Goal: Task Accomplishment & Management: Manage account settings

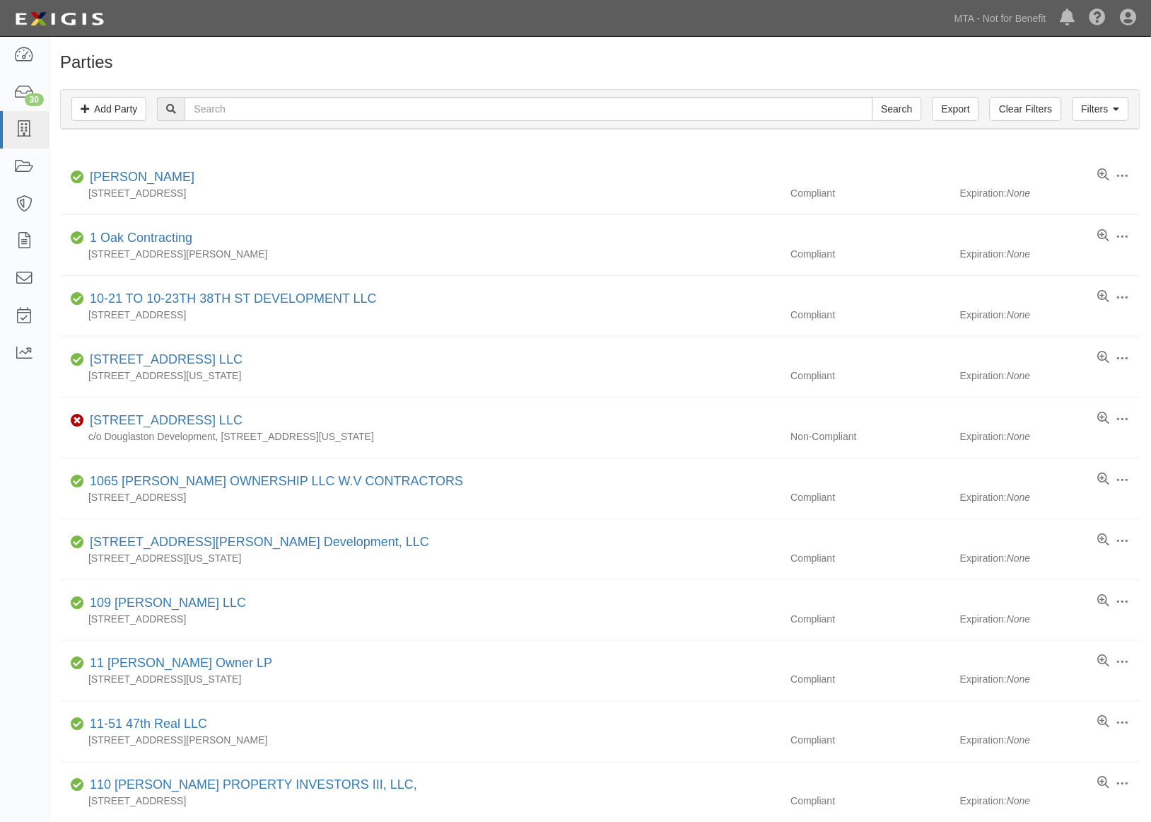
click at [242, 113] on input "text" at bounding box center [529, 109] width 688 height 24
type input "verdugos"
click at [873, 97] on input "Search" at bounding box center [898, 109] width 50 height 24
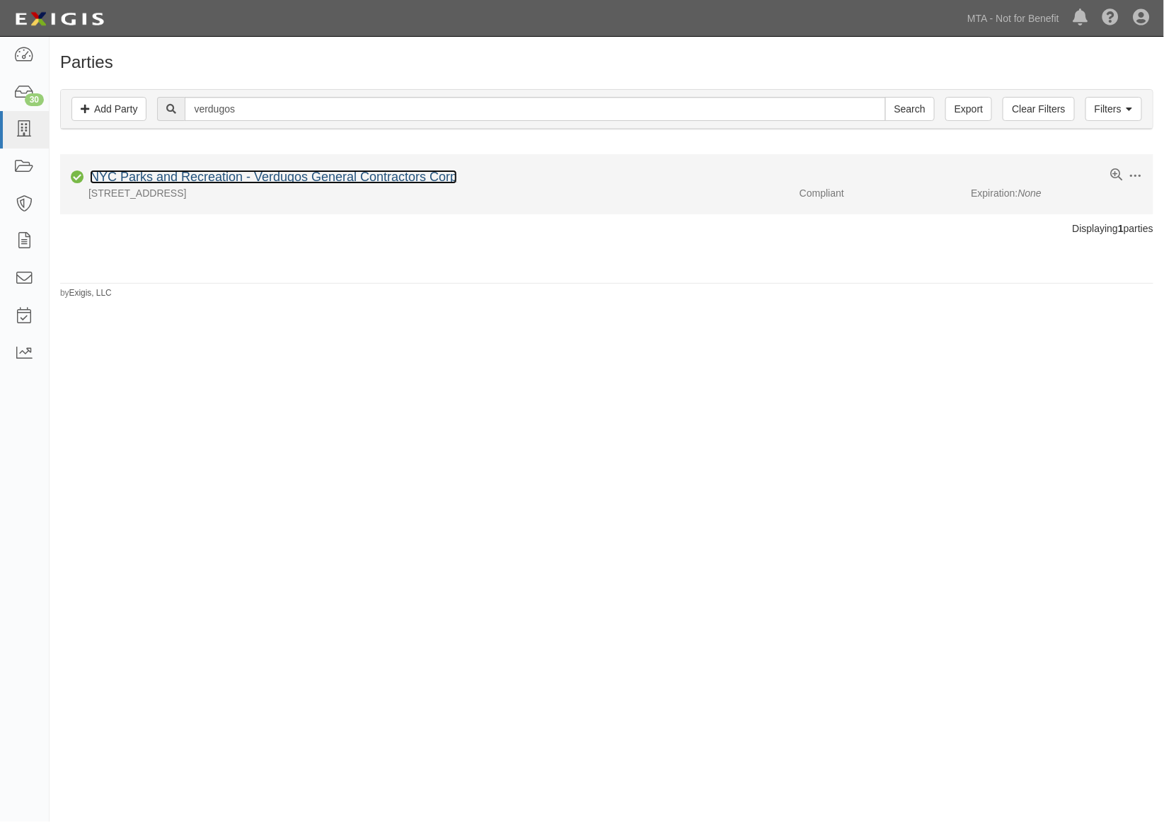
click at [270, 181] on link "NYC Parks and Recreation - Verdugos General Contractors Corp" at bounding box center [273, 177] width 367 height 14
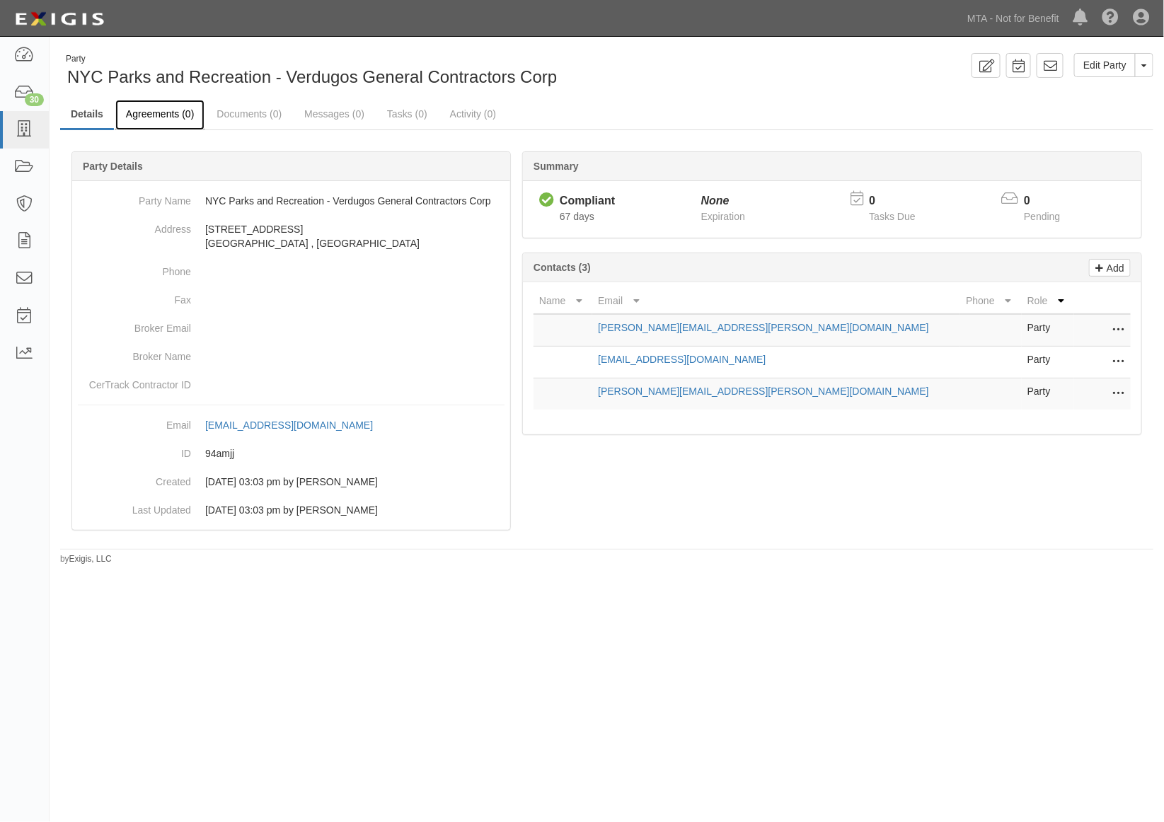
click at [172, 112] on link "Agreements (0)" at bounding box center [159, 115] width 89 height 30
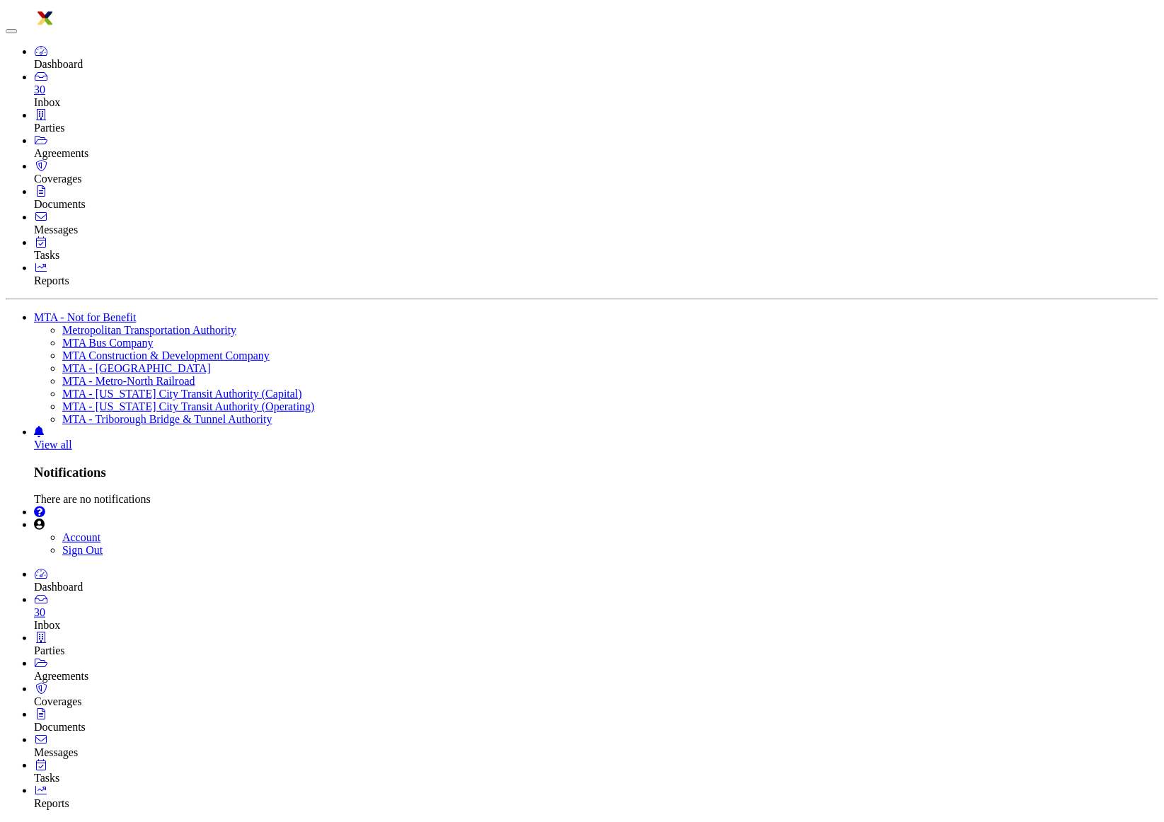
radio input "true"
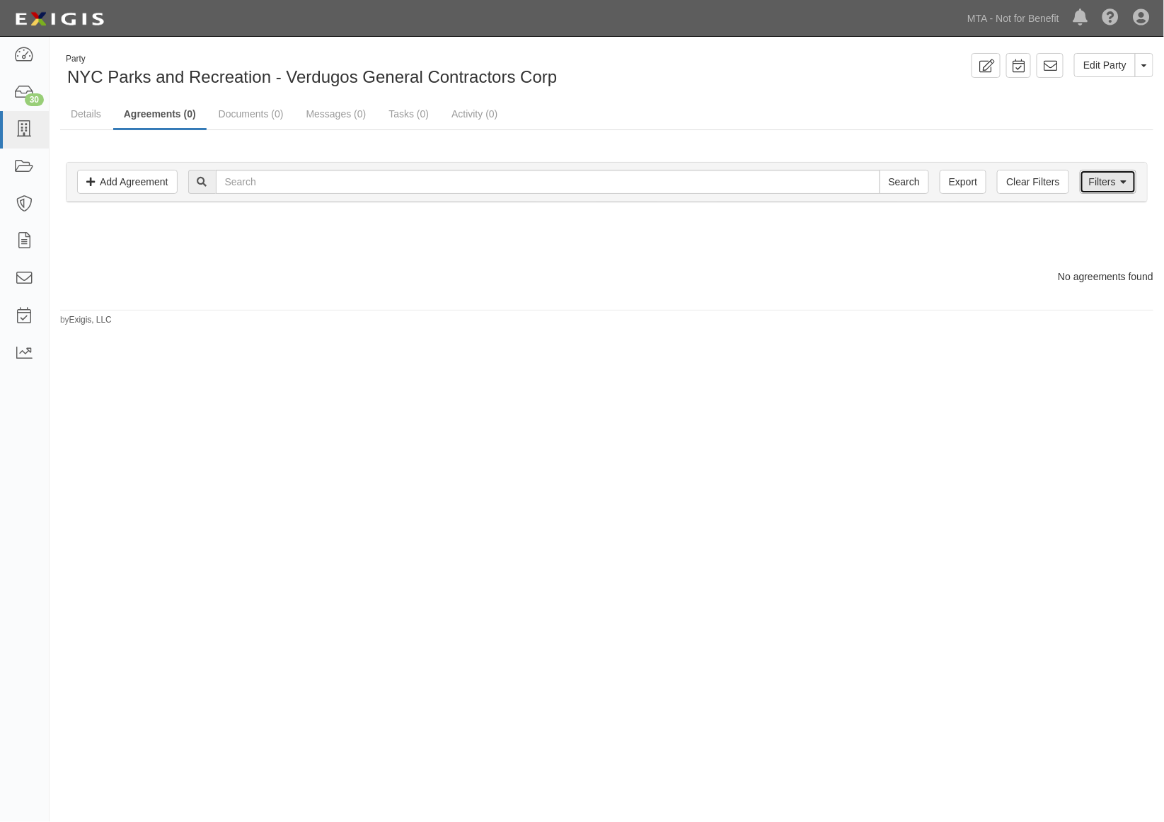
click at [1108, 181] on link "Filters" at bounding box center [1107, 182] width 57 height 24
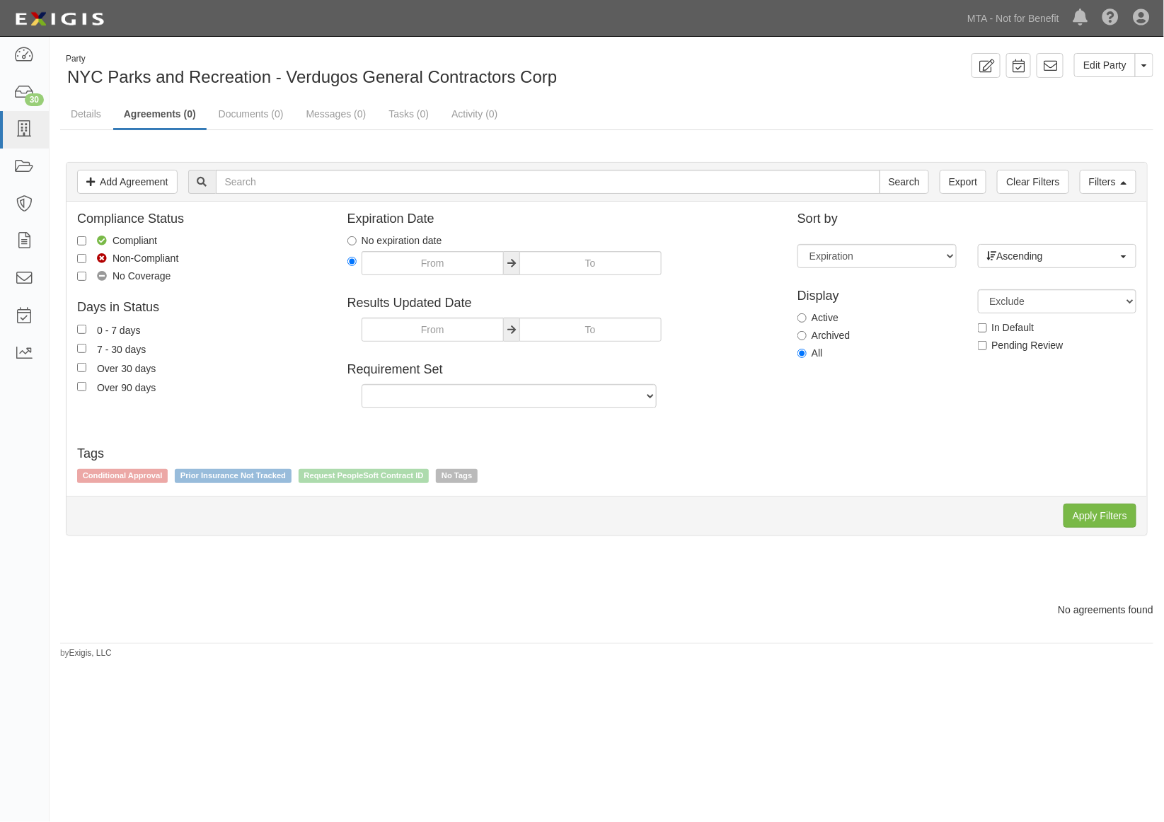
click at [838, 337] on label "Archived" at bounding box center [823, 335] width 52 height 14
click at [806, 337] on input "Archived" at bounding box center [801, 335] width 9 height 9
radio input "true"
click at [1075, 514] on input "Apply Filters" at bounding box center [1099, 516] width 73 height 24
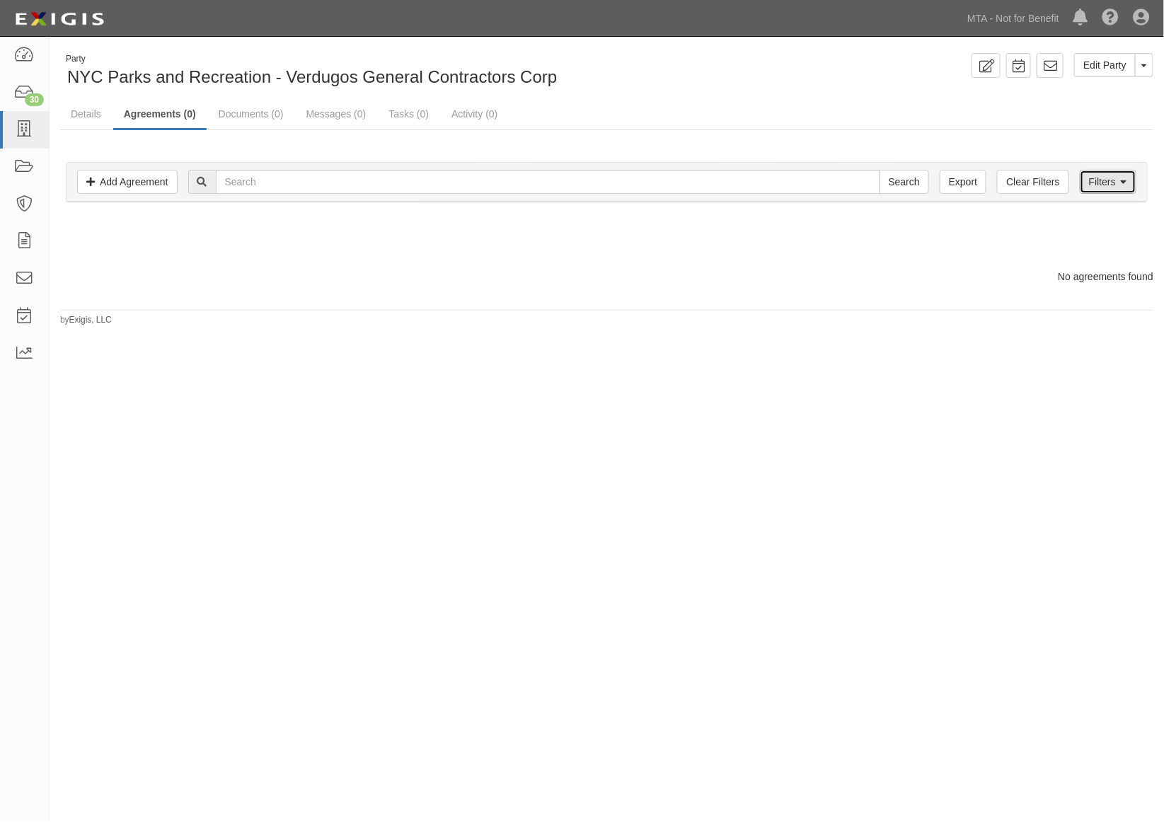
click at [1113, 178] on link "Filters" at bounding box center [1107, 182] width 57 height 24
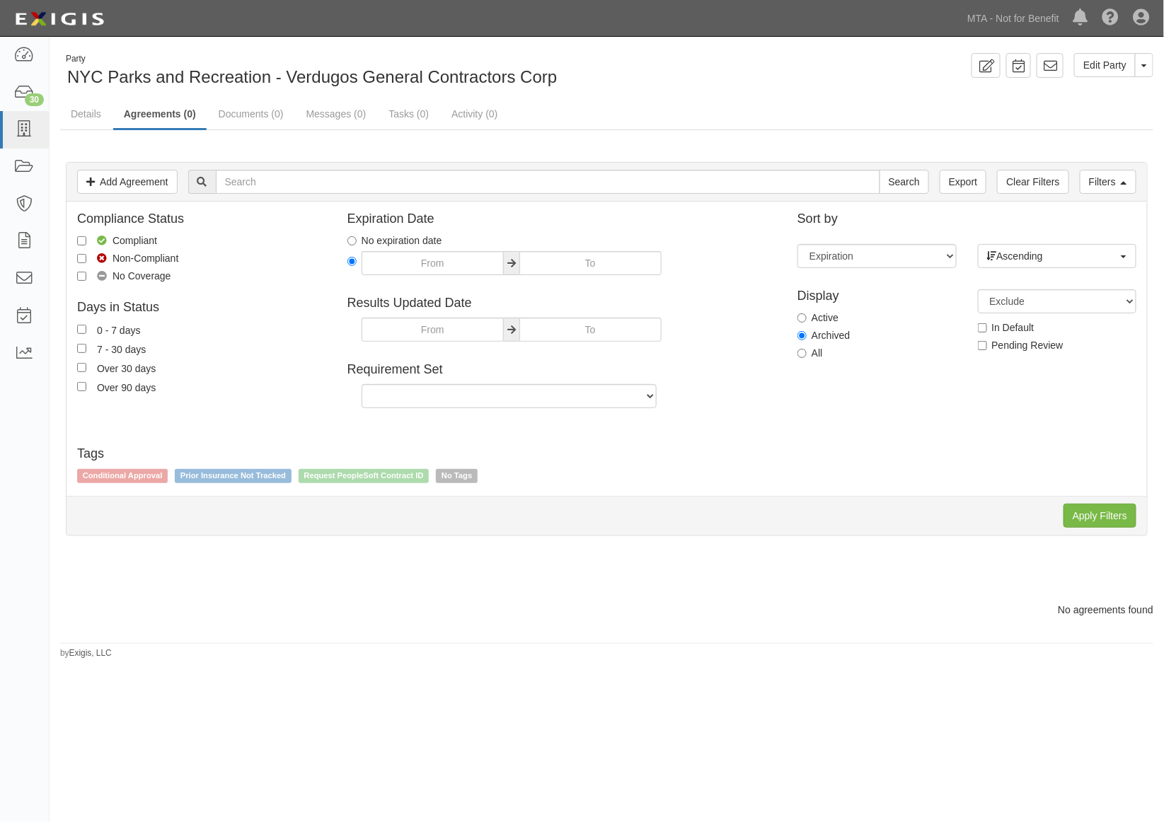
click at [830, 314] on label "Active" at bounding box center [817, 318] width 41 height 14
click at [806, 314] on input "Active" at bounding box center [801, 317] width 9 height 9
radio input "true"
drag, startPoint x: 1114, startPoint y: 529, endPoint x: 1110, endPoint y: 520, distance: 9.9
click at [1112, 530] on div "Apply Filters Clear Filters" at bounding box center [606, 515] width 1080 height 39
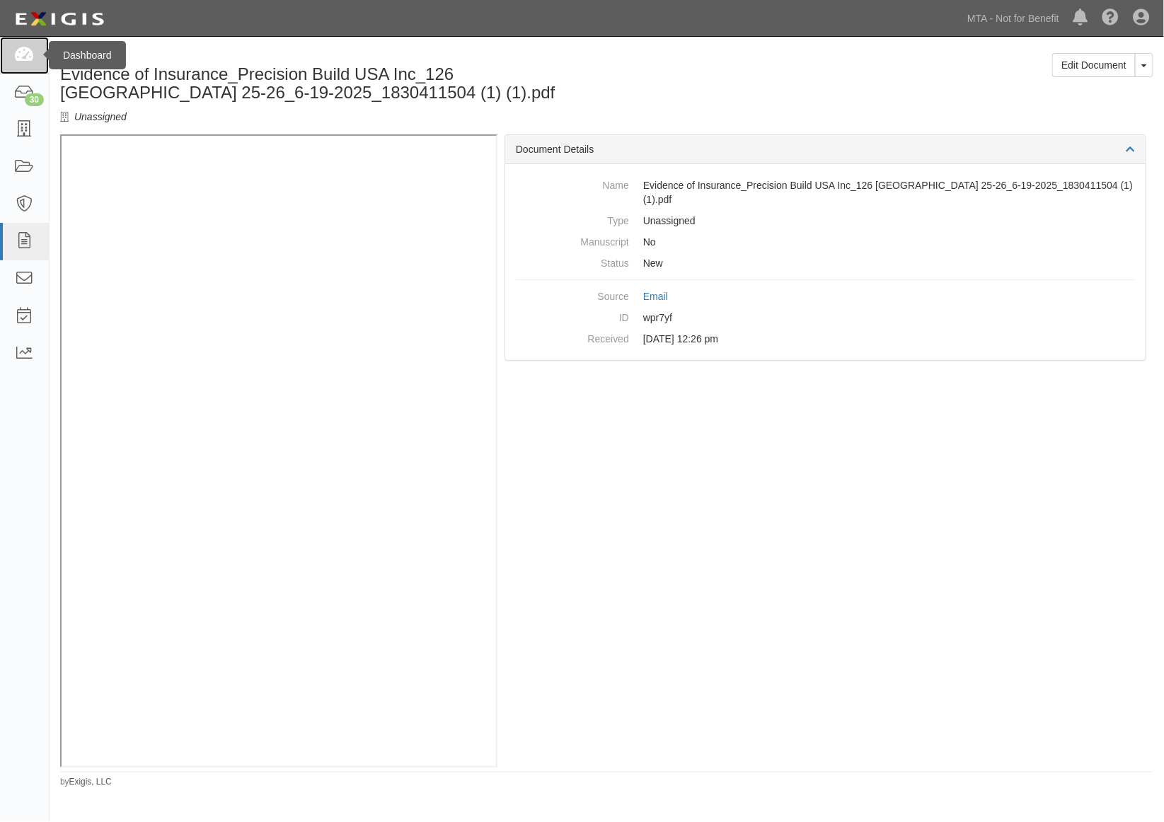
click at [24, 53] on icon at bounding box center [24, 55] width 20 height 16
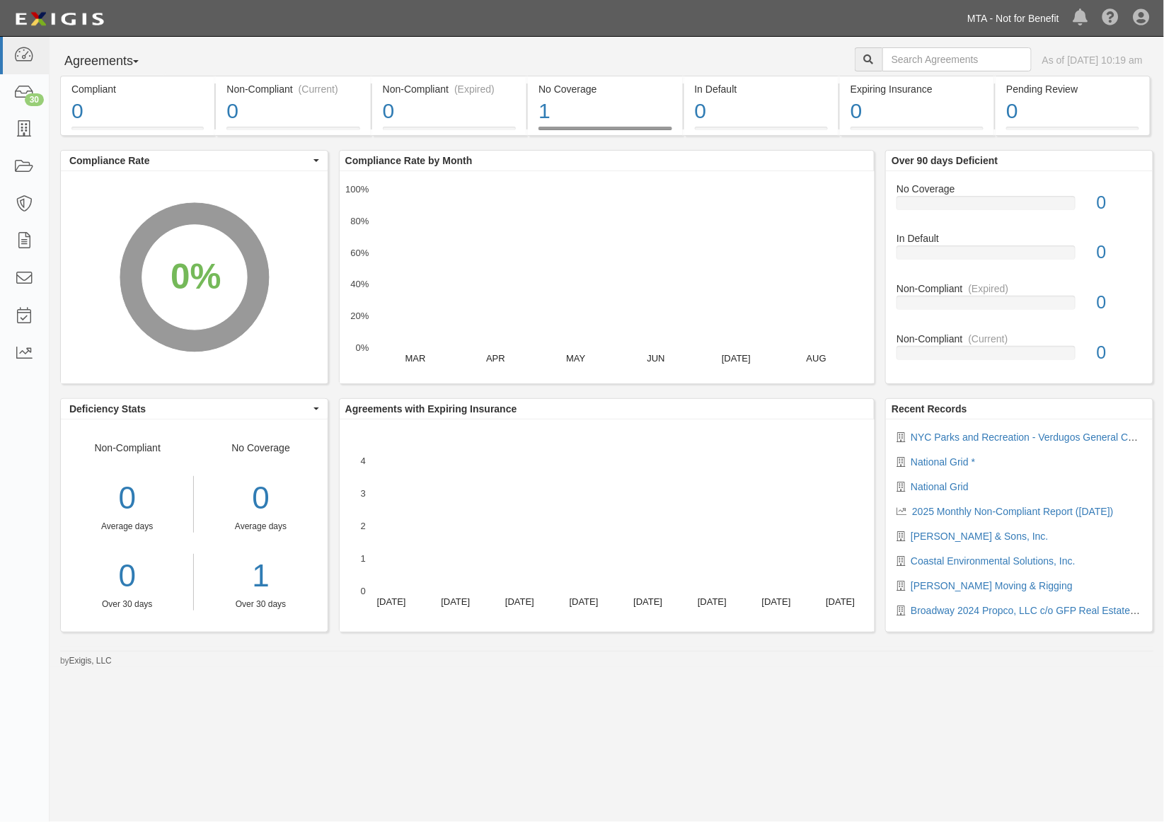
click at [1048, 18] on link "MTA - Not for Benefit" at bounding box center [1013, 18] width 106 height 28
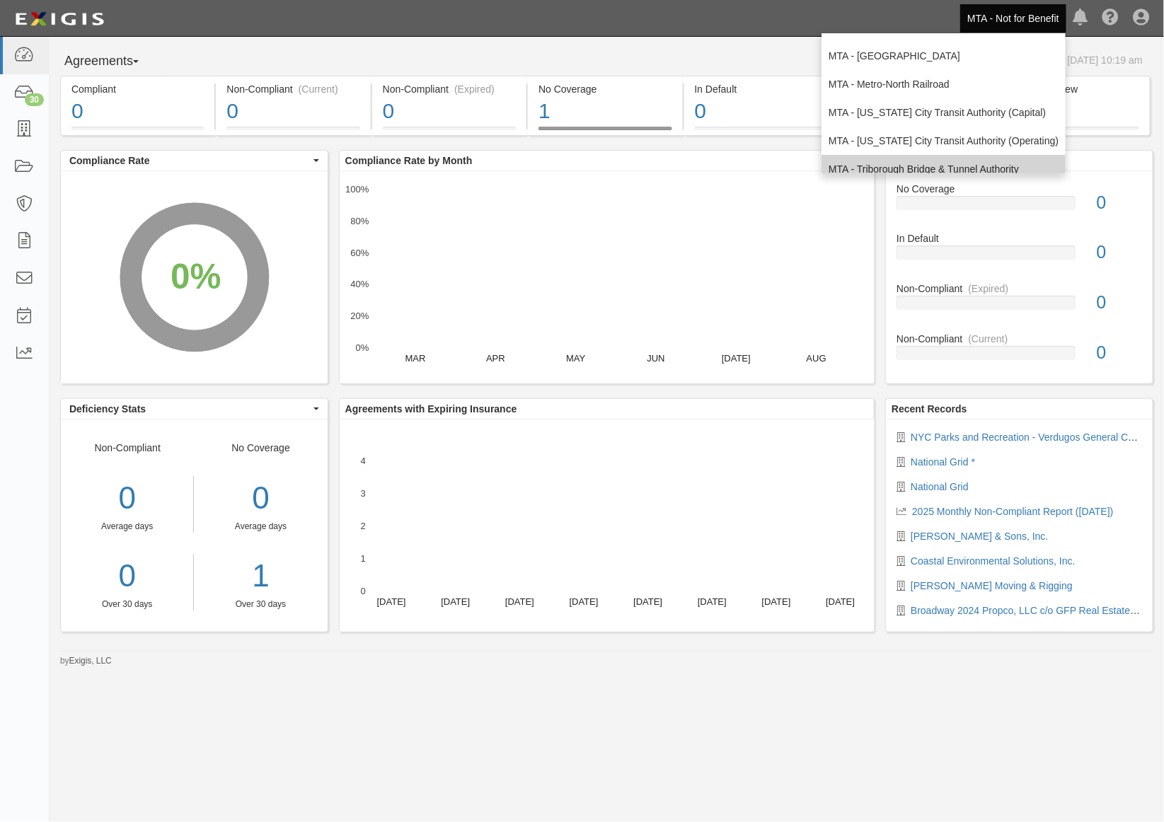
scroll to position [93, 0]
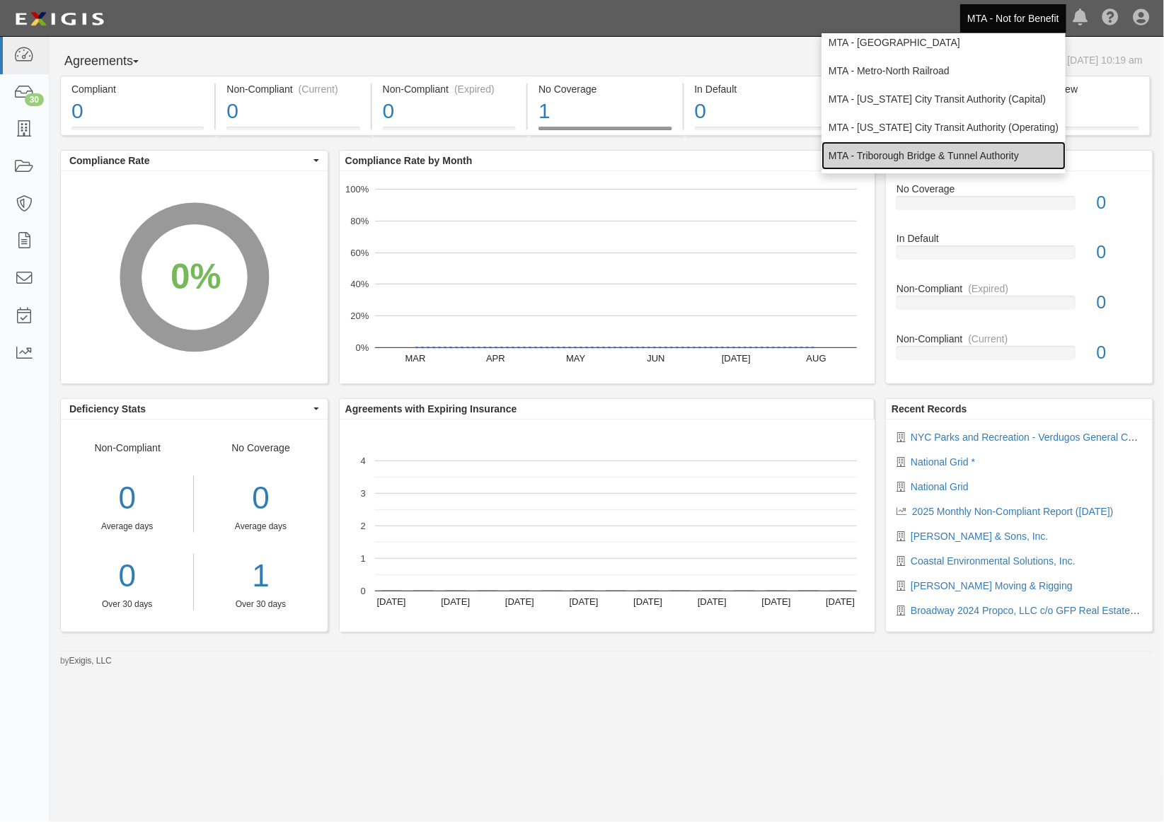
click at [927, 152] on link "MTA - Triborough Bridge & Tunnel Authority" at bounding box center [943, 155] width 244 height 28
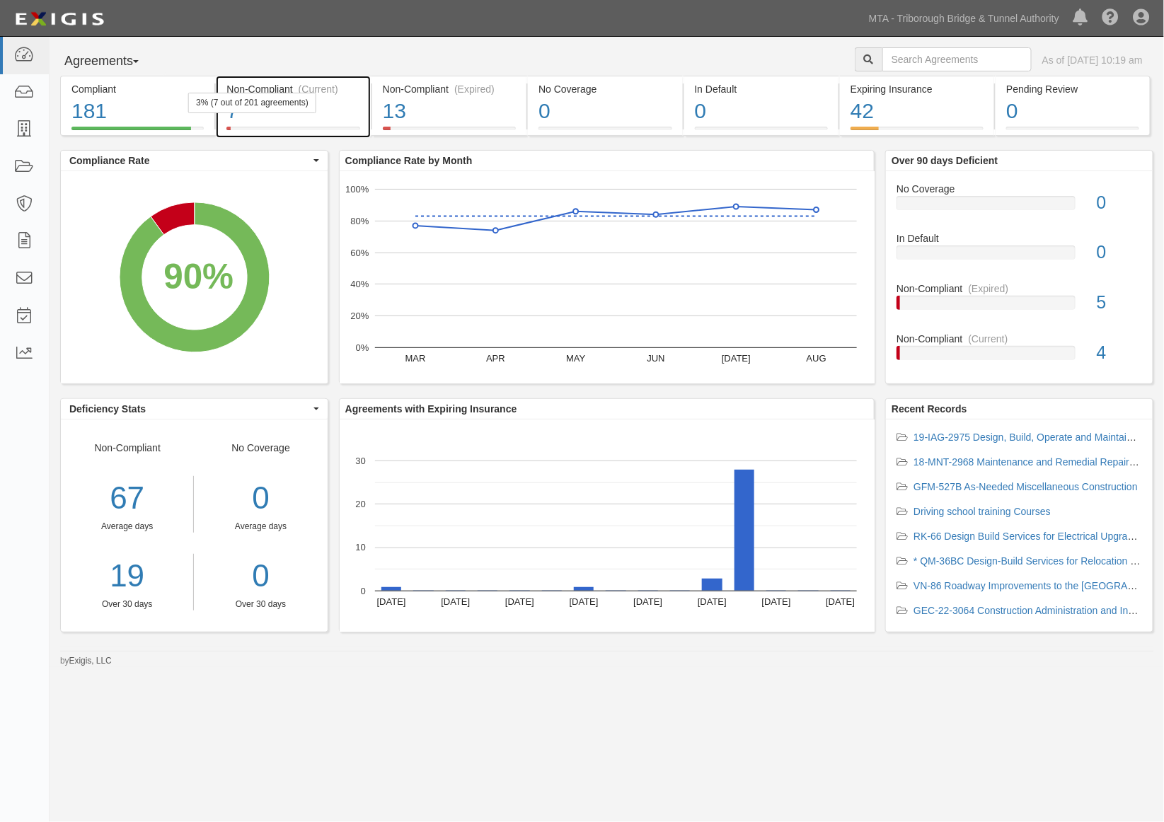
click at [342, 113] on div "7" at bounding box center [292, 111] width 133 height 30
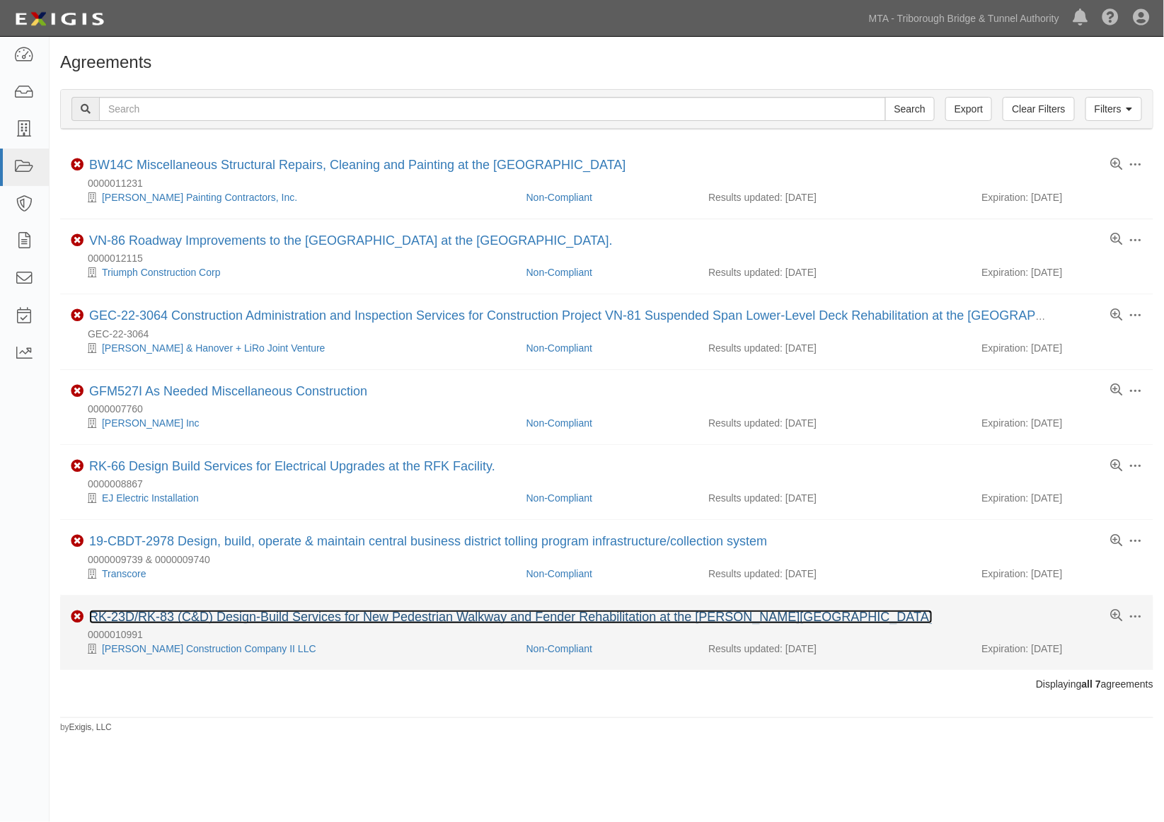
click at [256, 618] on link "RK-23D/RK-83 (C&D) Design-Build Services for New Pedestrian Walkway and Fender …" at bounding box center [510, 617] width 843 height 14
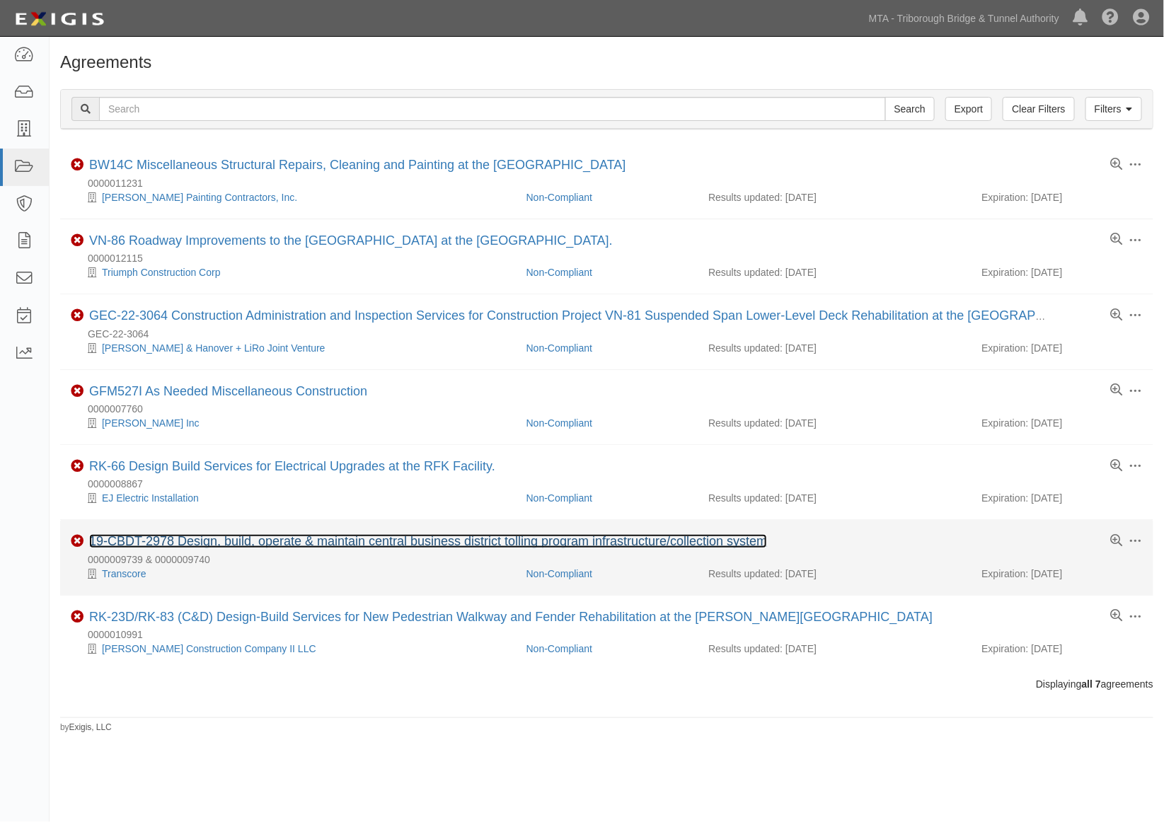
click at [351, 543] on link "19-CBDT-2978 Design, build, operate & maintain central business district tollin…" at bounding box center [428, 541] width 678 height 14
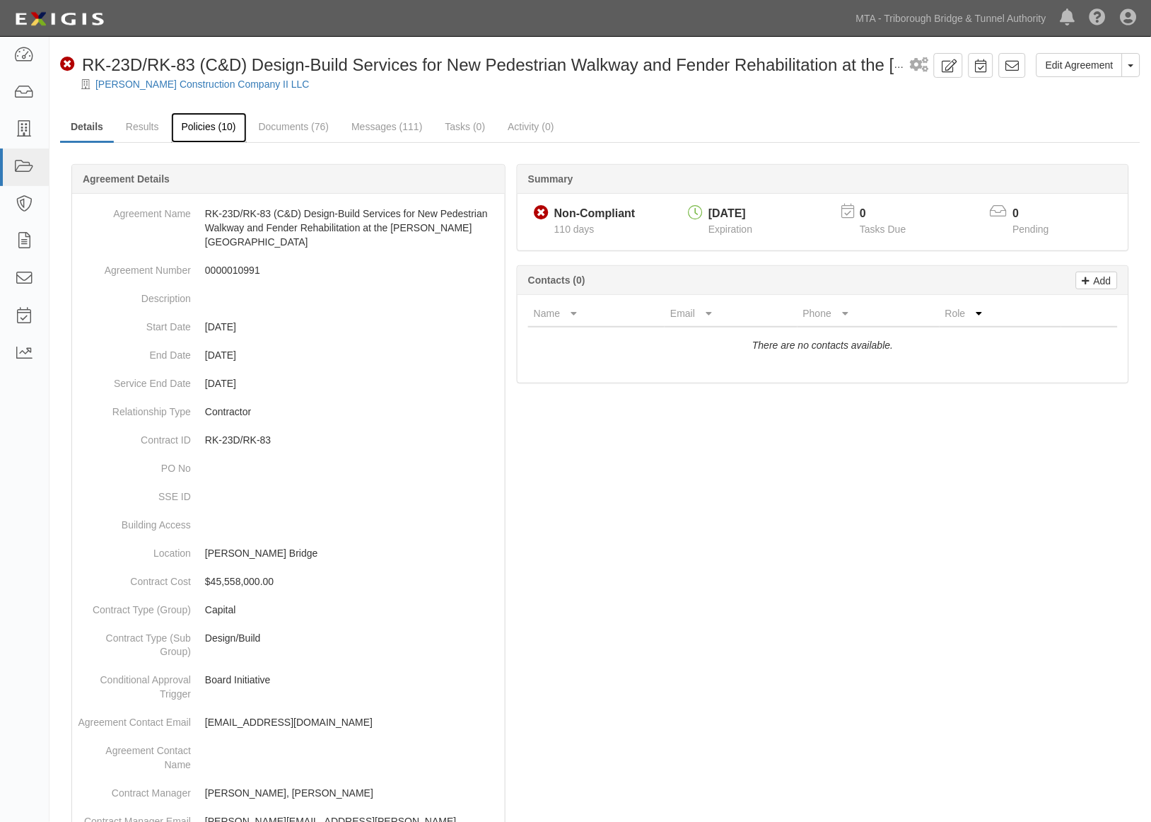
click at [229, 130] on link "Policies (10)" at bounding box center [209, 127] width 76 height 30
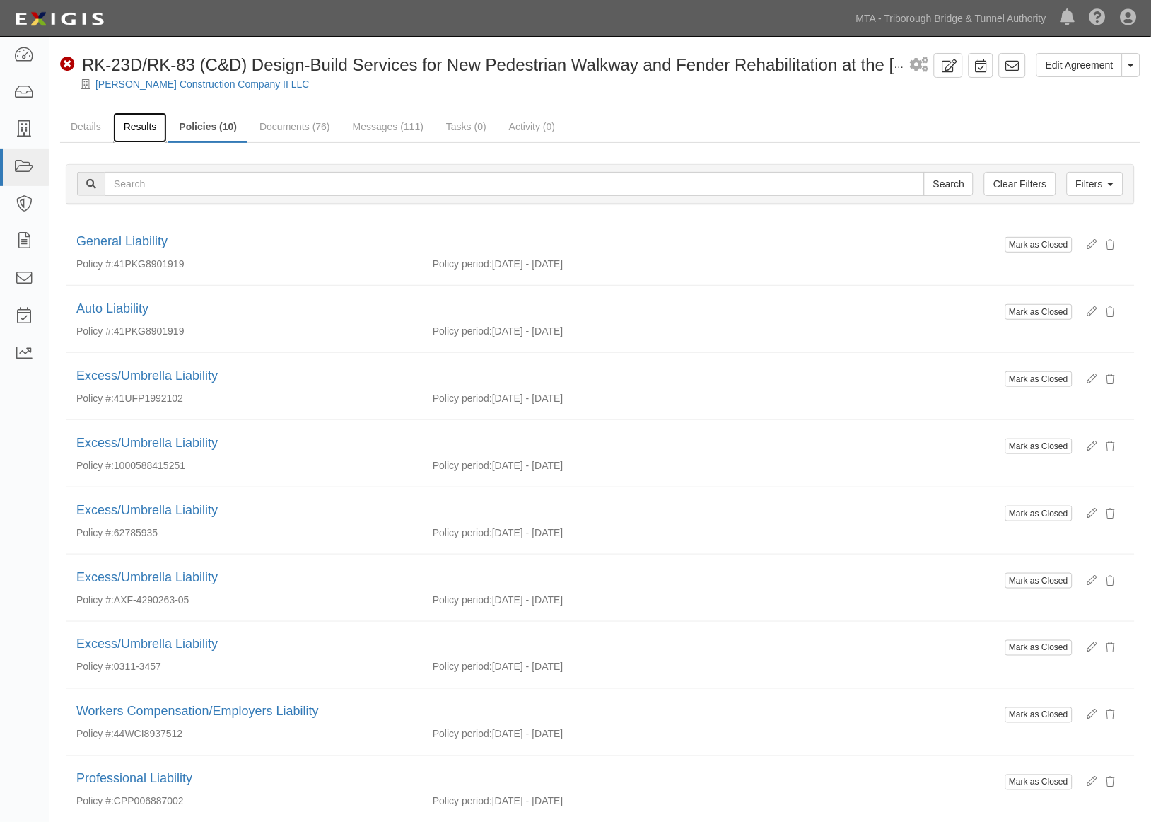
click at [147, 122] on link "Results" at bounding box center [140, 127] width 54 height 30
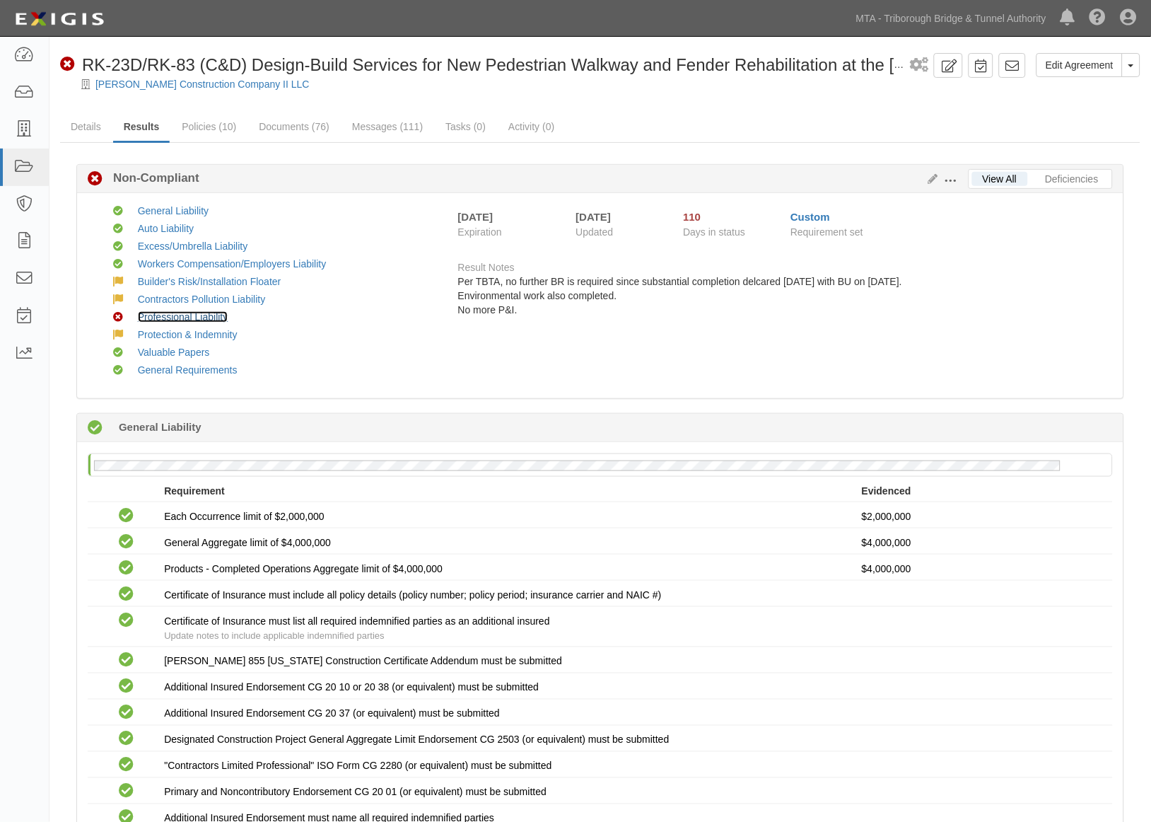
click at [167, 315] on link "Professional Liability" at bounding box center [183, 316] width 91 height 11
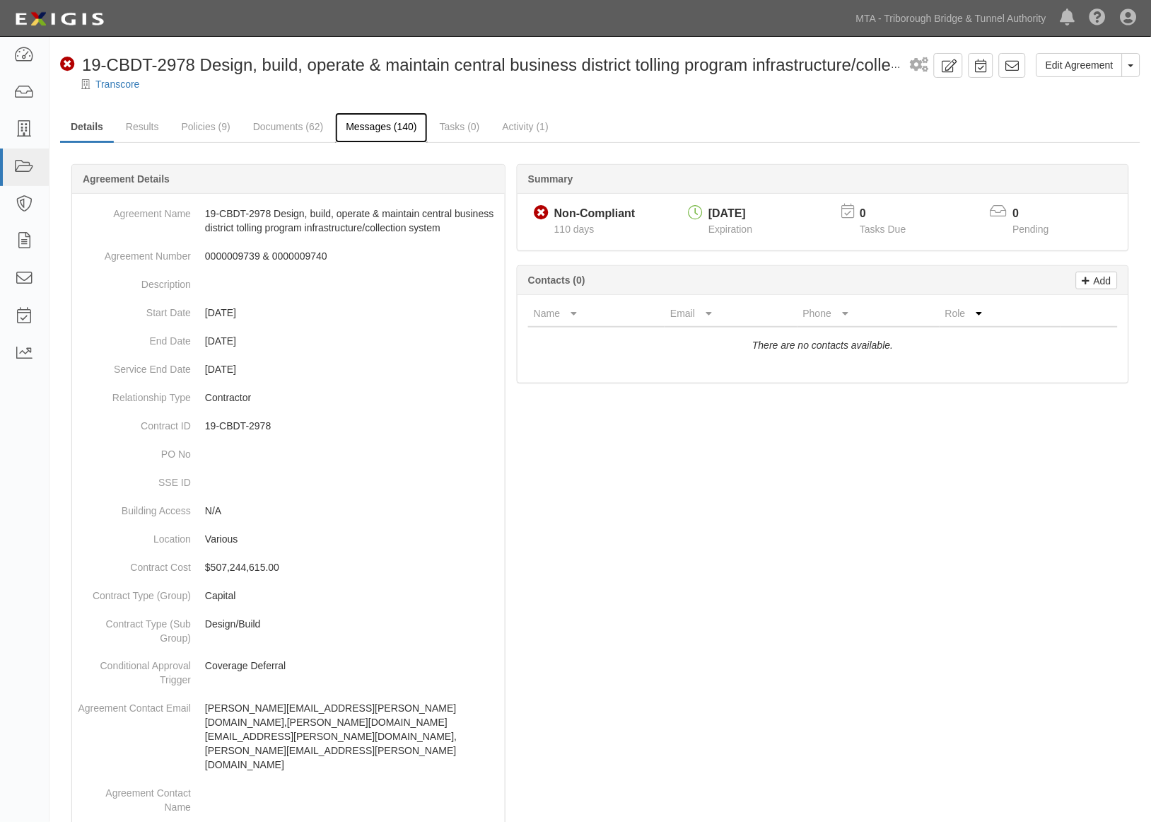
click at [354, 124] on link "Messages (140)" at bounding box center [381, 127] width 92 height 30
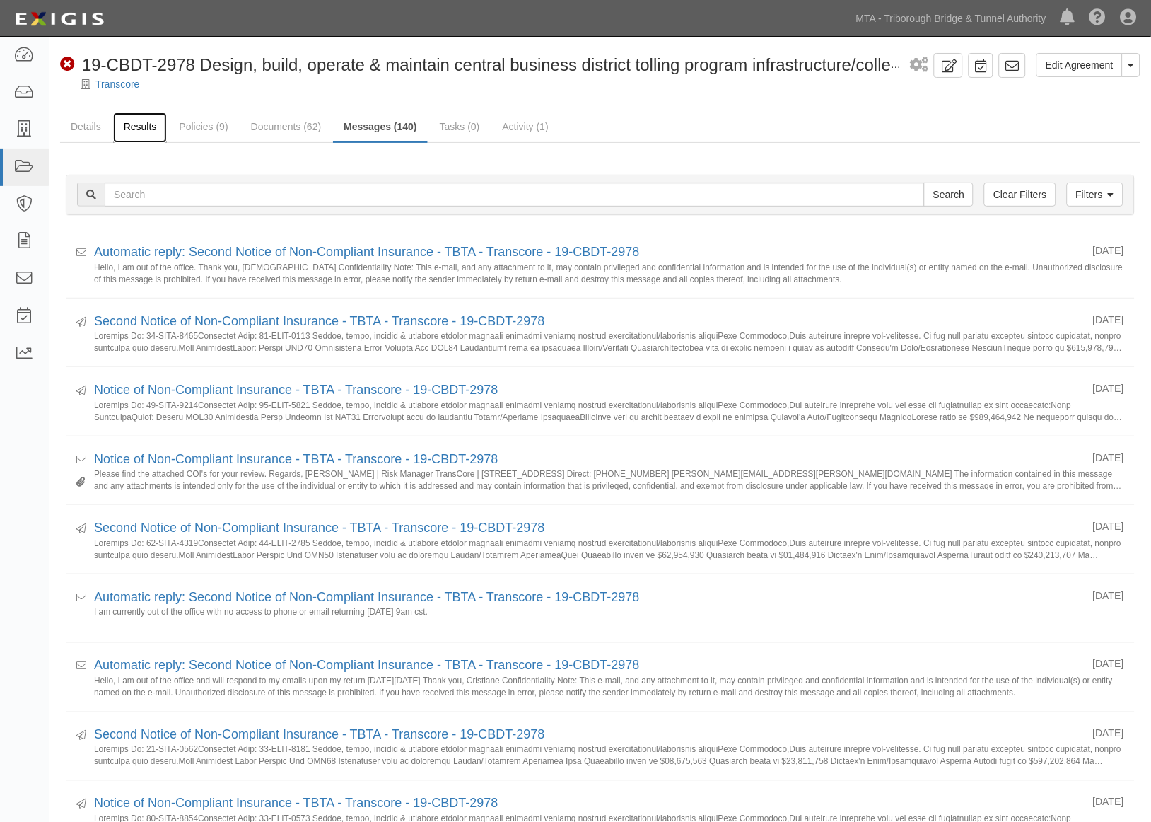
click at [146, 131] on link "Results" at bounding box center [140, 127] width 54 height 30
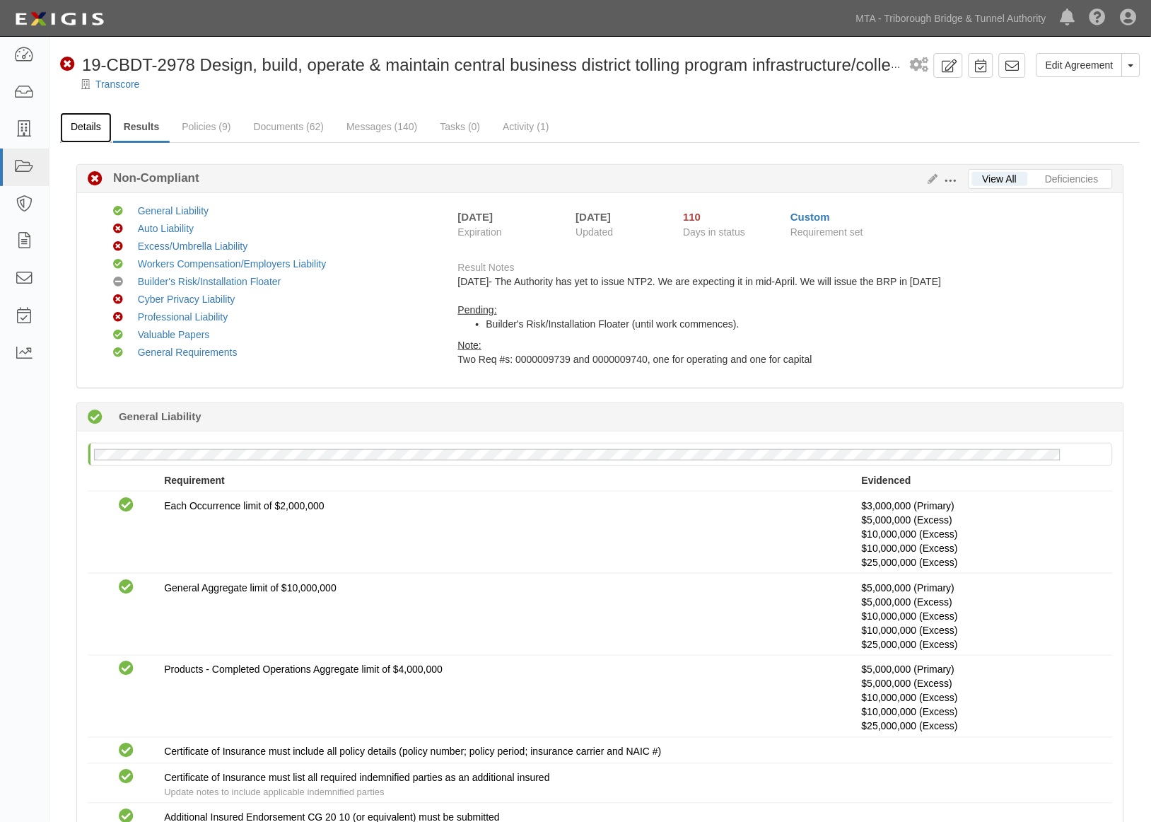
click at [87, 129] on link "Details" at bounding box center [86, 127] width 52 height 30
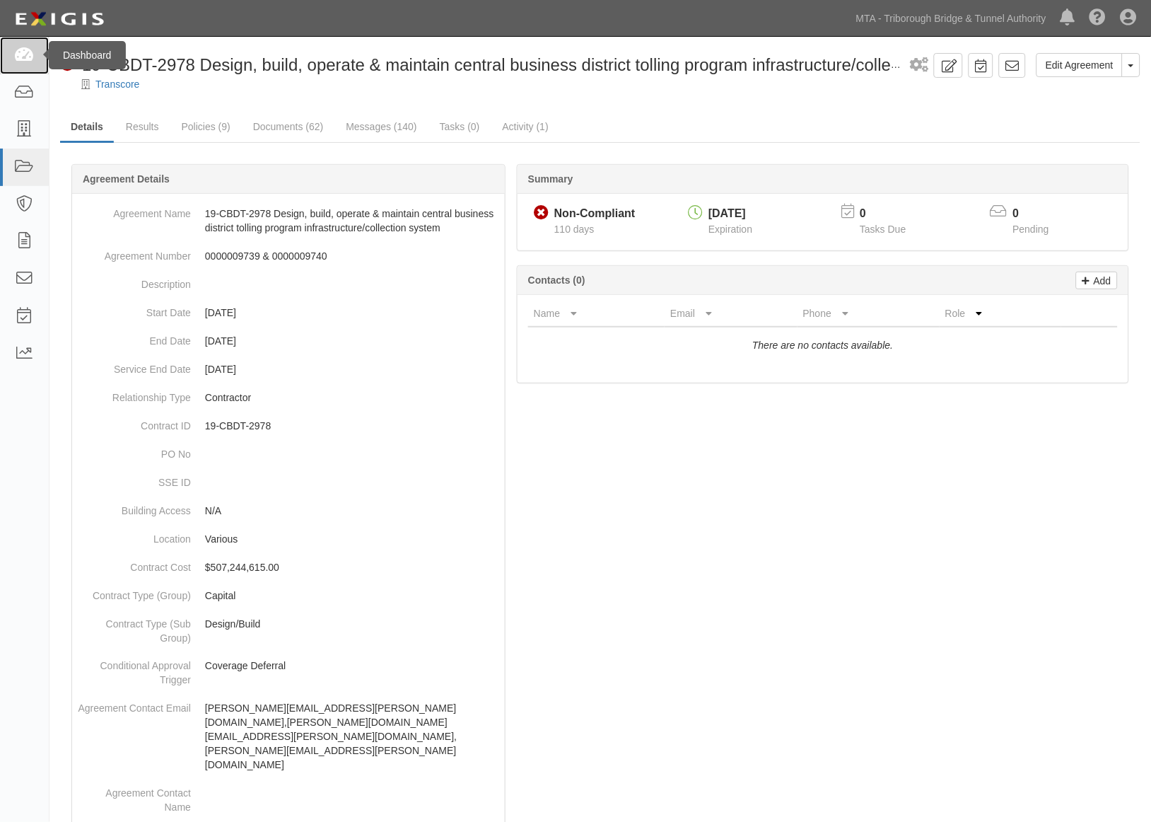
click at [24, 58] on icon at bounding box center [24, 55] width 20 height 16
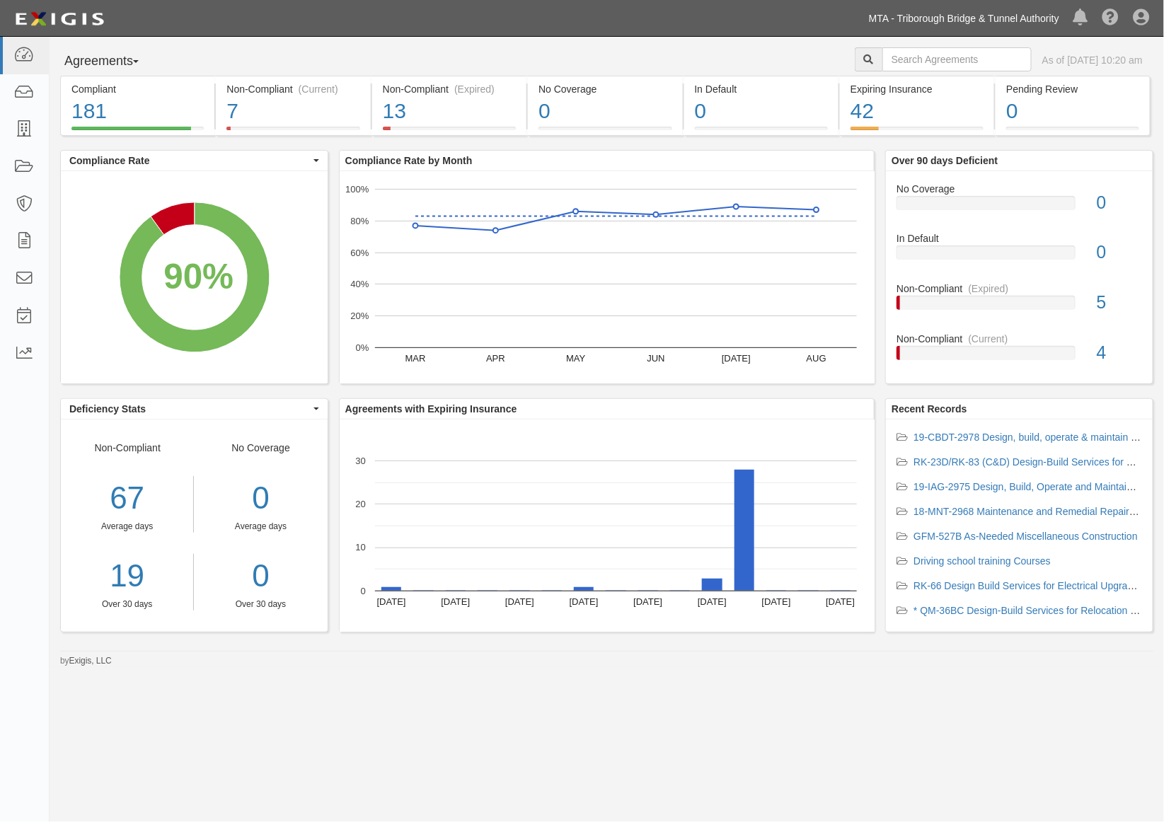
click at [1048, 21] on link "MTA - Triborough Bridge & Tunnel Authority" at bounding box center [963, 18] width 204 height 28
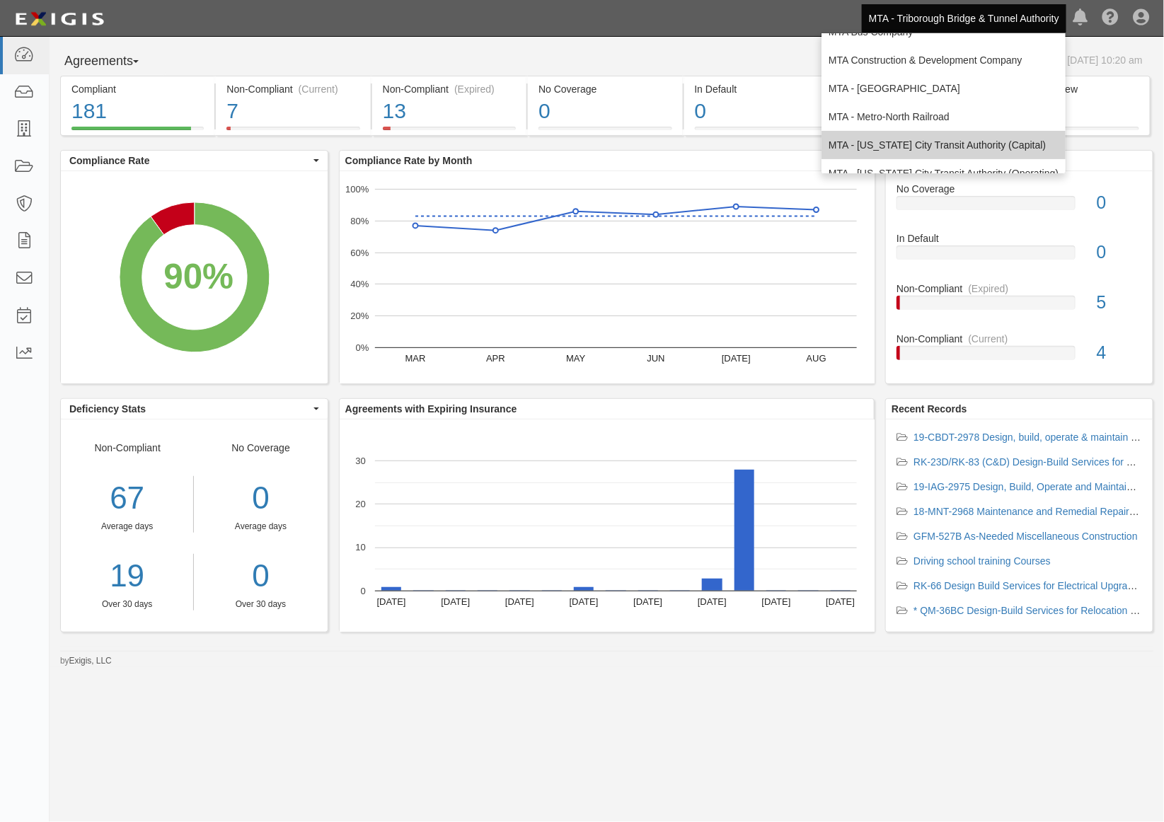
scroll to position [93, 0]
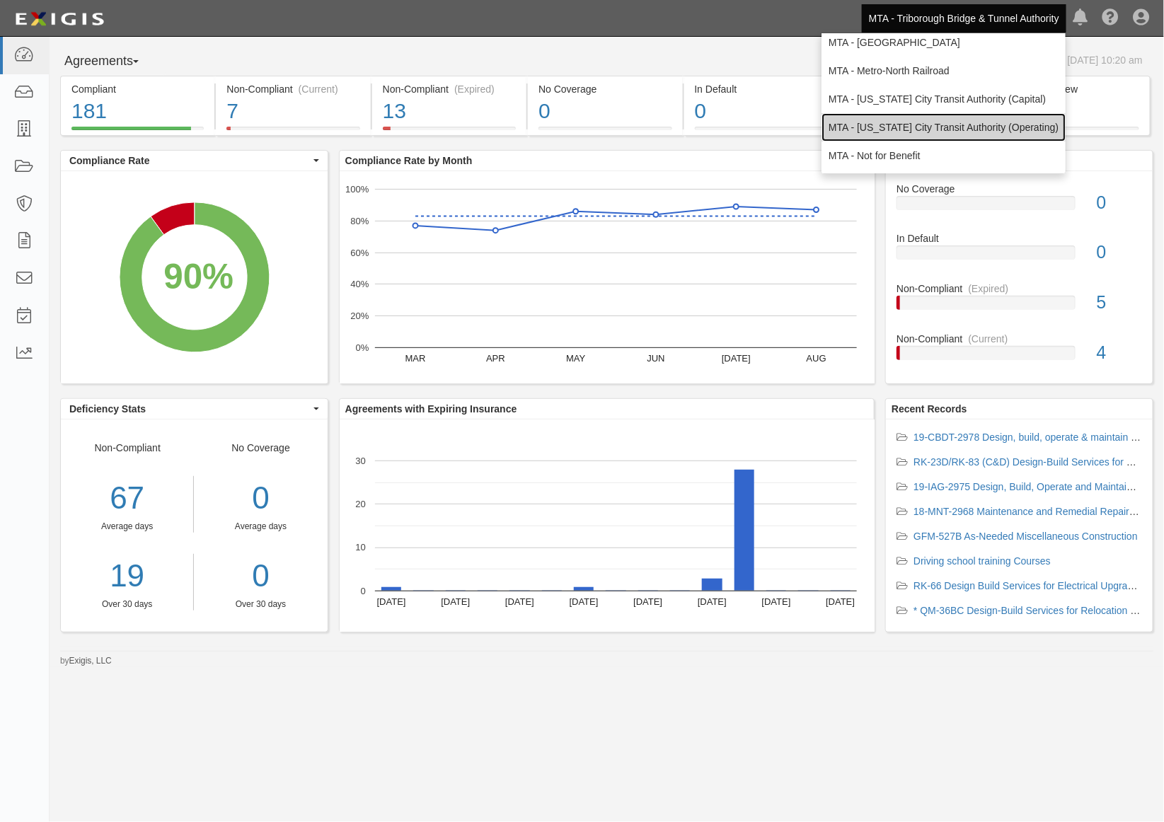
click at [915, 129] on link "MTA - [US_STATE] City Transit Authority (Operating)" at bounding box center [943, 127] width 244 height 28
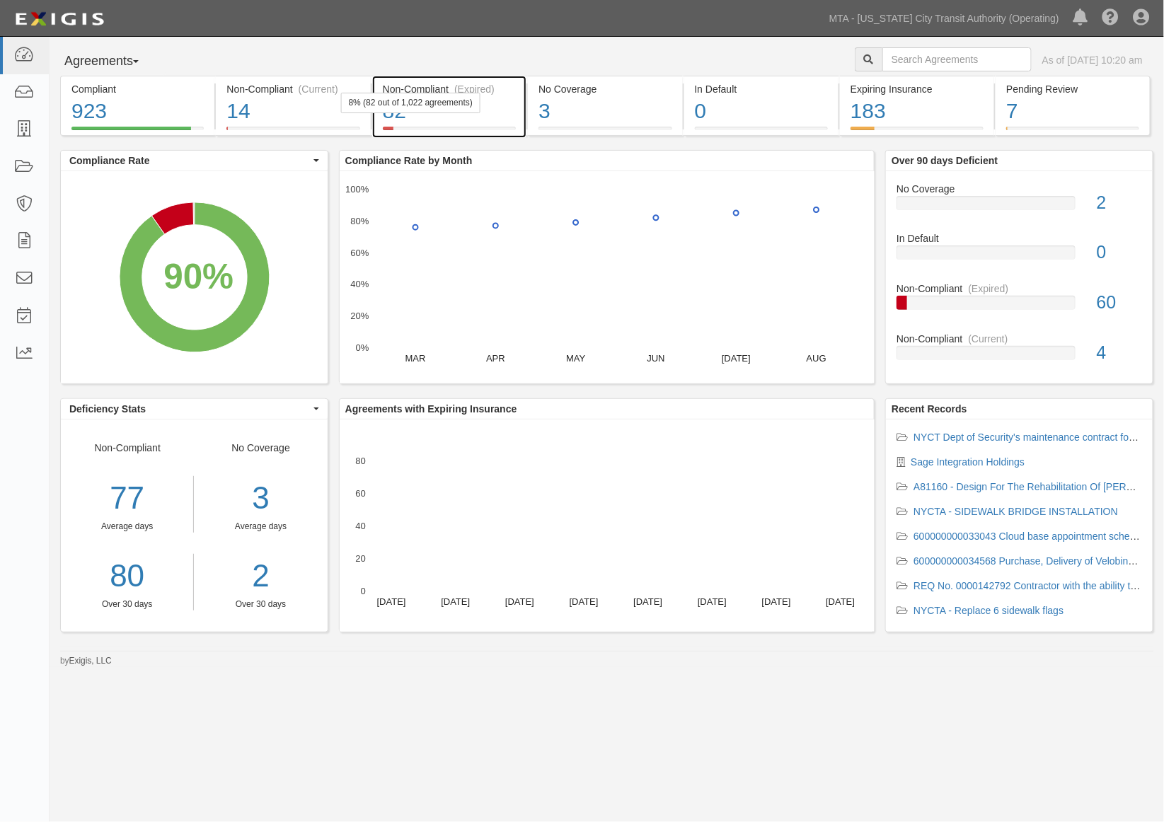
click at [513, 121] on div "82" at bounding box center [449, 111] width 133 height 30
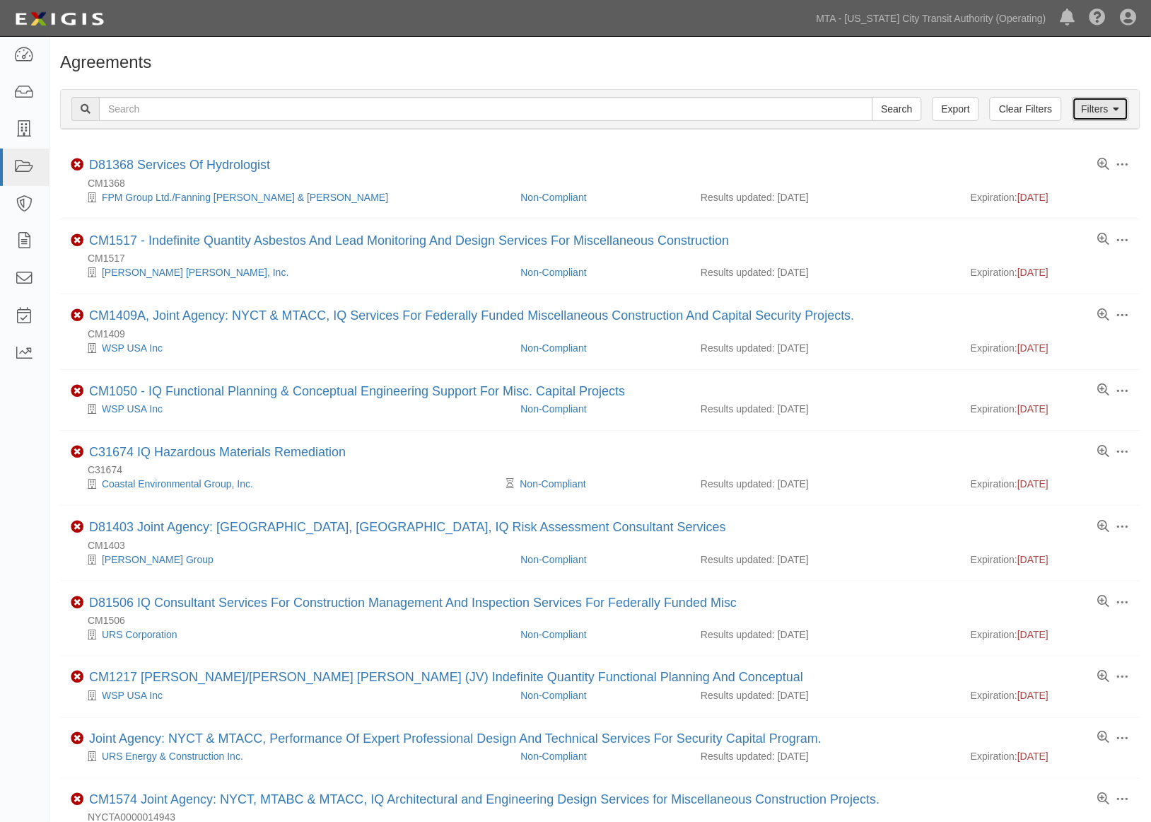
click at [1128, 110] on link "Filters" at bounding box center [1101, 109] width 57 height 24
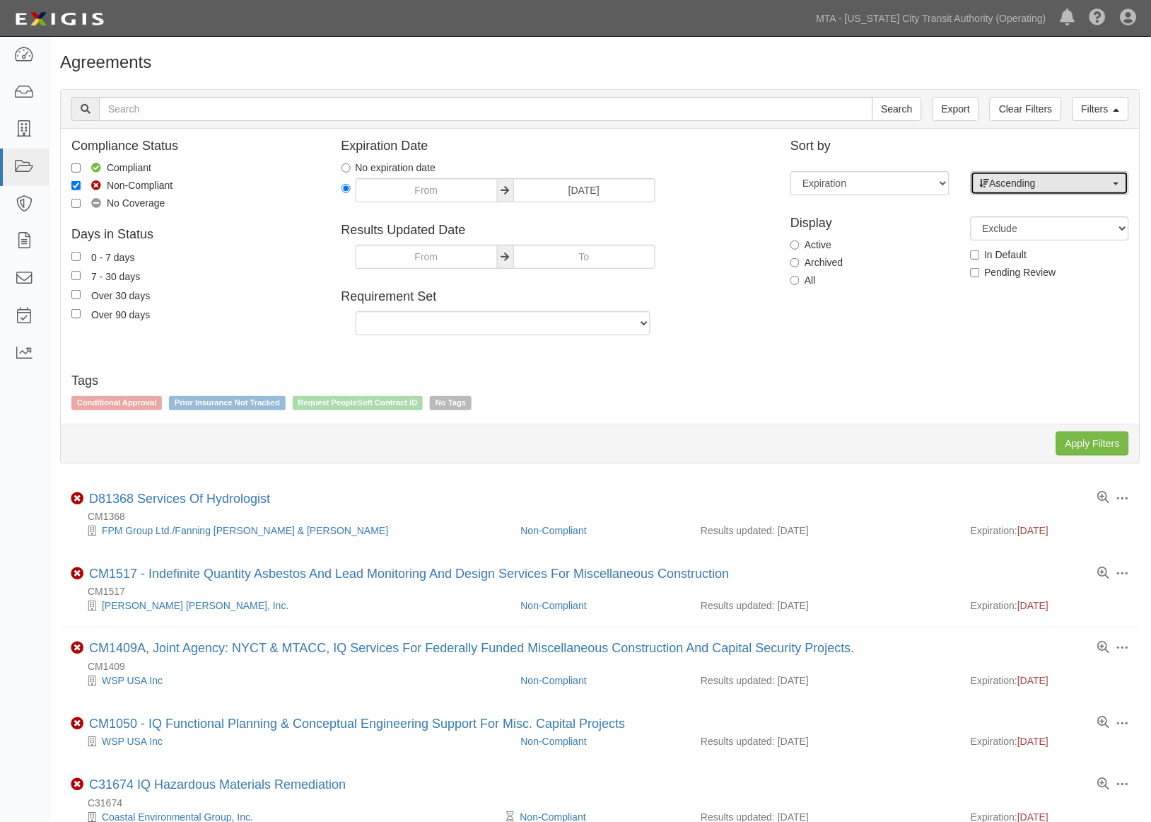
click at [1029, 187] on span "Ascending" at bounding box center [1045, 183] width 131 height 14
click at [1034, 227] on span "Descending" at bounding box center [1025, 228] width 52 height 14
select select "desc"
click at [1091, 446] on input "Apply Filters" at bounding box center [1093, 443] width 73 height 24
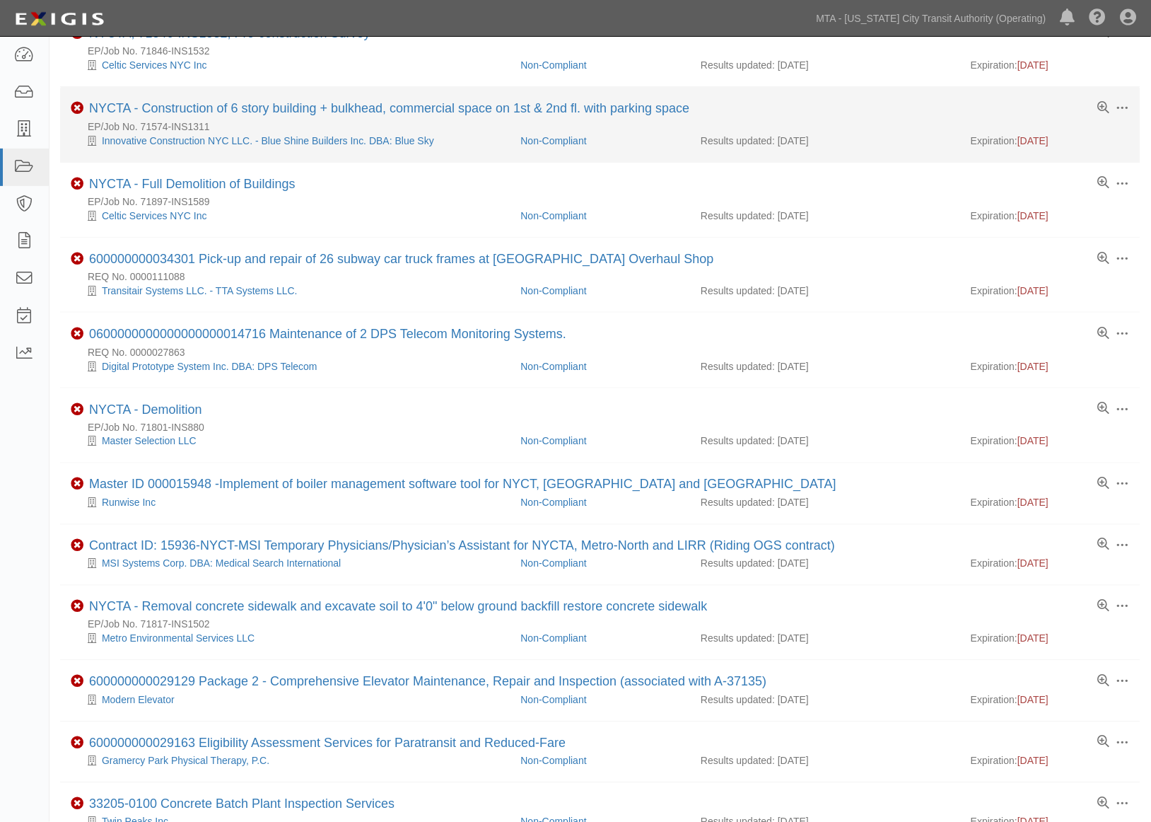
scroll to position [236, 0]
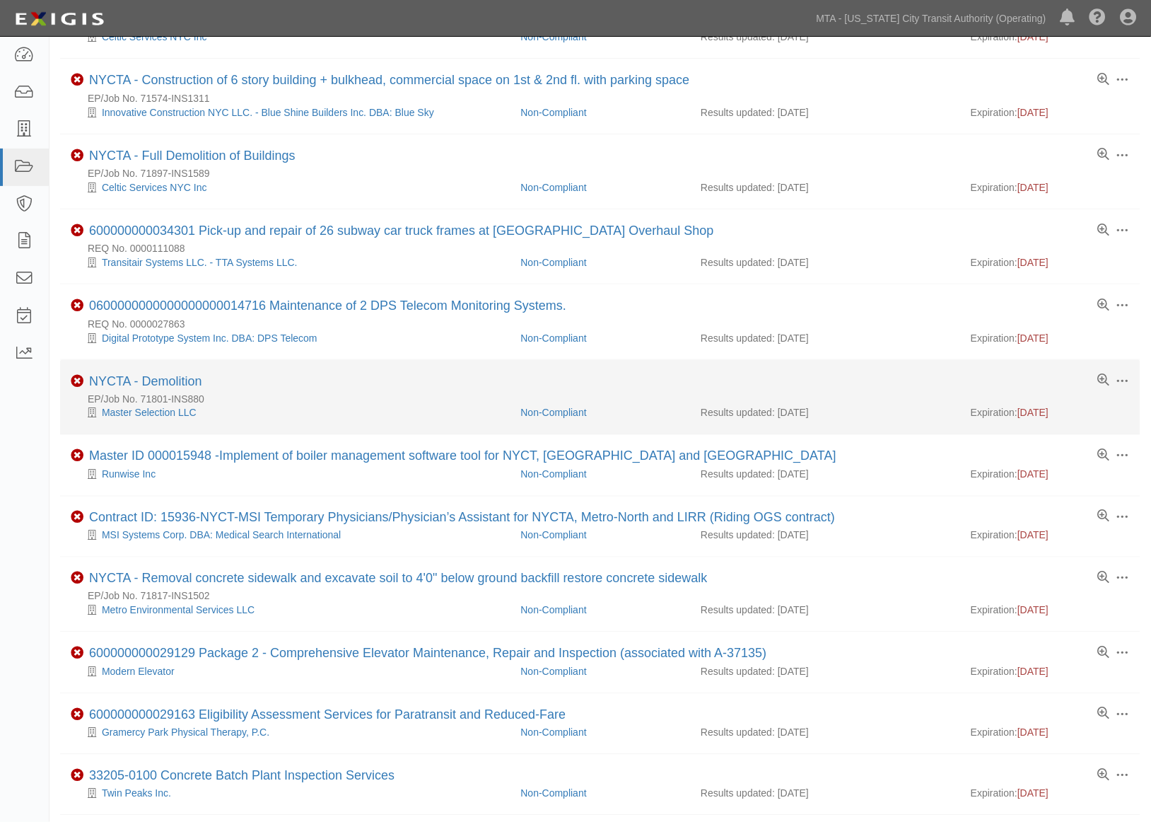
click at [193, 376] on li "Toggle Agreement Dropdown Edit Log activity Add task Send message Archive Non-C…" at bounding box center [600, 397] width 1081 height 75
click at [192, 378] on link "NYCTA - Demolition" at bounding box center [145, 381] width 113 height 14
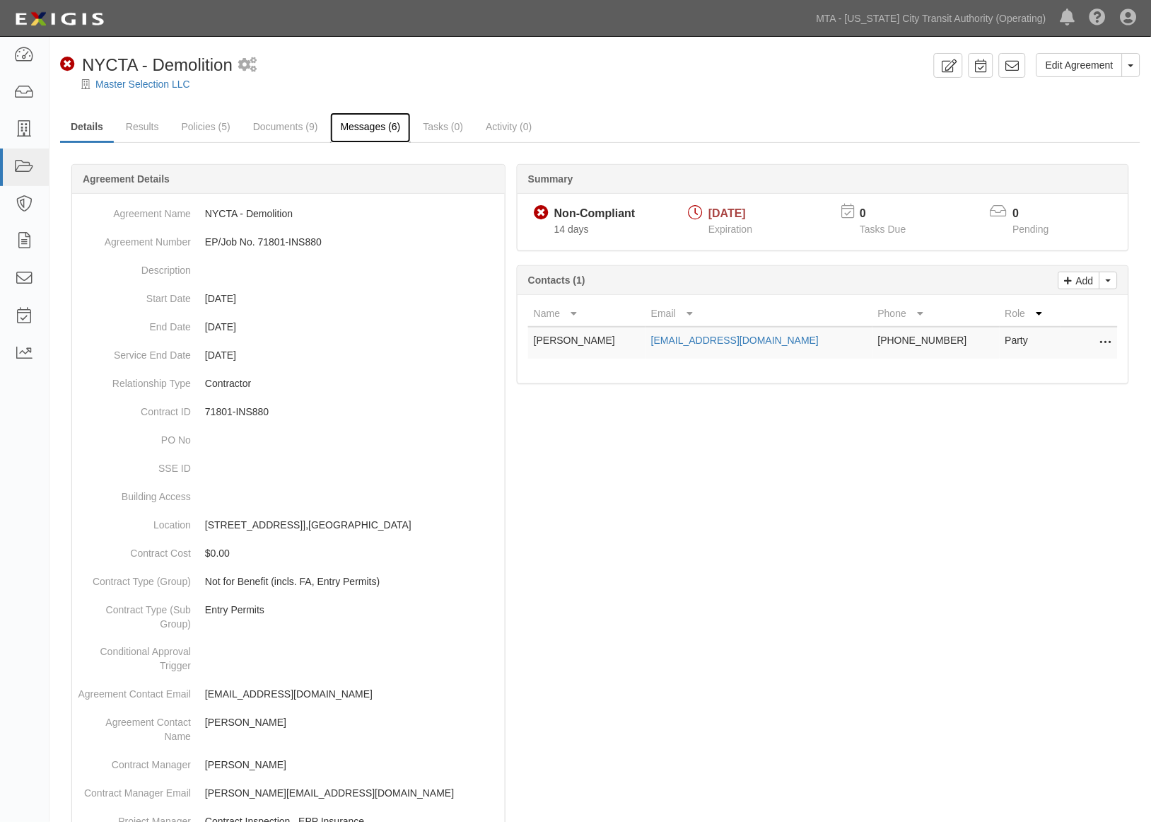
click at [372, 122] on link "Messages (6)" at bounding box center [370, 127] width 81 height 30
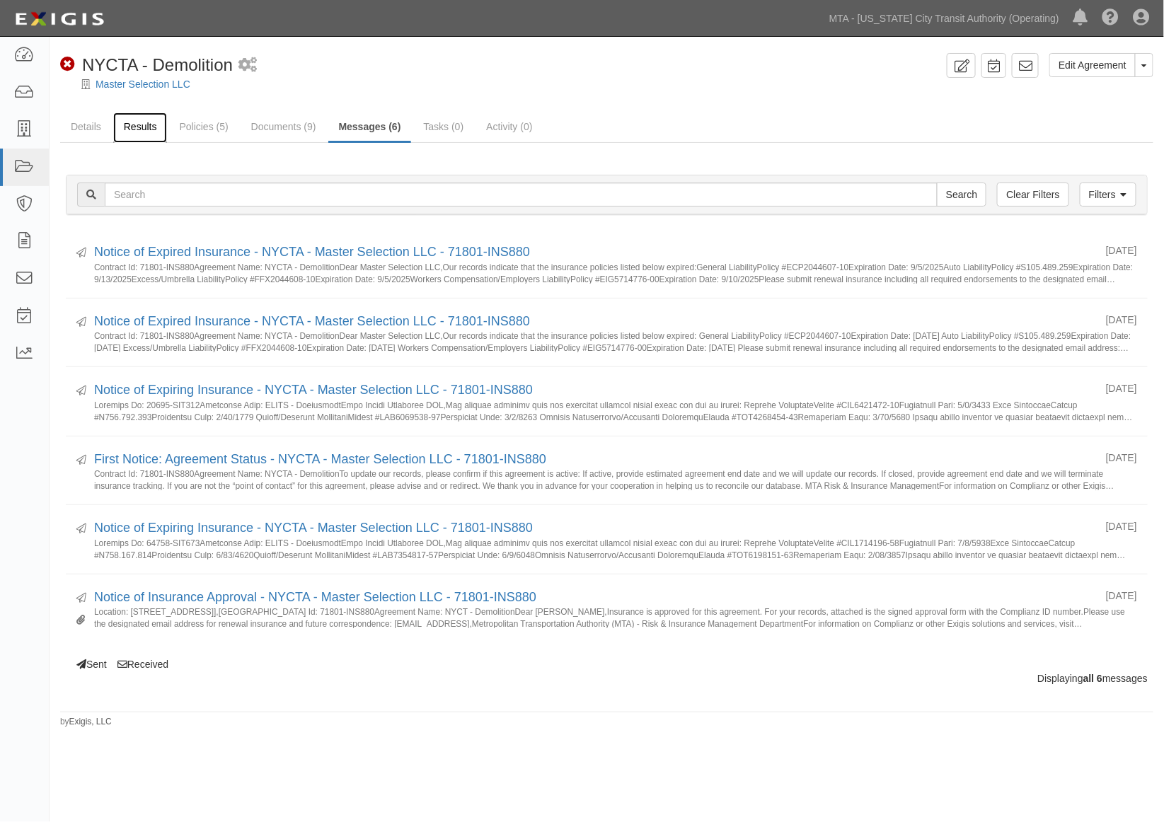
click at [132, 115] on link "Results" at bounding box center [140, 127] width 54 height 30
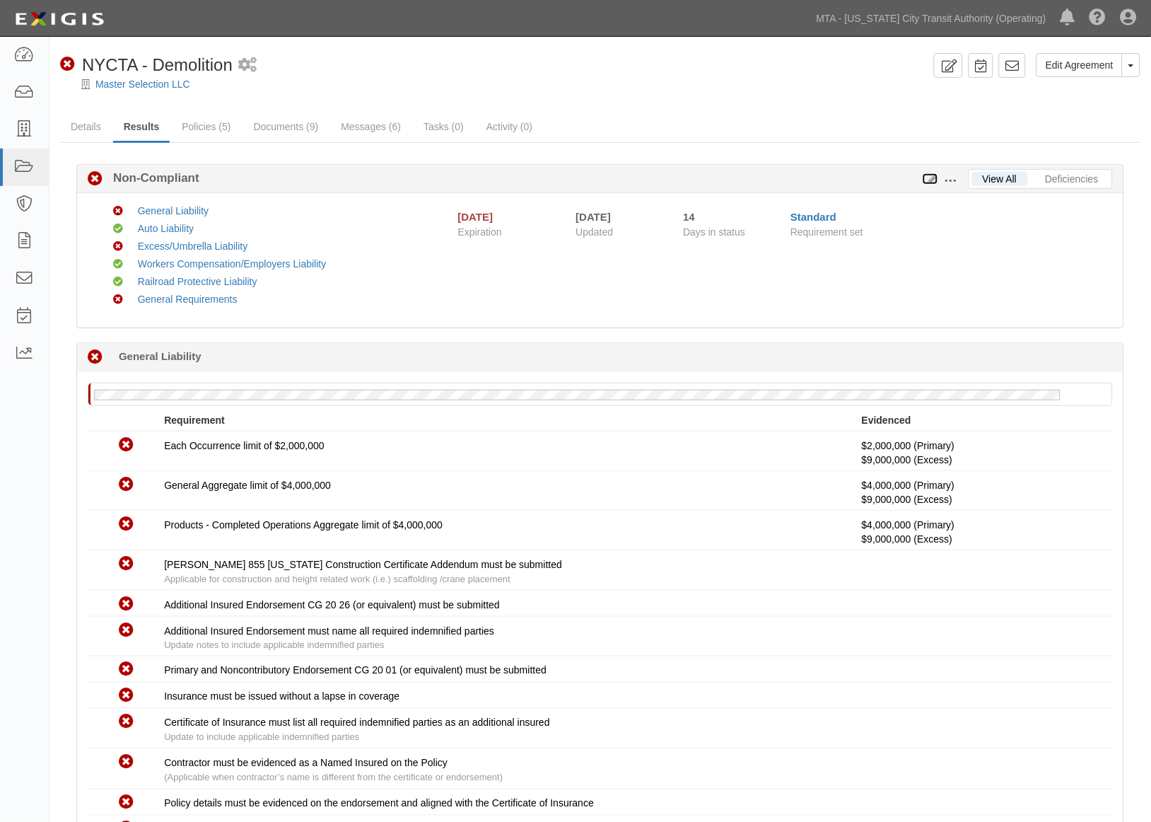
click at [932, 175] on icon at bounding box center [931, 180] width 16 height 10
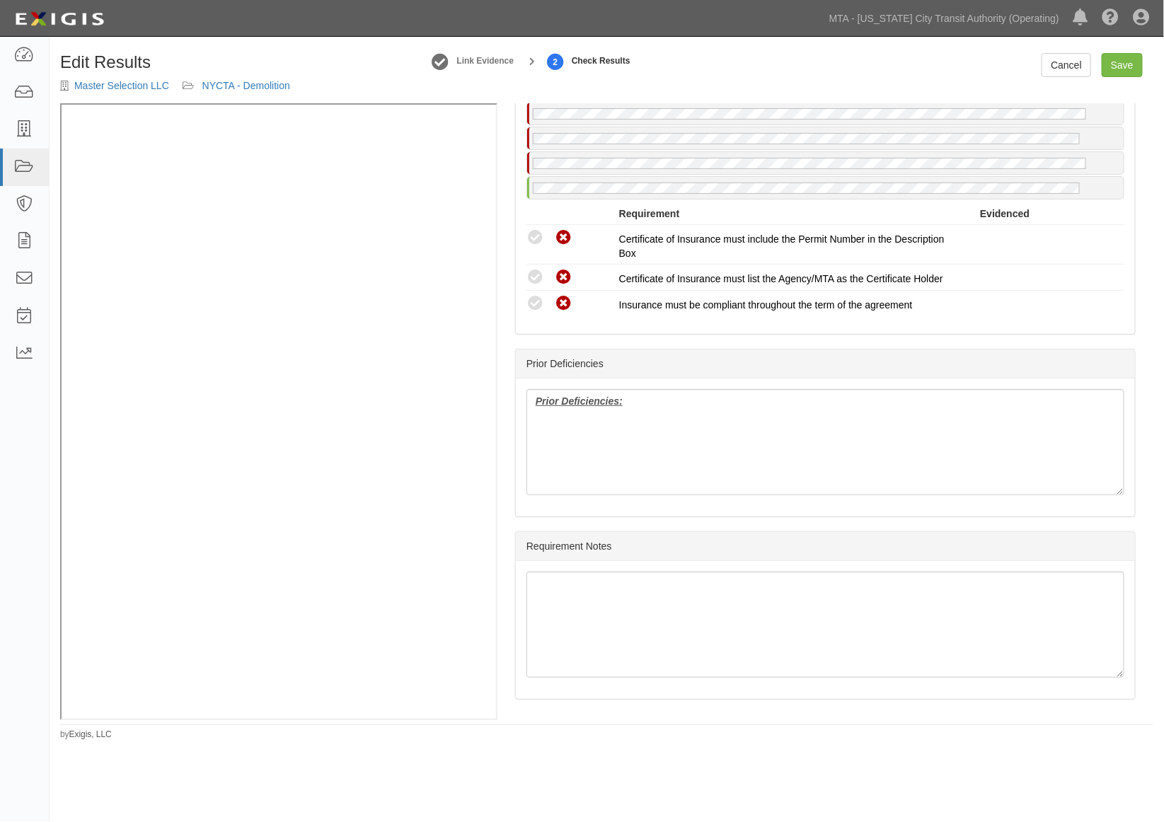
scroll to position [2599, 0]
drag, startPoint x: 644, startPoint y: 416, endPoint x: 489, endPoint y: 407, distance: 154.5
click at [407, 257] on div "Manage Policies (GL) Endorsement; [DATE]; CGL-PPA .pdf (GL) Endorsement; [DATE]…" at bounding box center [606, 411] width 1093 height 617
click at [1130, 66] on link "Save" at bounding box center [1121, 65] width 41 height 24
radio input "true"
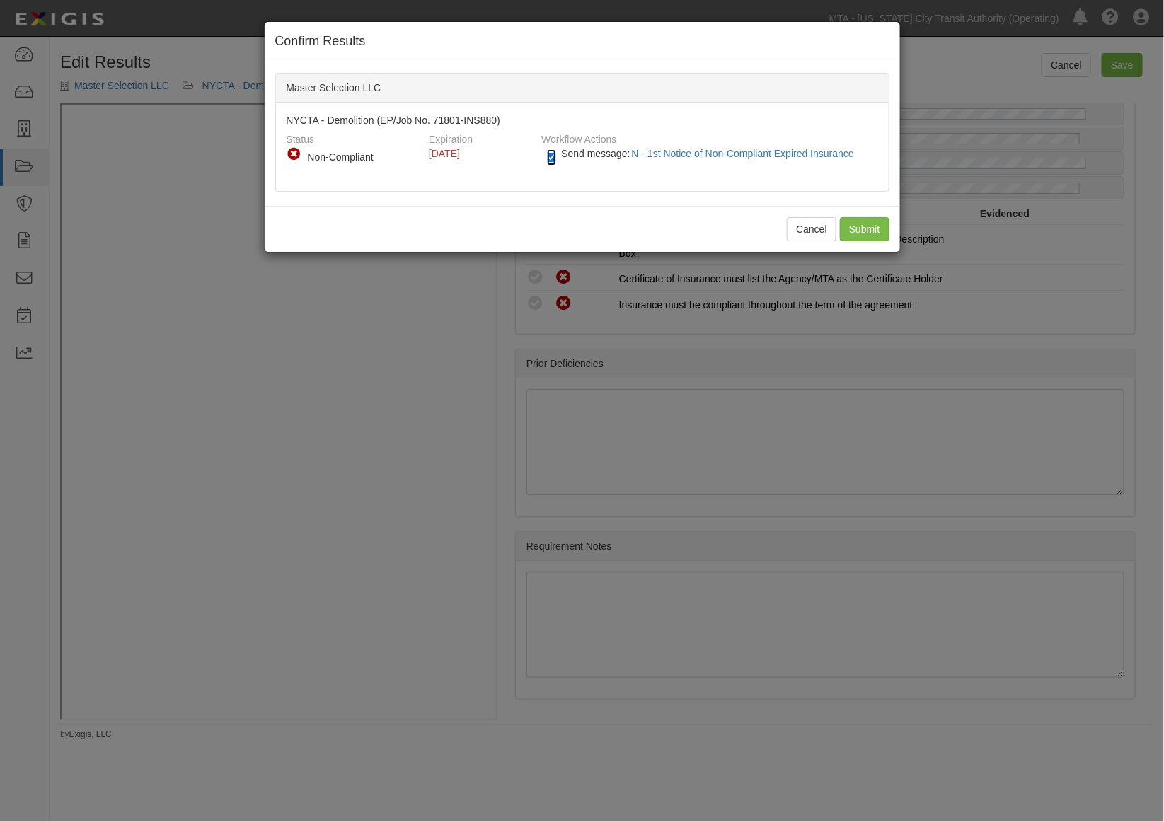
click at [552, 156] on input "Send message: N - 1st Notice of Non-Compliant Expired Insurance" at bounding box center [551, 157] width 9 height 16
checkbox input "false"
click at [874, 234] on input "Submit" at bounding box center [865, 229] width 50 height 24
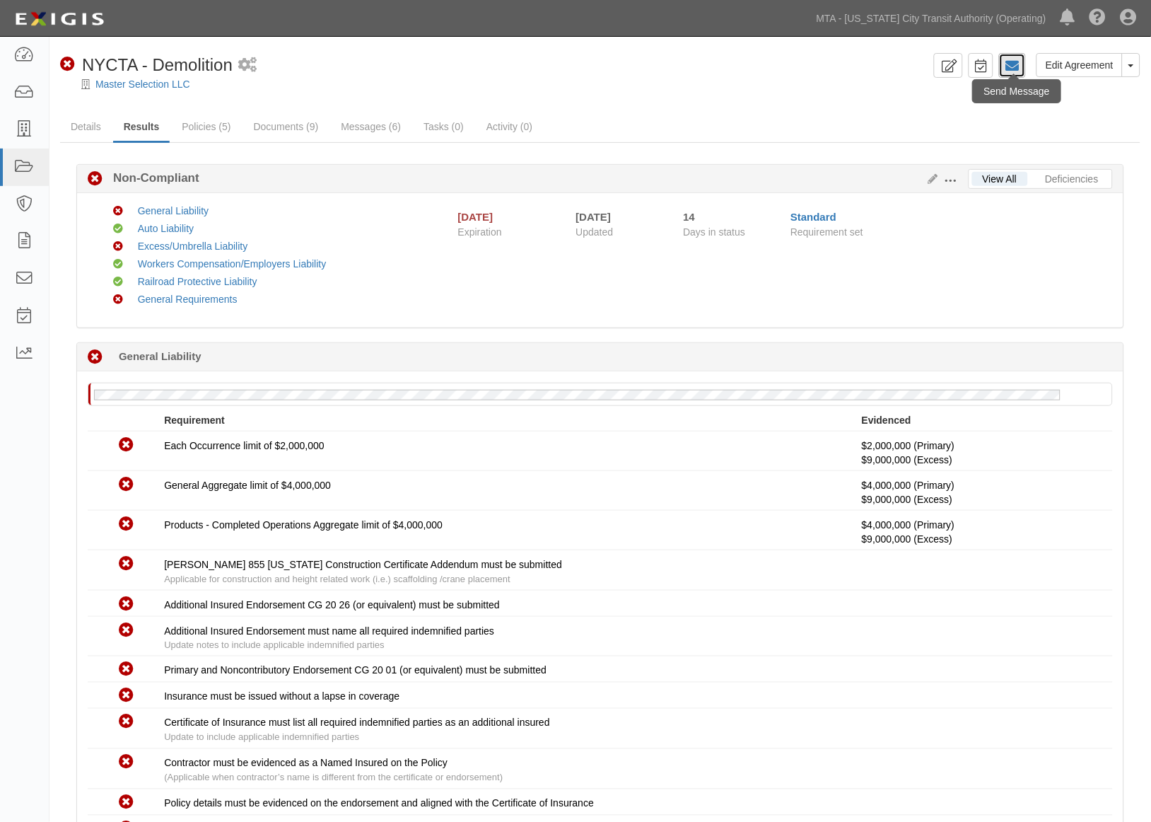
click at [1016, 69] on icon at bounding box center [1013, 66] width 14 height 14
click at [934, 179] on icon at bounding box center [931, 180] width 16 height 10
click at [78, 123] on link "Details" at bounding box center [86, 127] width 52 height 30
click at [143, 80] on link "Master Selection LLC" at bounding box center [142, 84] width 95 height 11
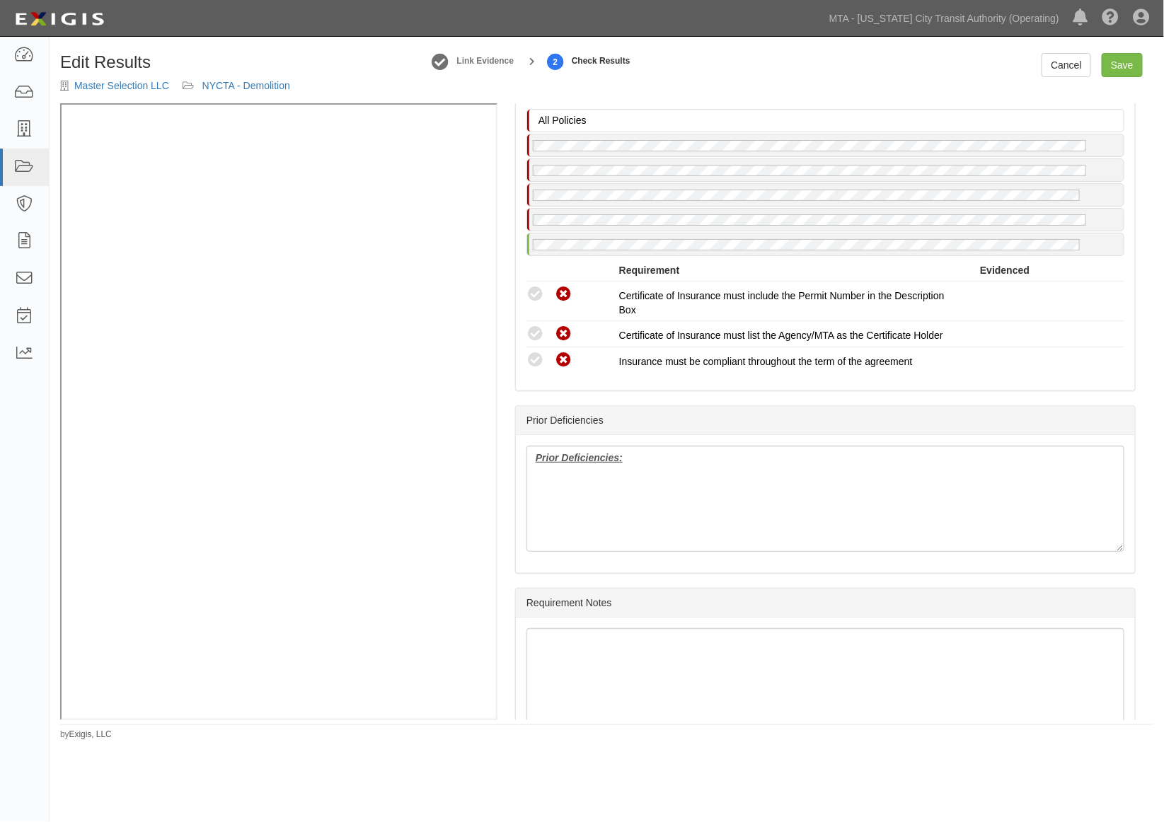
scroll to position [2593, 0]
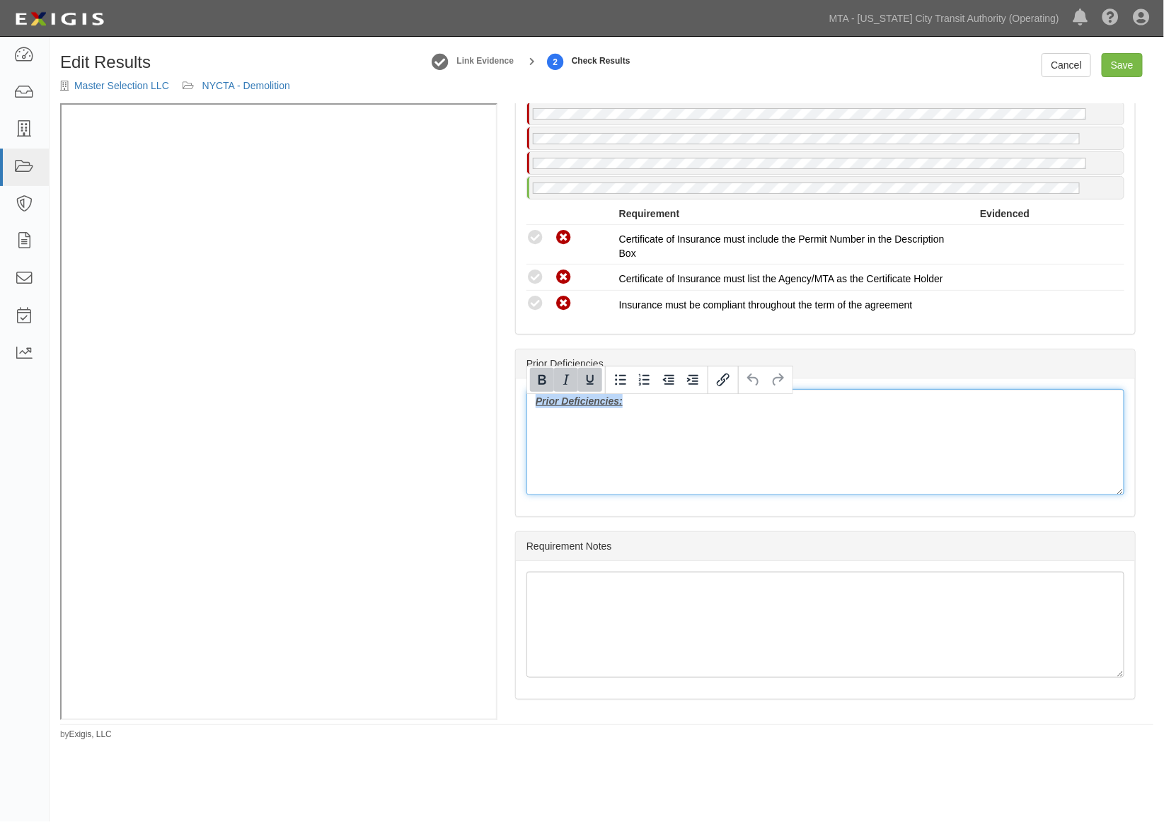
drag, startPoint x: 700, startPoint y: 431, endPoint x: 493, endPoint y: 405, distance: 209.0
click at [328, 249] on div "Manage Policies (GL) Endorsement; 5/22/2025; CGL-PPA .pdf (GL) Endorsement; 5/2…" at bounding box center [606, 411] width 1093 height 617
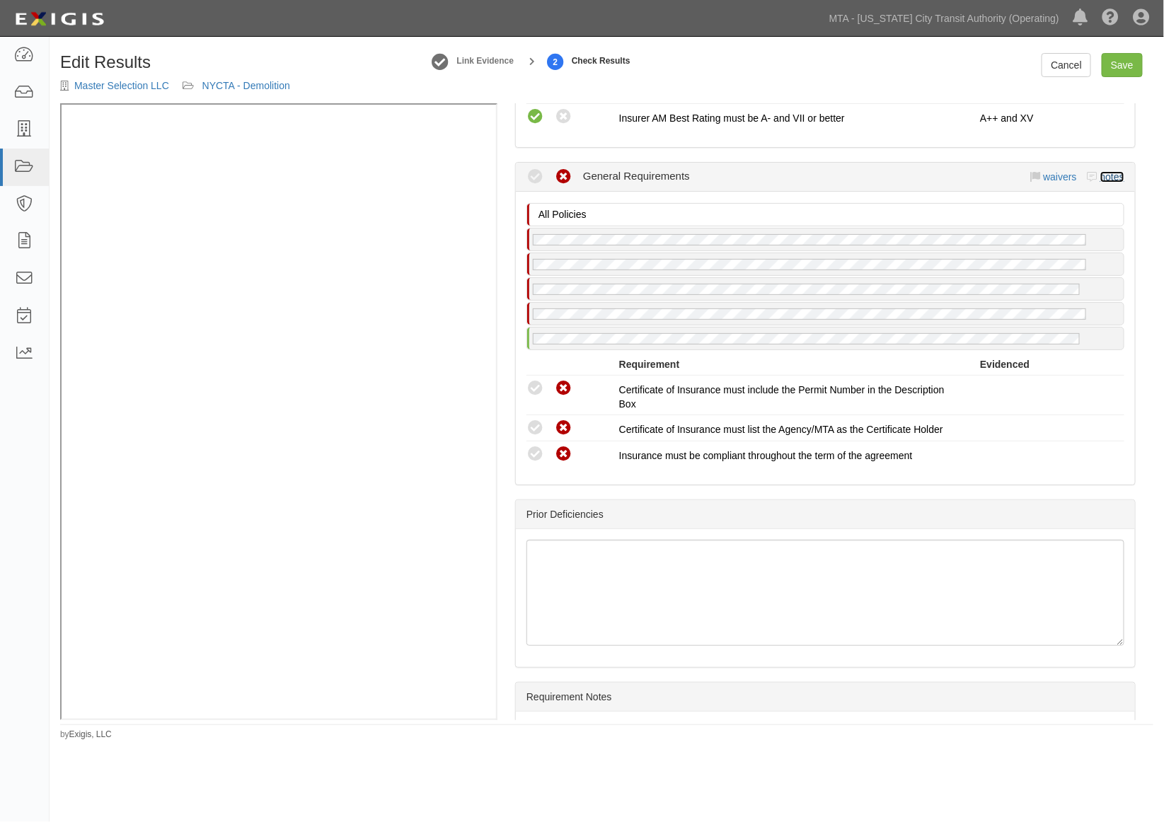
click at [1106, 182] on link "notes" at bounding box center [1112, 176] width 24 height 11
radio input "true"
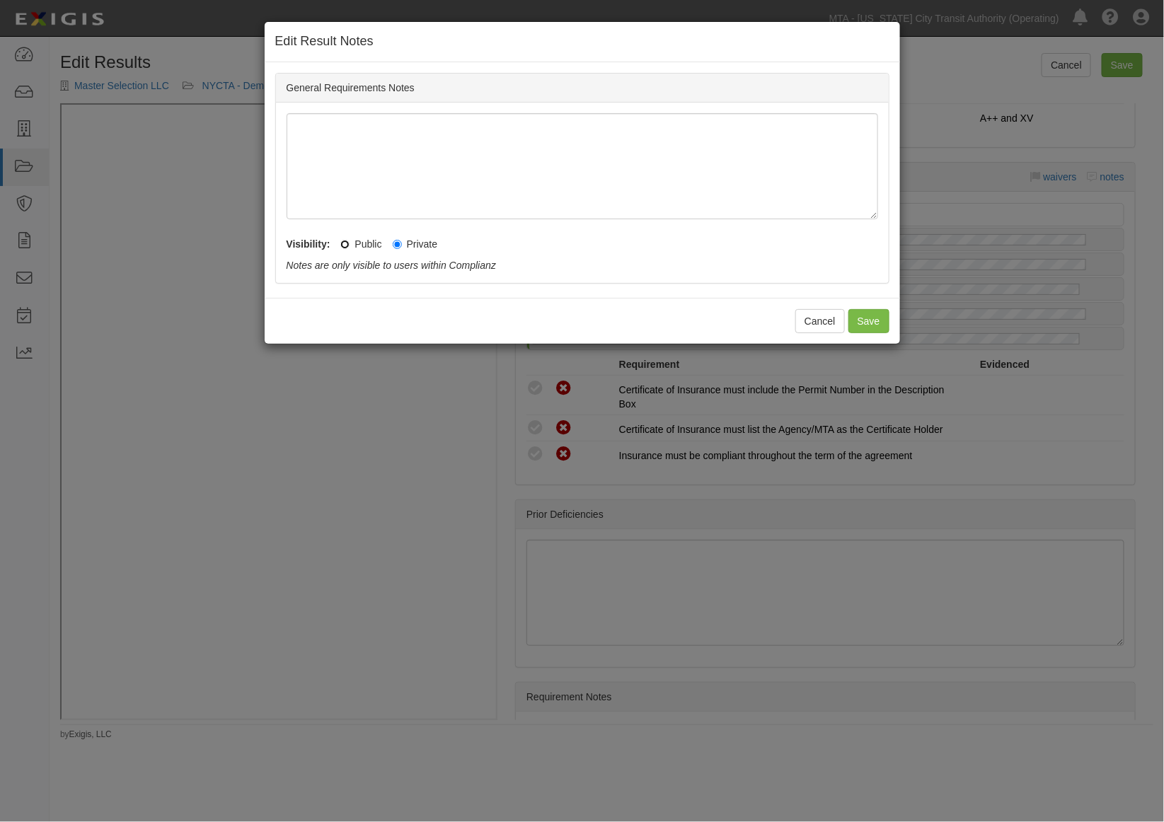
click at [348, 240] on input "Public" at bounding box center [344, 244] width 9 height 9
radio input "true"
click at [868, 324] on button "Save" at bounding box center [868, 321] width 41 height 24
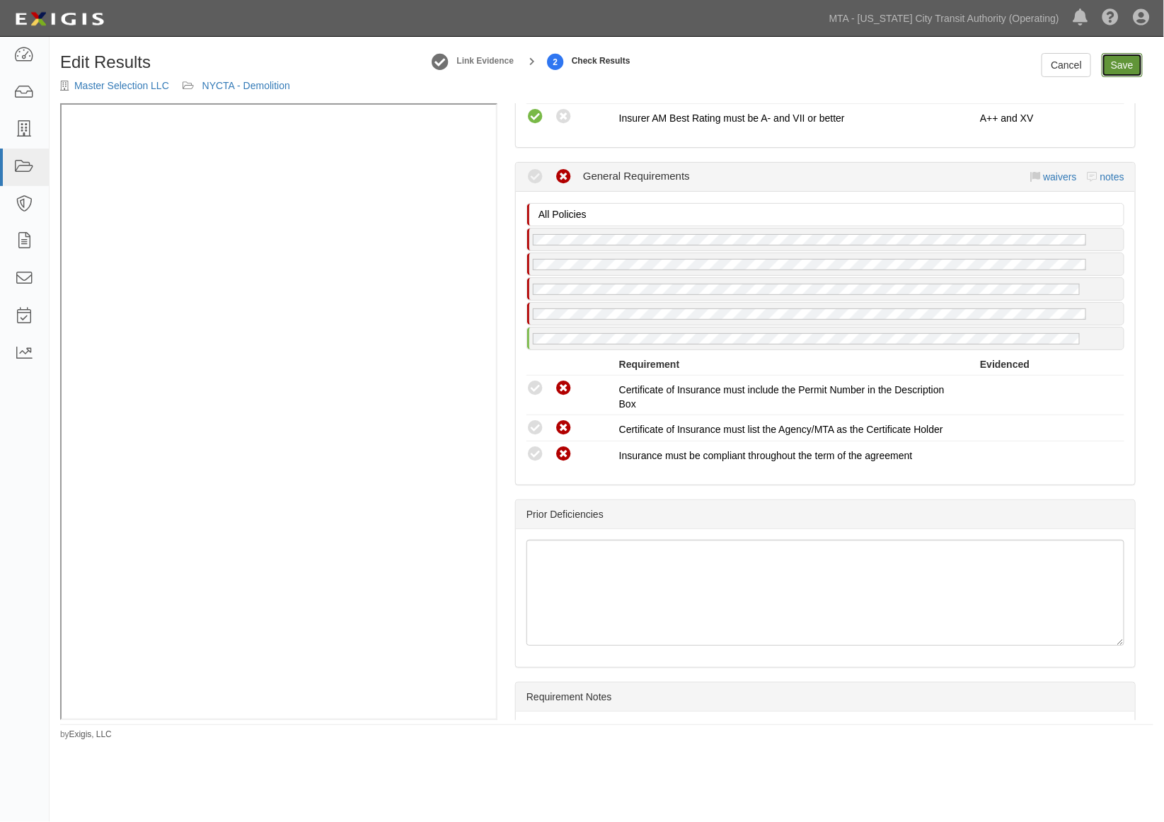
click at [1123, 64] on link "Save" at bounding box center [1121, 65] width 41 height 24
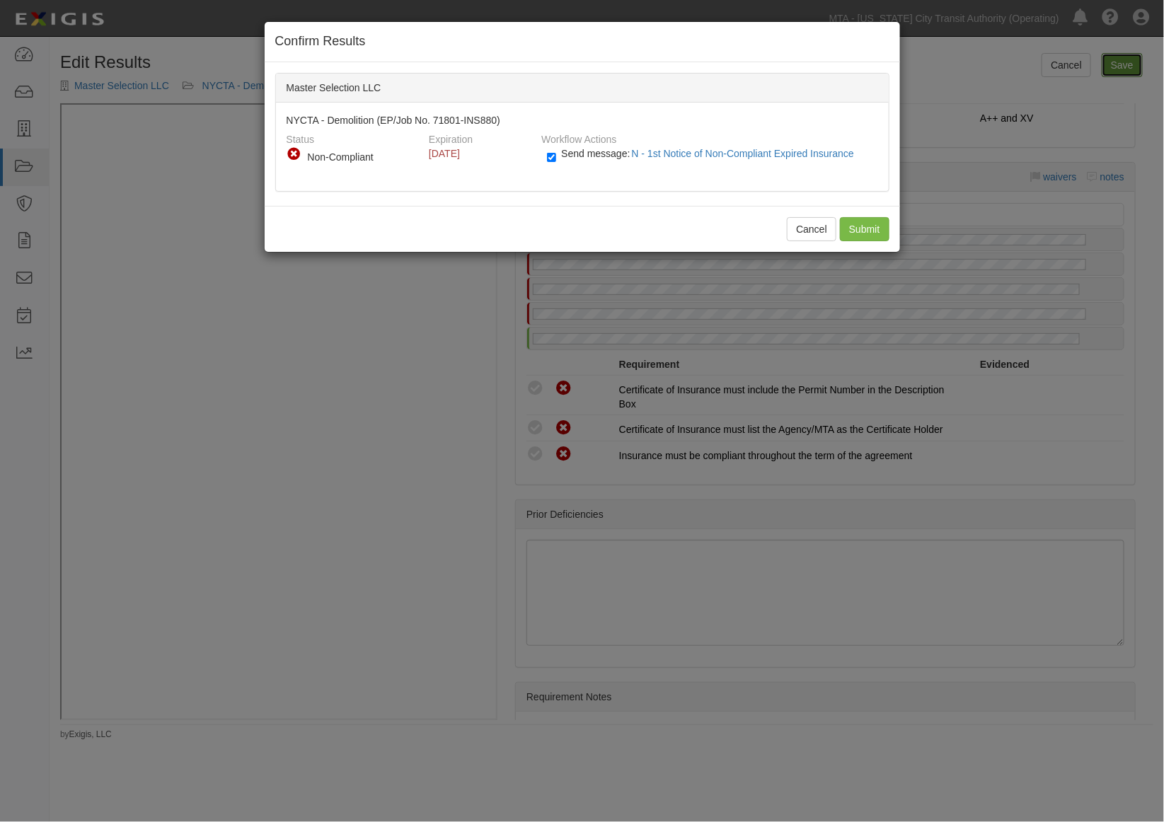
radio input "true"
click at [859, 229] on input "Submit" at bounding box center [865, 229] width 50 height 24
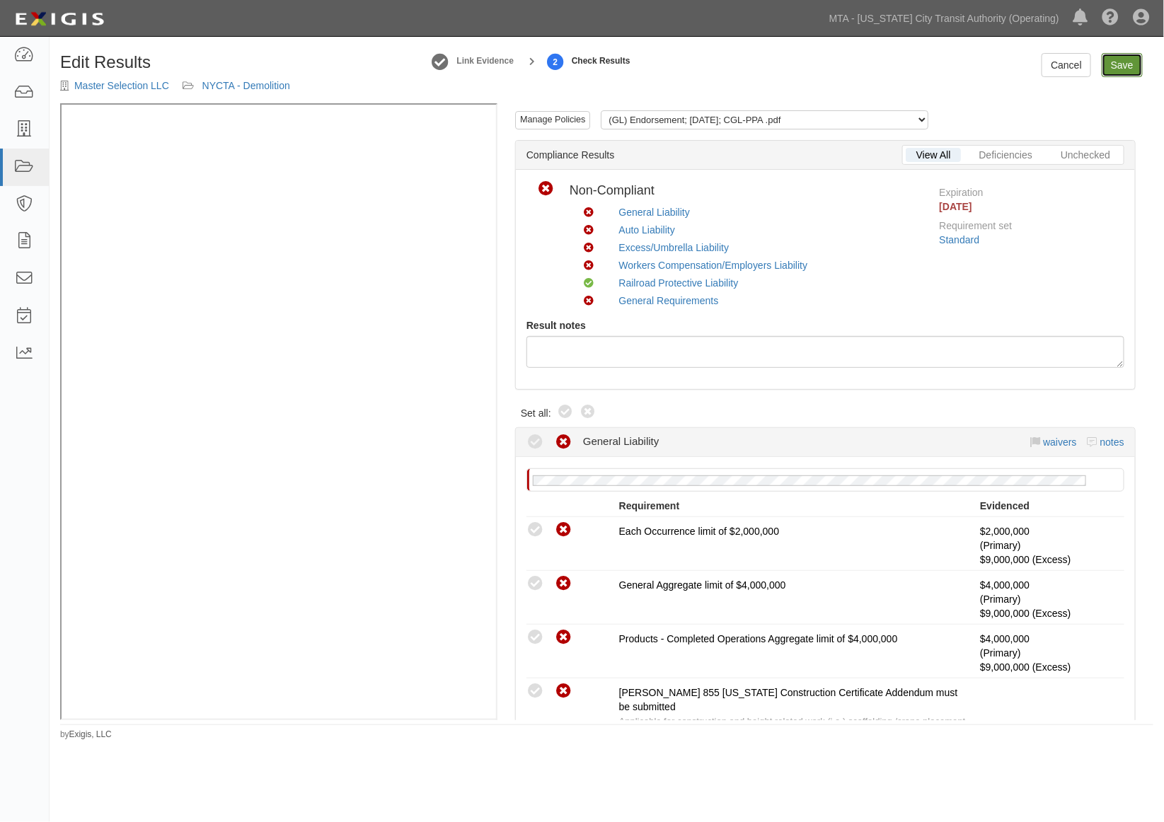
click at [1130, 62] on link "Save" at bounding box center [1121, 65] width 41 height 24
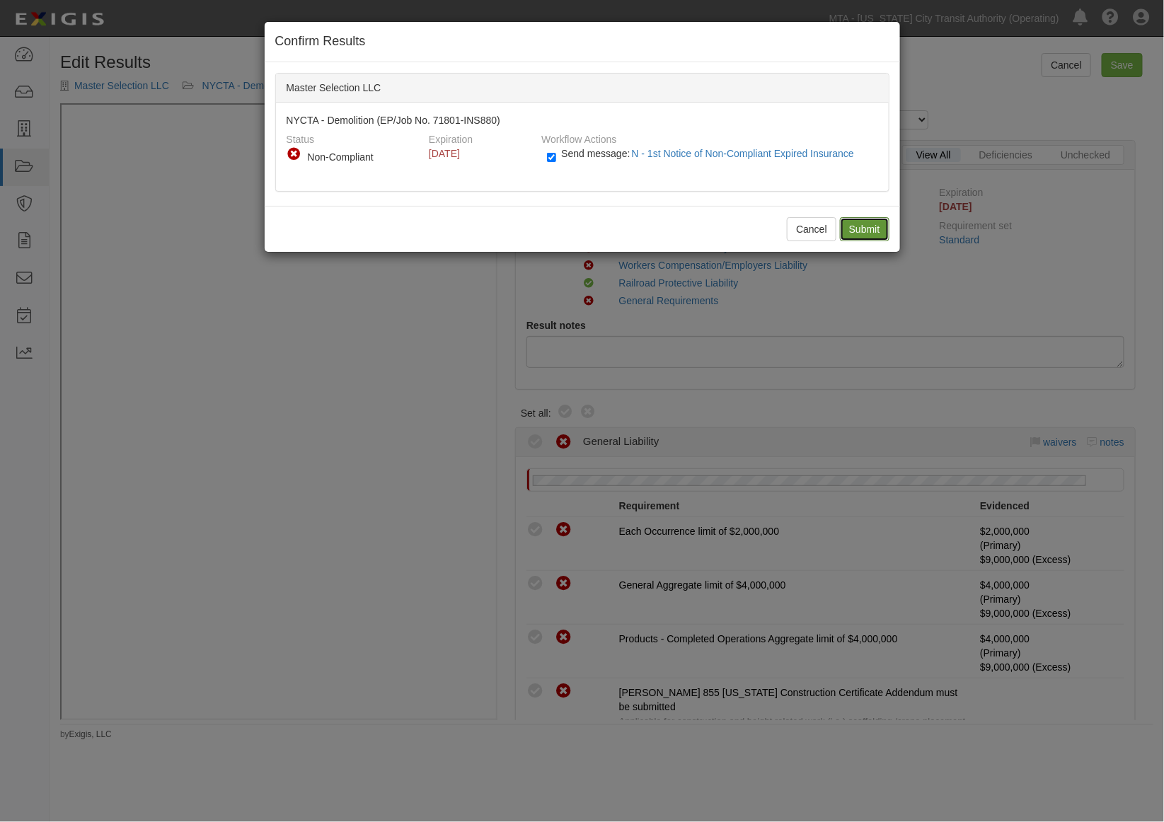
click at [870, 227] on input "Submit" at bounding box center [865, 229] width 50 height 24
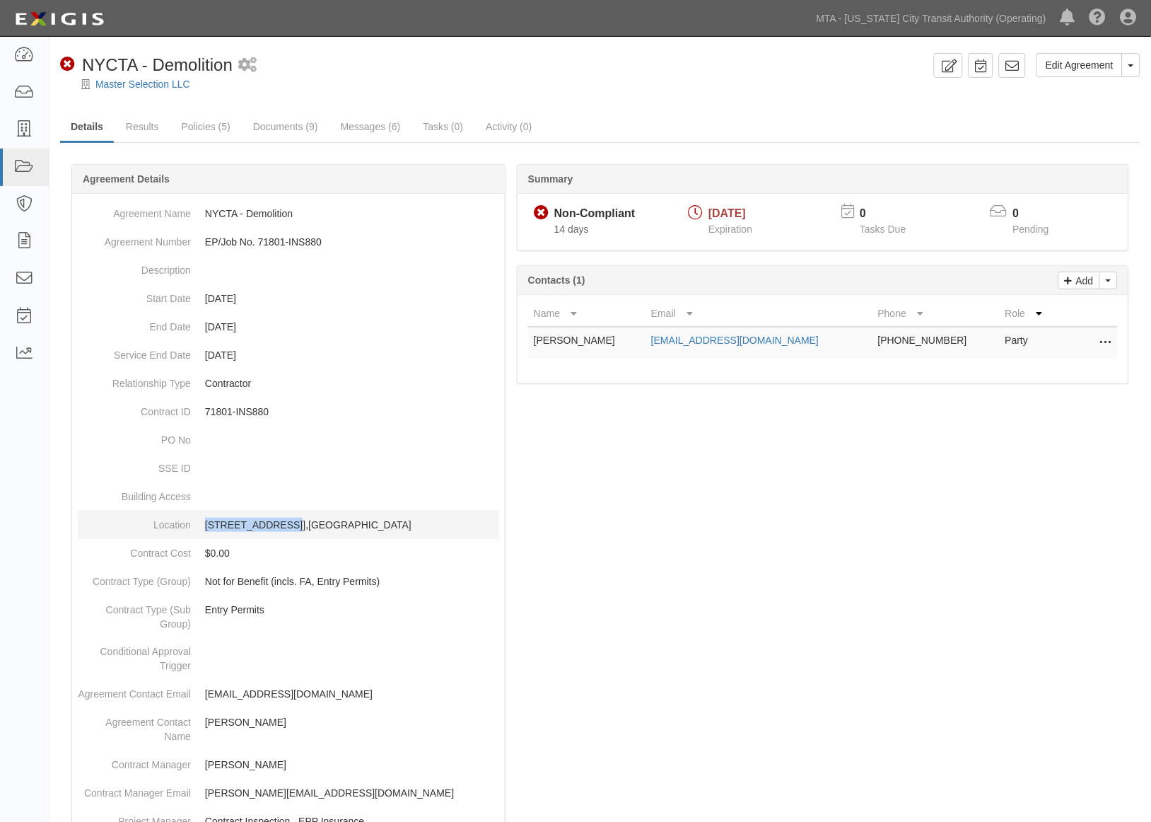
drag, startPoint x: 198, startPoint y: 527, endPoint x: 282, endPoint y: 524, distance: 83.5
click at [282, 524] on dd "[STREET_ADDRESS]],[GEOGRAPHIC_DATA]" at bounding box center [289, 525] width 422 height 28
drag, startPoint x: 286, startPoint y: 519, endPoint x: 198, endPoint y: 521, distance: 88.4
click at [198, 521] on dd "[STREET_ADDRESS]],[GEOGRAPHIC_DATA]" at bounding box center [289, 525] width 422 height 28
copy p "[STREET_ADDRESS]"
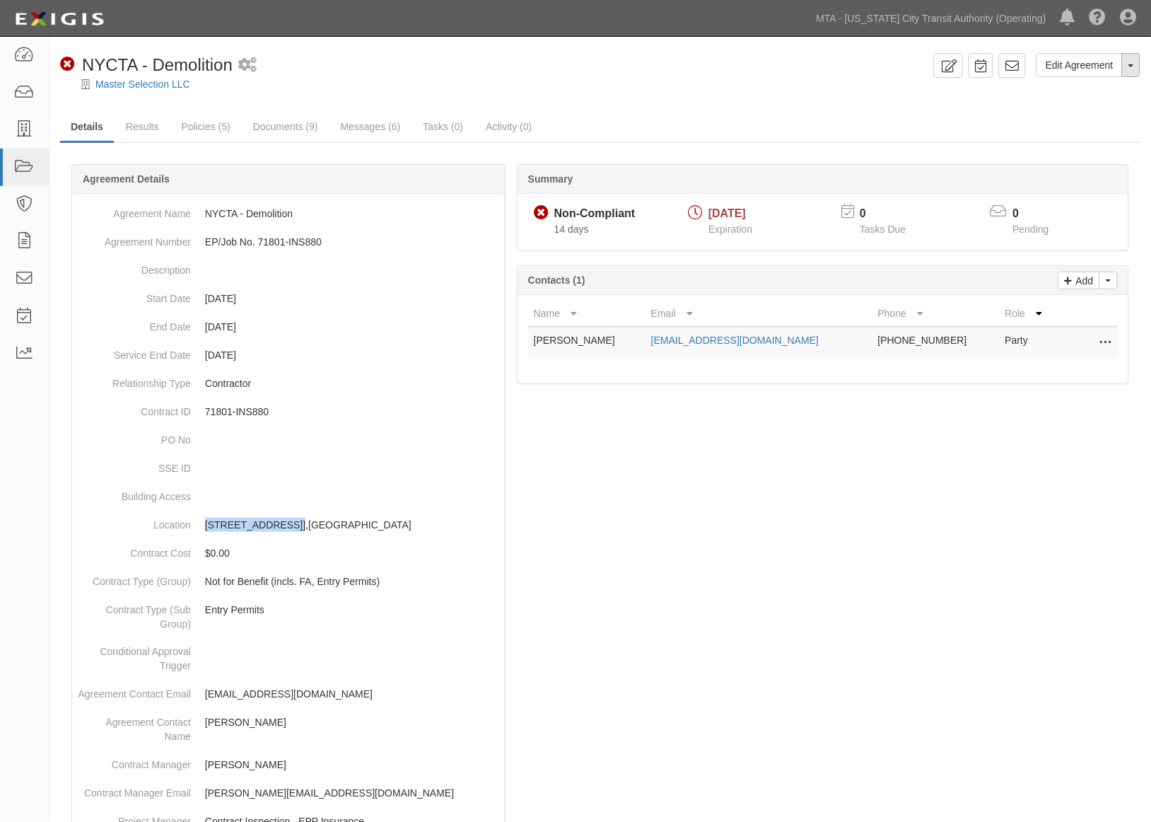
click at [1135, 61] on button "Toggle Agreement Dropdown" at bounding box center [1131, 65] width 18 height 24
click at [1063, 112] on link "Archive Agreement" at bounding box center [1084, 110] width 112 height 18
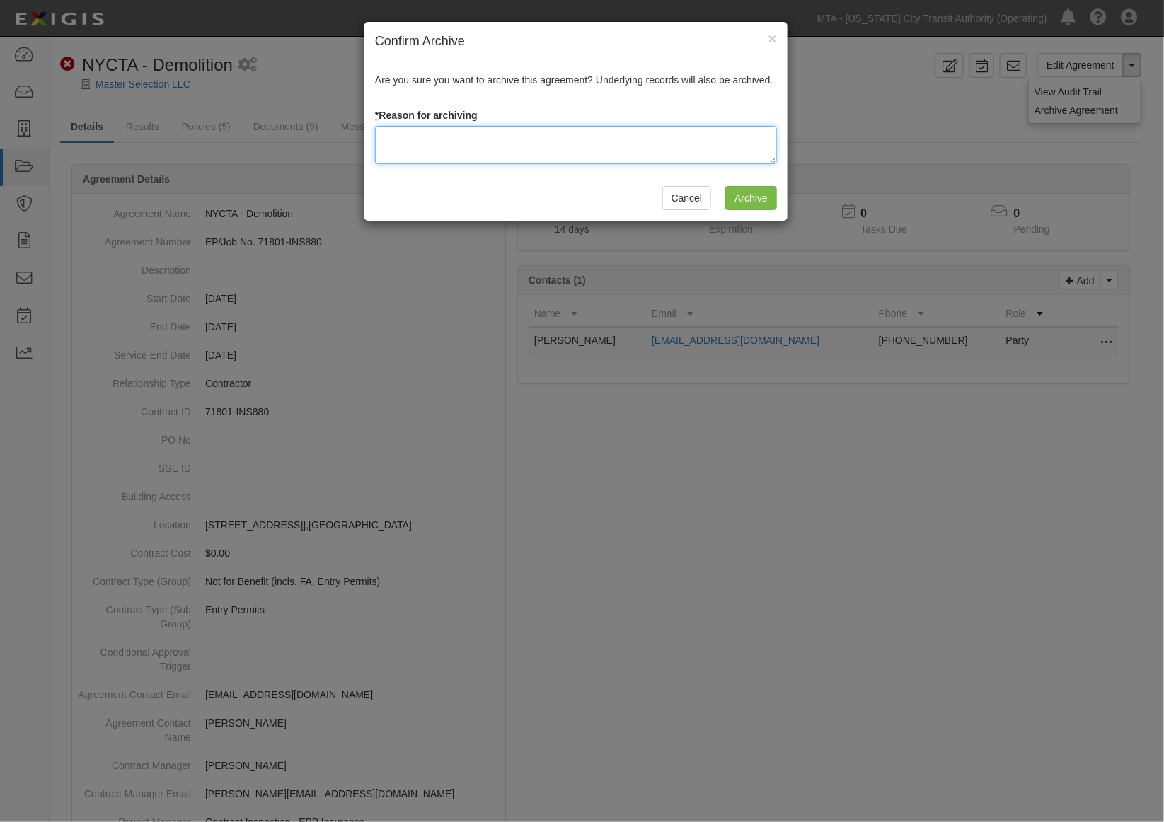
click at [481, 151] on textarea at bounding box center [576, 145] width 402 height 38
type textarea "Completed"
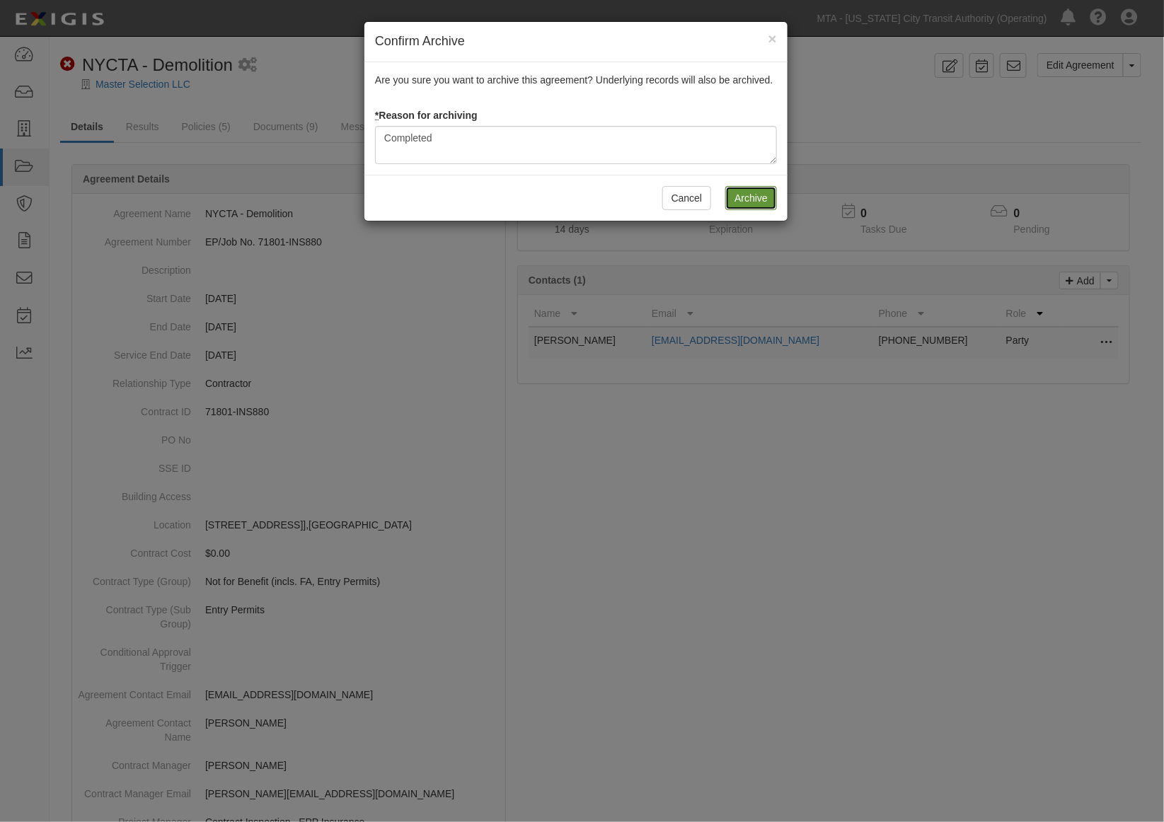
click at [736, 187] on input "Archive" at bounding box center [751, 198] width 52 height 24
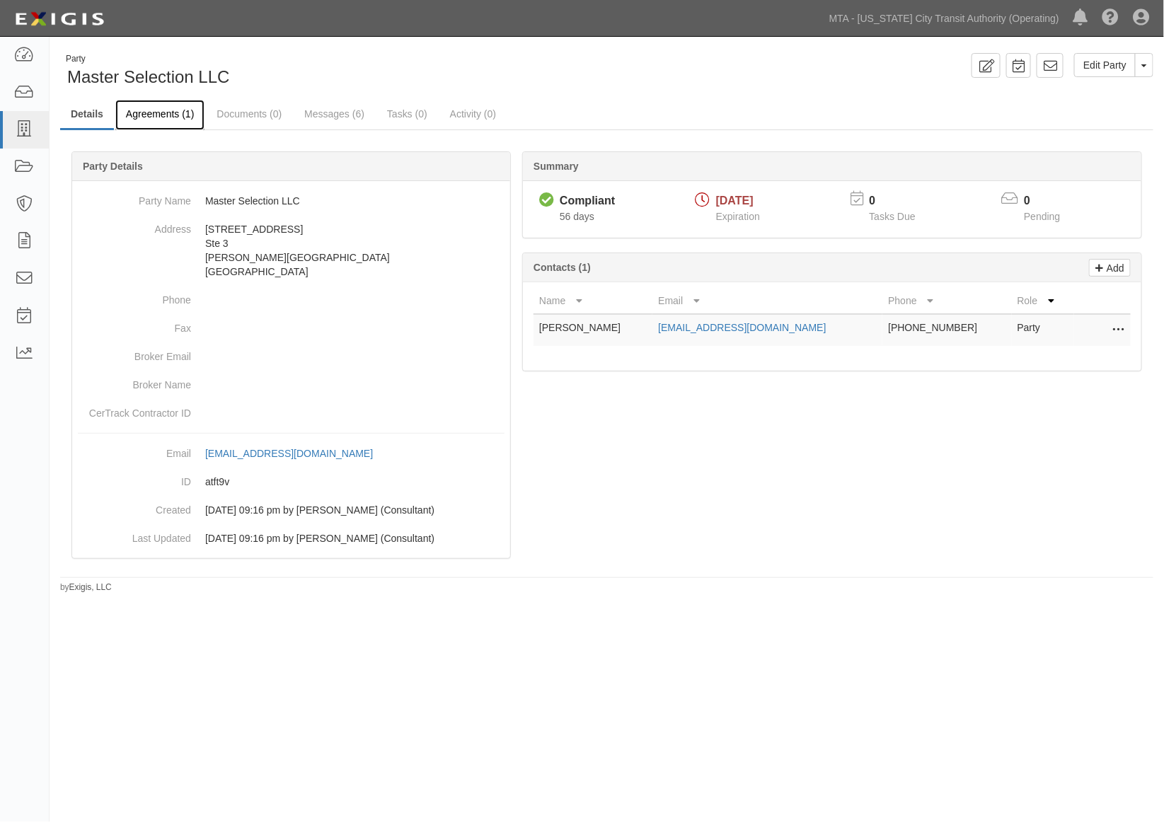
click at [150, 110] on link "Agreements (1)" at bounding box center [159, 115] width 89 height 30
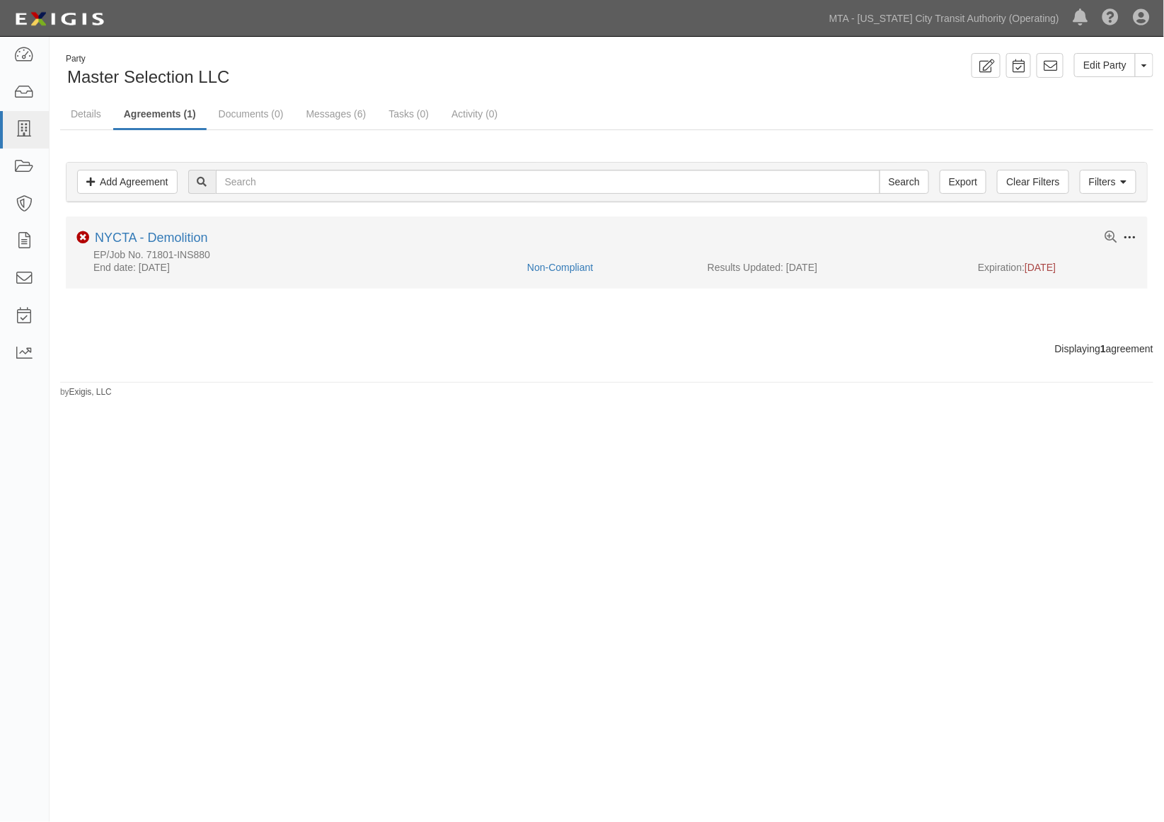
click at [1130, 238] on span at bounding box center [1129, 237] width 13 height 13
click at [1035, 347] on link "Archive" at bounding box center [1064, 340] width 112 height 25
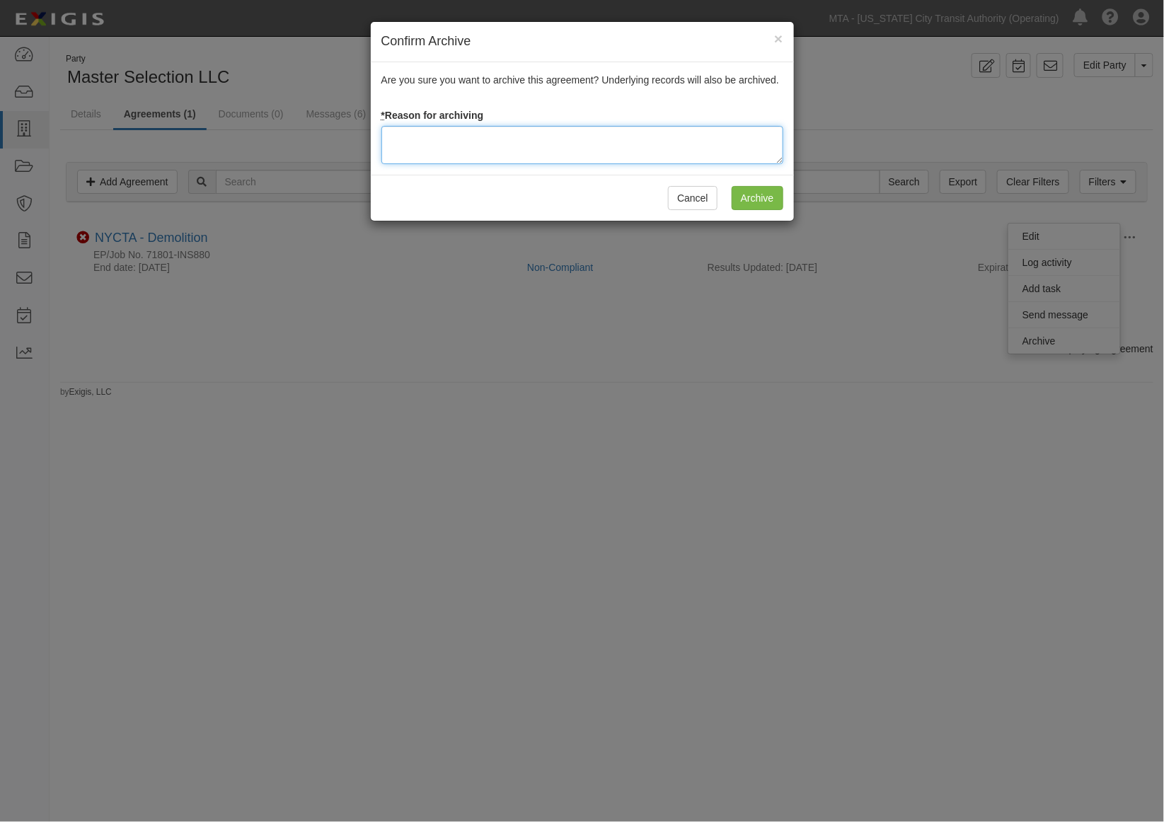
click at [659, 147] on textarea at bounding box center [582, 145] width 402 height 38
type textarea "Completed"
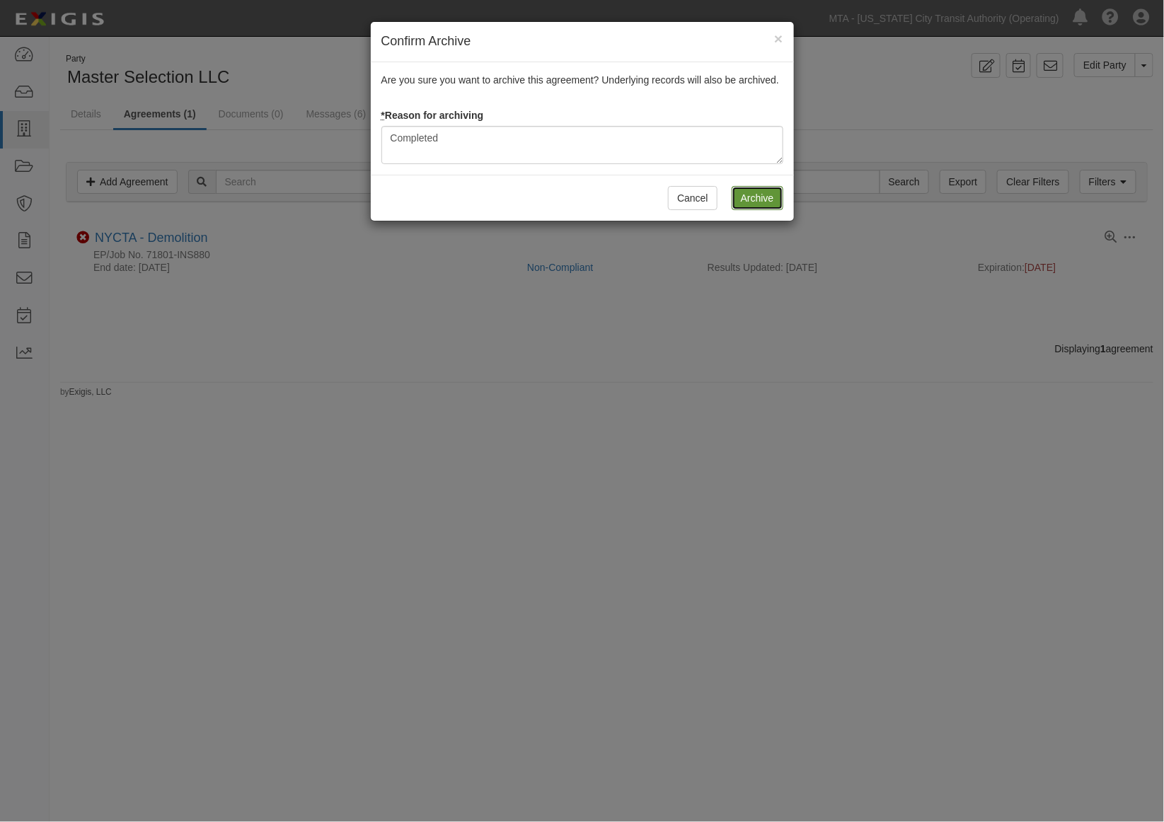
click at [743, 195] on input "Archive" at bounding box center [757, 198] width 52 height 24
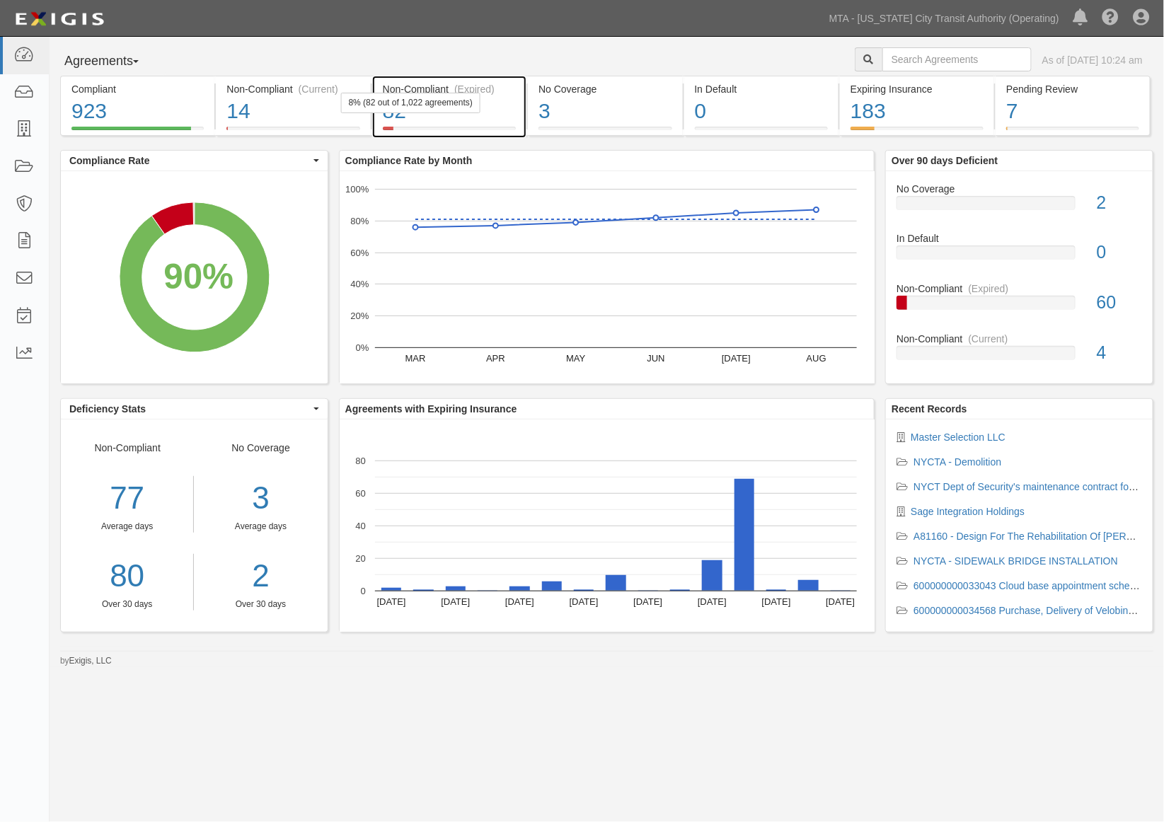
click at [465, 100] on div "8% (82 out of 1,022 agreements)" at bounding box center [410, 103] width 139 height 21
click at [605, 115] on div "3" at bounding box center [604, 111] width 133 height 30
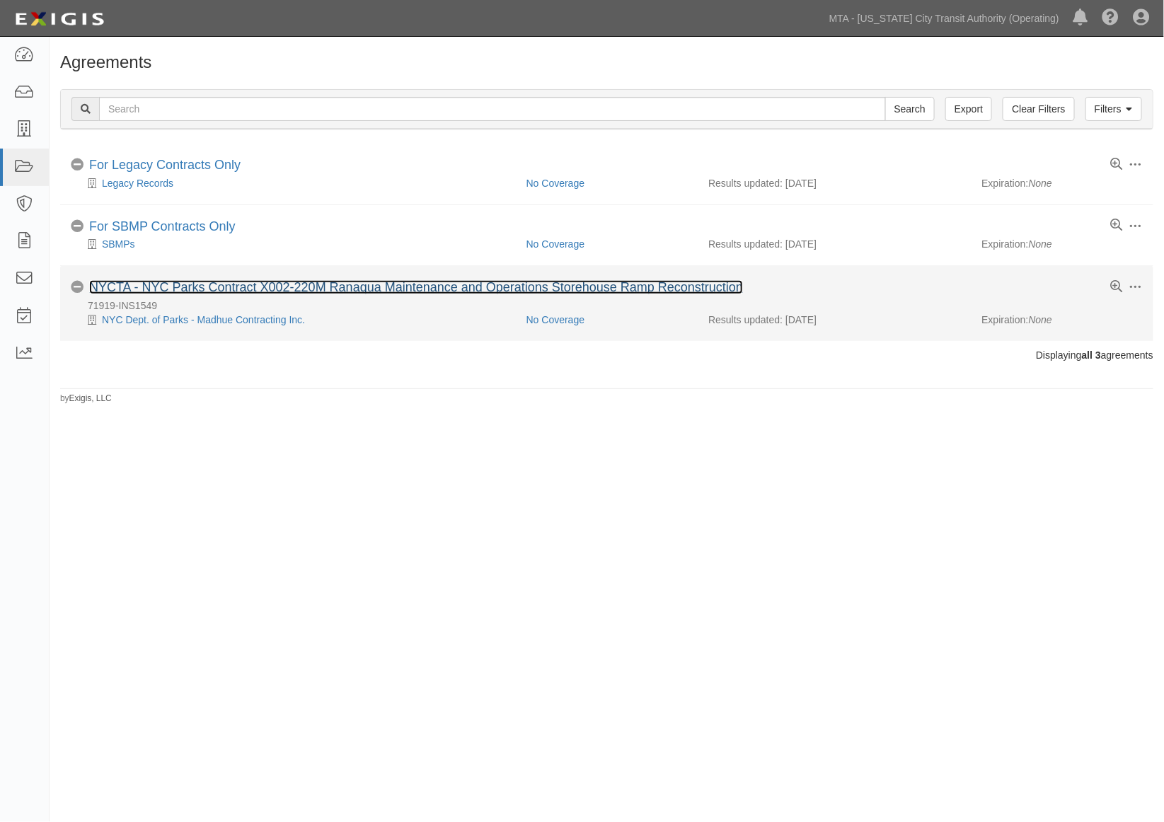
click at [259, 288] on link "NYCTA - NYC Parks Contract X002-220M Ranaqua Maintenance and Operations Storeho…" at bounding box center [416, 287] width 654 height 14
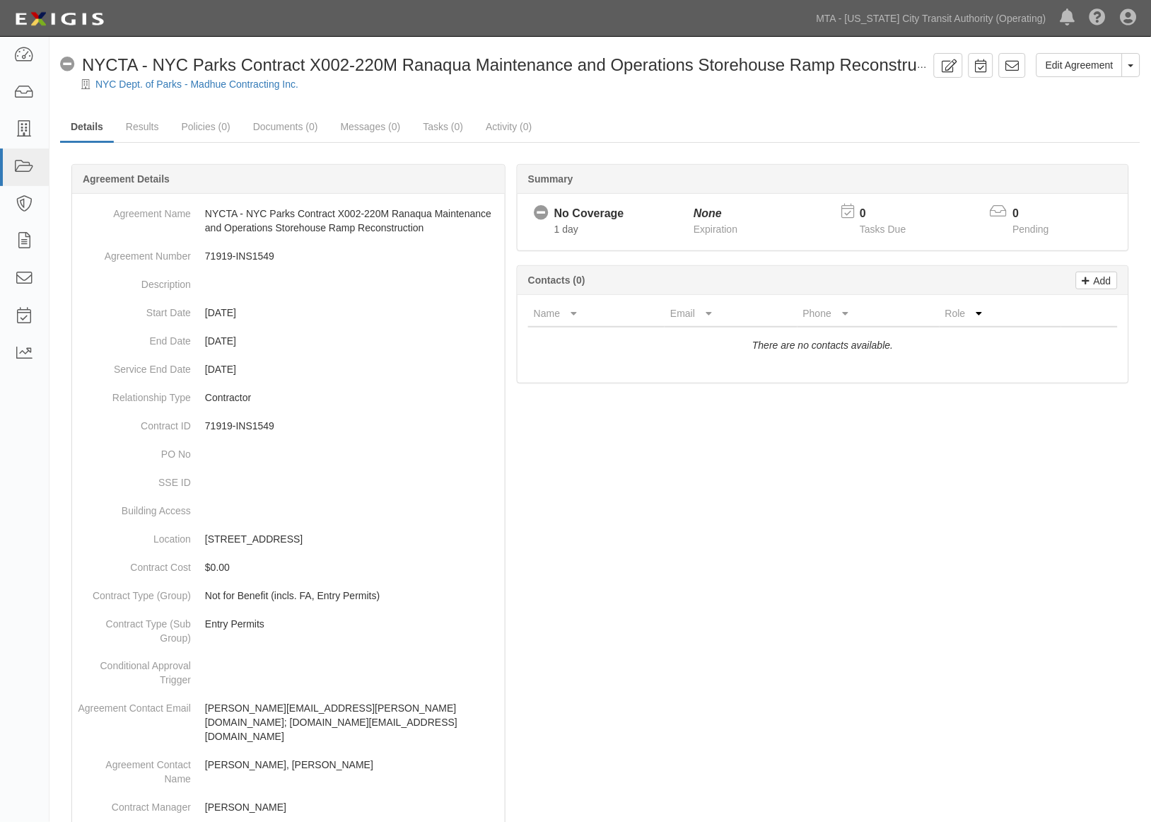
click at [1144, 69] on div "Edit Agreement Toggle Agreement Dropdown View Audit Trail Archive Agreement Sen…" at bounding box center [601, 72] width 1102 height 38
click at [1135, 67] on button "Toggle Agreement Dropdown" at bounding box center [1131, 65] width 18 height 24
click at [1097, 103] on link "Archive Agreement" at bounding box center [1084, 110] width 112 height 18
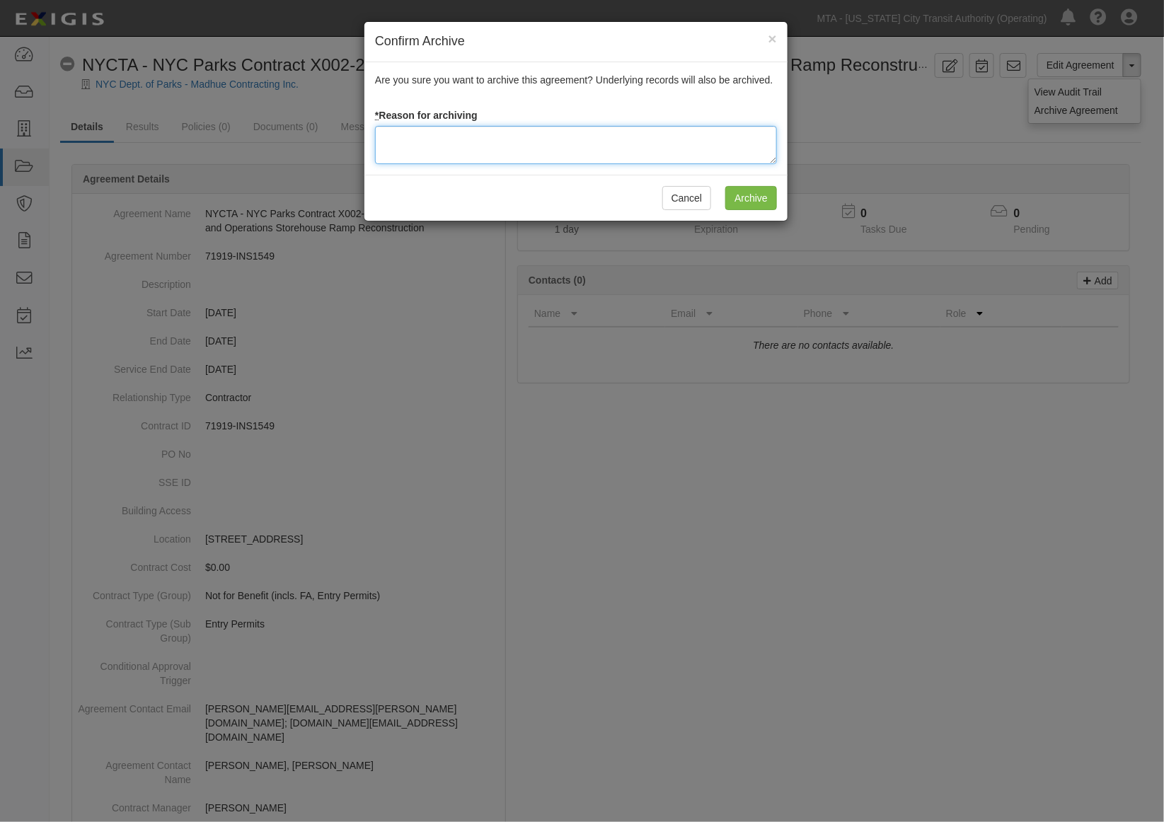
click at [525, 142] on textarea at bounding box center [576, 145] width 402 height 38
type textarea "issues"
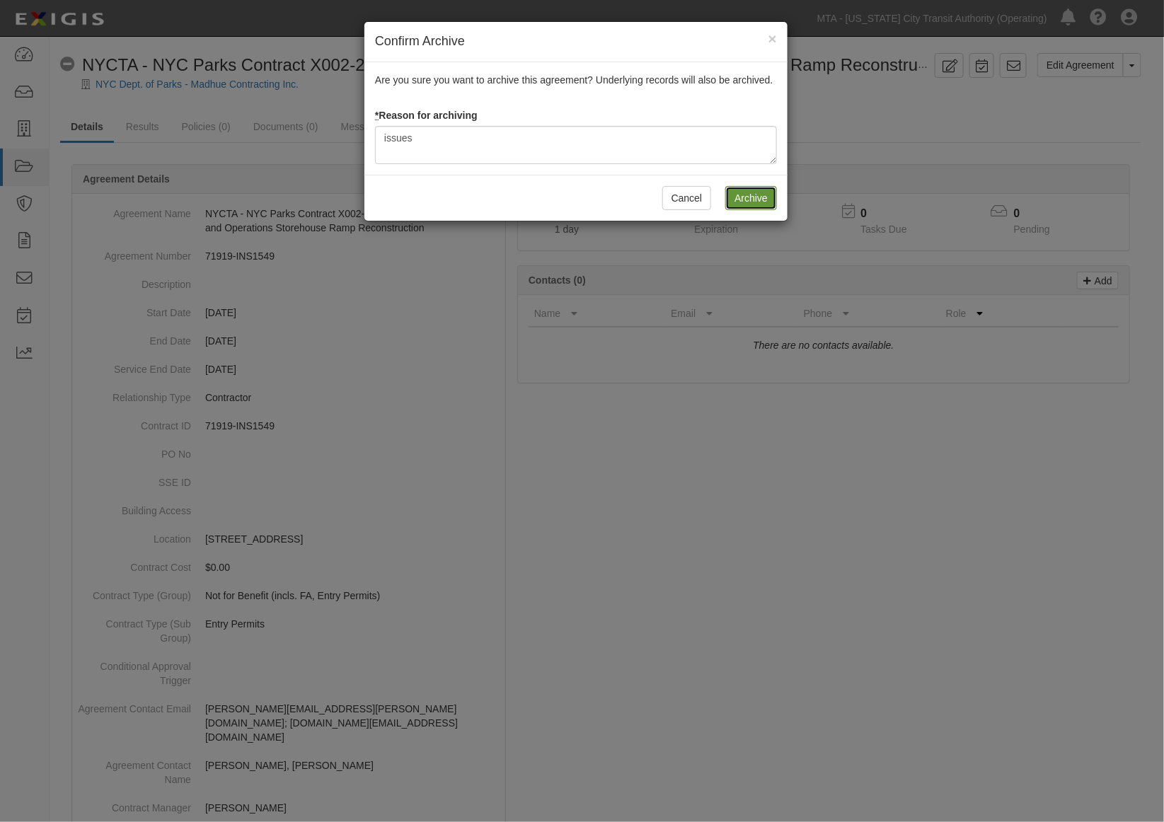
click at [731, 207] on input "Archive" at bounding box center [751, 198] width 52 height 24
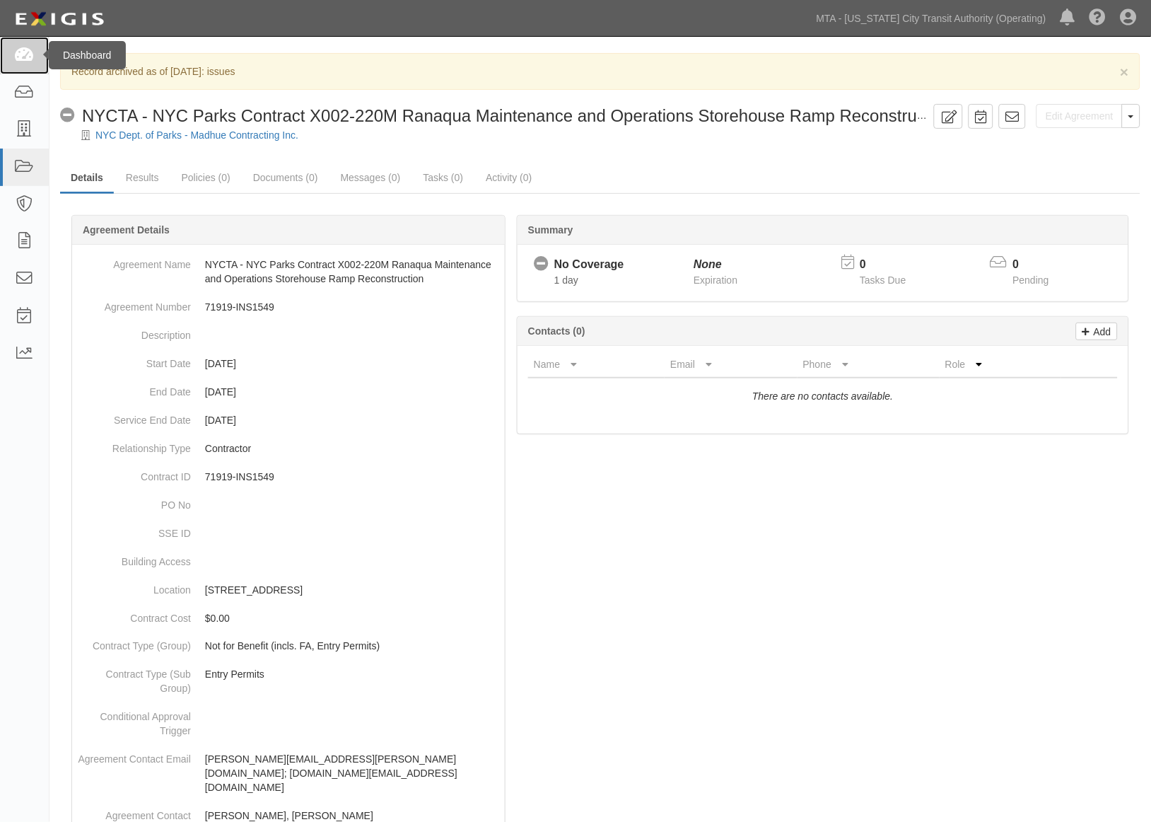
click at [25, 53] on icon at bounding box center [24, 55] width 20 height 16
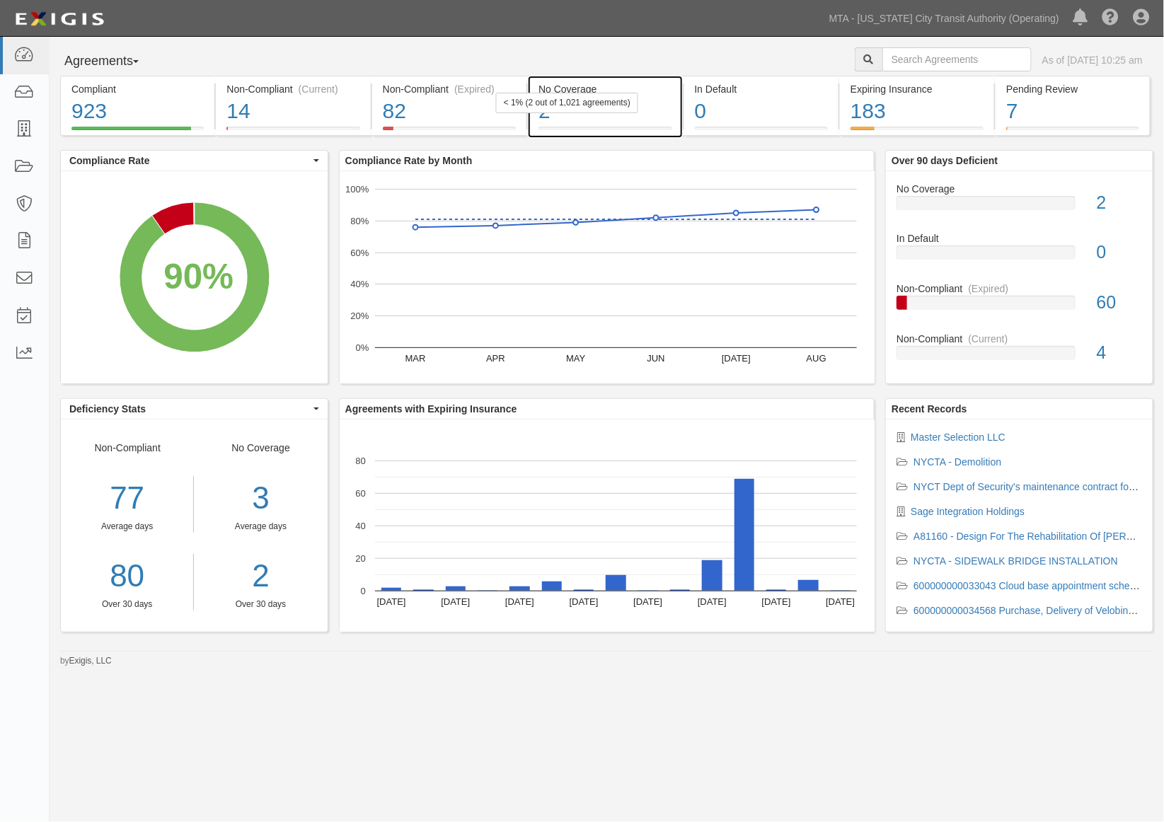
click at [649, 110] on div "2" at bounding box center [604, 111] width 133 height 30
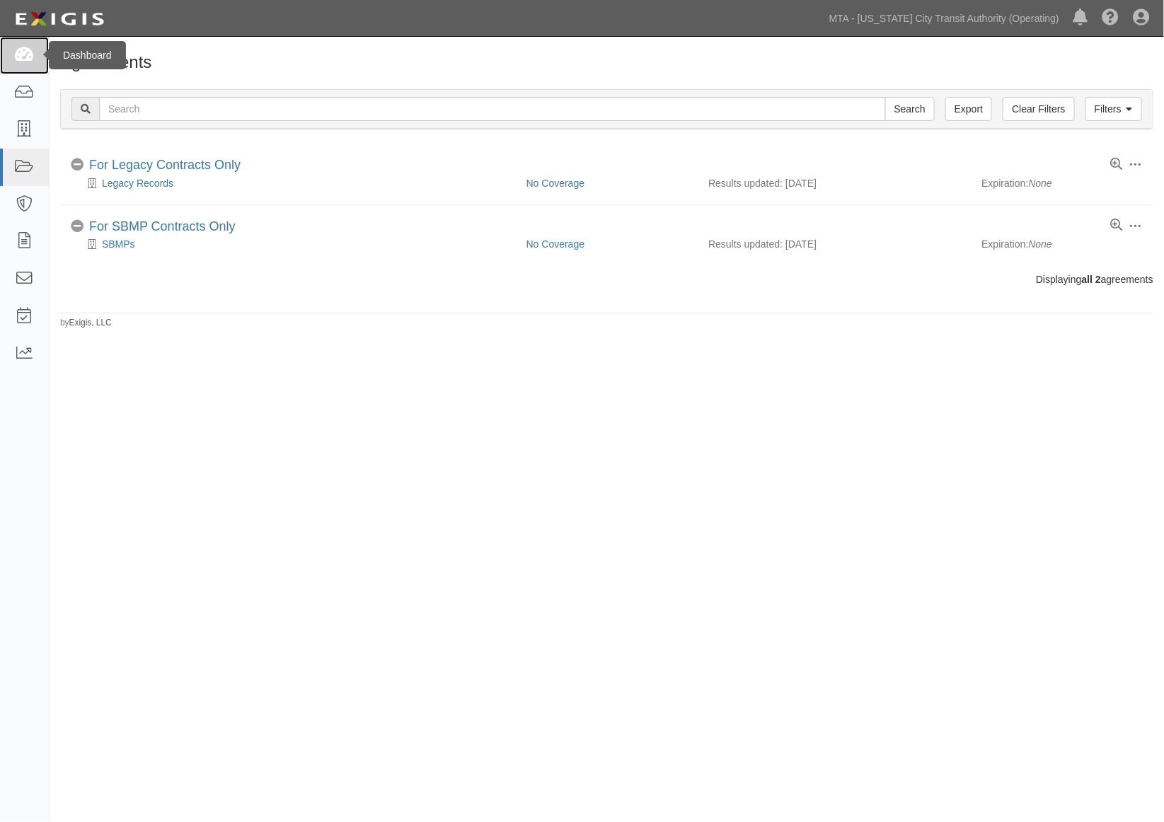
click at [23, 57] on icon at bounding box center [24, 55] width 20 height 16
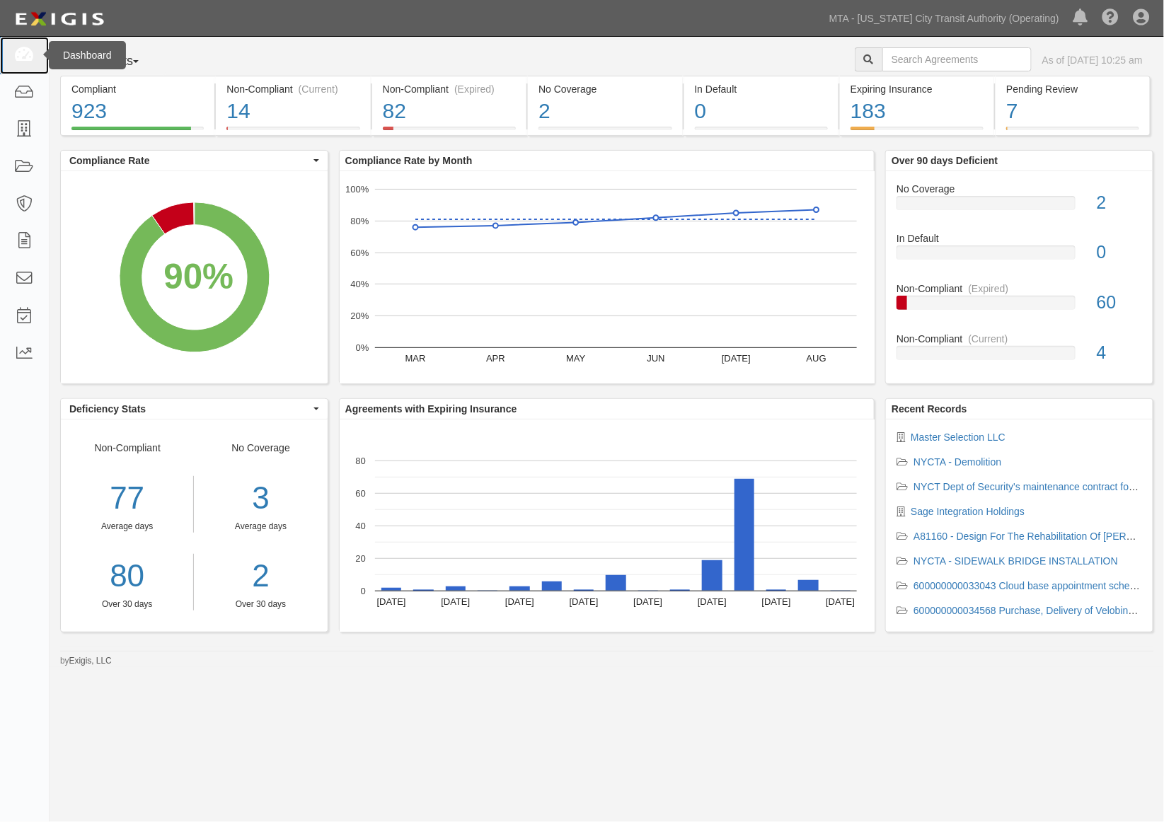
click at [23, 47] on icon at bounding box center [24, 55] width 20 height 16
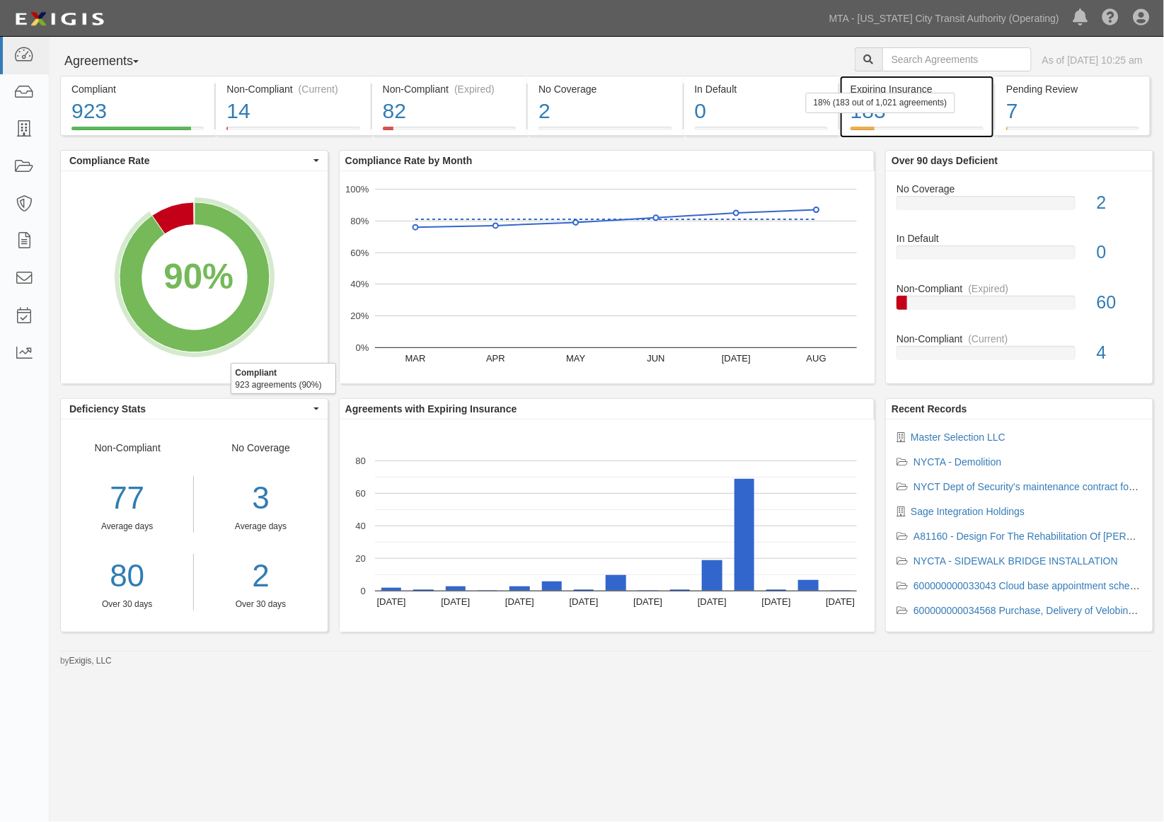
click at [938, 123] on div "183" at bounding box center [916, 111] width 133 height 30
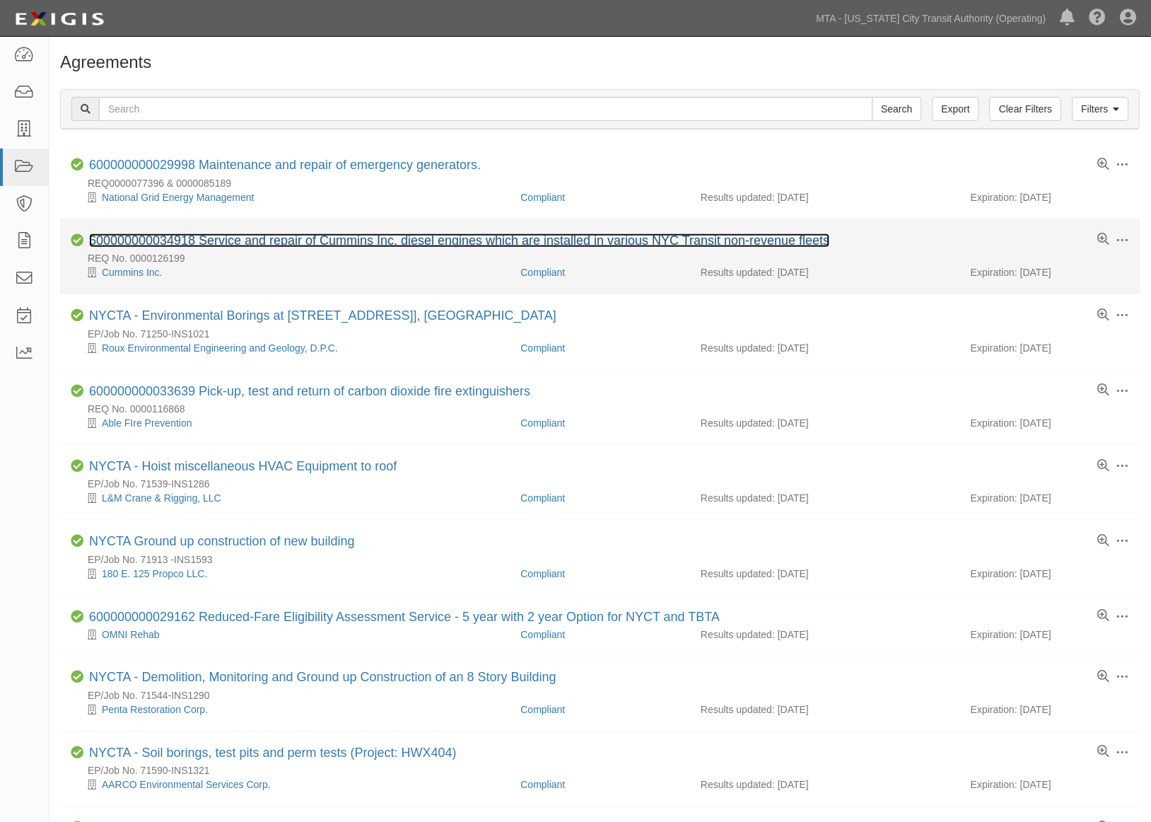
click at [277, 243] on link "600000000034918 Service and repair of Cummins Inc. diesel engines which are ins…" at bounding box center [459, 240] width 741 height 14
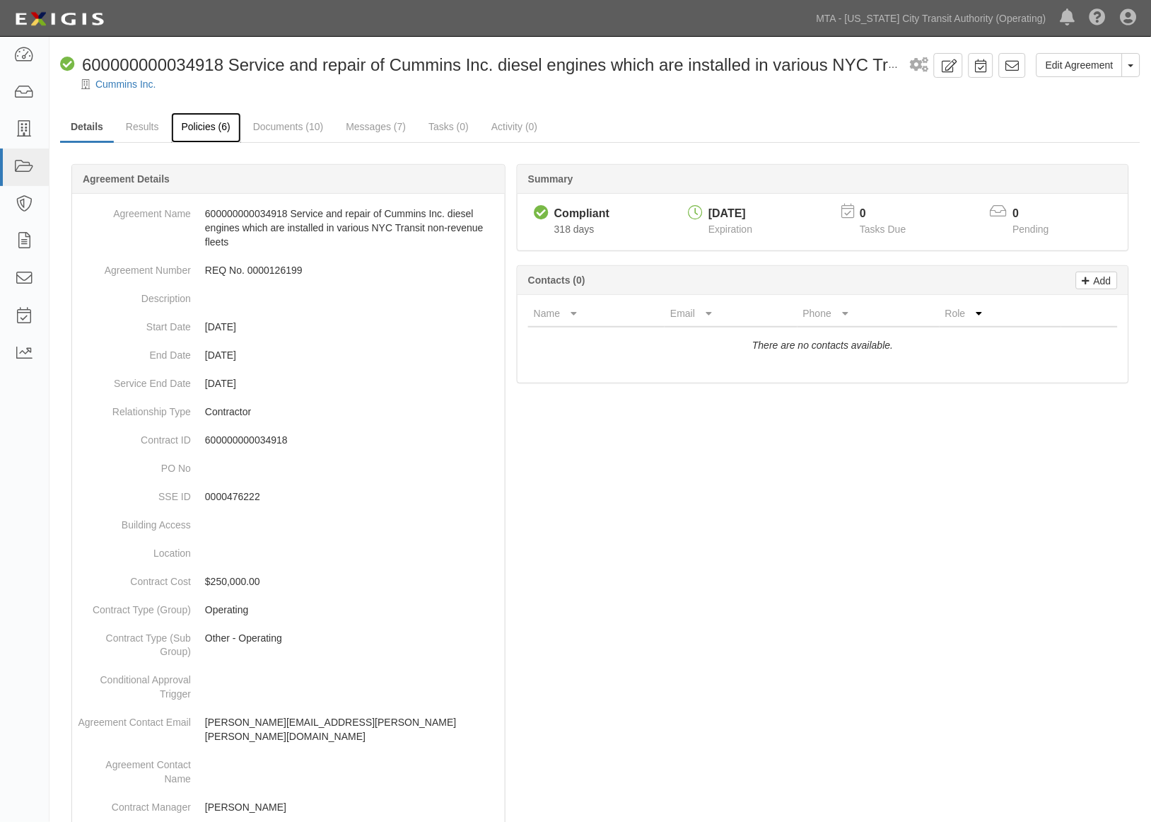
click at [207, 114] on link "Policies (6)" at bounding box center [206, 127] width 70 height 30
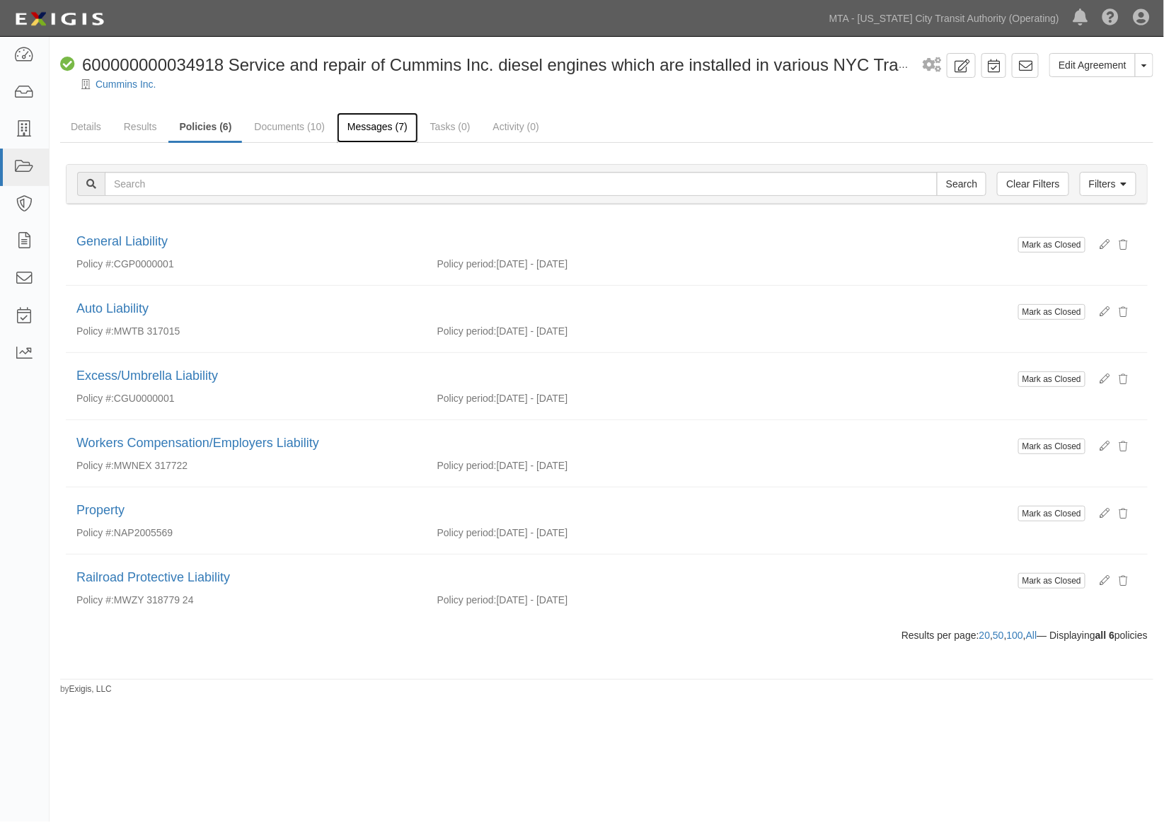
click at [371, 121] on link "Messages (7)" at bounding box center [377, 127] width 81 height 30
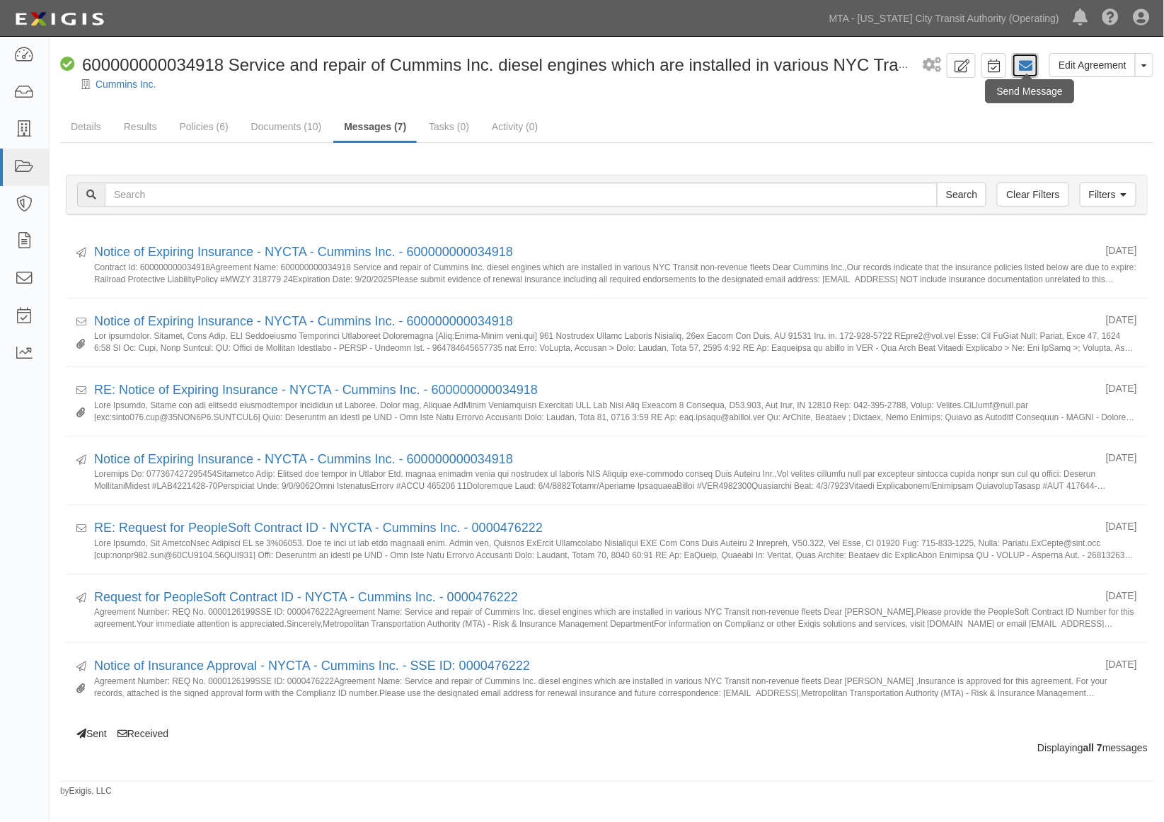
click at [1023, 68] on icon at bounding box center [1025, 66] width 14 height 14
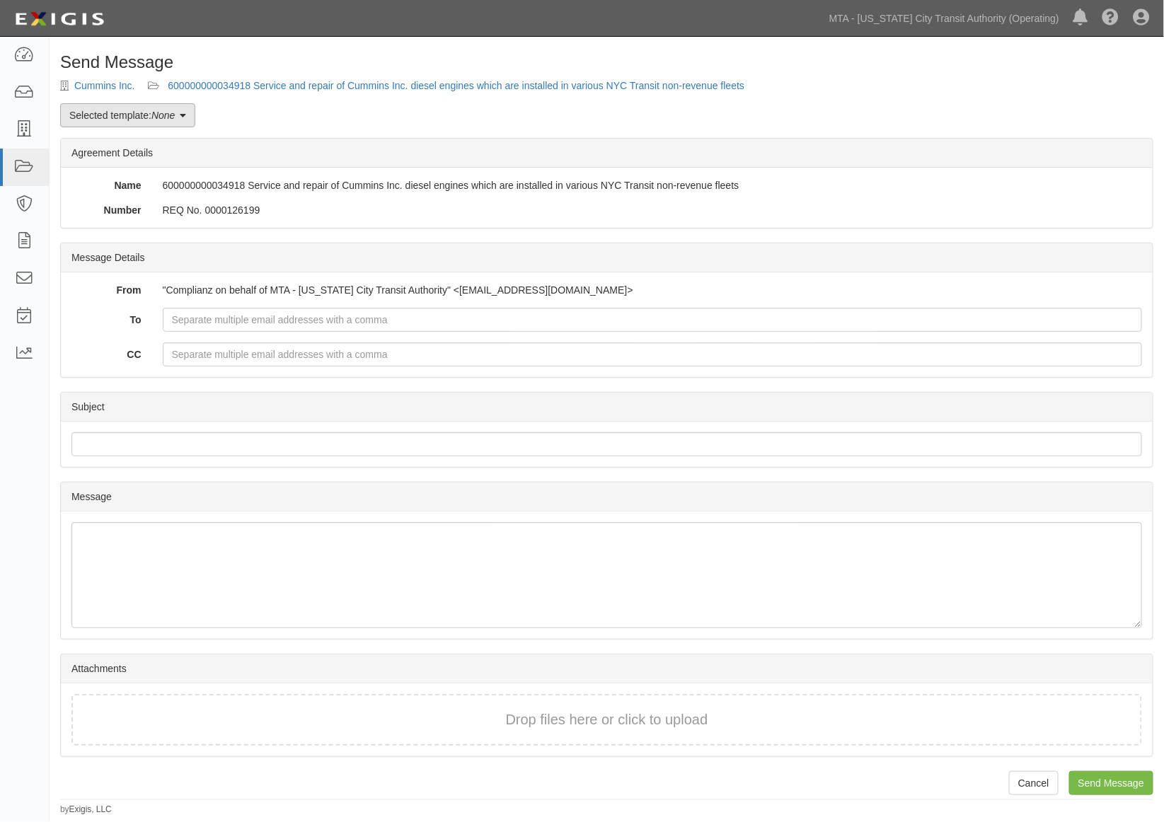
click at [151, 117] on link "Selected template: None" at bounding box center [127, 115] width 135 height 24
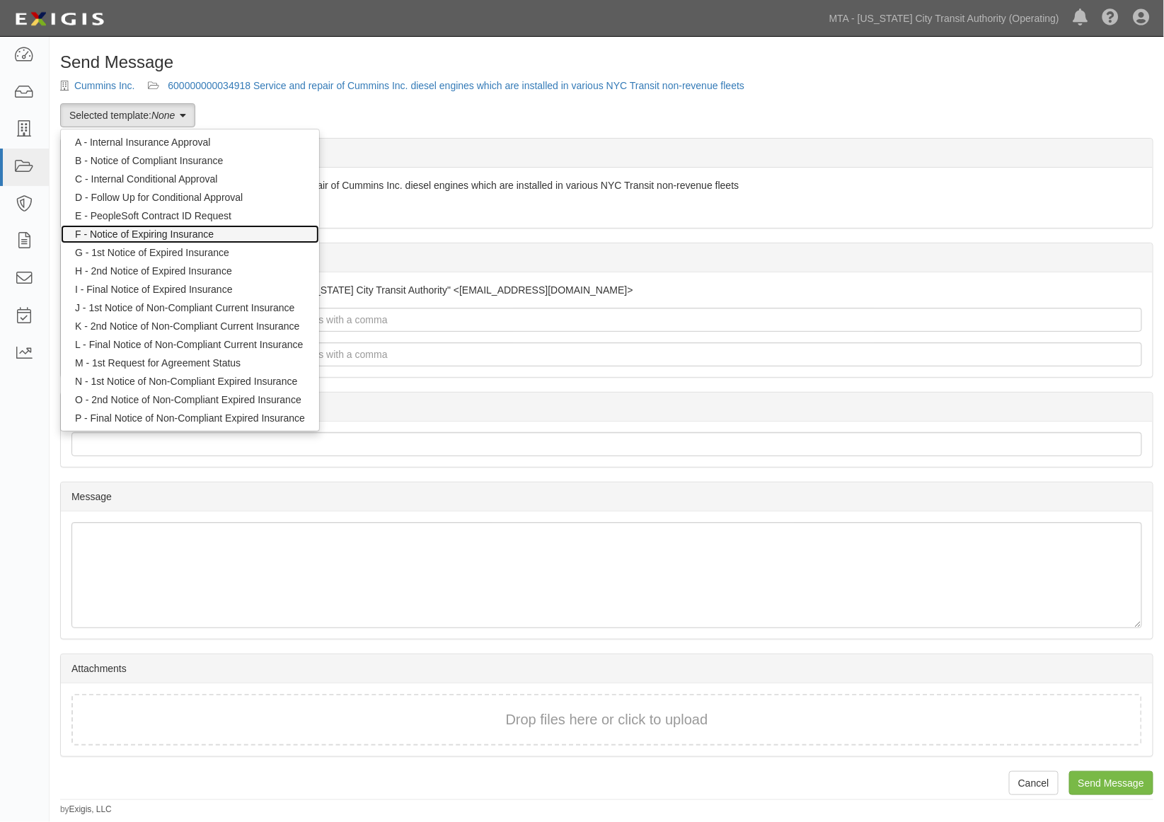
click at [168, 233] on link "F - Notice of Expiring Insurance" at bounding box center [190, 234] width 258 height 18
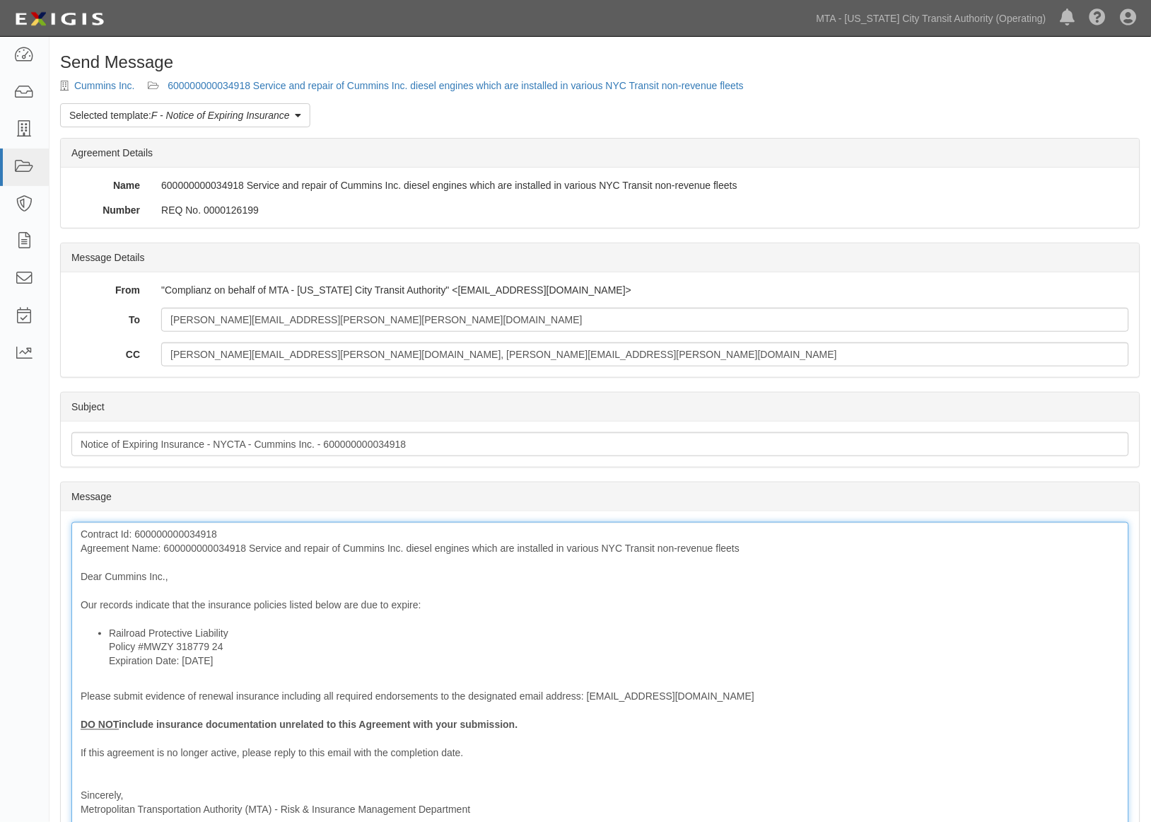
click at [274, 603] on div "Contract Id: 600000000034918 Agreement Name: 600000000034918 Service and repair…" at bounding box center [600, 693] width 1058 height 342
drag, startPoint x: 352, startPoint y: 603, endPoint x: 337, endPoint y: 603, distance: 15.6
click at [337, 603] on div "Contract Id: 600000000034918 Agreement Name: 600000000034918 Service and repair…" at bounding box center [600, 693] width 1058 height 342
click at [255, 627] on li "Railroad Protective Liability Policy #MWZY 318779 24 Expiration Date: [DATE]" at bounding box center [614, 647] width 1011 height 42
click at [187, 545] on div "Contract Id: 600000000034918 Agreement Name: 600000000034918 Service and repair…" at bounding box center [600, 693] width 1058 height 342
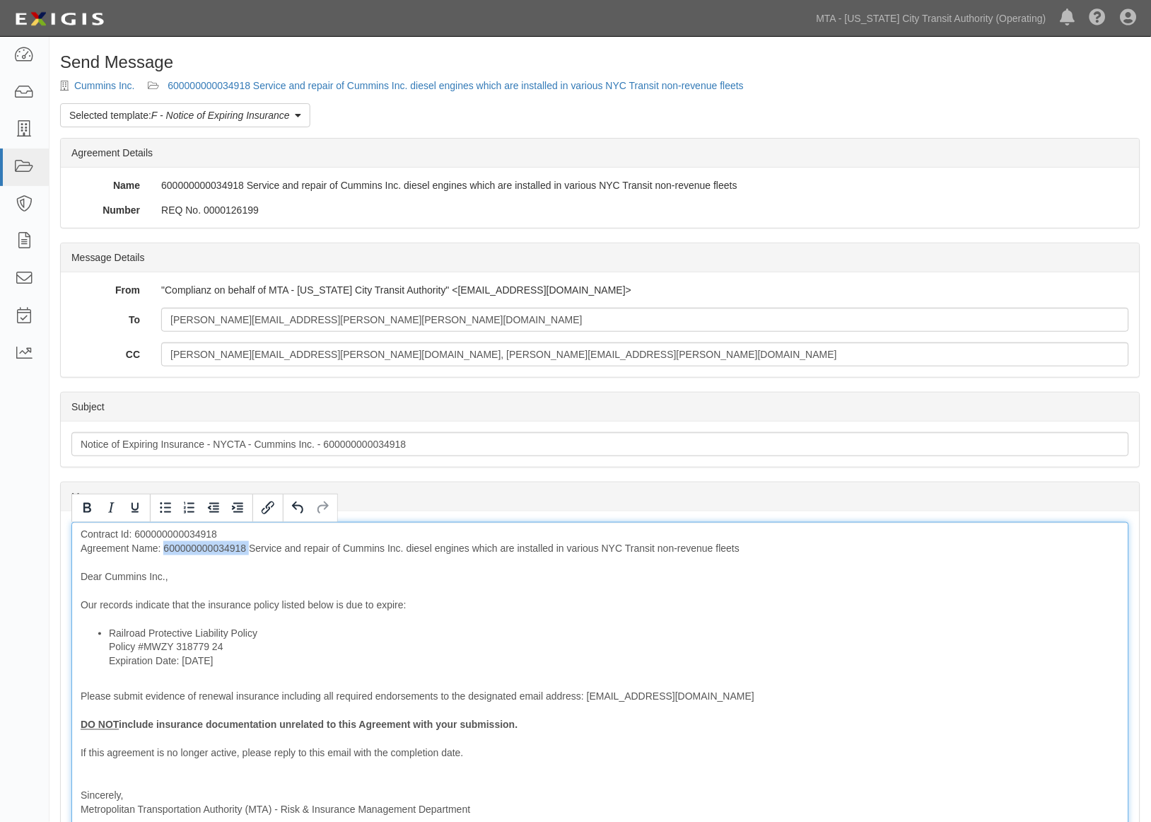
click at [187, 545] on div "Contract Id: 600000000034918 Agreement Name: 600000000034918 Service and repair…" at bounding box center [600, 693] width 1058 height 342
click at [535, 614] on div "Contract Id: 600000000034918 Agreement Name: Service and repair of Cummins Inc.…" at bounding box center [600, 693] width 1058 height 342
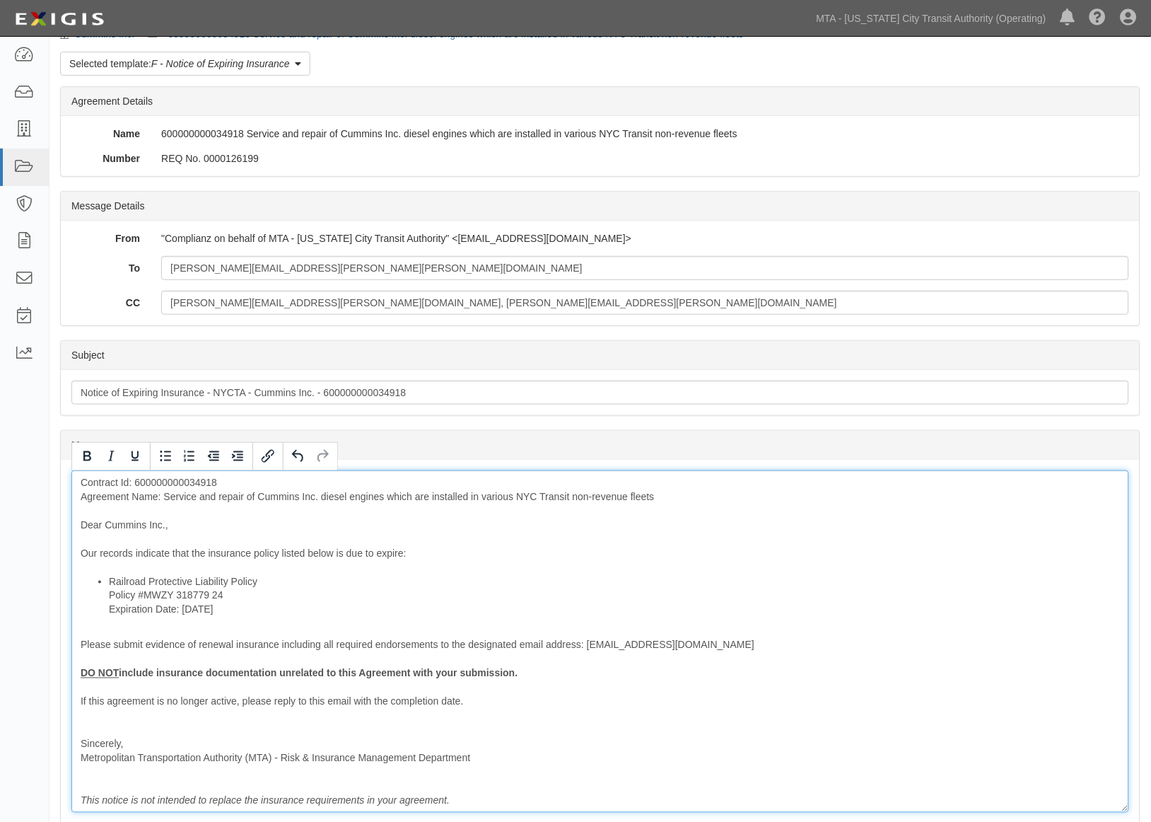
scroll to position [157, 0]
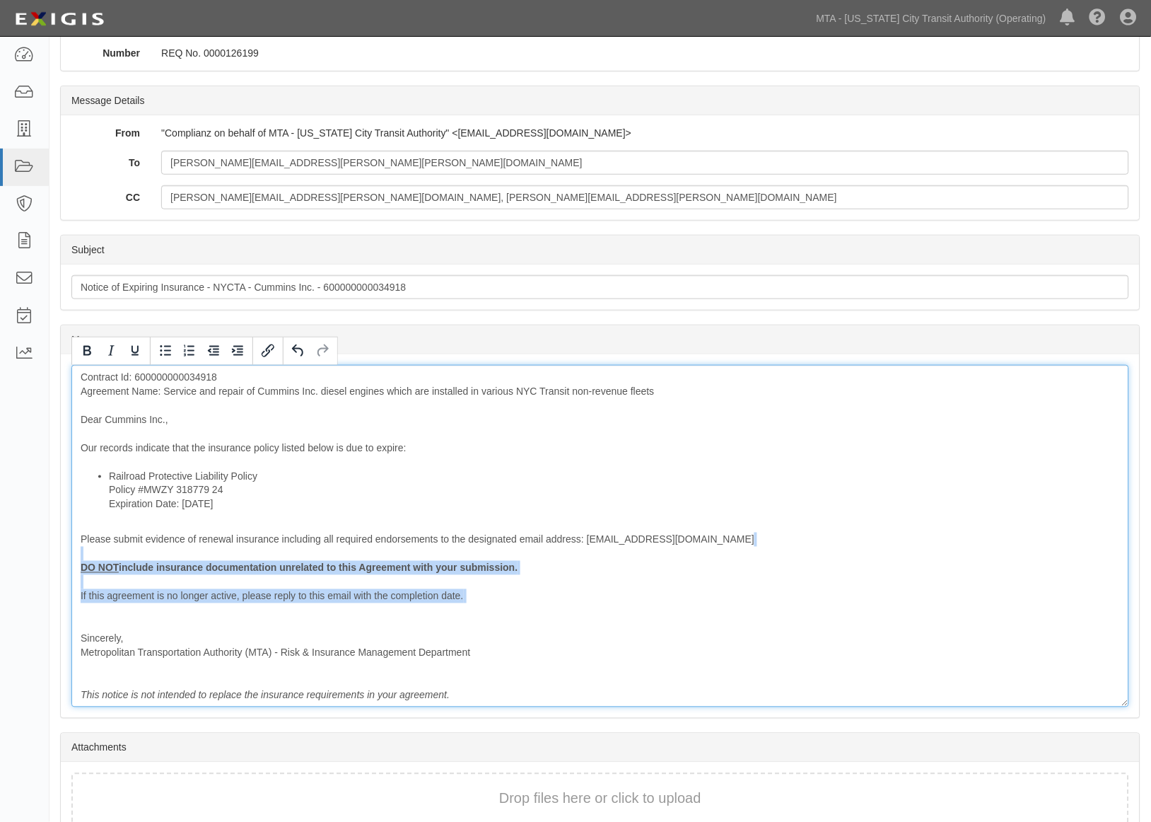
drag, startPoint x: 482, startPoint y: 605, endPoint x: 69, endPoint y: 555, distance: 415.5
click at [69, 555] on div "Message Contract Id: 600000000034918 Agreement Name: Service and repair of Cumm…" at bounding box center [600, 536] width 1079 height 364
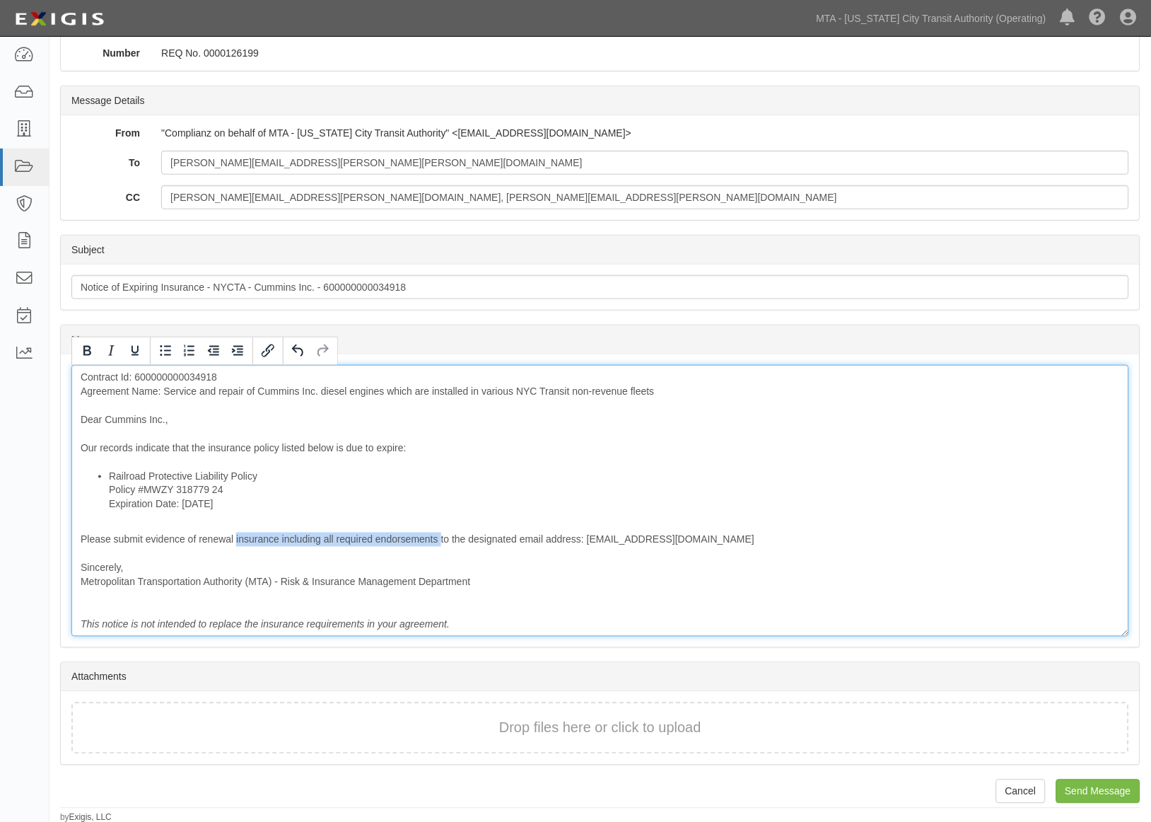
drag, startPoint x: 236, startPoint y: 540, endPoint x: 440, endPoint y: 538, distance: 204.4
click at [440, 538] on div "Contract Id: 600000000034918 Agreement Name: Service and repair of Cummins Inc.…" at bounding box center [600, 501] width 1058 height 272
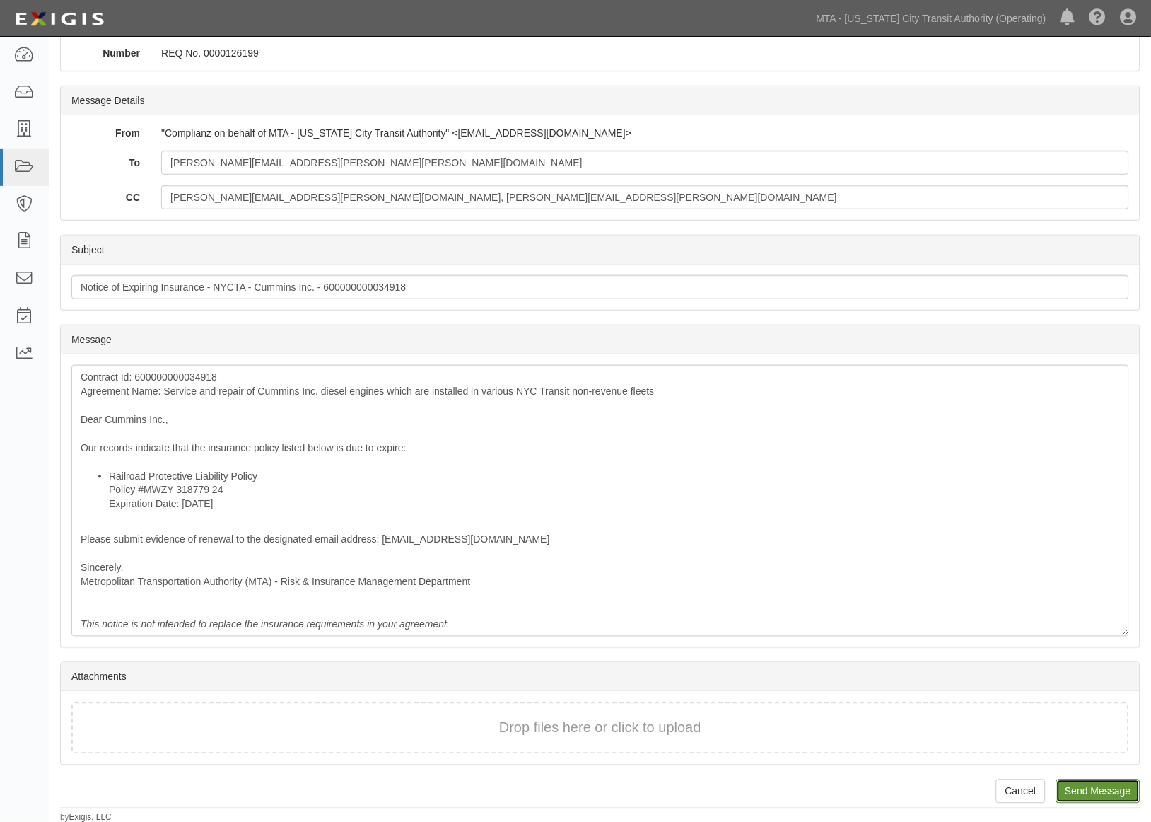
click at [1098, 792] on input "Send Message" at bounding box center [1099, 791] width 84 height 24
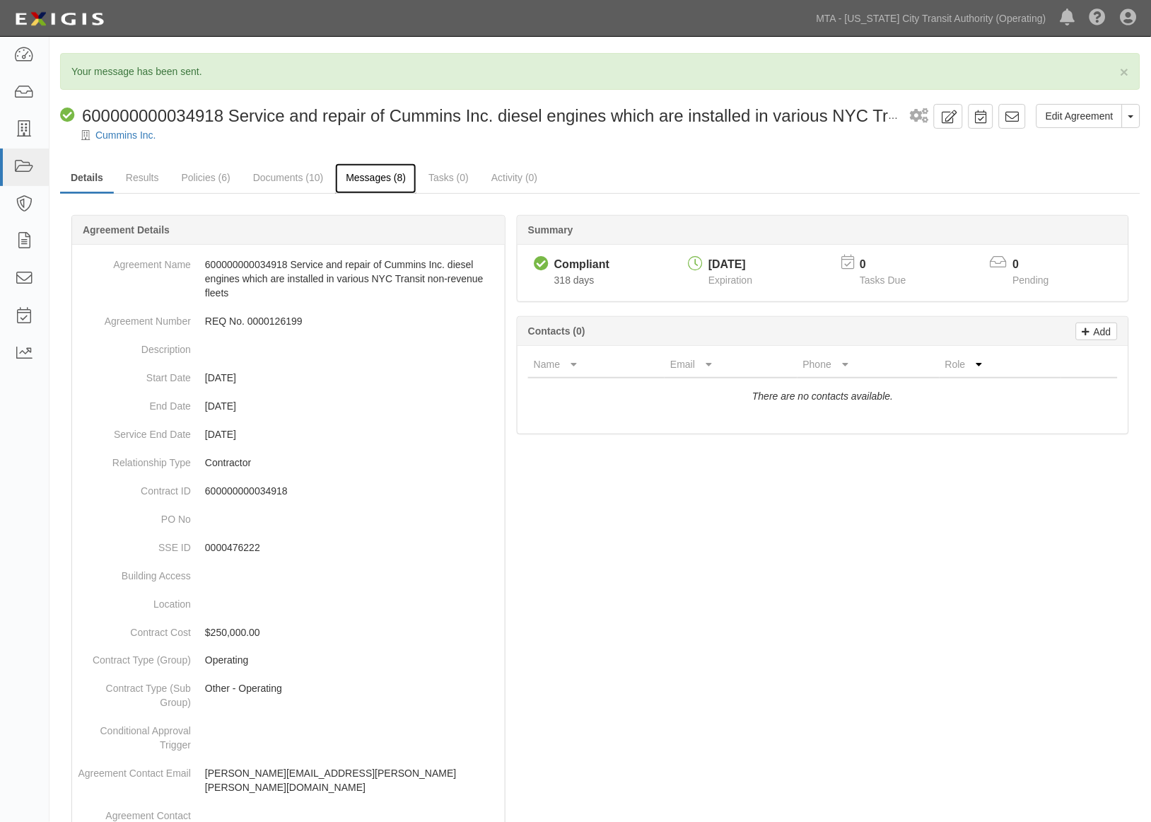
click at [385, 180] on link "Messages (8)" at bounding box center [375, 178] width 81 height 30
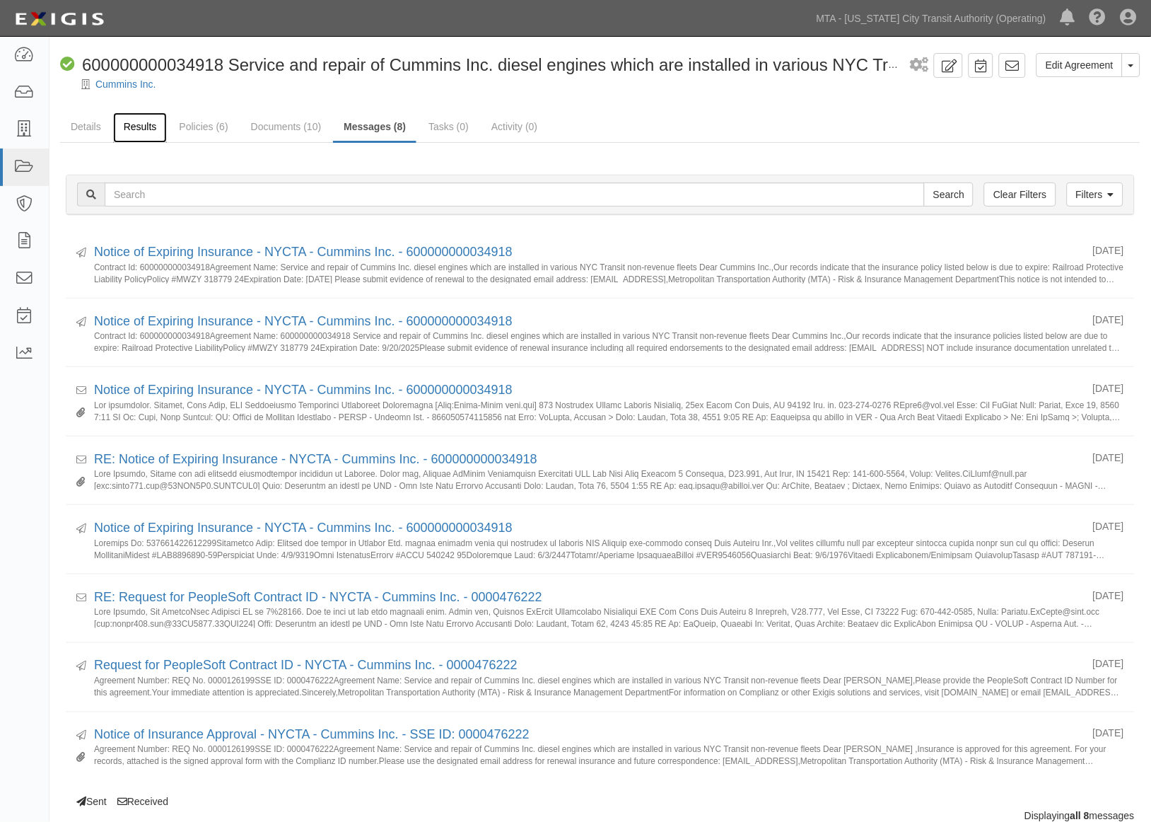
click at [143, 122] on link "Results" at bounding box center [140, 127] width 54 height 30
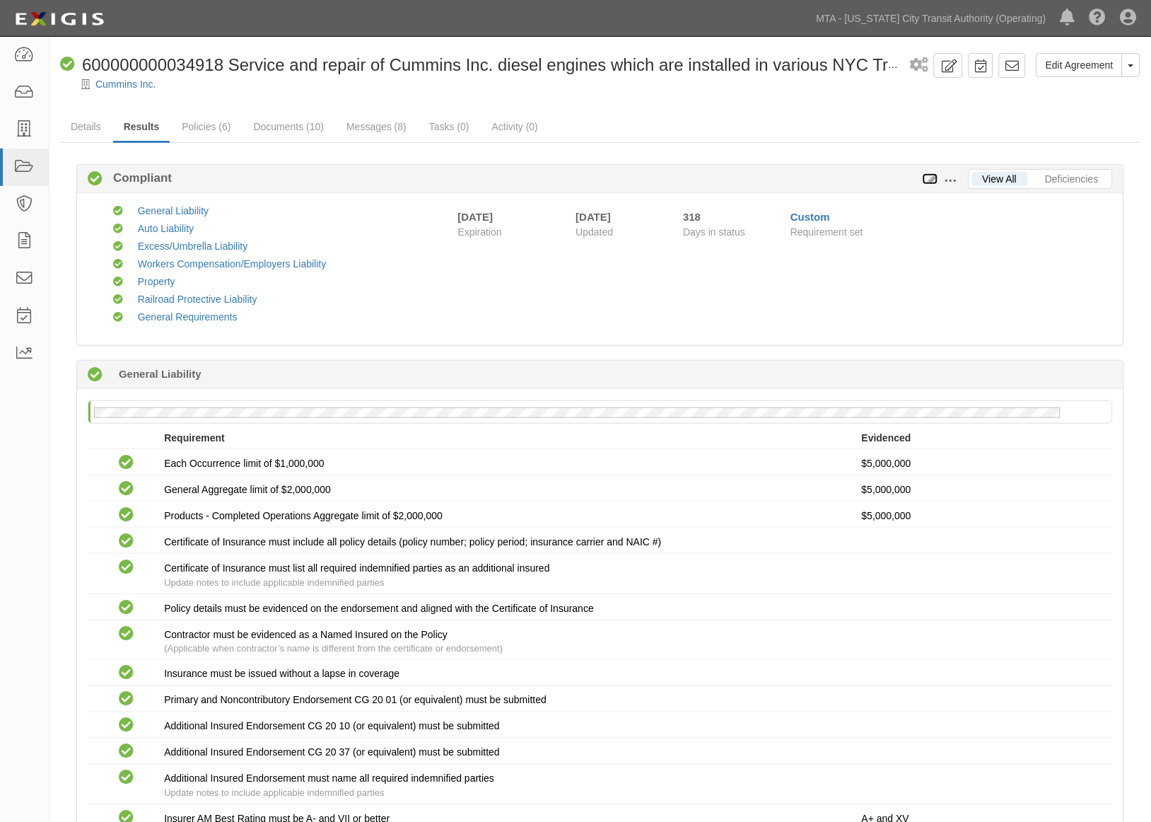
click at [929, 178] on icon at bounding box center [931, 180] width 16 height 10
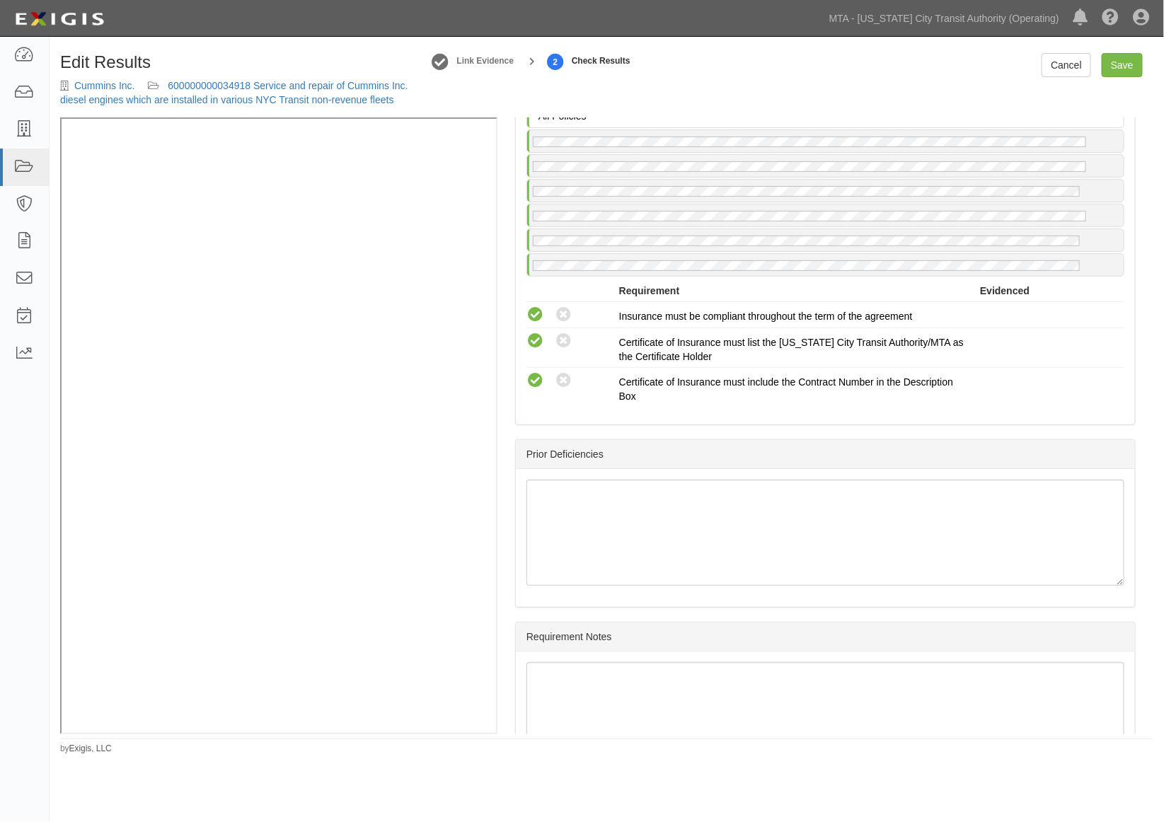
scroll to position [2641, 0]
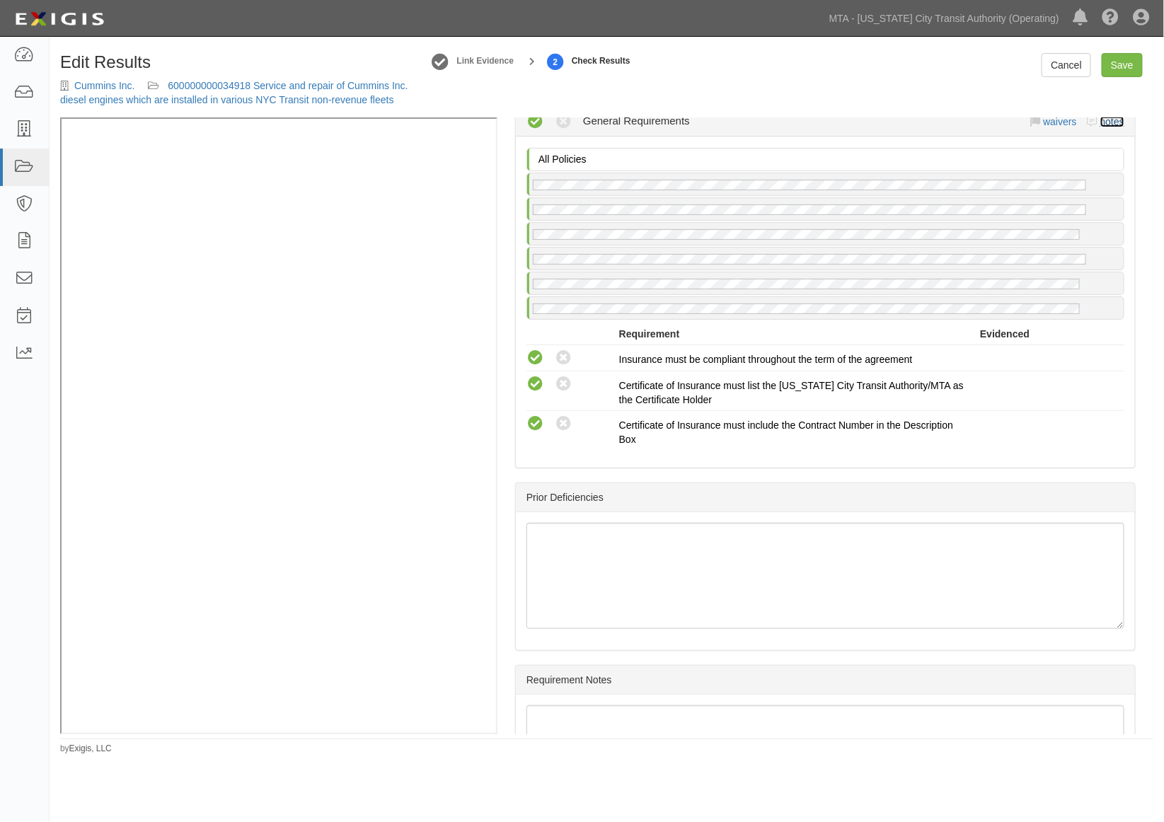
click at [1105, 127] on link "notes" at bounding box center [1112, 121] width 24 height 11
radio input "true"
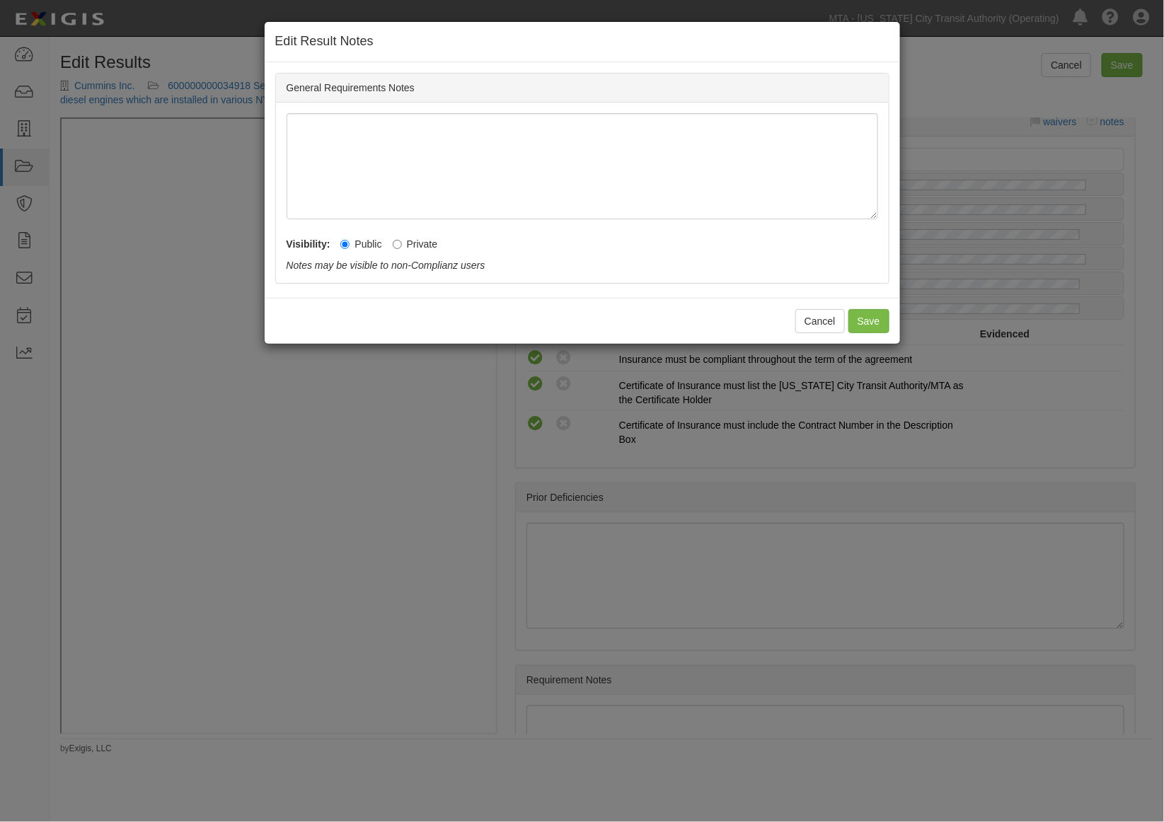
click at [403, 238] on label "Private" at bounding box center [415, 244] width 45 height 14
click at [402, 240] on input "Private" at bounding box center [397, 244] width 9 height 9
radio input "true"
click at [856, 319] on button "Save" at bounding box center [868, 321] width 41 height 24
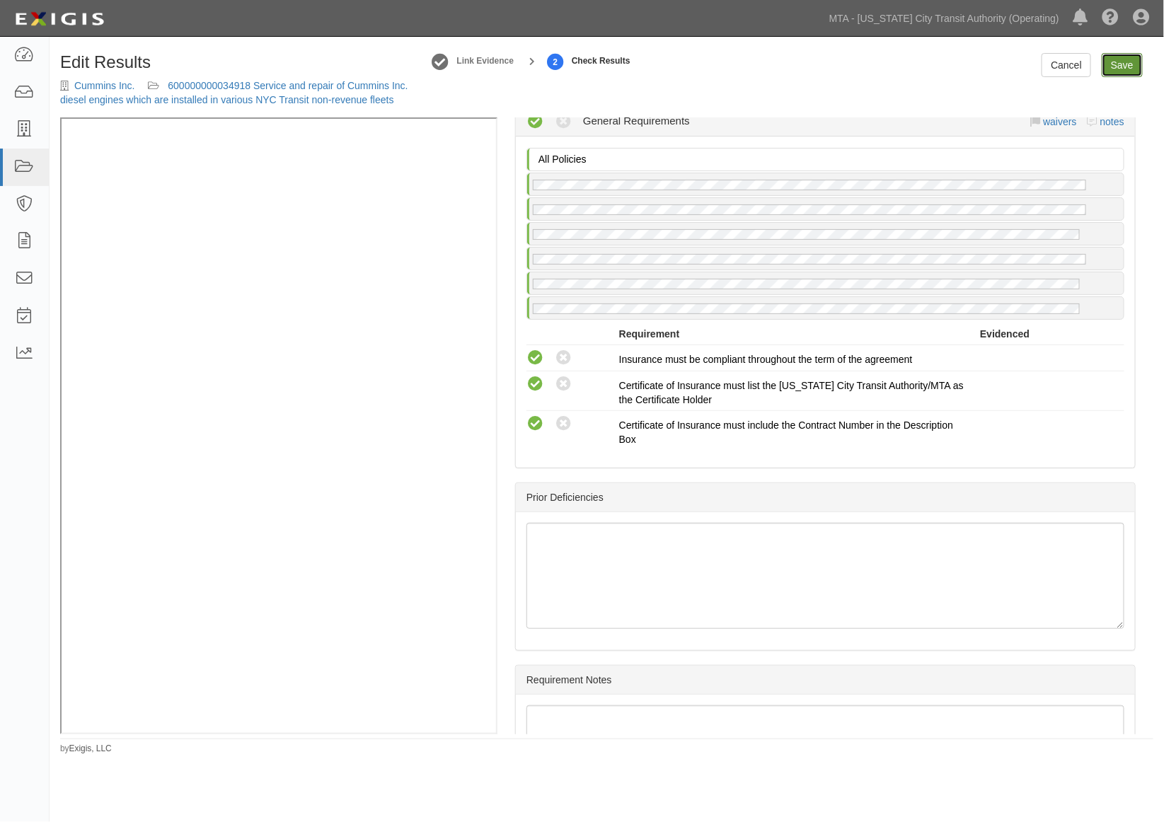
click at [1115, 71] on link "Save" at bounding box center [1121, 65] width 41 height 24
radio input "true"
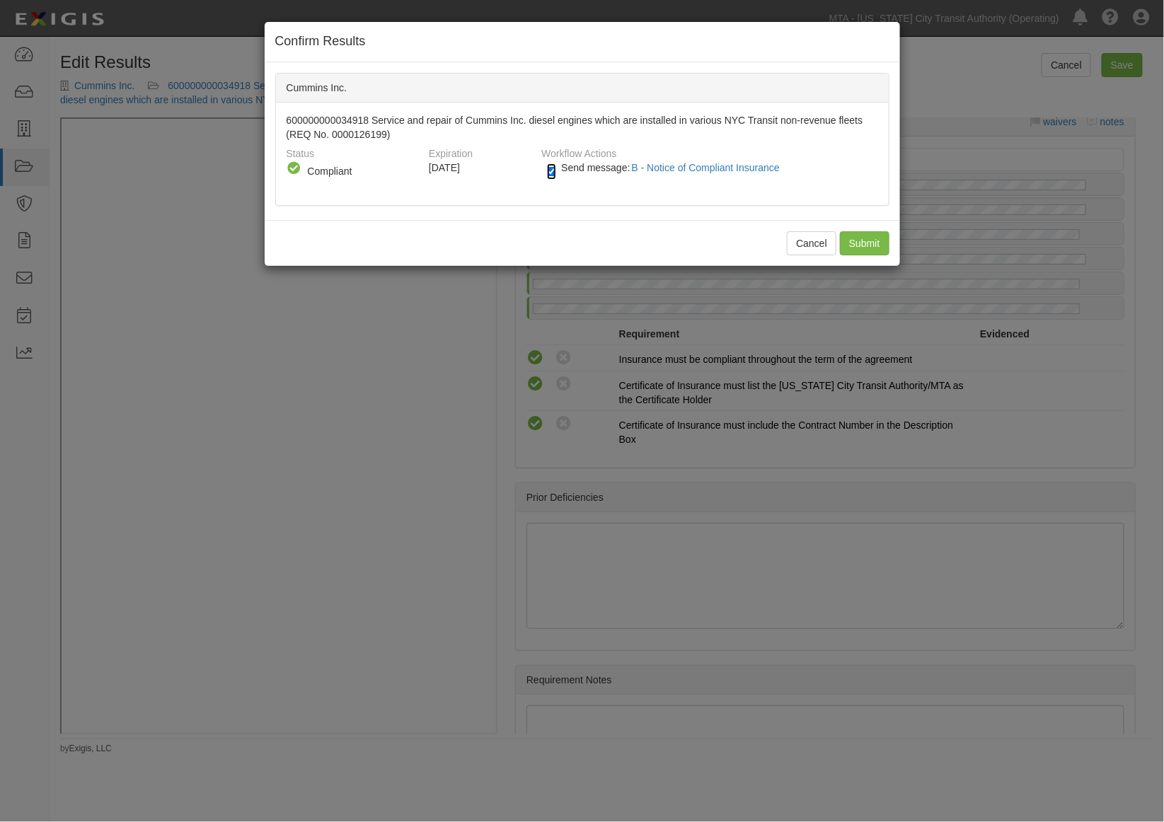
click at [549, 167] on input "Send message: B - Notice of Compliant Insurance" at bounding box center [551, 171] width 9 height 16
checkbox input "false"
click at [847, 245] on input "Submit" at bounding box center [865, 243] width 50 height 24
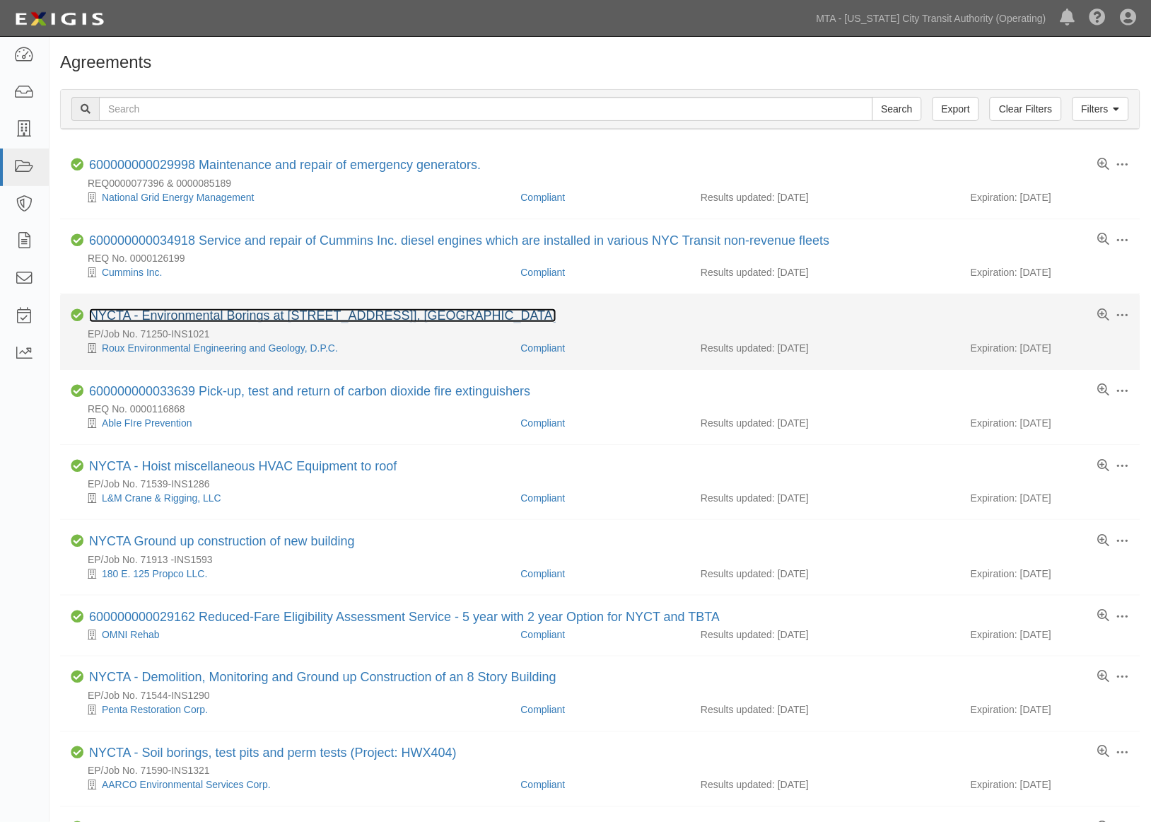
click at [335, 315] on link "NYCTA - Environmental Borings at [STREET_ADDRESS]], [GEOGRAPHIC_DATA]" at bounding box center [323, 315] width 468 height 14
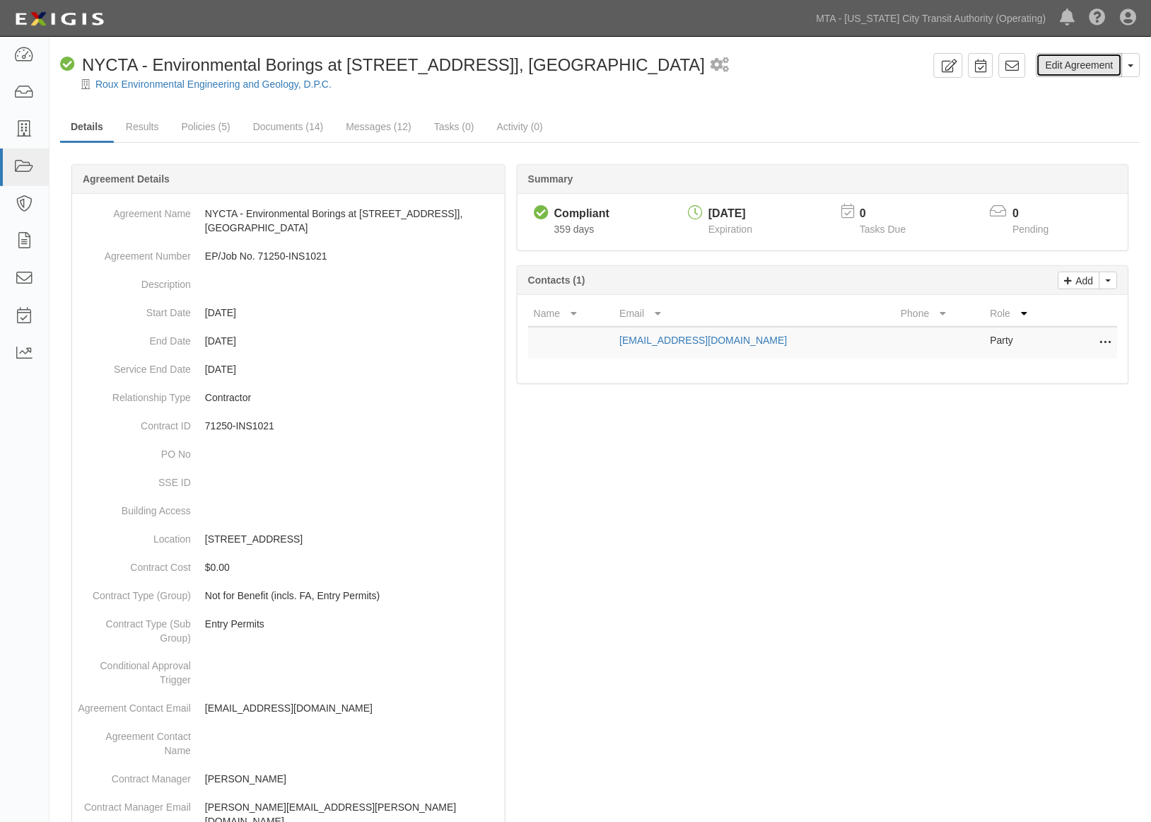
click at [1101, 62] on link "Edit Agreement" at bounding box center [1080, 65] width 86 height 24
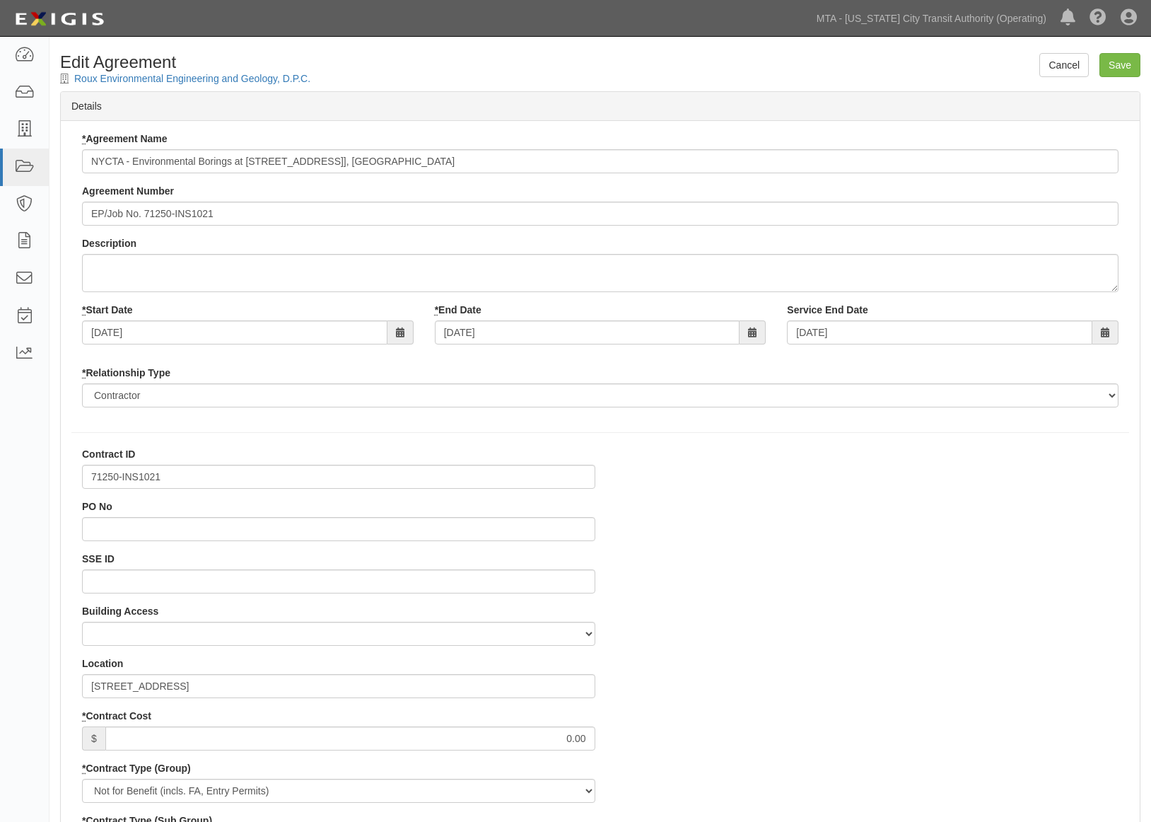
select select
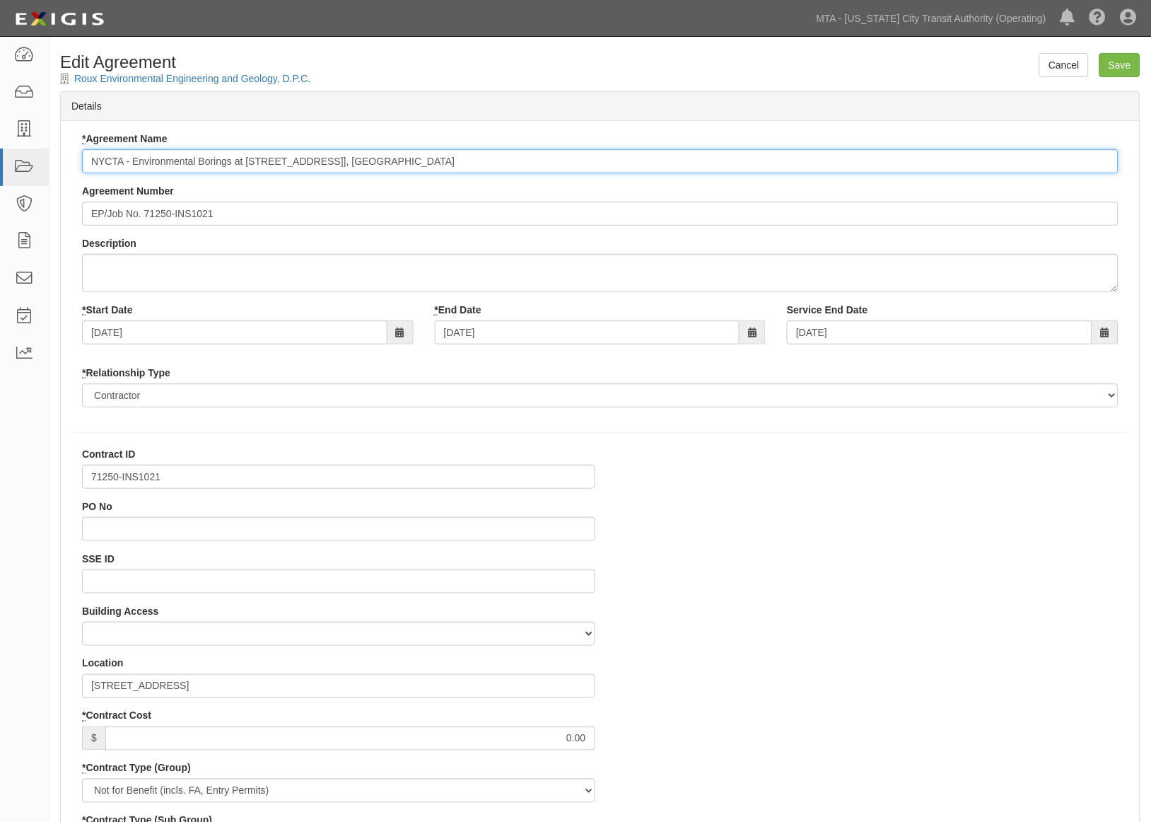
drag, startPoint x: 234, startPoint y: 160, endPoint x: 487, endPoint y: 160, distance: 252.5
click at [487, 160] on input "NYCTA - Environmental Borings at [STREET_ADDRESS]], [GEOGRAPHIC_DATA]" at bounding box center [600, 161] width 1037 height 24
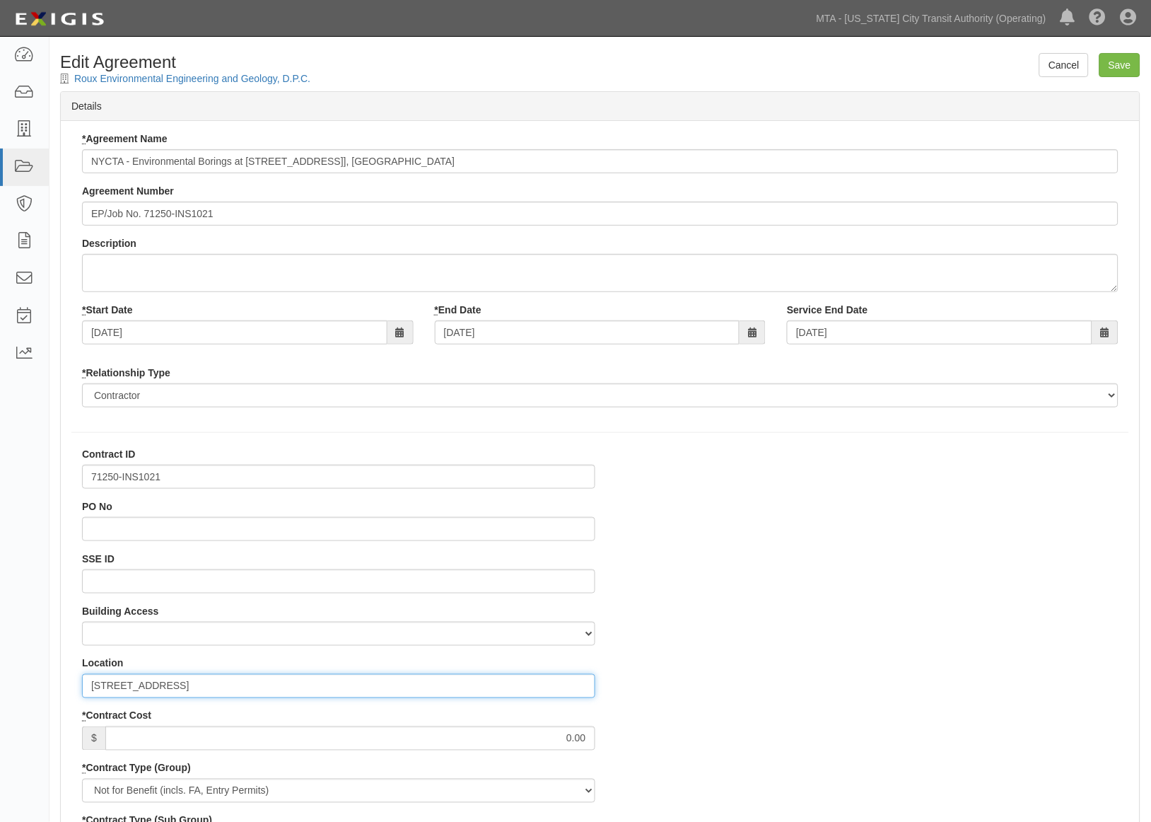
drag, startPoint x: 234, startPoint y: 688, endPoint x: 78, endPoint y: 697, distance: 156.6
paste input "at 806 9th Avenue [Block 1044, Lot 15],"
drag, startPoint x: 100, startPoint y: 686, endPoint x: 100, endPoint y: 671, distance: 15.6
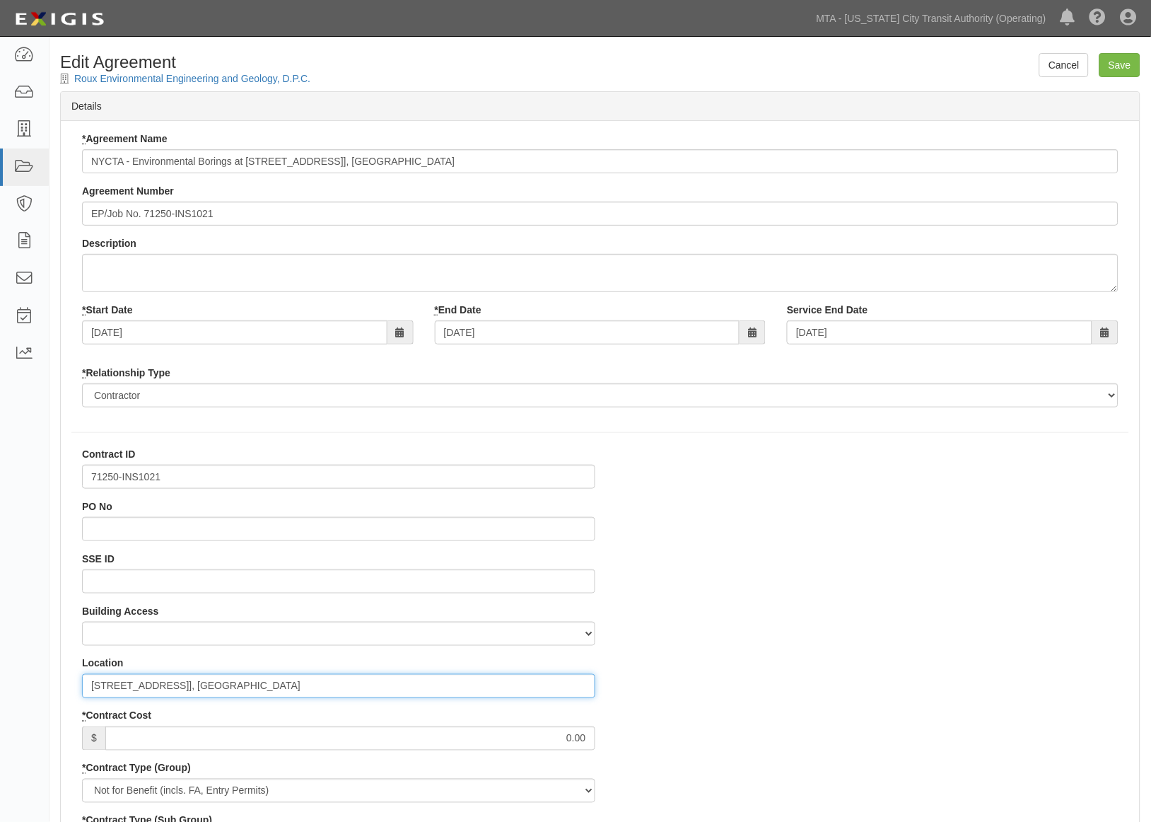
type input "806 9th Avenue [Block 1044, Lot 15], Manahattan"
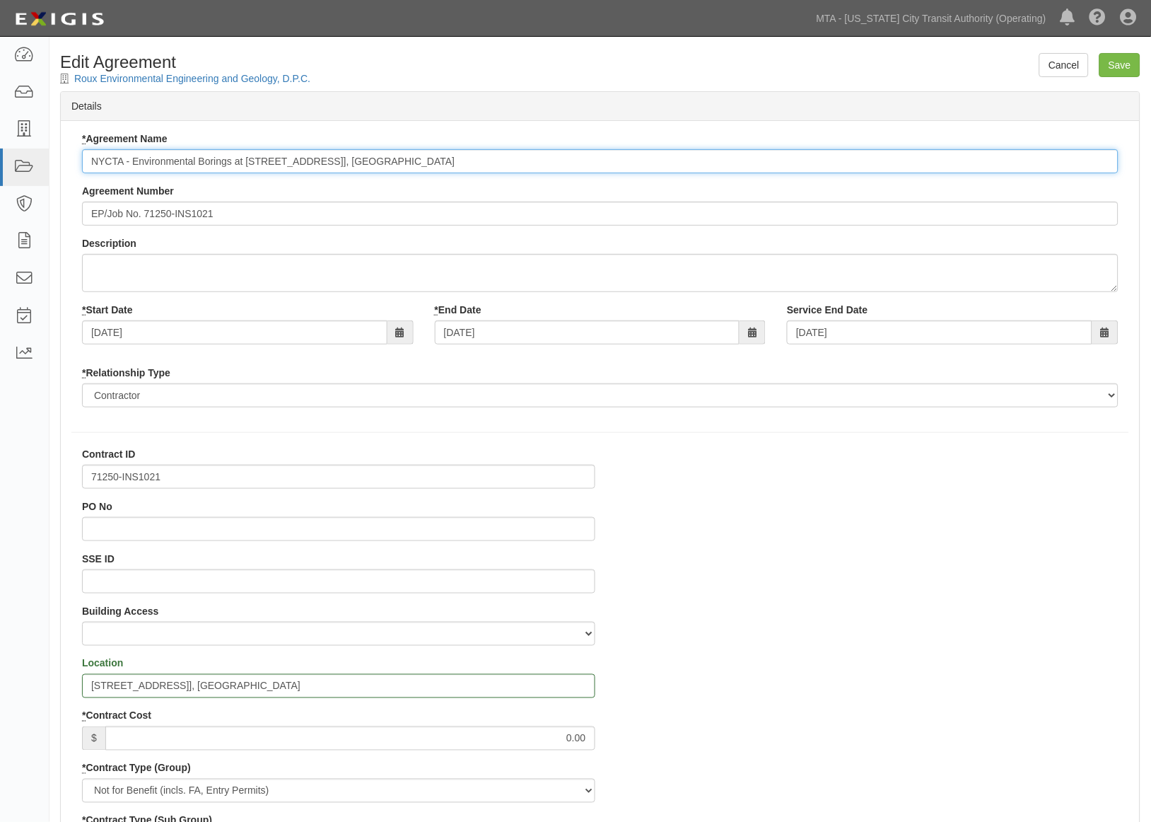
drag, startPoint x: 499, startPoint y: 158, endPoint x: 231, endPoint y: 158, distance: 267.4
click at [231, 158] on input "NYCTA - Environmental Borings at 806 9th Avenue [Block 1044, Lot 15], Manahattan" at bounding box center [600, 161] width 1037 height 24
type input "NYCTA - Environmental Borings"
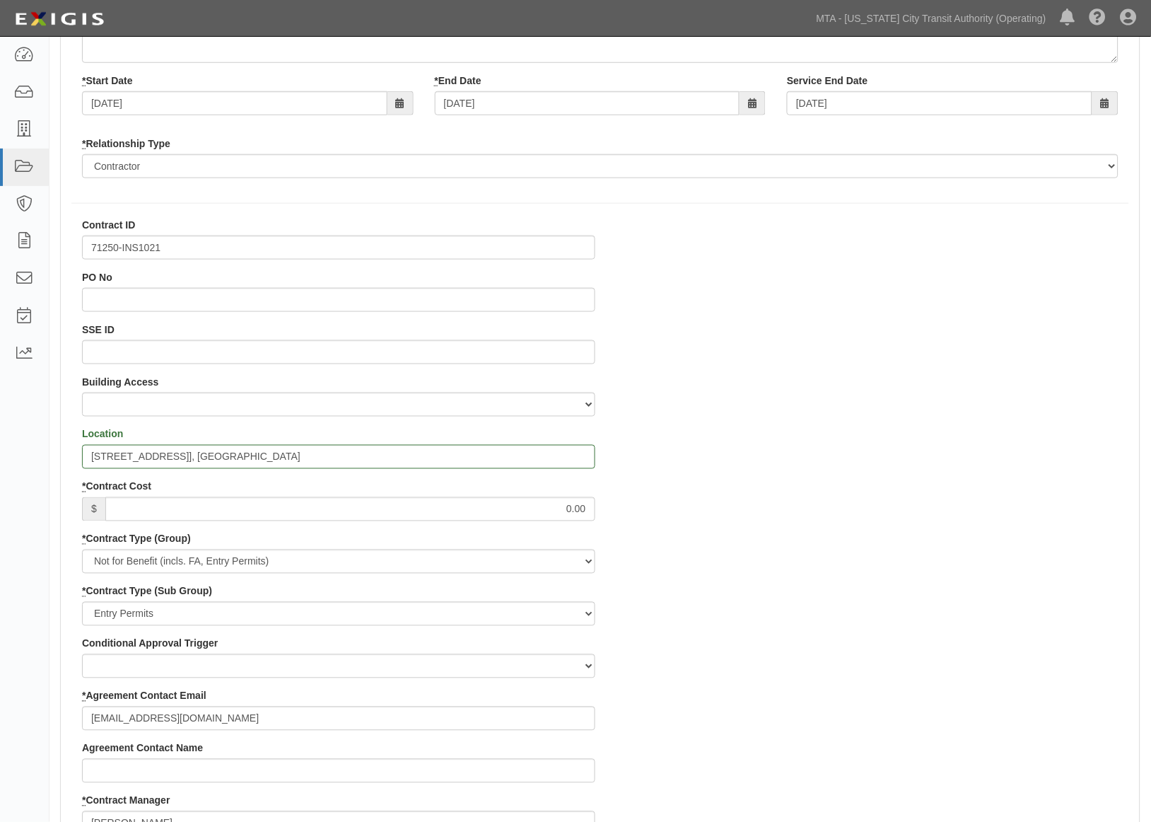
scroll to position [236, 0]
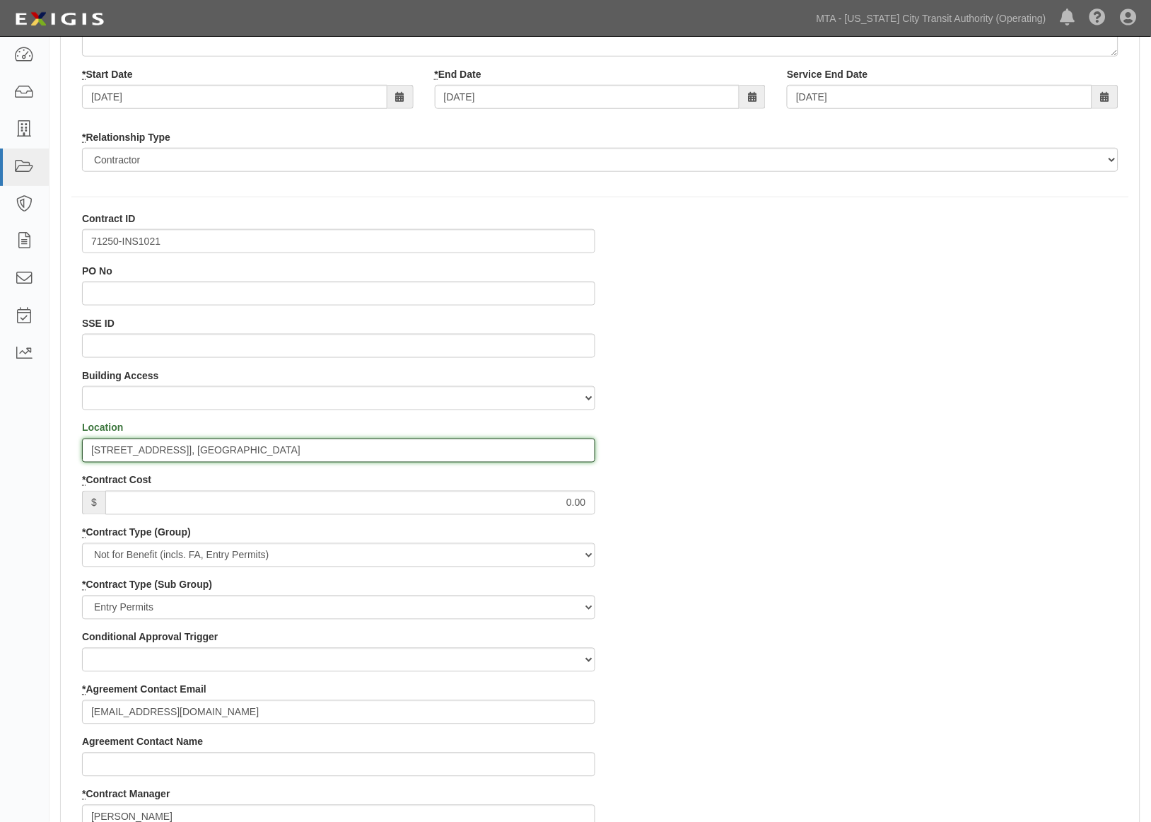
drag, startPoint x: 86, startPoint y: 450, endPoint x: 157, endPoint y: 448, distance: 71.5
click at [157, 448] on input "806 9th Avenue [Block 1044, Lot 15], Manahattan" at bounding box center [339, 451] width 514 height 24
drag, startPoint x: 158, startPoint y: 448, endPoint x: 83, endPoint y: 460, distance: 76.5
click at [83, 460] on input "806 9th Avenue [Block 1044, Lot 15], Manahattan" at bounding box center [339, 451] width 514 height 24
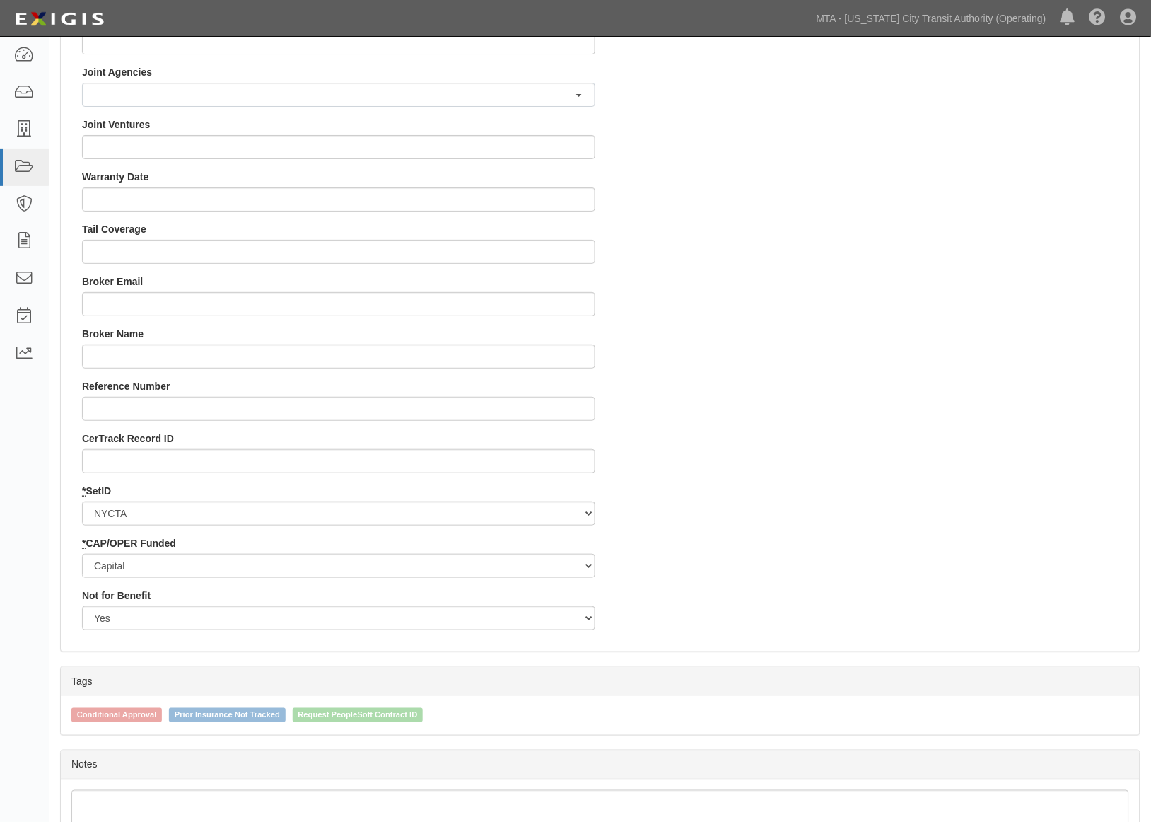
scroll to position [1306, 0]
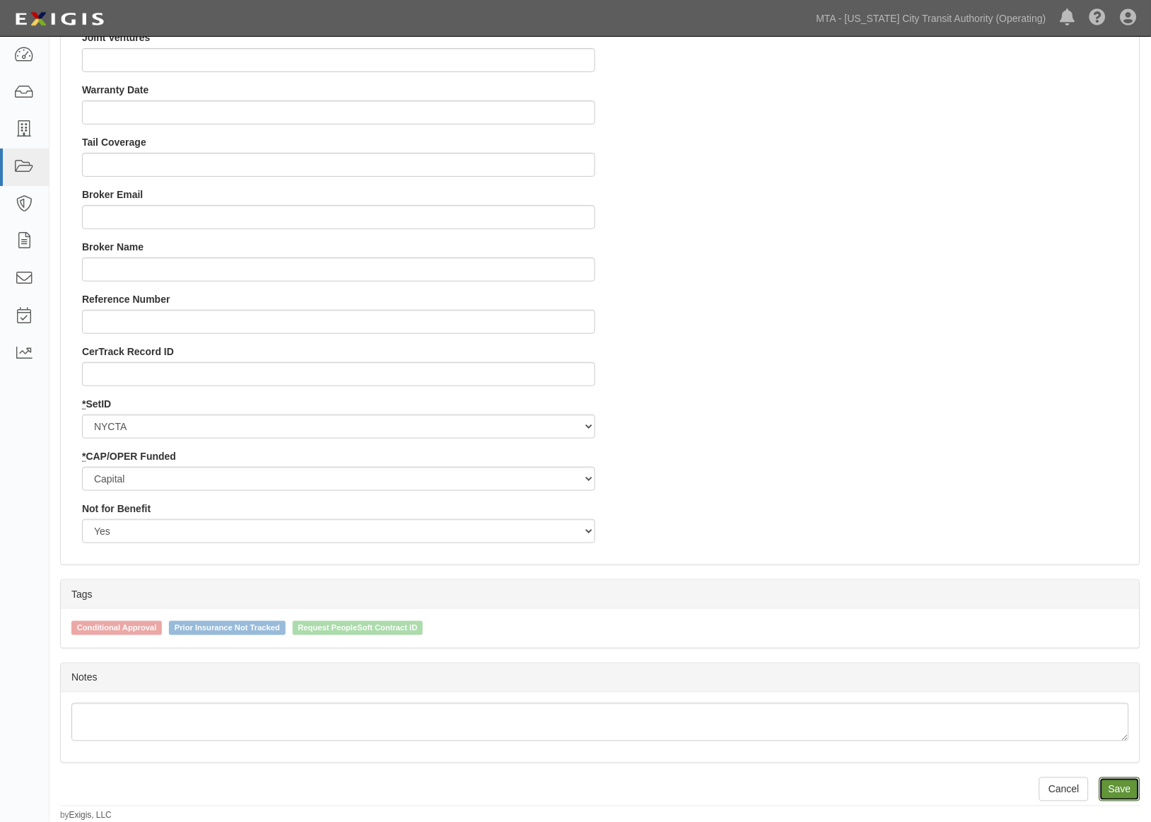
drag, startPoint x: 1116, startPoint y: 789, endPoint x: 1112, endPoint y: 771, distance: 18.2
click at [1116, 789] on input "Save" at bounding box center [1120, 789] width 41 height 24
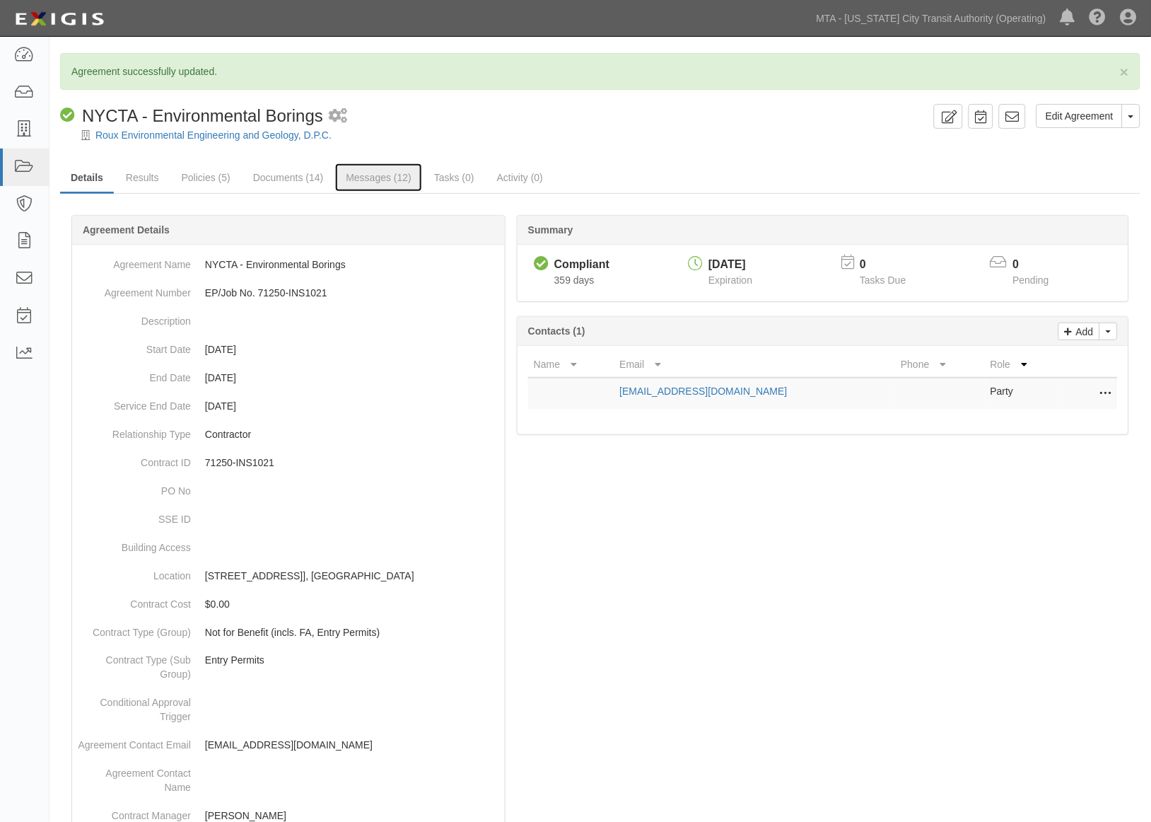
drag, startPoint x: 354, startPoint y: 175, endPoint x: 429, endPoint y: 209, distance: 81.4
click at [352, 175] on link "Messages (12)" at bounding box center [378, 177] width 87 height 28
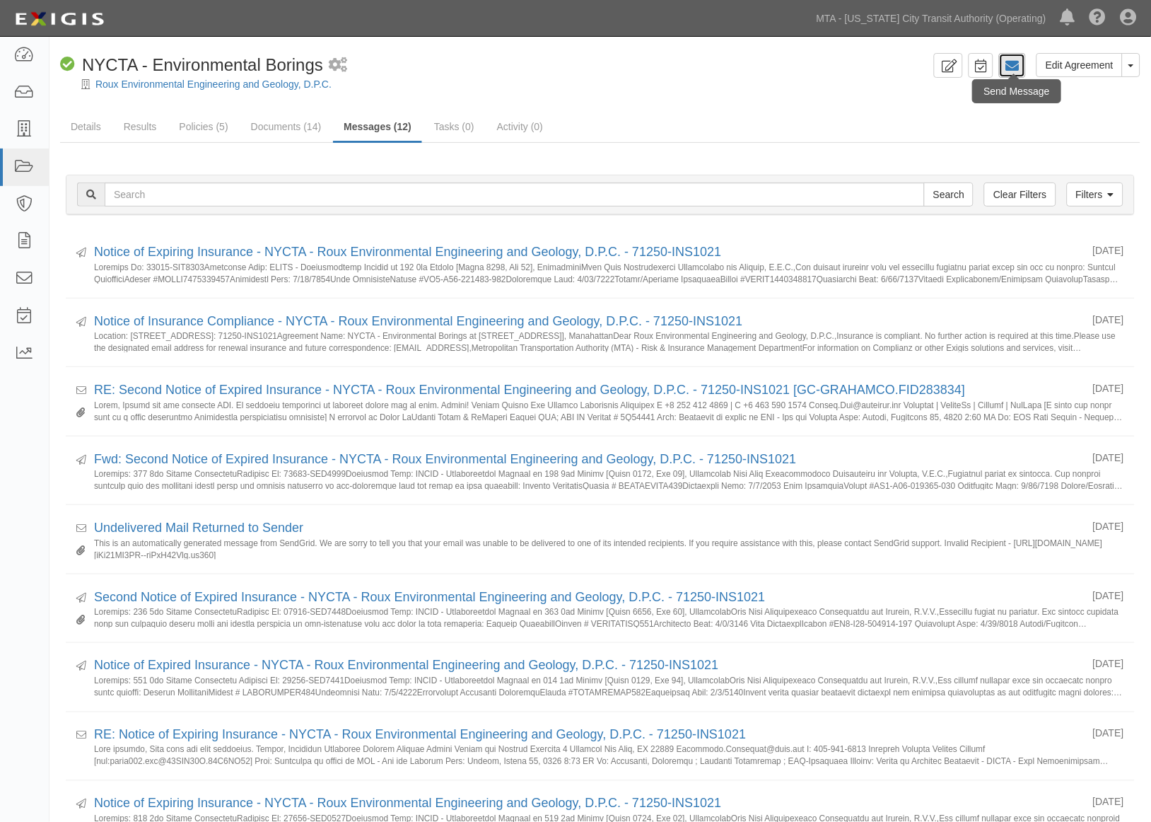
click at [1011, 65] on icon at bounding box center [1013, 66] width 14 height 14
click at [1016, 69] on icon at bounding box center [1013, 66] width 14 height 14
click at [1096, 194] on link "Filters" at bounding box center [1095, 194] width 57 height 24
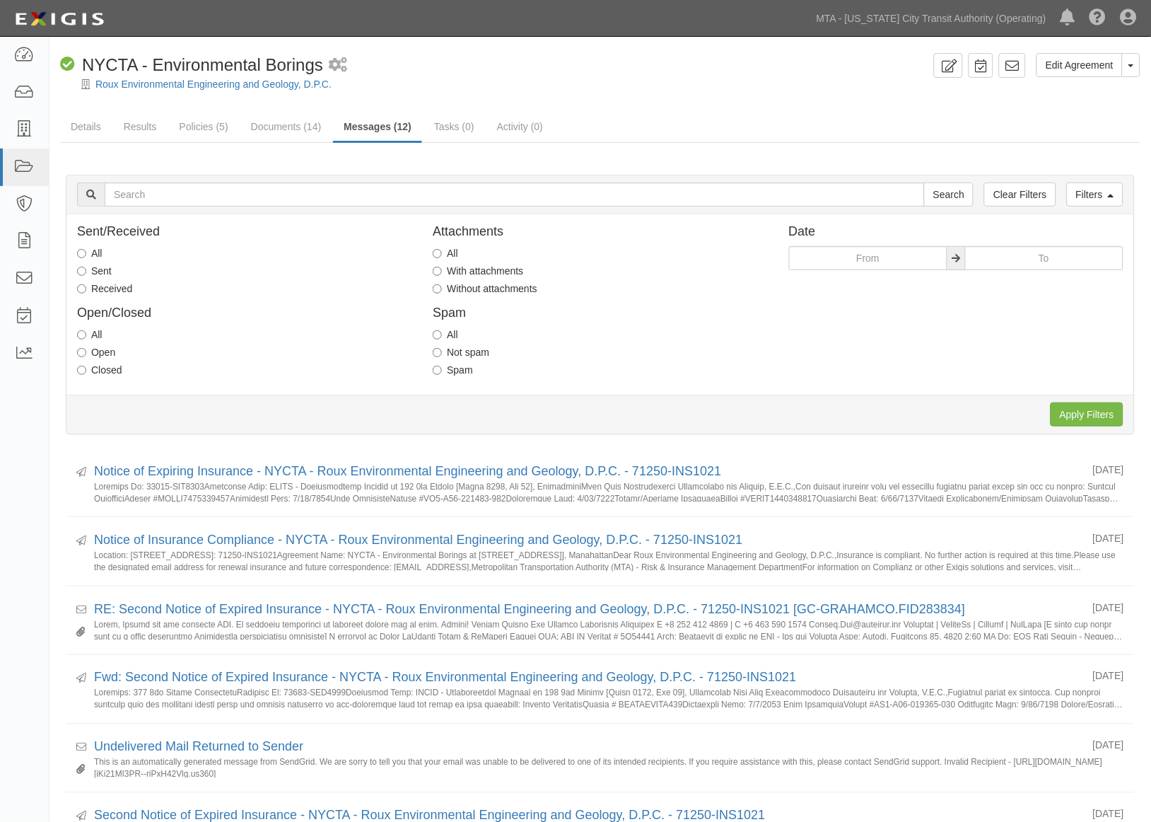
click at [98, 289] on label "Received" at bounding box center [104, 289] width 55 height 14
click at [86, 289] on input "Received" at bounding box center [81, 288] width 9 height 9
radio input "true"
click at [1093, 423] on input "Apply Filters" at bounding box center [1087, 414] width 73 height 24
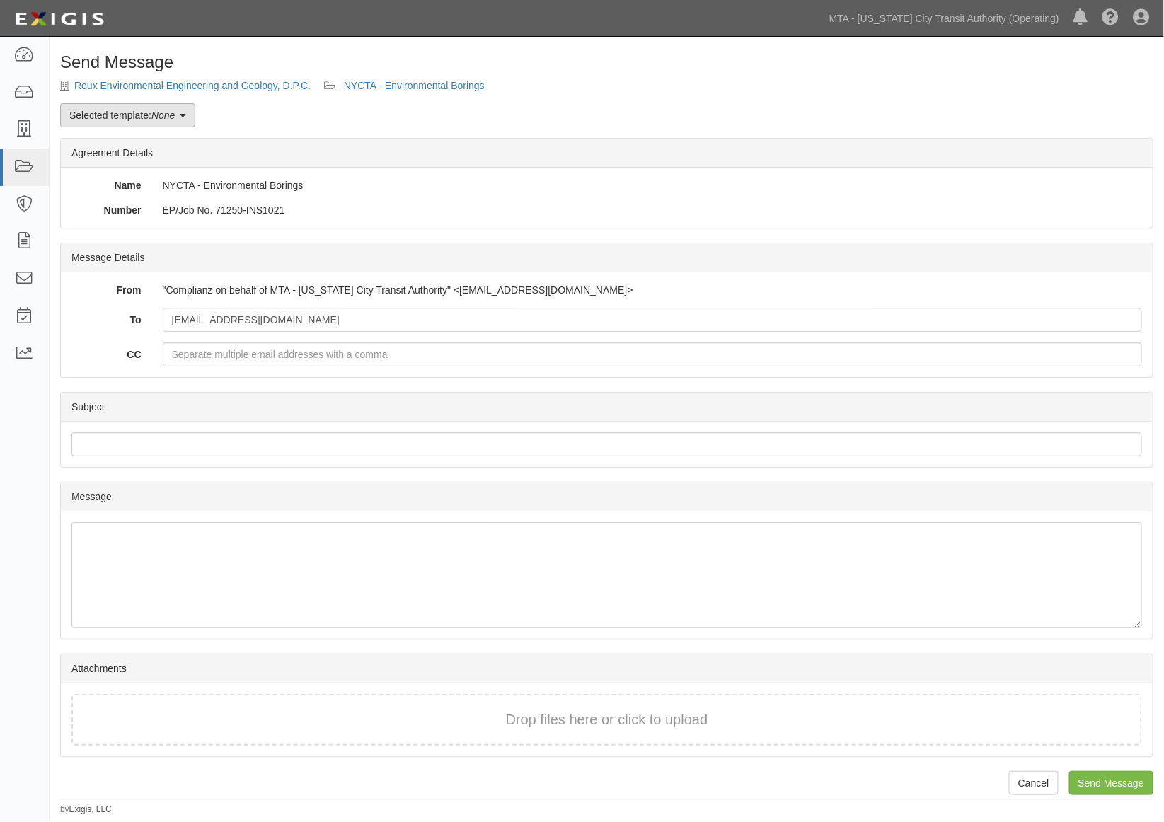
click at [101, 115] on link "Selected template: None" at bounding box center [127, 115] width 135 height 24
click at [668, 107] on div "Send Message Roux Environmental Engineering and Geology, D.P.C. NYCTA - Environ…" at bounding box center [607, 434] width 1114 height 762
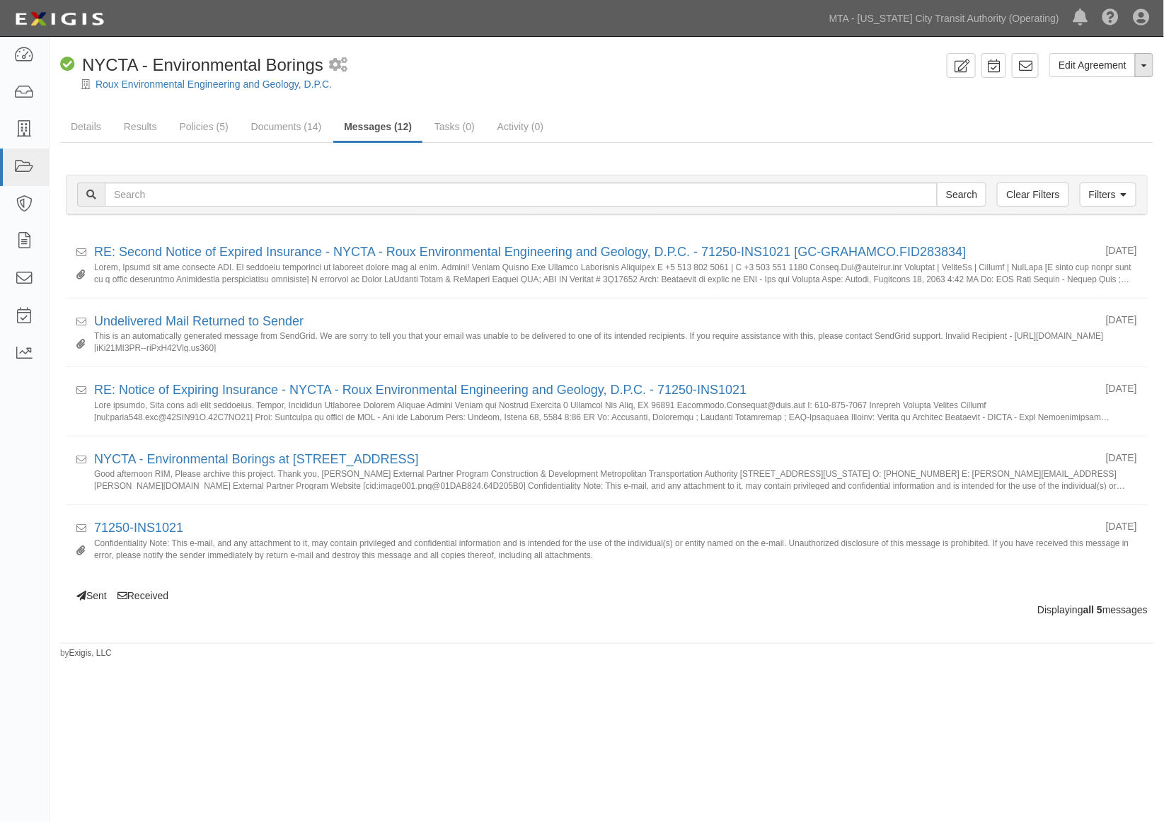
click at [1150, 66] on button "Toggle Agreement Dropdown" at bounding box center [1144, 65] width 18 height 24
click at [1084, 108] on link "Archive Agreement" at bounding box center [1096, 110] width 112 height 18
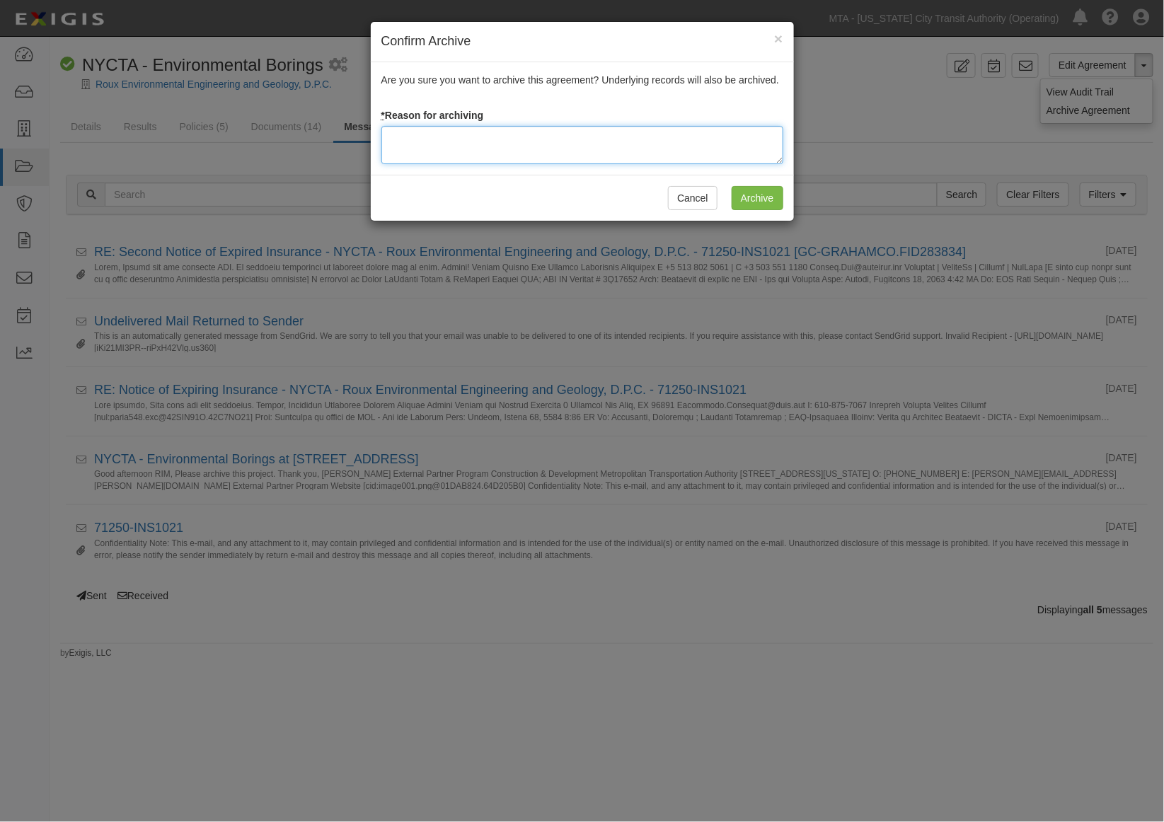
click at [477, 146] on textarea at bounding box center [582, 145] width 402 height 38
type textarea "Aaron confirmed completion 2024"
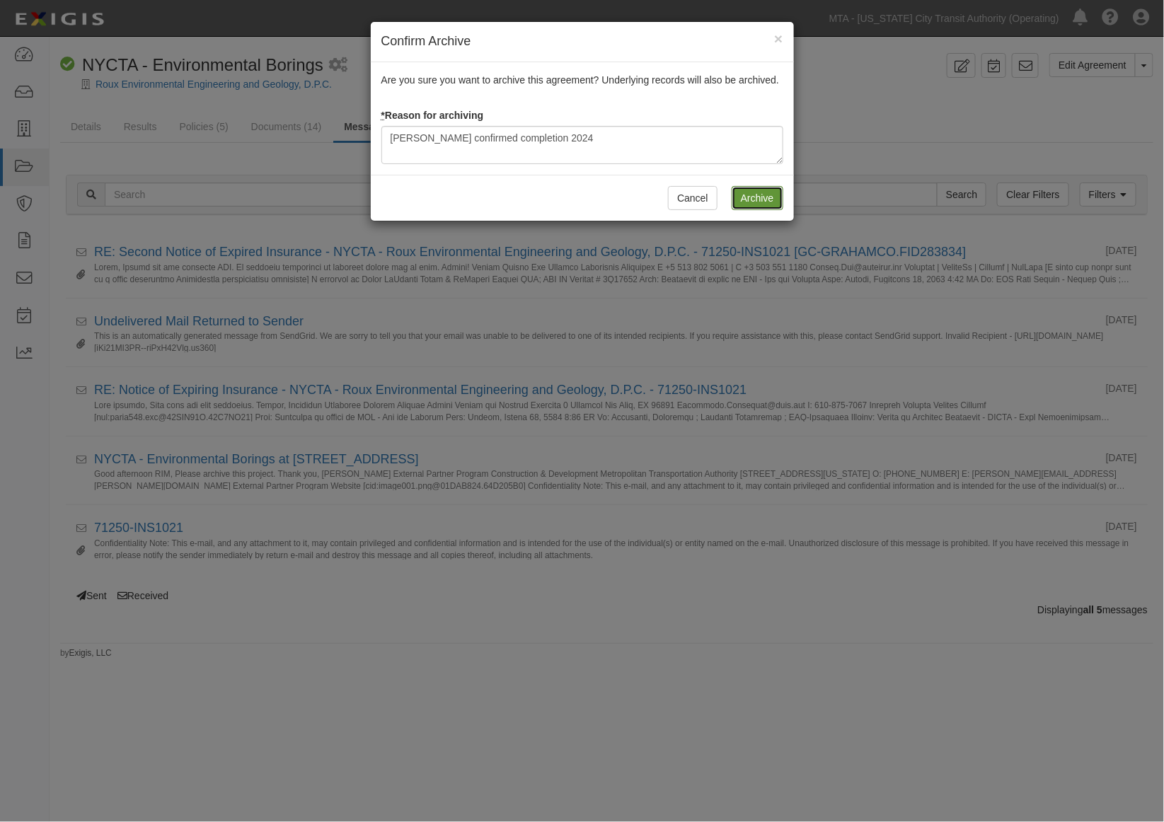
click at [769, 192] on input "Archive" at bounding box center [757, 198] width 52 height 24
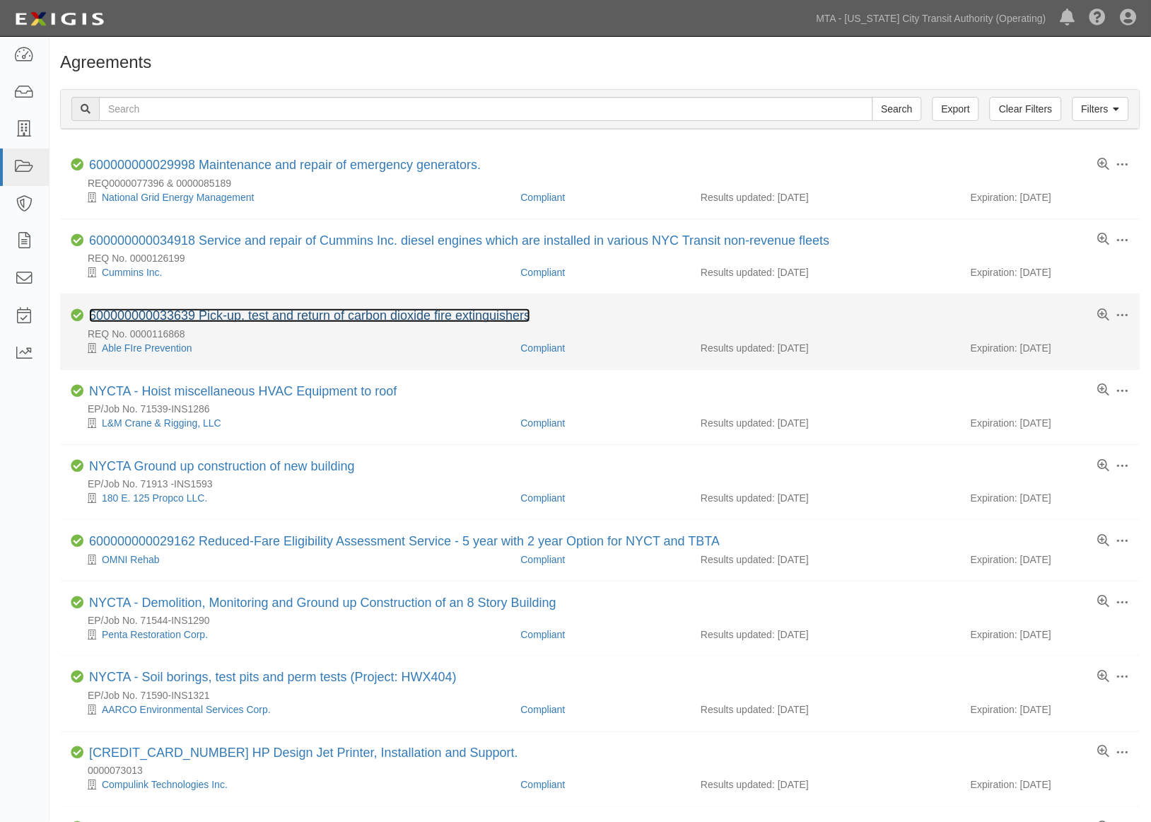
click at [288, 319] on link "600000000033639 Pick-up, test and return of carbon dioxide fire extinguishers" at bounding box center [309, 315] width 441 height 14
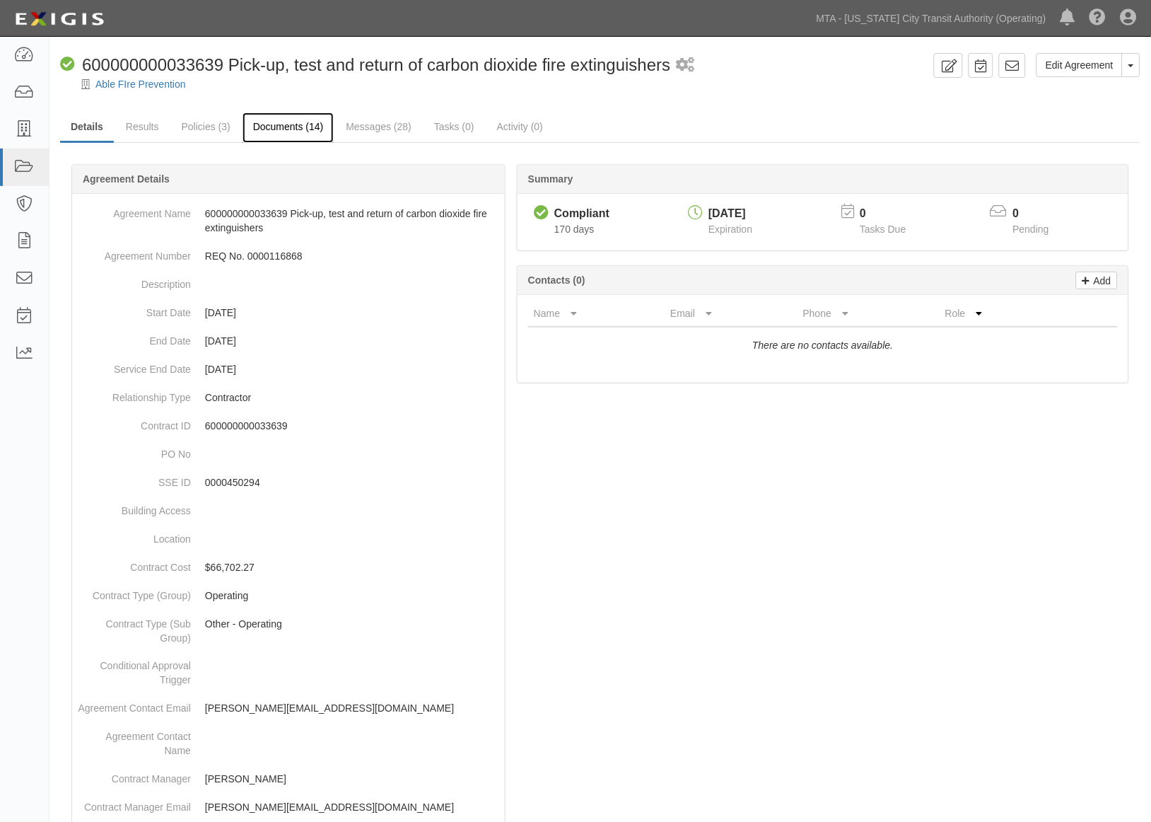
click at [279, 127] on link "Documents (14)" at bounding box center [289, 127] width 92 height 30
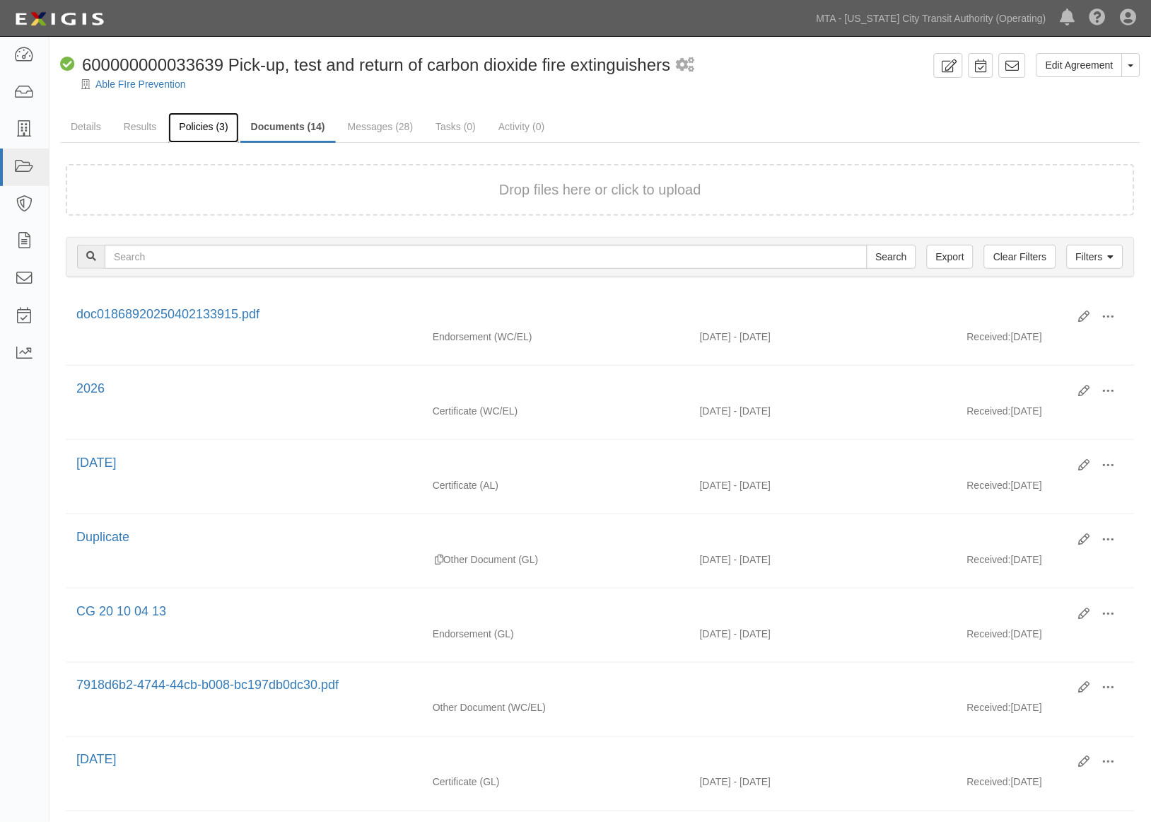
click at [199, 132] on link "Policies (3)" at bounding box center [203, 127] width 70 height 30
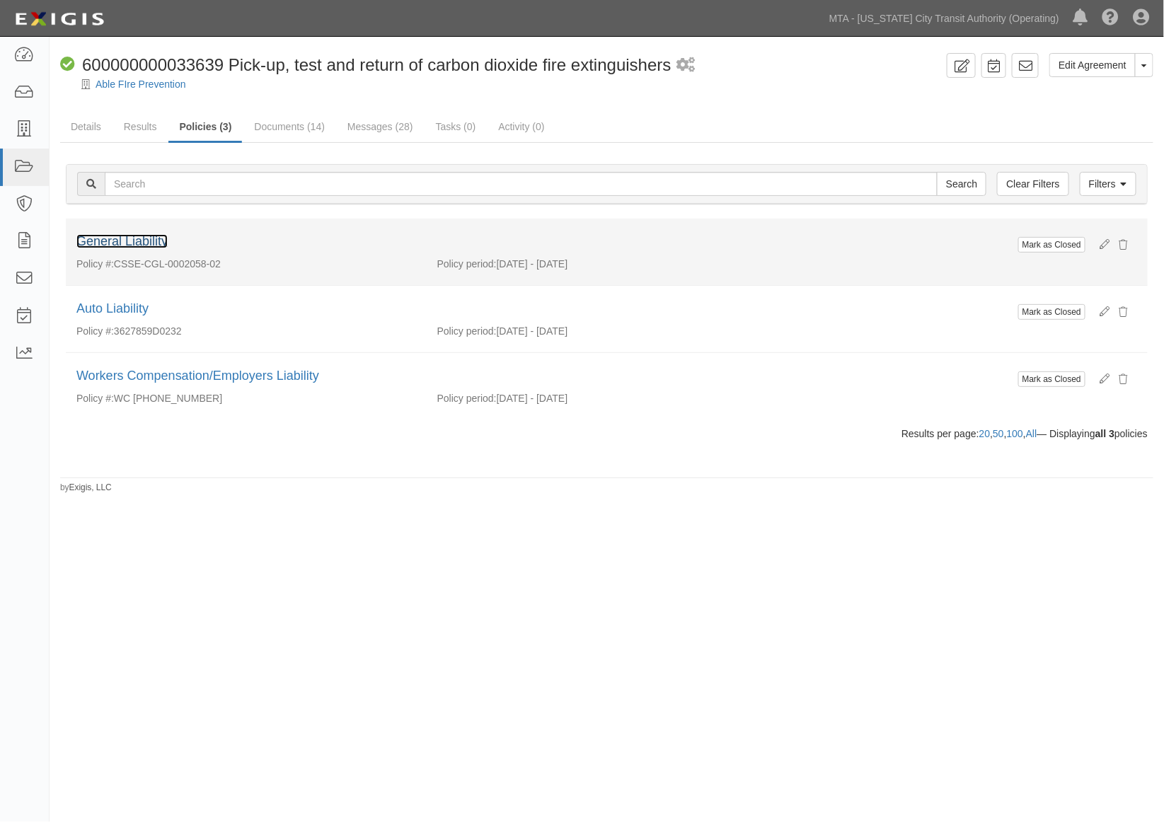
click at [137, 243] on link "General Liability" at bounding box center [121, 241] width 91 height 14
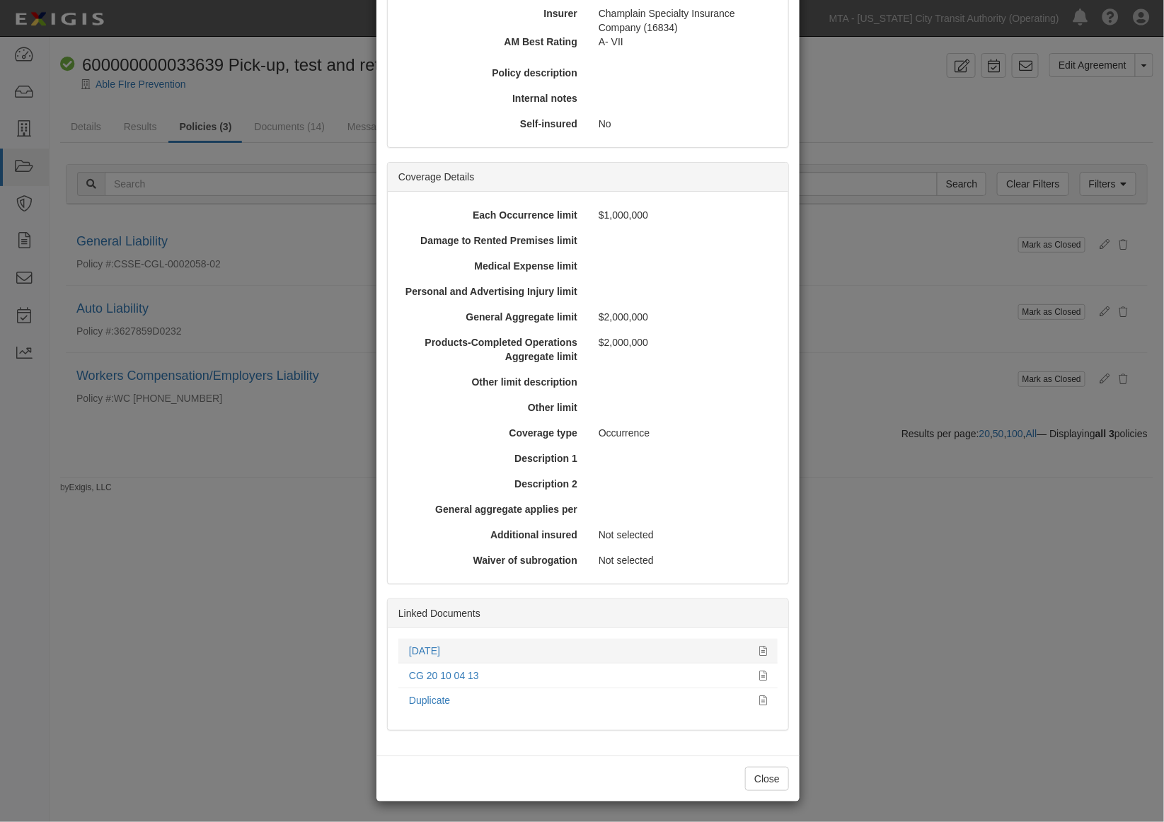
scroll to position [253, 0]
click at [429, 647] on link "09.22.25" at bounding box center [424, 649] width 31 height 11
click at [915, 599] on div "× View Policy Mark as Closed Edit Policy Toggle Dropdown Delete Policy Policy S…" at bounding box center [582, 411] width 1164 height 822
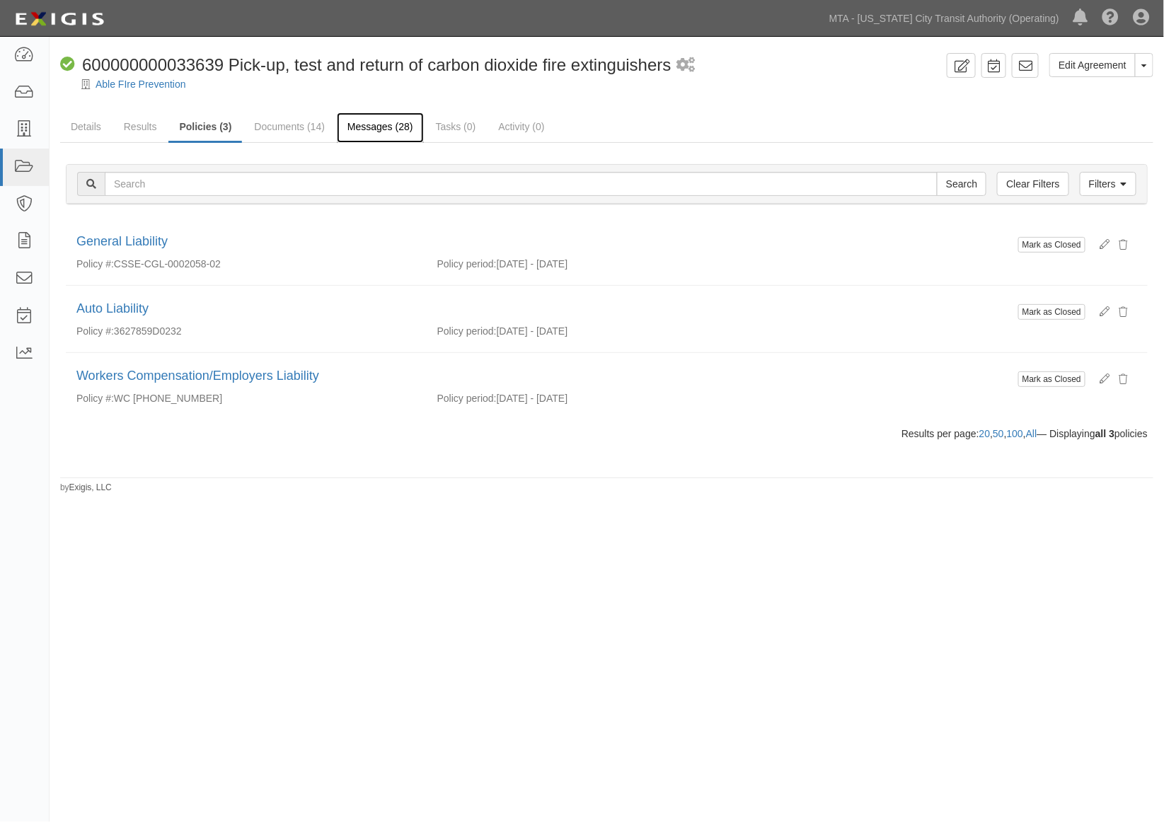
click at [376, 124] on link "Messages (28)" at bounding box center [380, 127] width 87 height 30
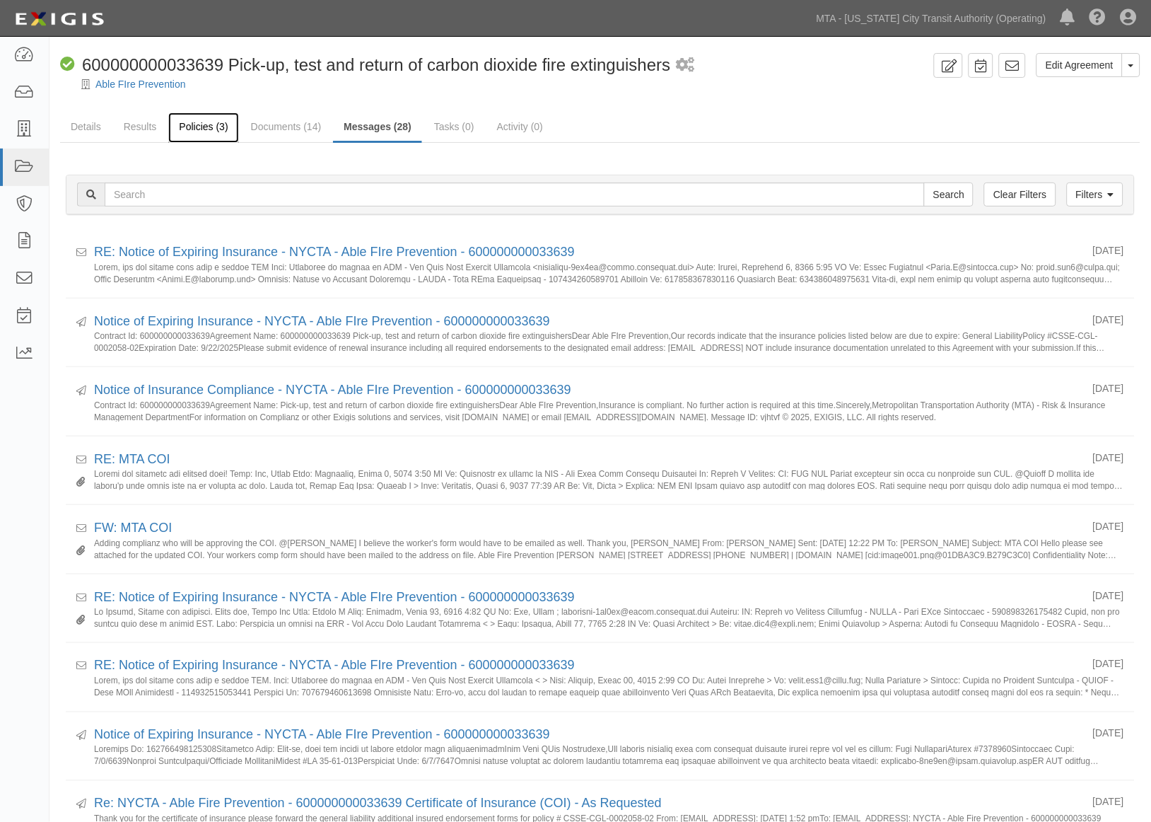
click at [202, 124] on link "Policies (3)" at bounding box center [203, 127] width 70 height 30
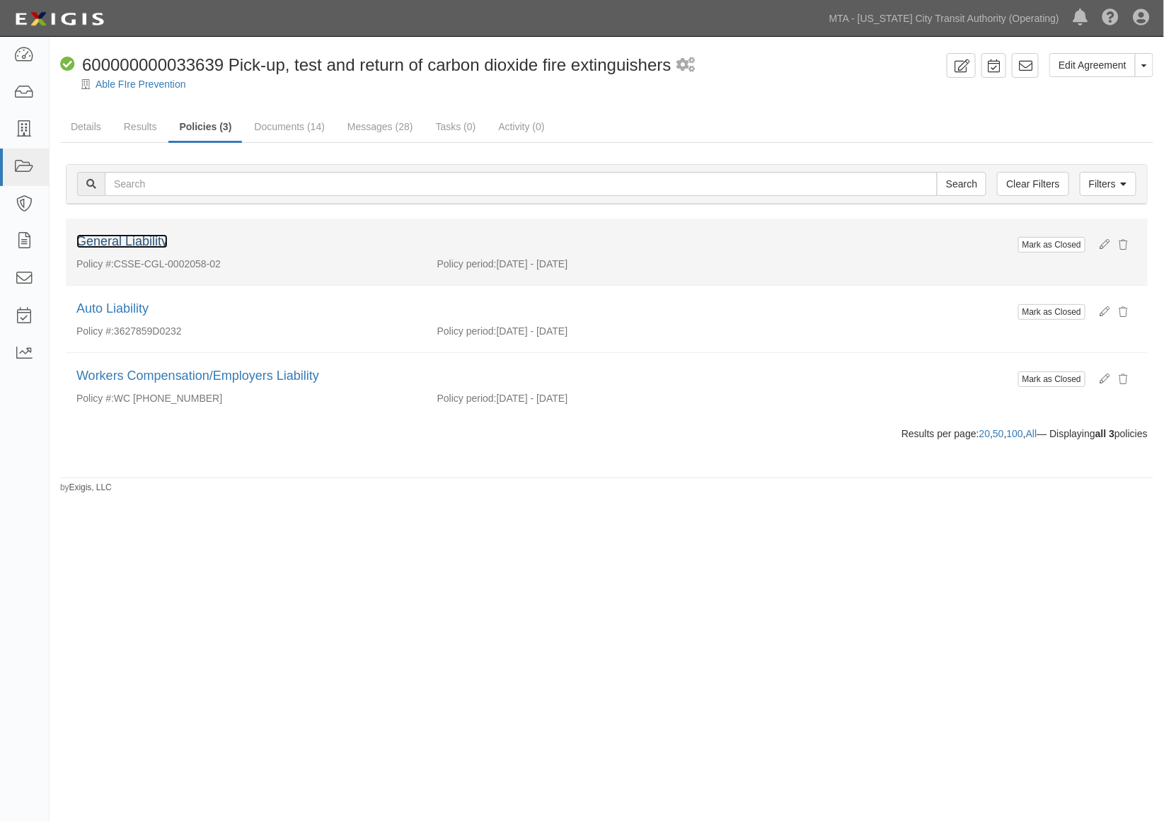
click at [132, 235] on link "General Liability" at bounding box center [121, 241] width 91 height 14
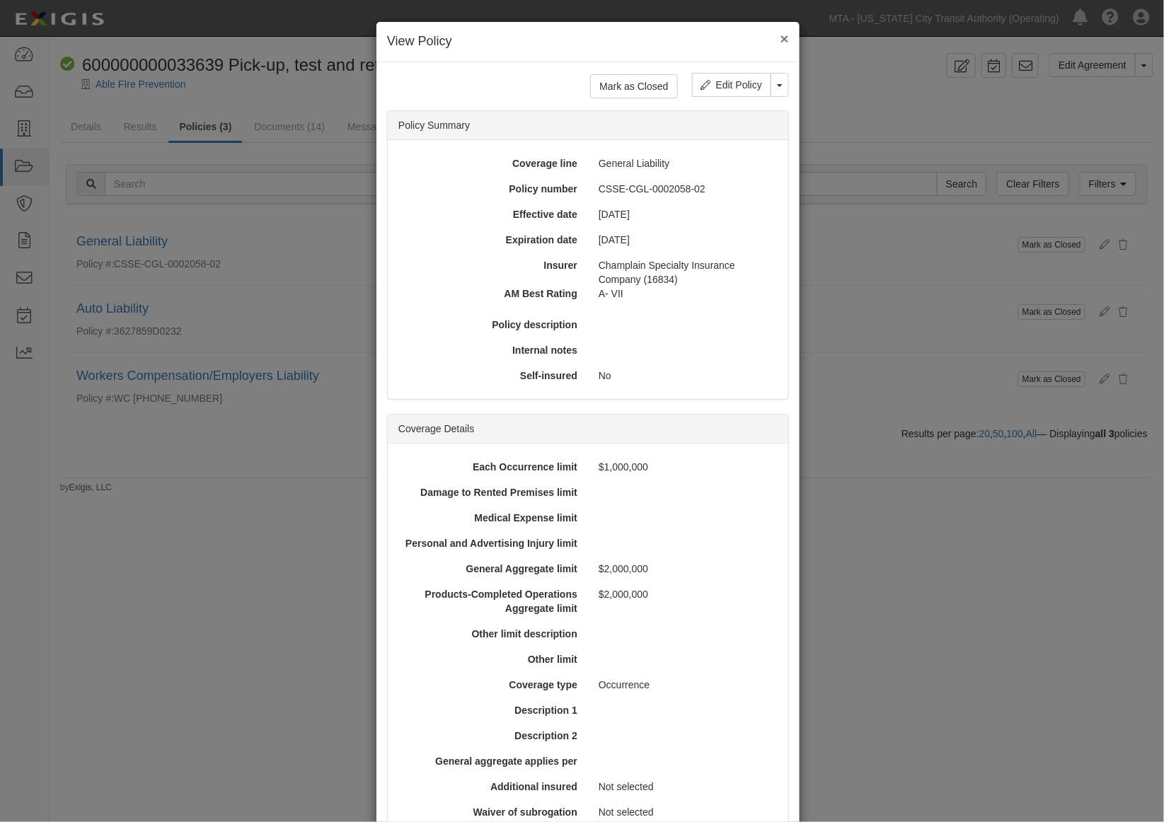
click at [780, 38] on button "×" at bounding box center [784, 38] width 8 height 15
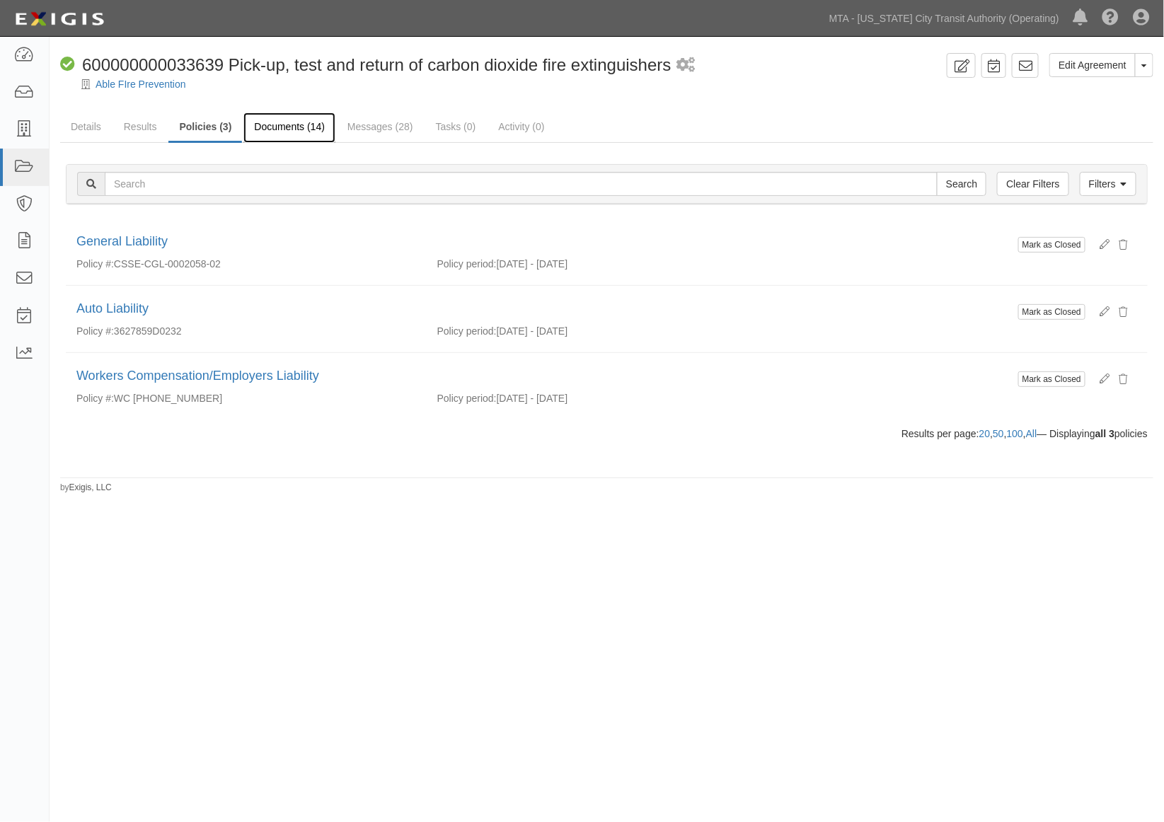
click at [296, 127] on link "Documents (14)" at bounding box center [289, 127] width 92 height 30
click at [389, 124] on link "Messages (28)" at bounding box center [380, 127] width 87 height 30
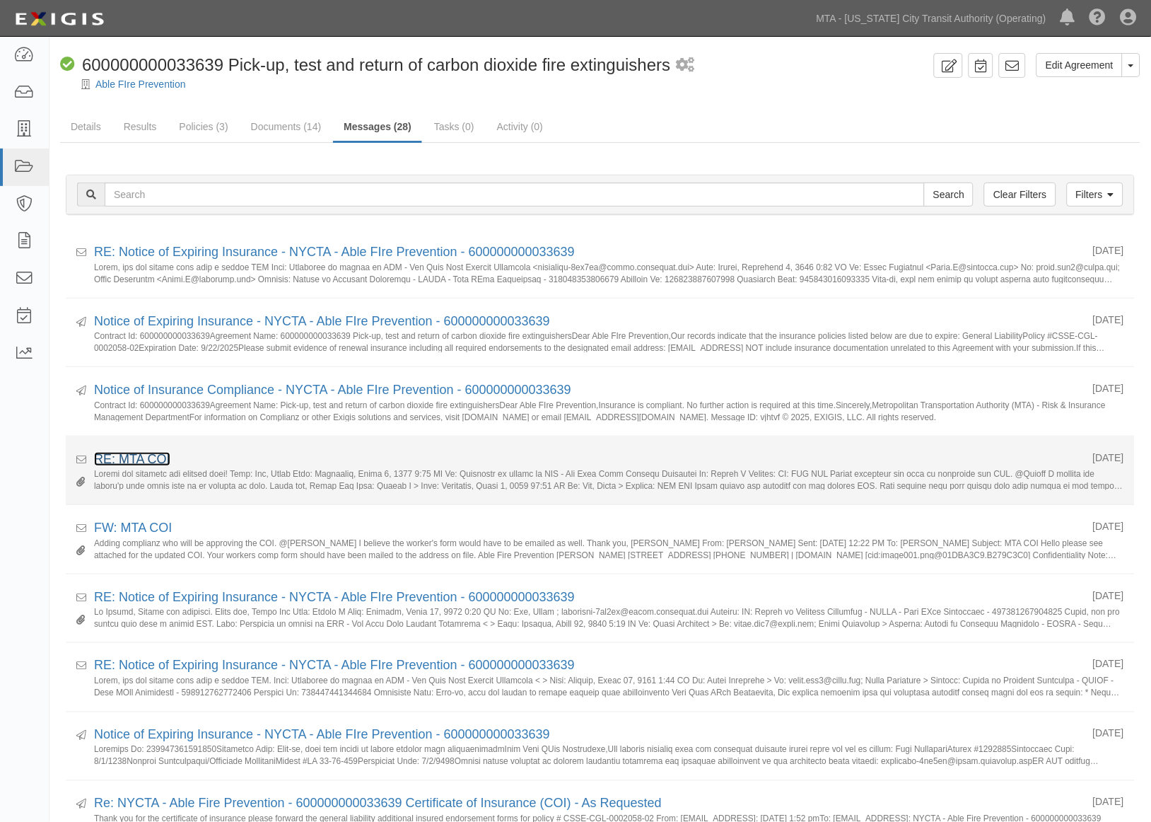
click at [146, 462] on link "RE: MTA COI" at bounding box center [132, 459] width 76 height 14
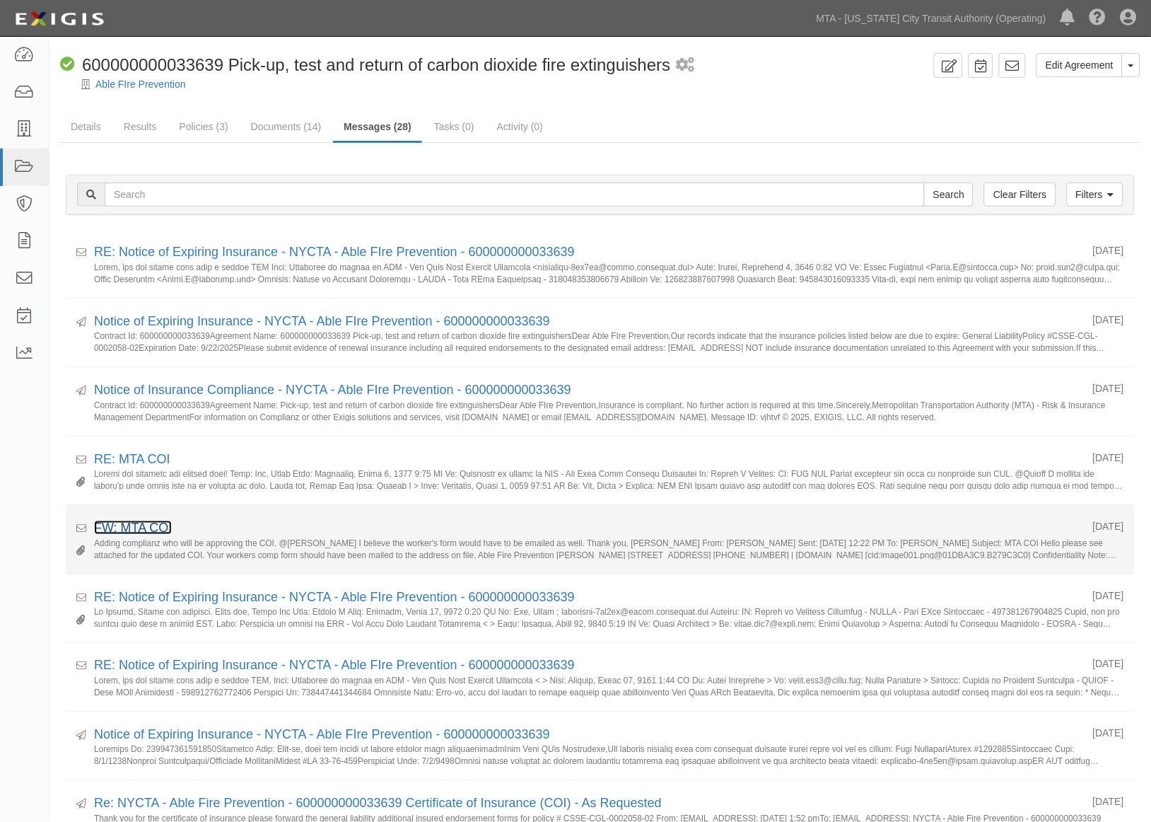
click at [139, 525] on link "FW: MTA COI" at bounding box center [133, 528] width 78 height 14
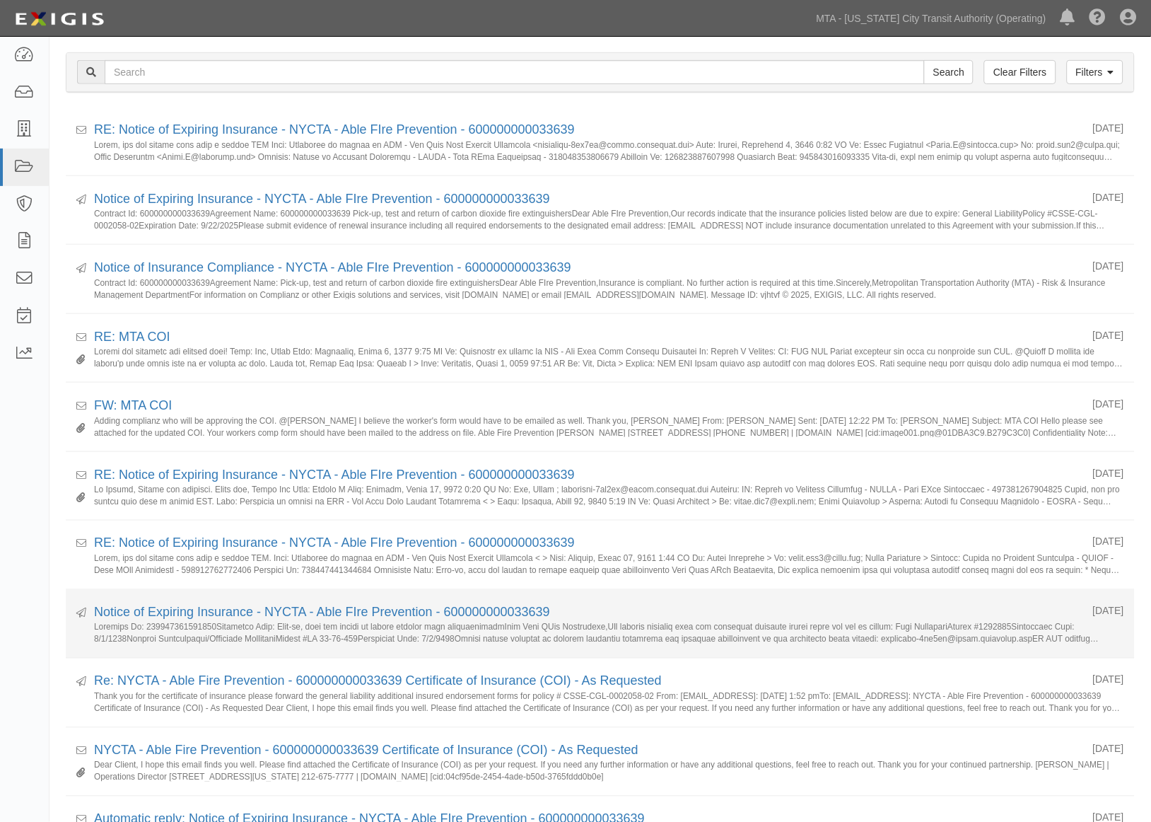
scroll to position [157, 0]
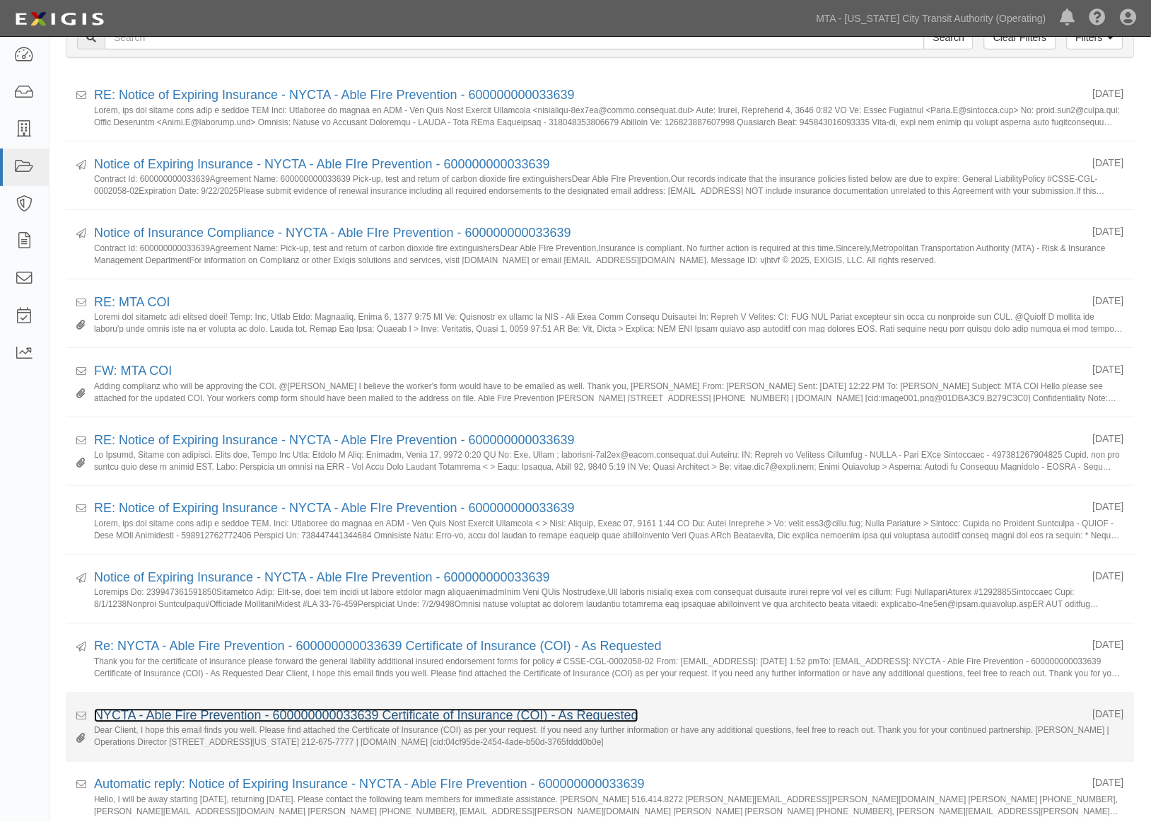
click at [189, 717] on link "NYCTA - Able Fire Prevention - 600000000033639 Certificate of Insurance (COI) -…" at bounding box center [366, 716] width 545 height 14
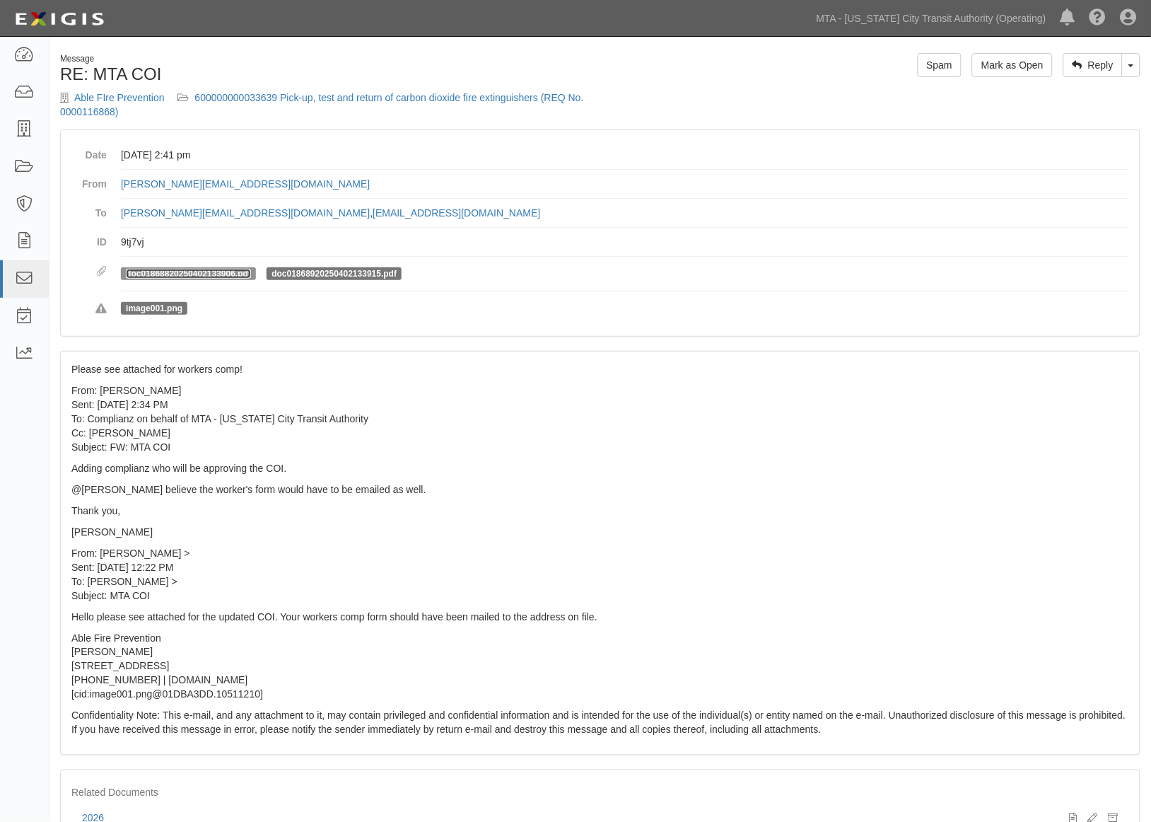
click at [239, 272] on link "doc01868820250402133906.pdf" at bounding box center [188, 274] width 125 height 10
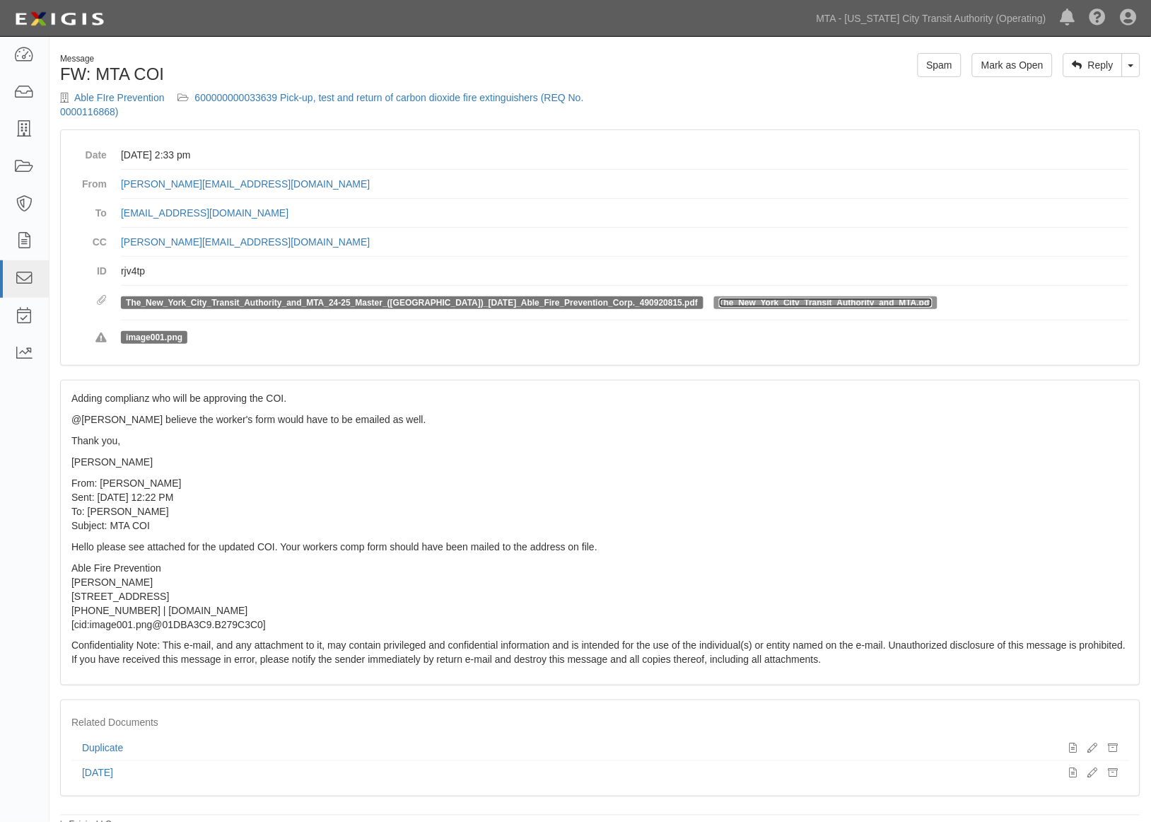
click at [738, 301] on link "The_New_York_City_Transit_Authority_and_MTA.pdf" at bounding box center [826, 303] width 214 height 10
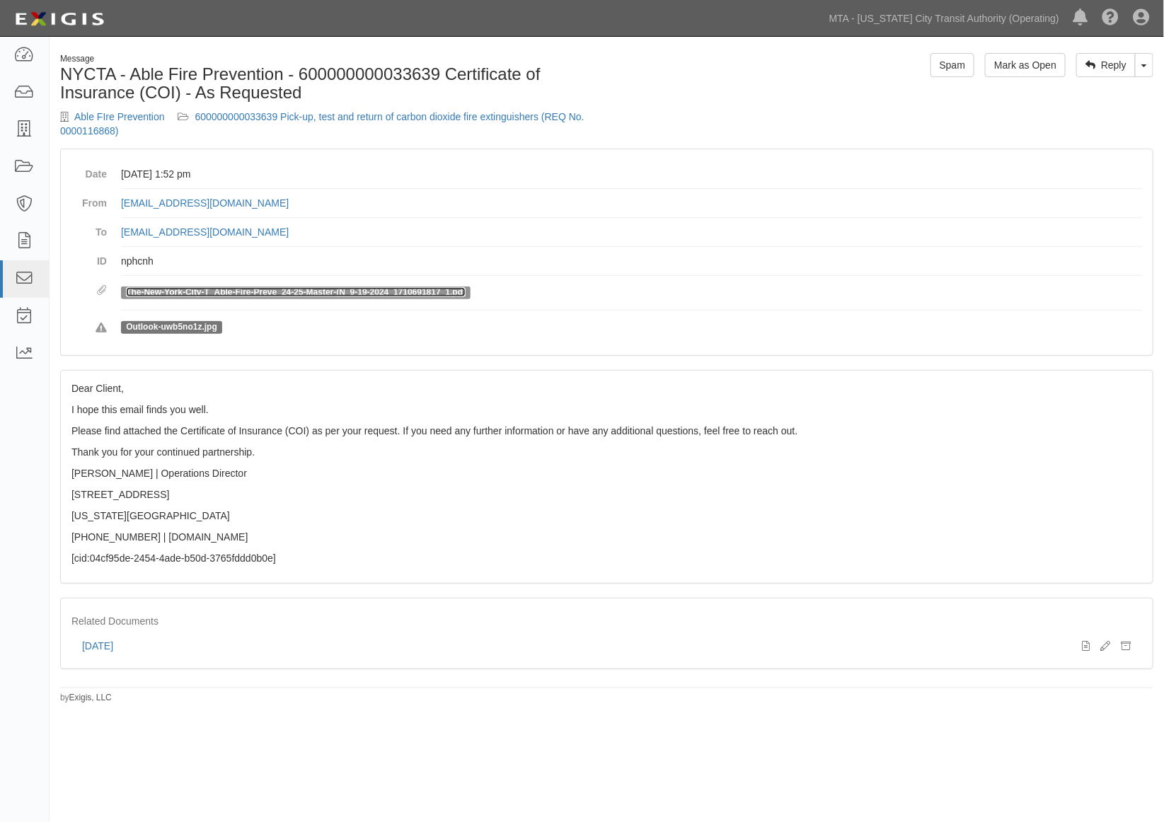
click at [221, 293] on link "The-New-York-City-T_Able-Fire-Preve_24-25-Master-(N_9-19-2024_1710691817_1.pdf" at bounding box center [296, 292] width 340 height 10
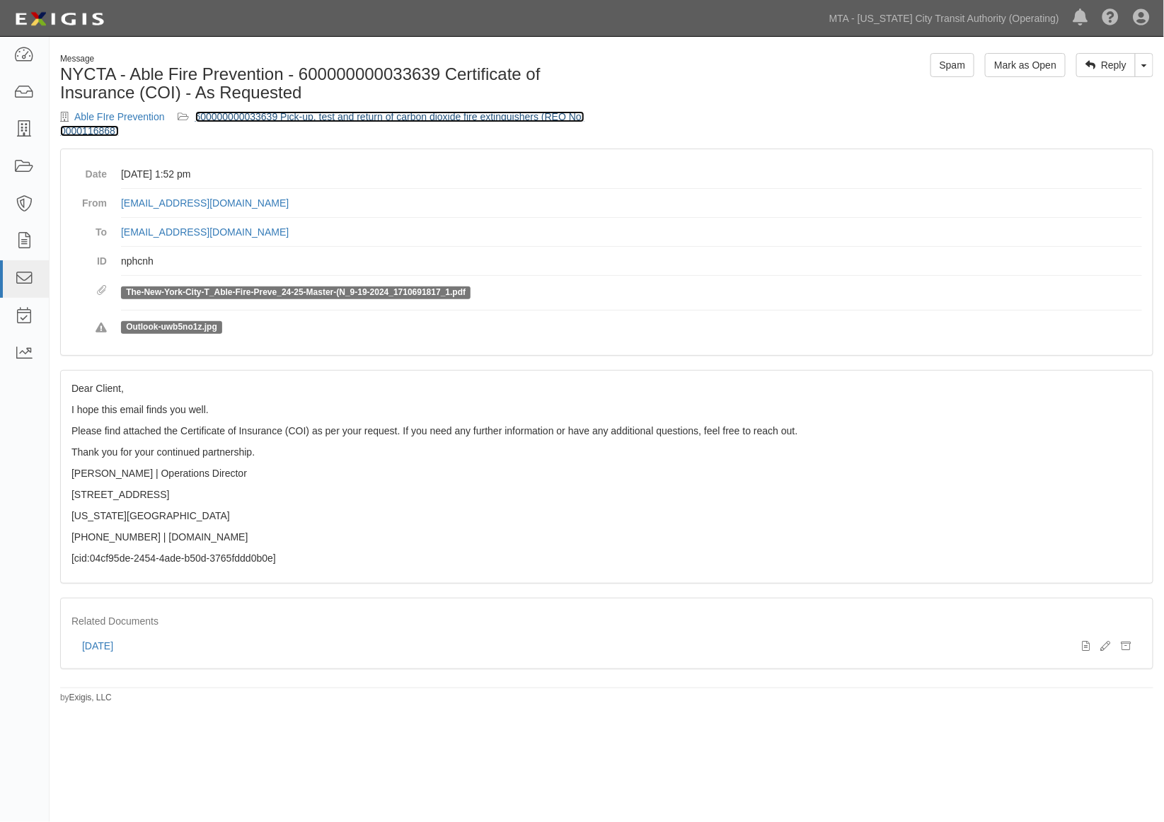
click at [493, 120] on link "600000000033639 Pick-up, test and return of carbon dioxide fire extinguishers (…" at bounding box center [322, 123] width 524 height 25
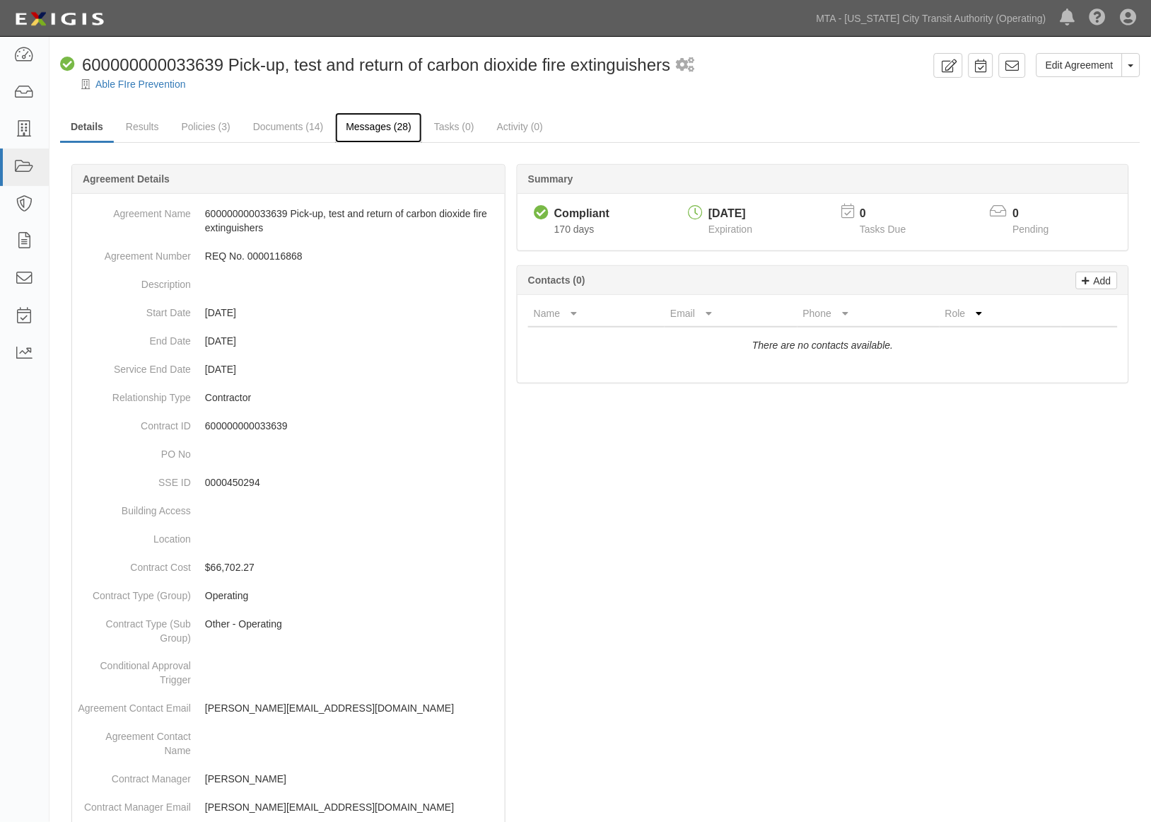
click at [361, 121] on link "Messages (28)" at bounding box center [378, 127] width 87 height 30
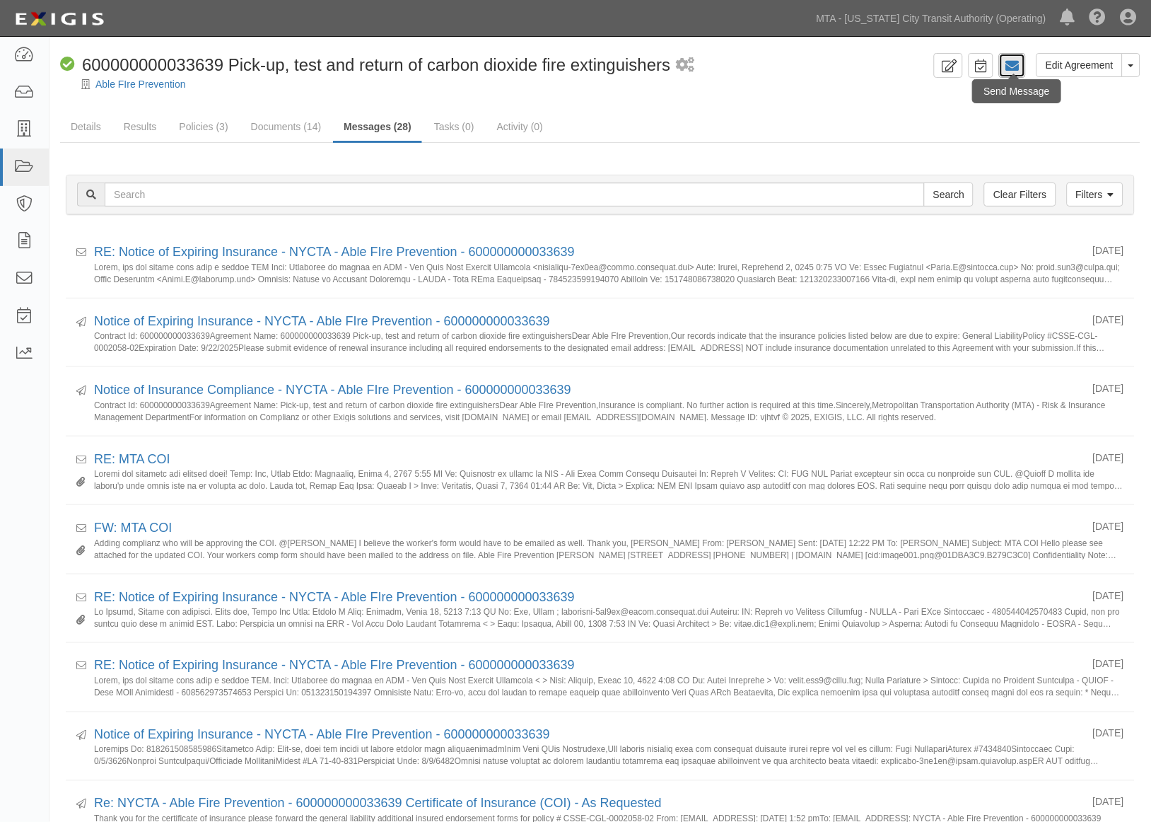
click at [1015, 66] on icon at bounding box center [1013, 66] width 14 height 14
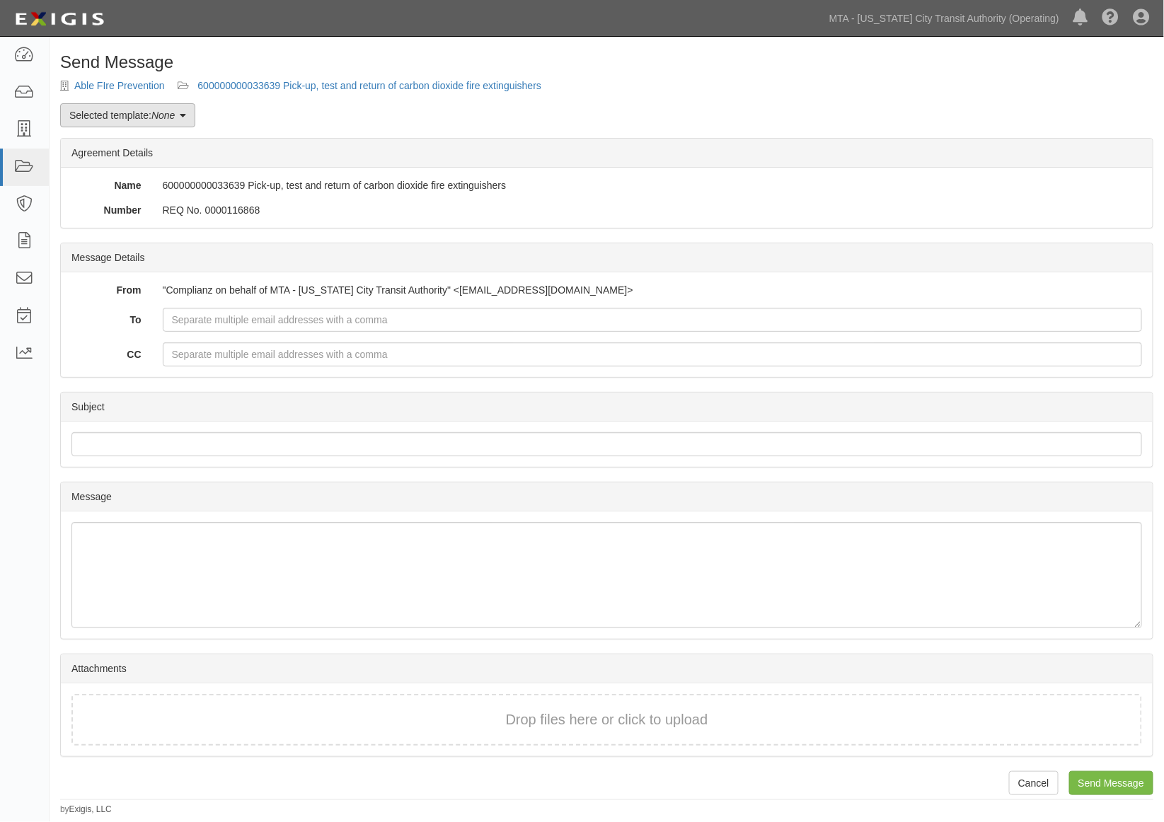
click at [144, 121] on link "Selected template: None" at bounding box center [127, 115] width 135 height 24
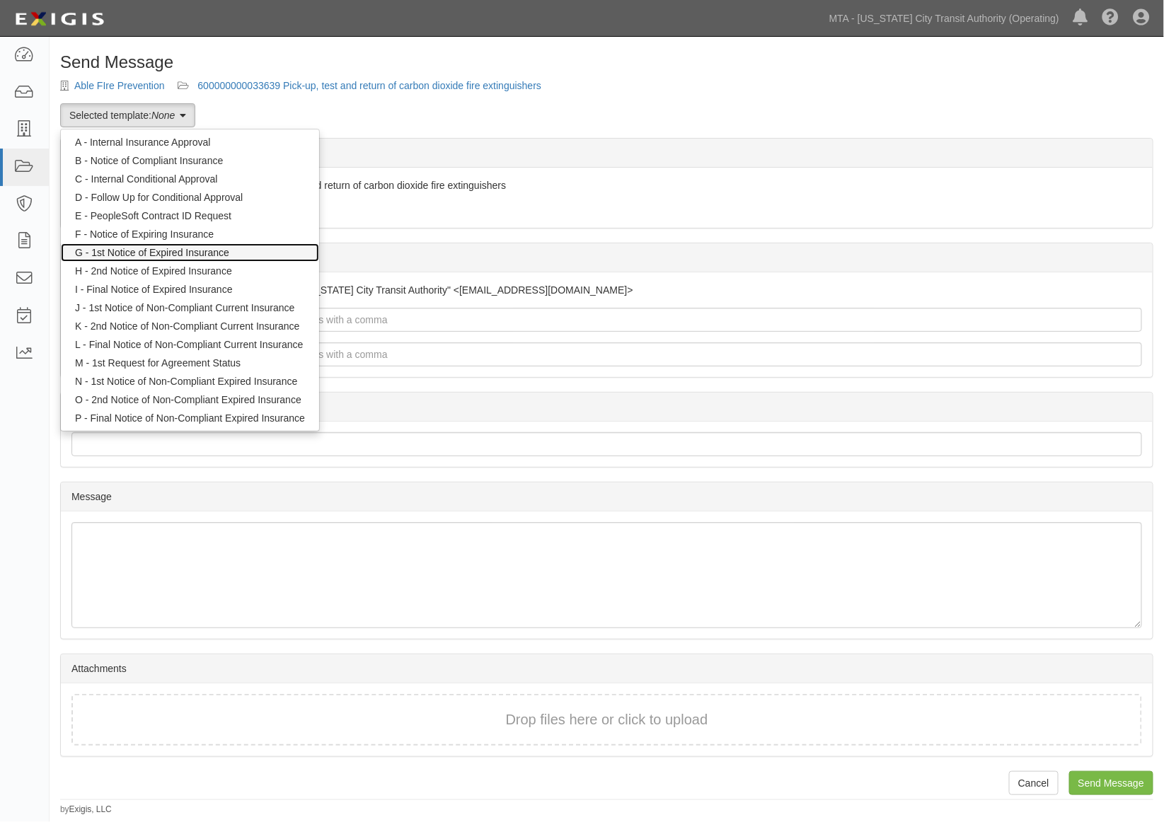
click at [174, 253] on link "G - 1st Notice of Expired Insurance" at bounding box center [190, 252] width 258 height 18
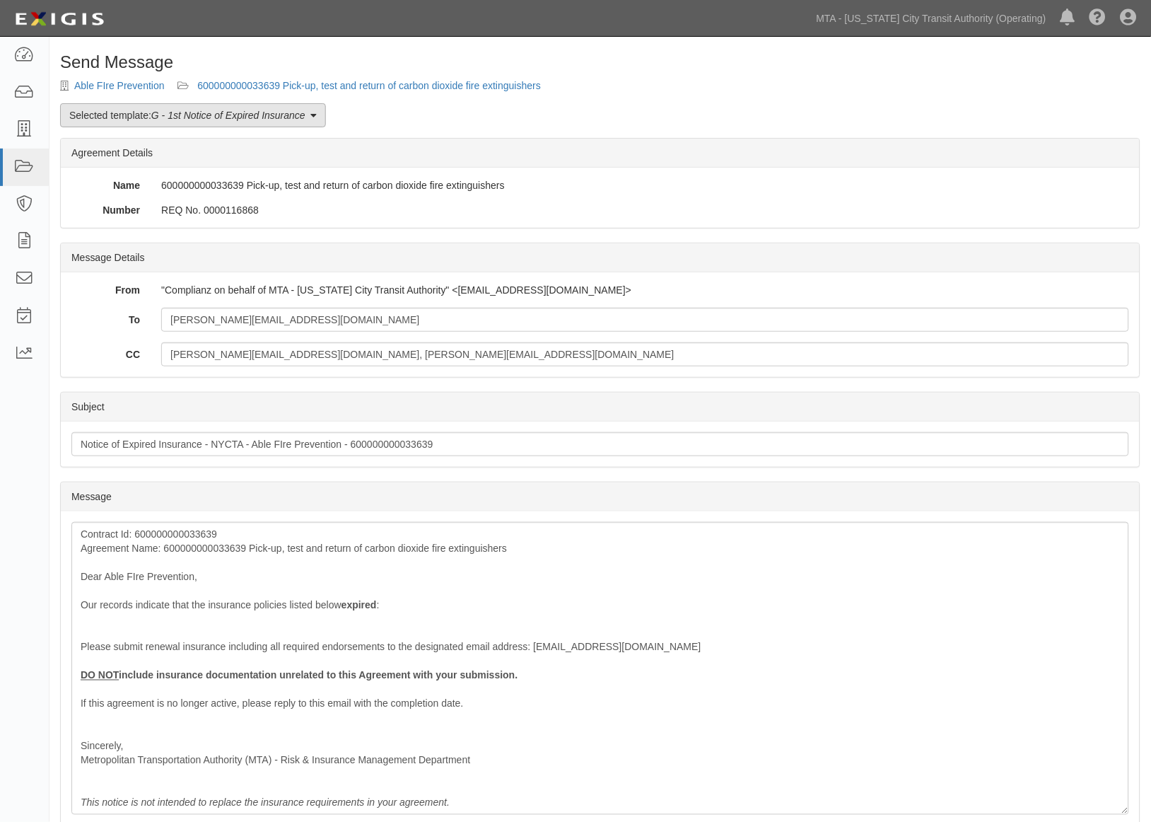
click at [203, 117] on em "G - 1st Notice of Expired Insurance" at bounding box center [228, 115] width 154 height 11
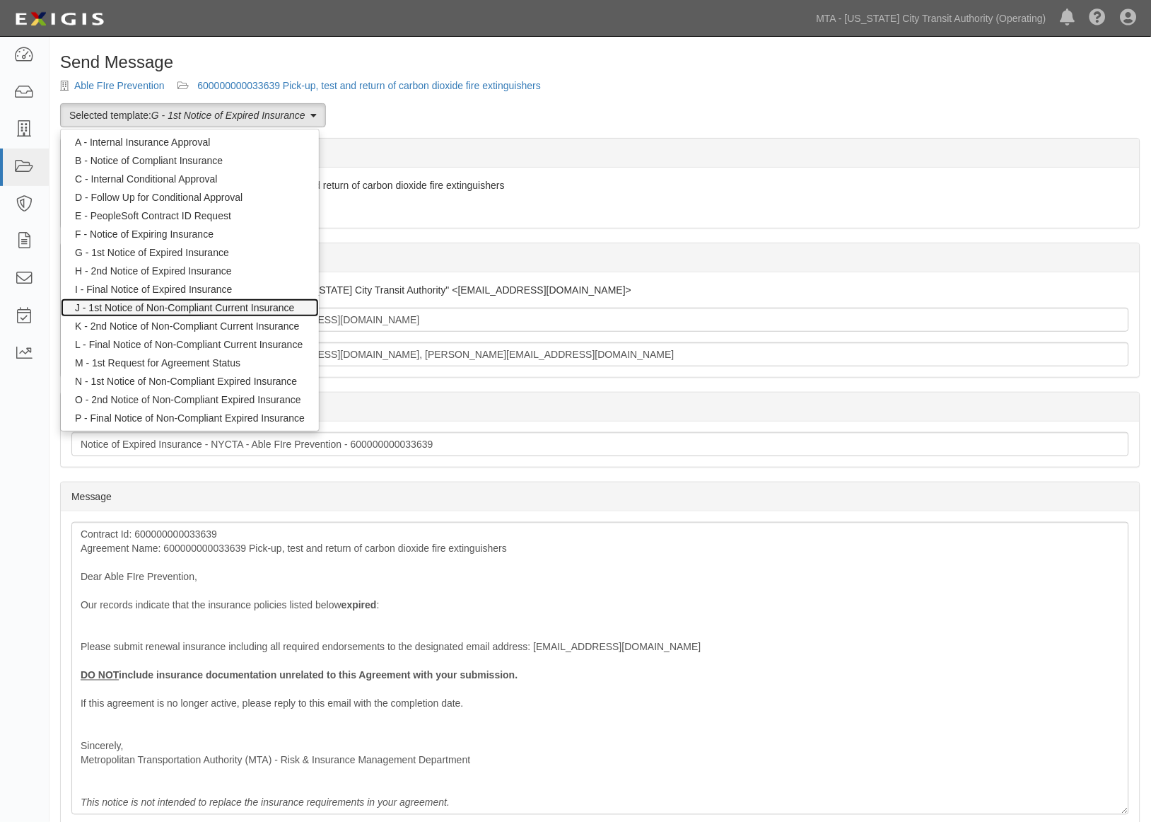
click at [193, 309] on link "J - 1st Notice of Non-Compliant Current Insurance" at bounding box center [190, 307] width 258 height 18
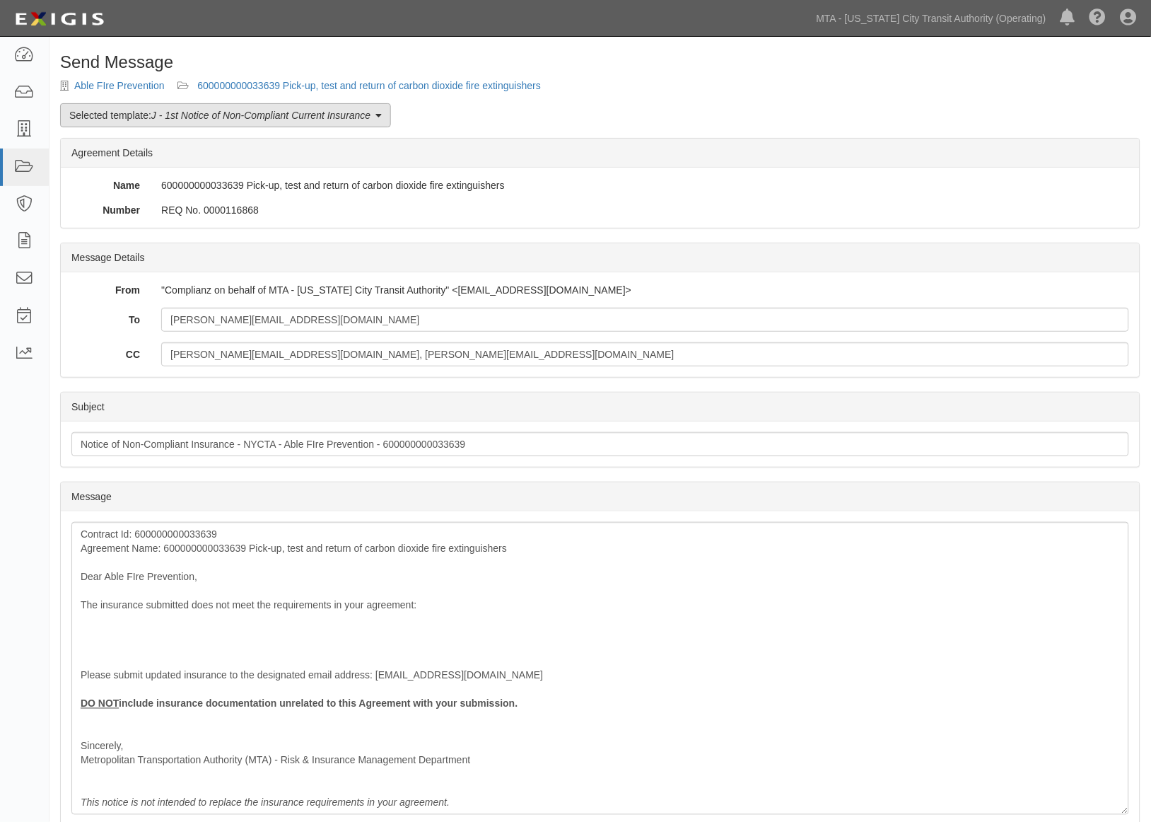
click at [215, 119] on em "J - 1st Notice of Non-Compliant Current Insurance" at bounding box center [260, 115] width 219 height 11
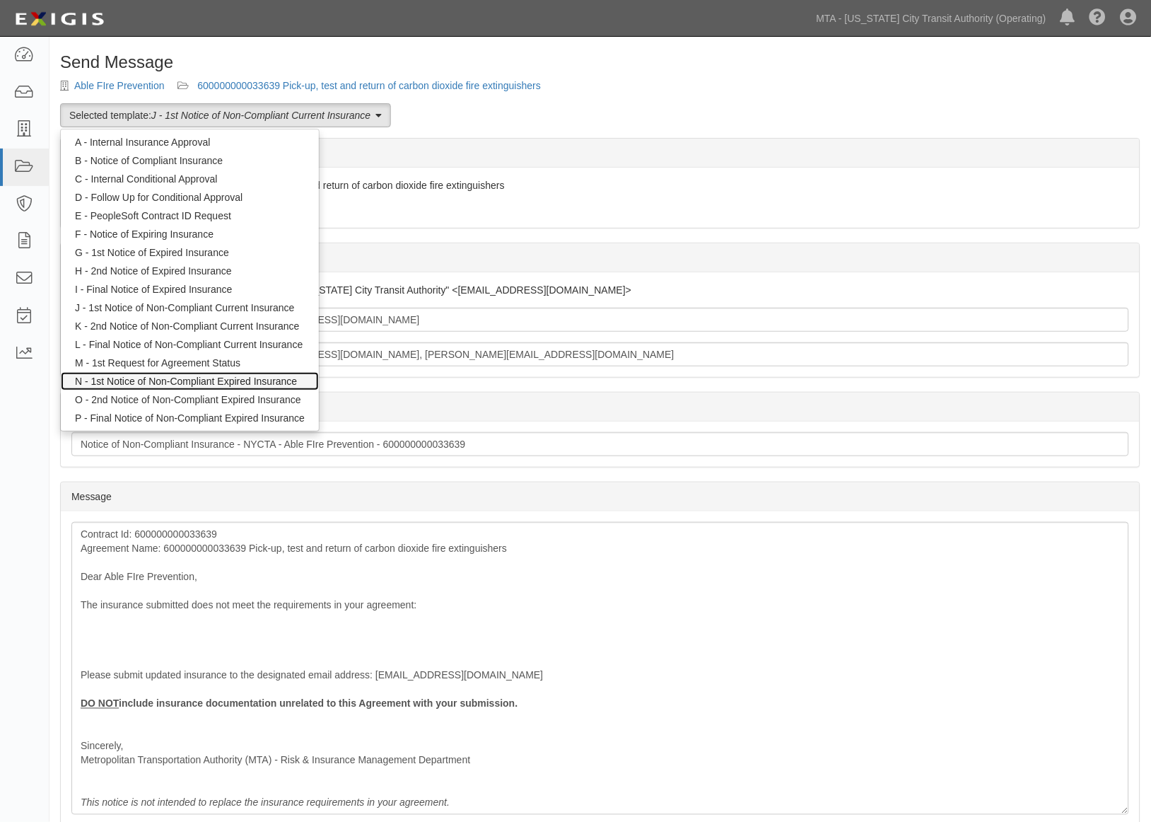
click at [174, 378] on link "N - 1st Notice of Non-Compliant Expired Insurance" at bounding box center [190, 381] width 258 height 18
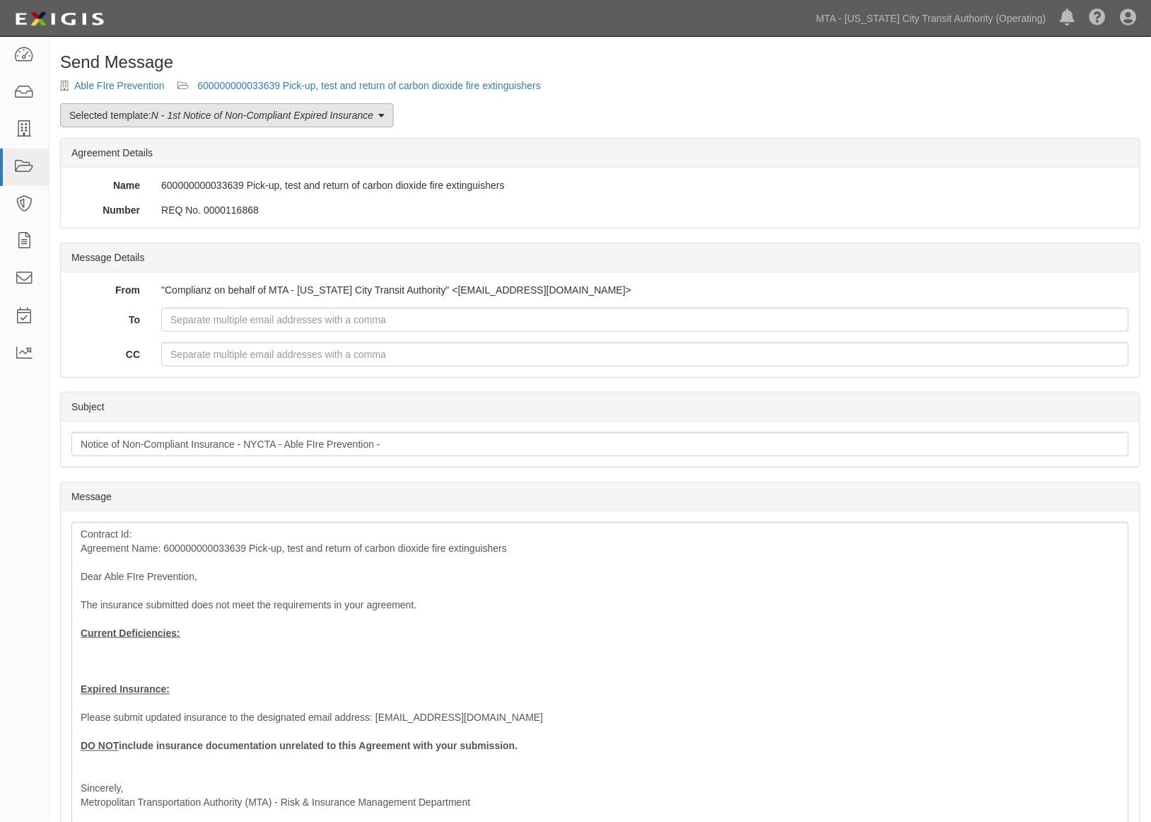
click at [227, 110] on em "N - 1st Notice of Non-Compliant Expired Insurance" at bounding box center [262, 115] width 222 height 11
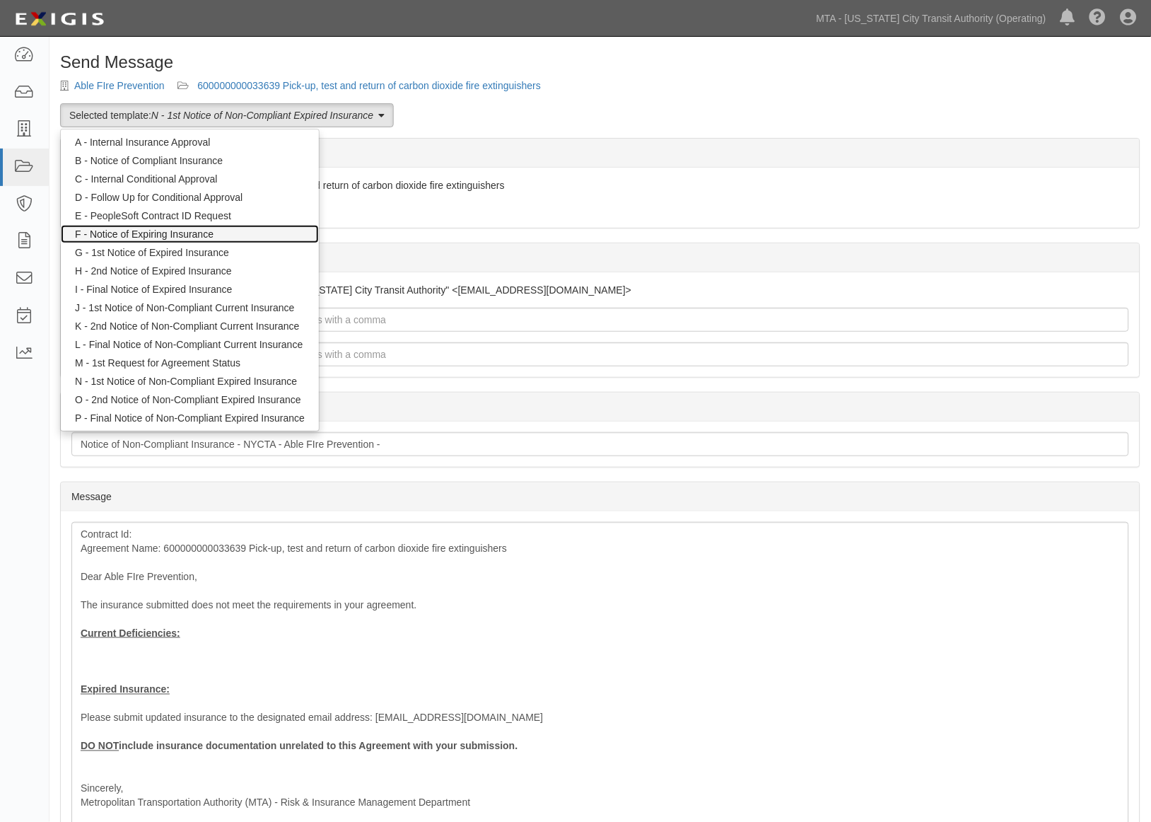
click at [178, 232] on link "F - Notice of Expiring Insurance" at bounding box center [190, 234] width 258 height 18
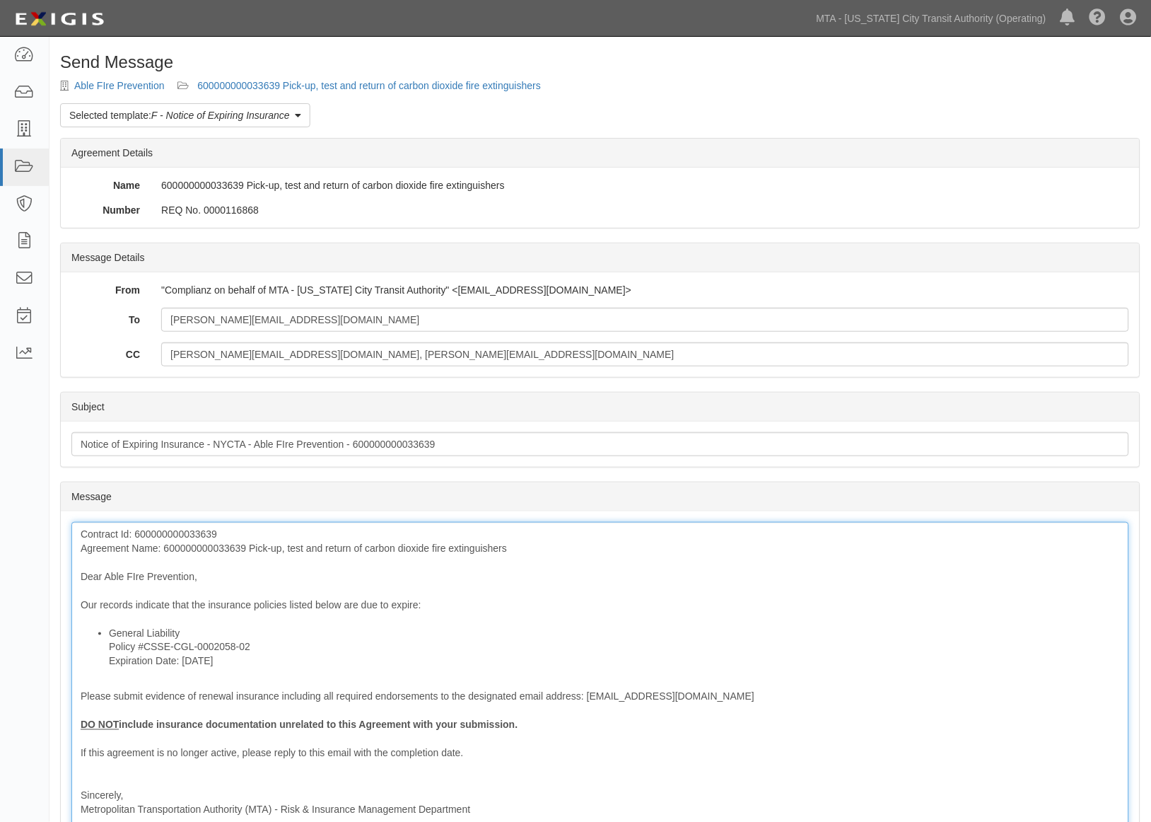
click at [186, 545] on div "Contract Id: 600000000033639 Agreement Name: 600000000033639 Pick-up, test and …" at bounding box center [600, 693] width 1058 height 342
click at [285, 605] on div "Contract Id: 600000000033639 Agreement Name: Pick-up, test and return of carbon…" at bounding box center [600, 693] width 1058 height 342
click at [338, 604] on div "Contract Id: 600000000033639 Agreement Name: Pick-up, test and return of carbon…" at bounding box center [600, 693] width 1058 height 342
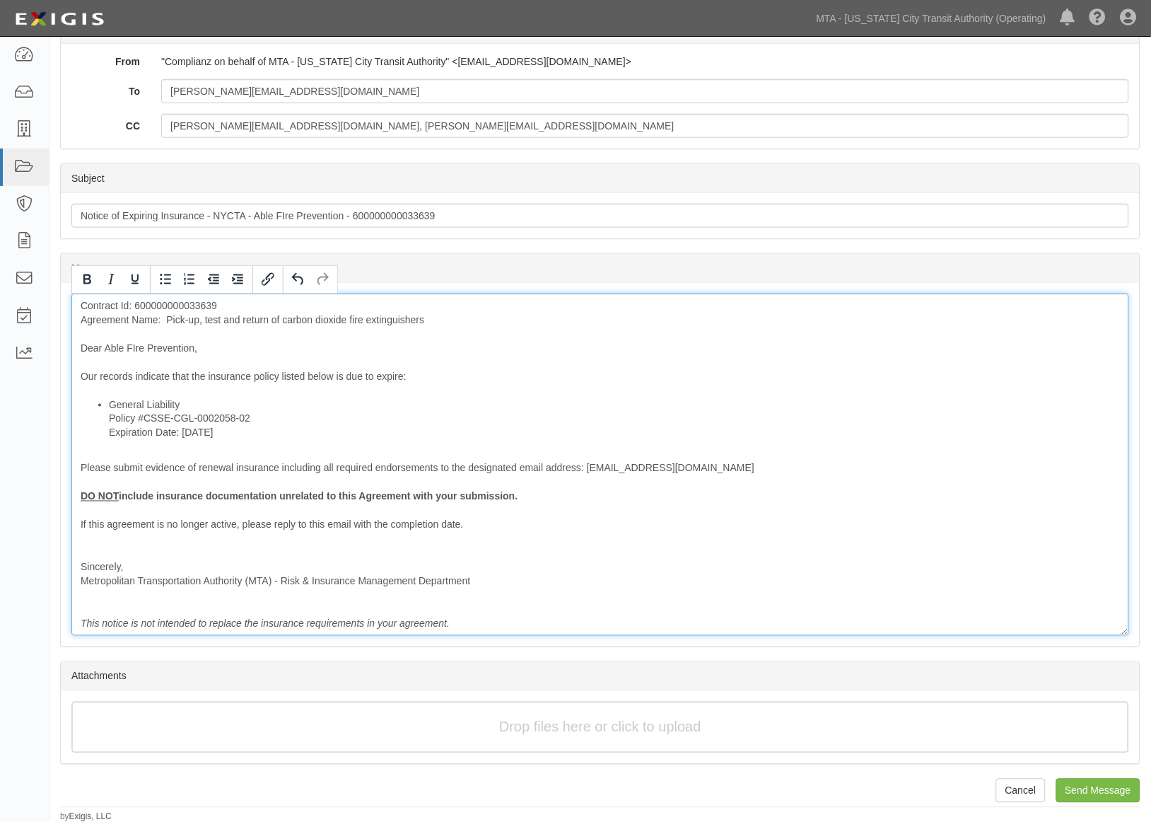
scroll to position [229, 0]
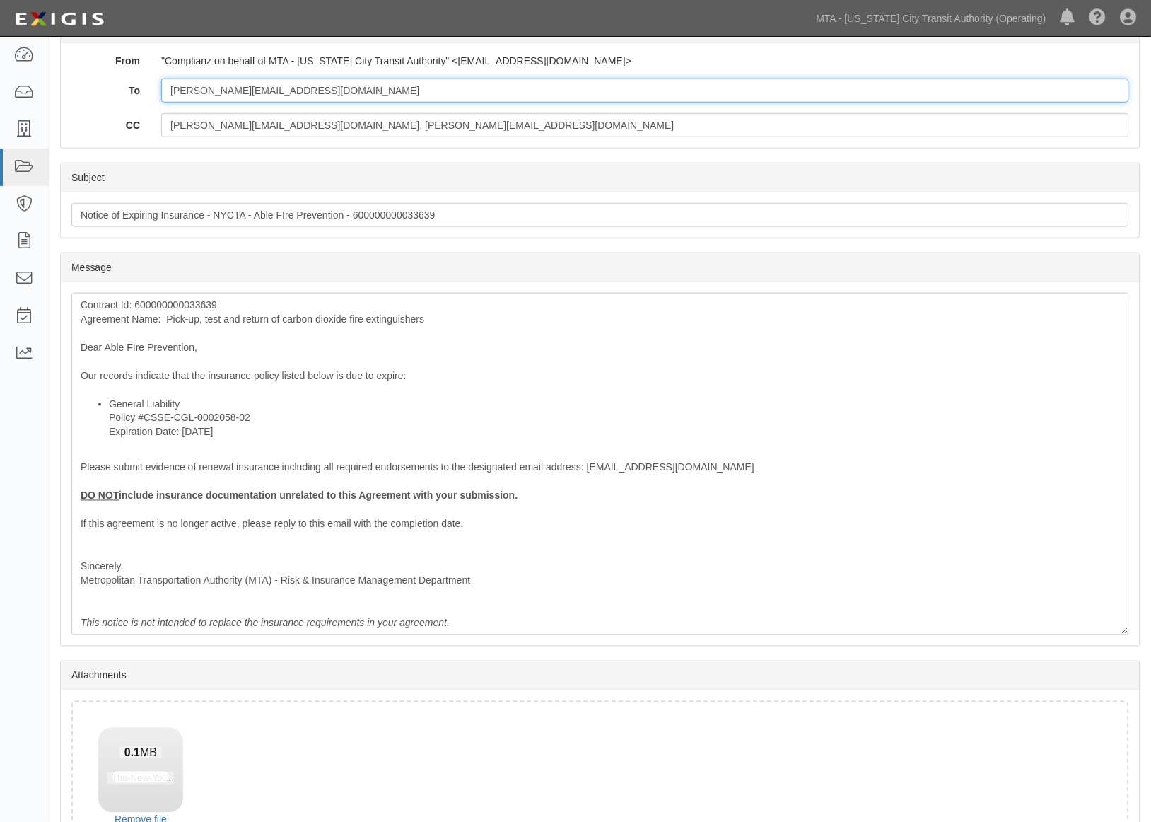
click at [313, 86] on input "[PERSON_NAME][EMAIL_ADDRESS][DOMAIN_NAME]" at bounding box center [645, 91] width 968 height 24
paste input "karl.hucke@alliant.com"
type input "Luigi.m@ablefire.com; karl.hucke@alliant.com"
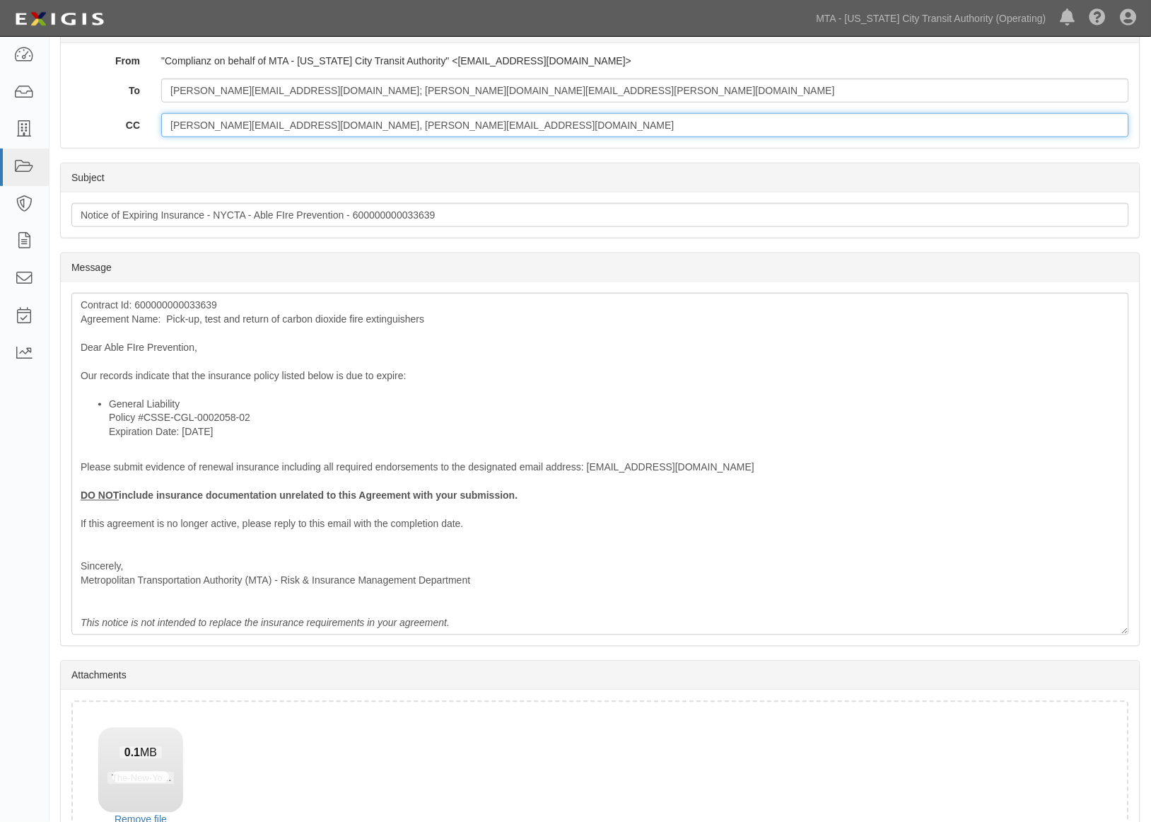
drag, startPoint x: 410, startPoint y: 126, endPoint x: 119, endPoint y: 166, distance: 294.2
click at [119, 166] on form "Message Details From "Complianz on behalf of MTA - New York City Transit Author…" at bounding box center [600, 439] width 1081 height 852
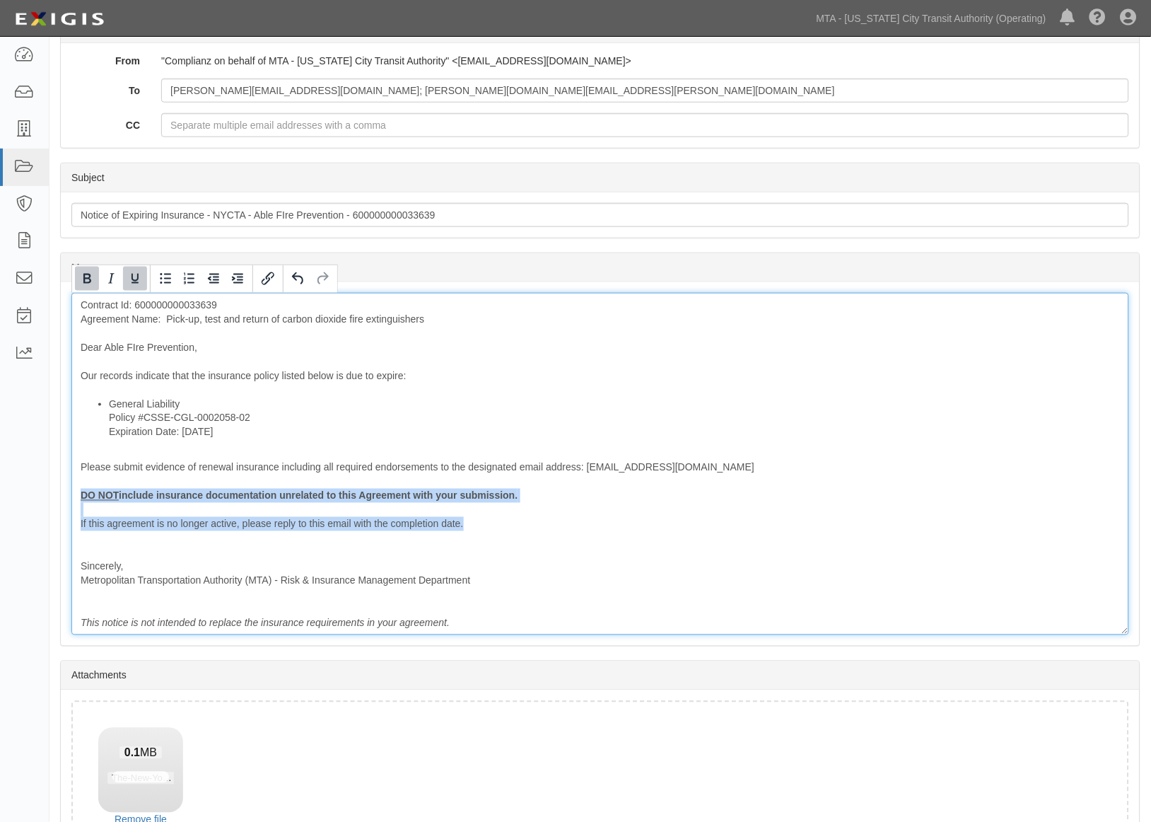
drag, startPoint x: 433, startPoint y: 528, endPoint x: 64, endPoint y: 496, distance: 370.6
click at [64, 496] on div "Message Contract Id: 600000000033639 Agreement Name: Pick-up, test and return o…" at bounding box center [600, 464] width 1079 height 364
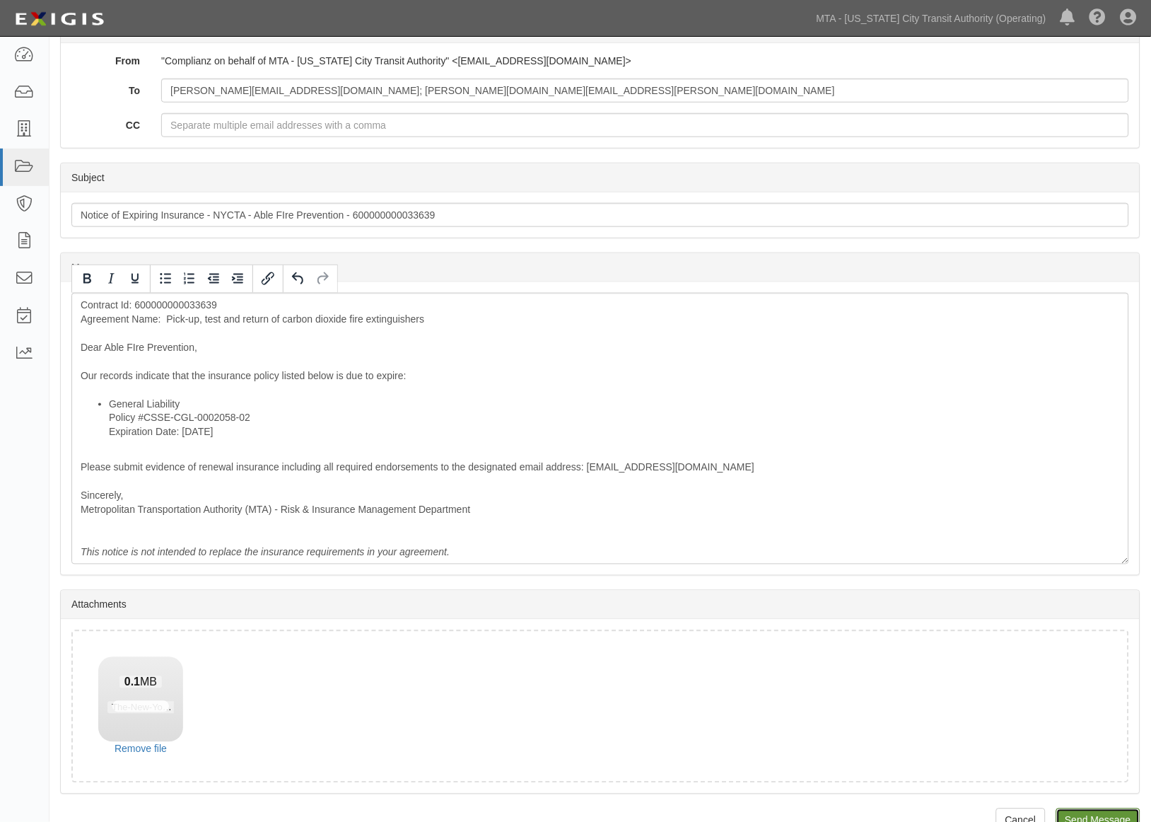
click at [1076, 814] on input "Send Message" at bounding box center [1099, 820] width 84 height 24
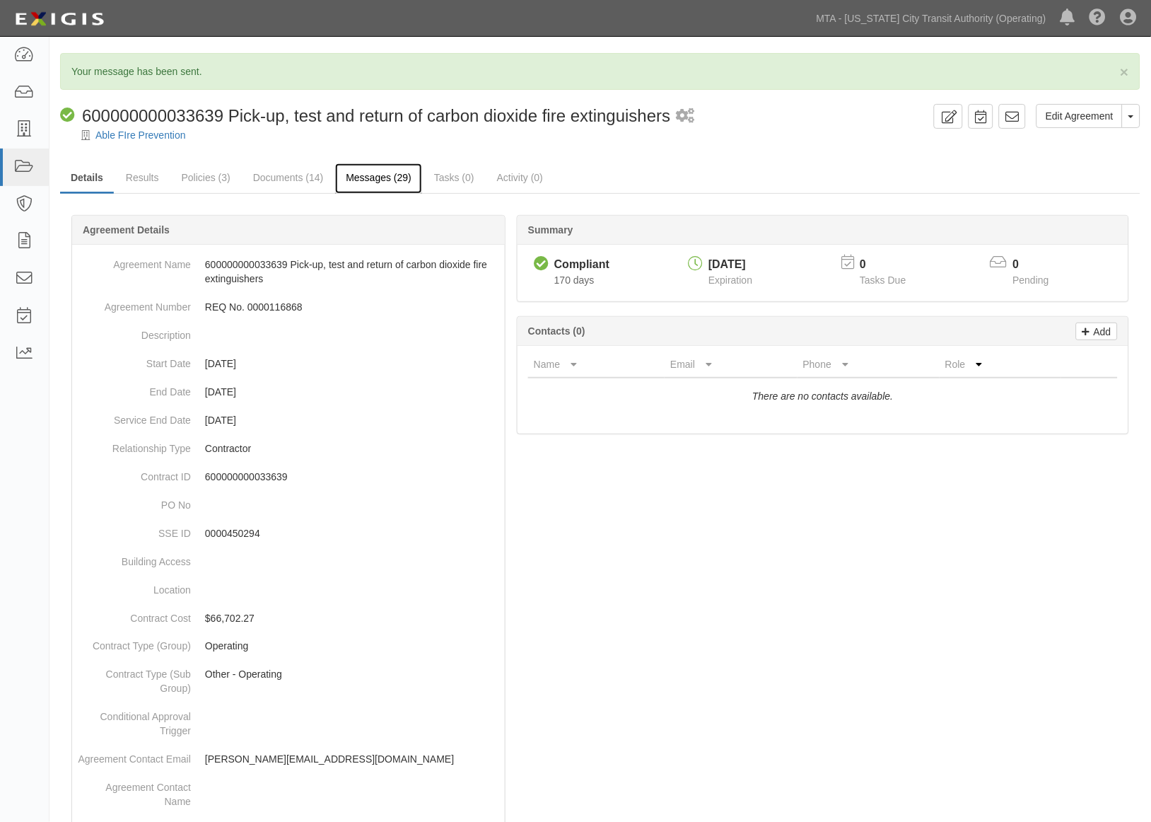
click at [403, 177] on link "Messages (29)" at bounding box center [378, 178] width 87 height 30
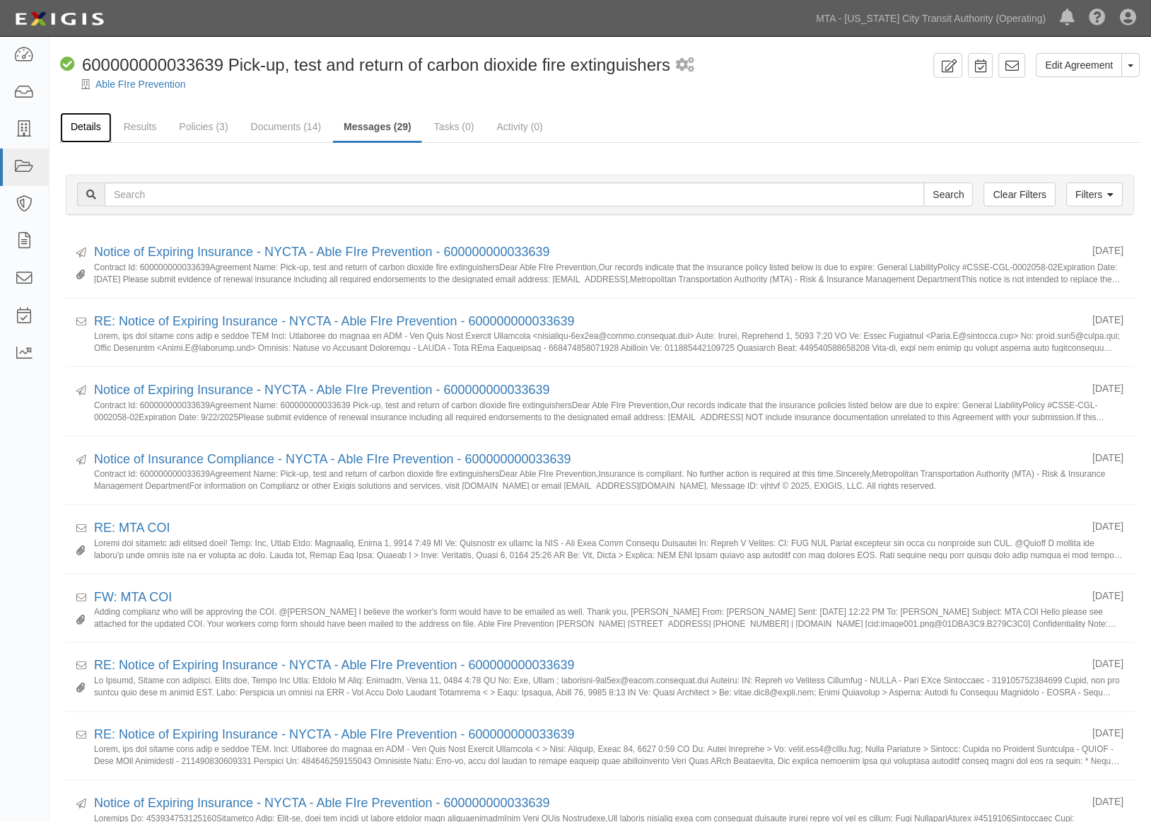
click at [85, 128] on link "Details" at bounding box center [86, 127] width 52 height 30
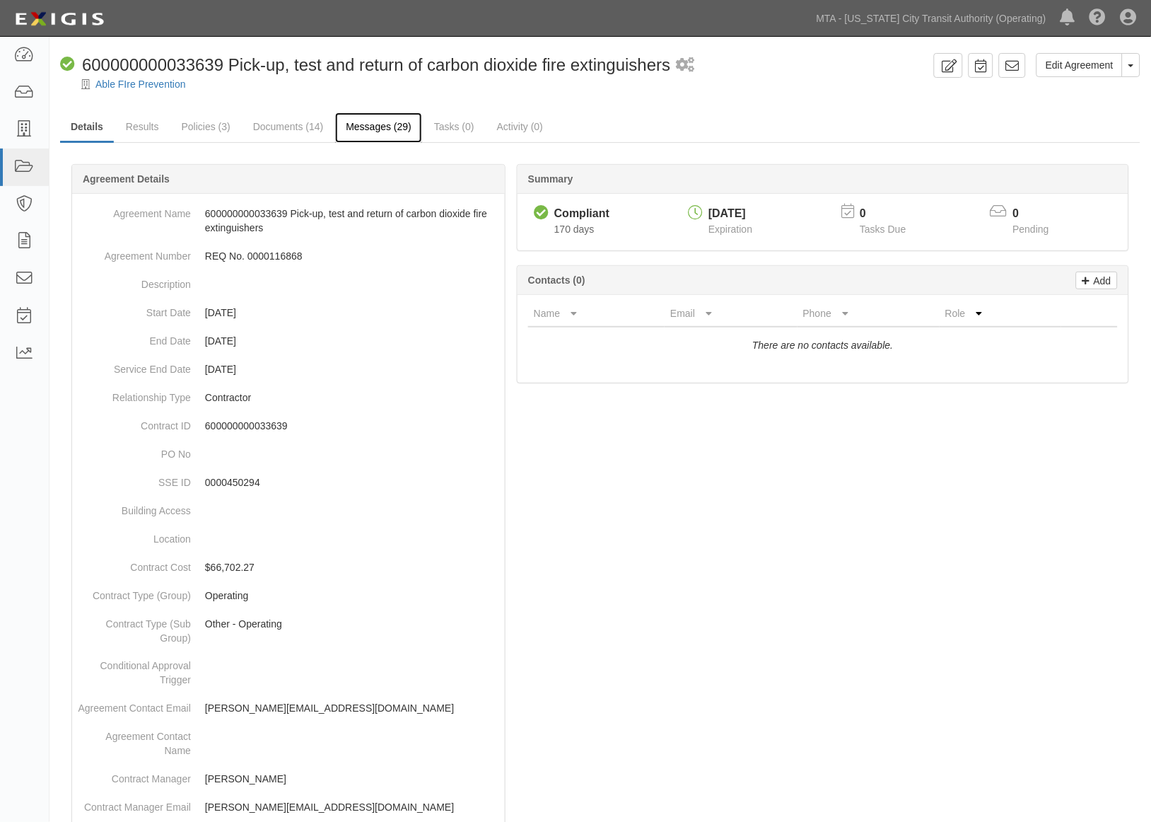
click at [361, 124] on link "Messages (29)" at bounding box center [378, 127] width 87 height 30
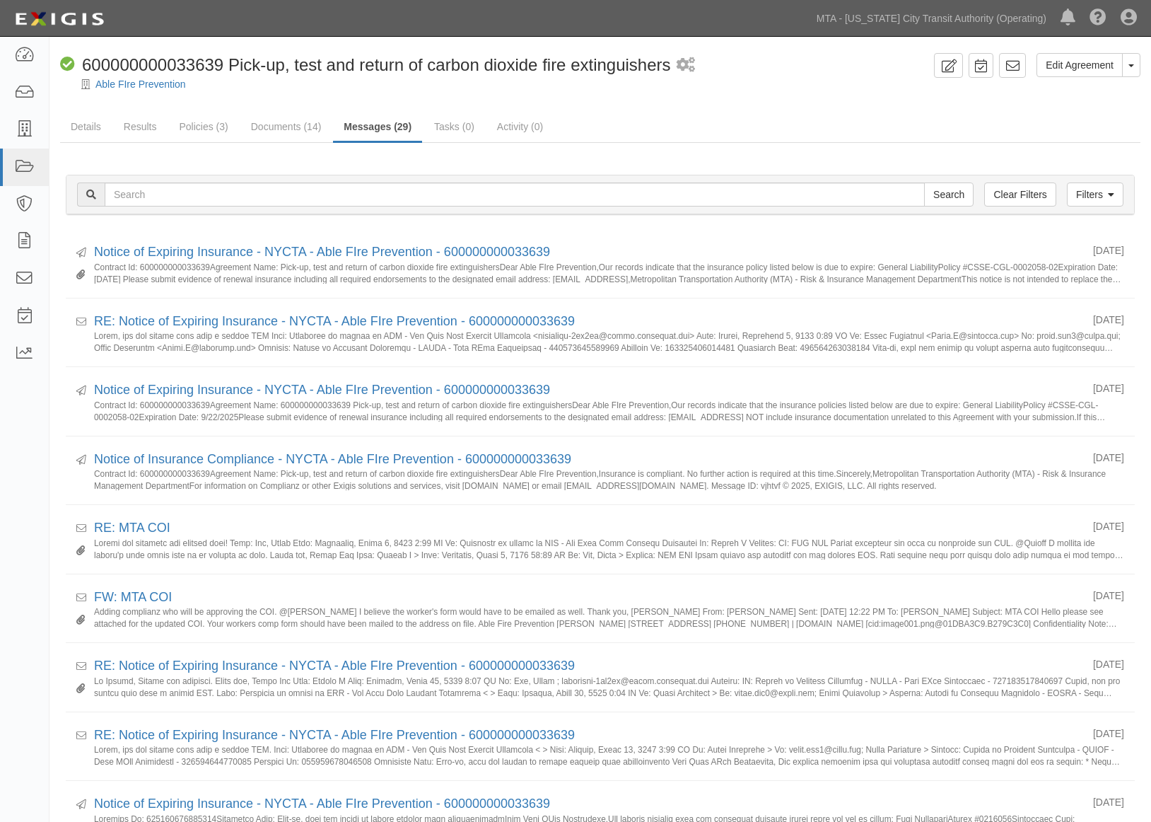
scroll to position [157, 0]
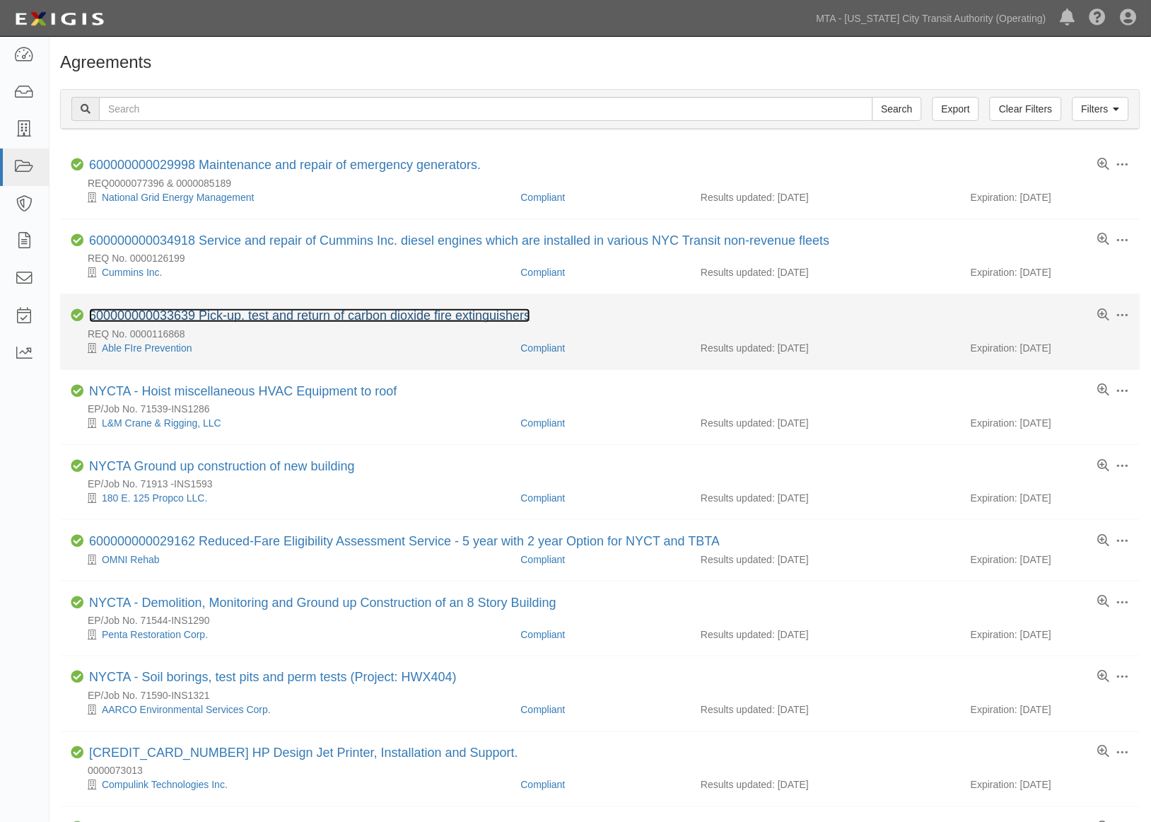
click at [315, 314] on link "600000000033639 Pick-up, test and return of carbon dioxide fire extinguishers" at bounding box center [309, 315] width 441 height 14
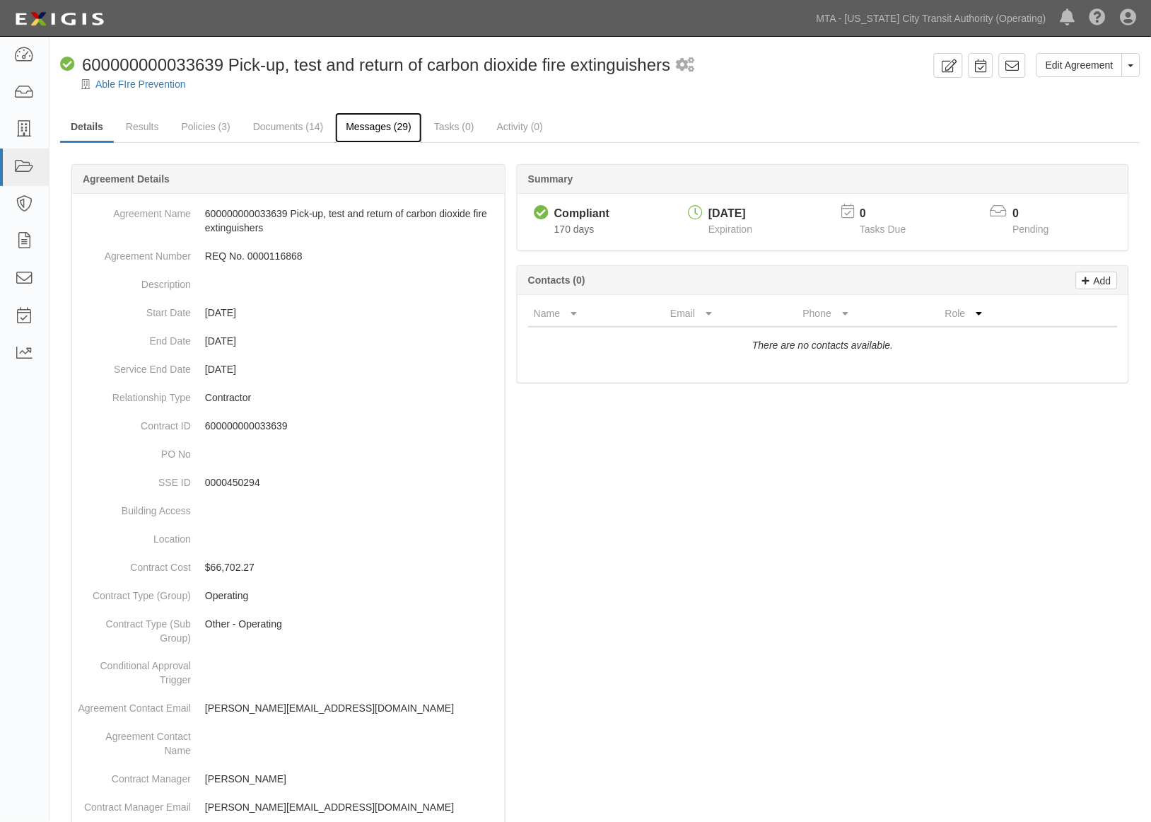
click at [371, 129] on link "Messages (29)" at bounding box center [378, 127] width 87 height 30
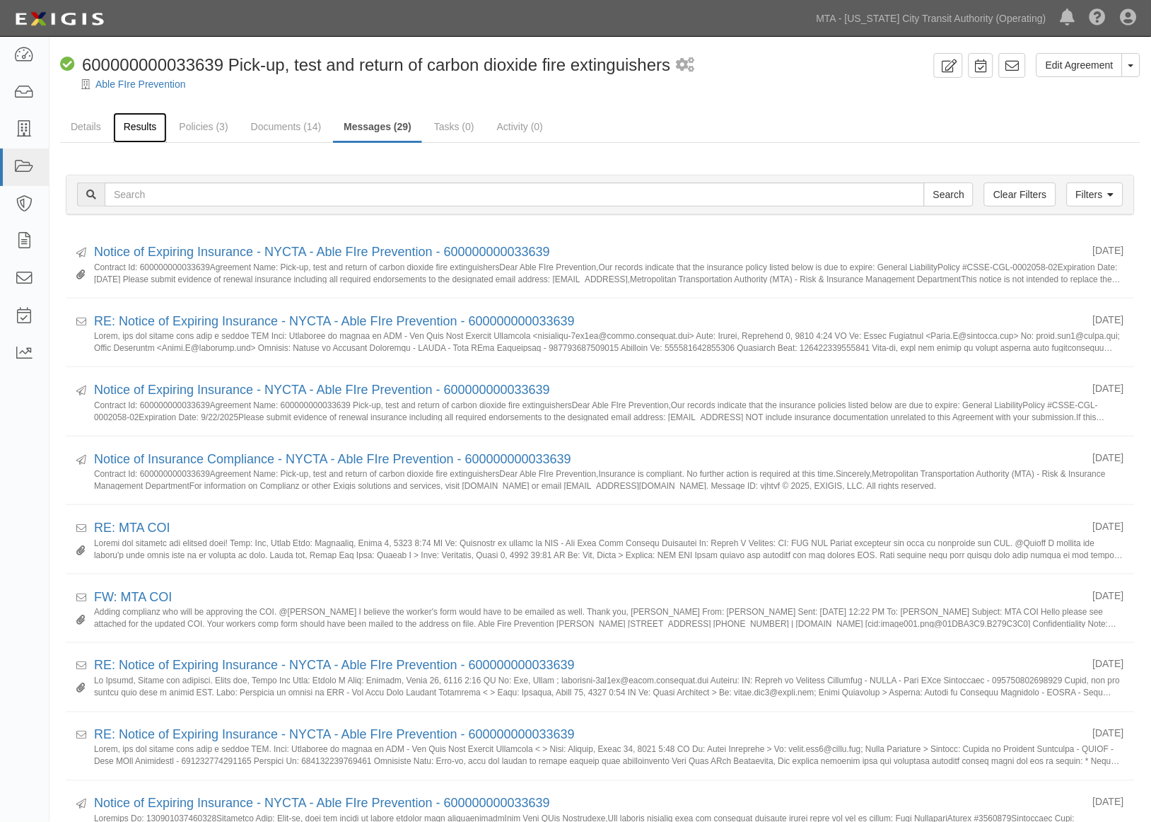
click at [131, 121] on link "Results" at bounding box center [140, 127] width 54 height 30
click at [82, 122] on link "Details" at bounding box center [86, 127] width 52 height 30
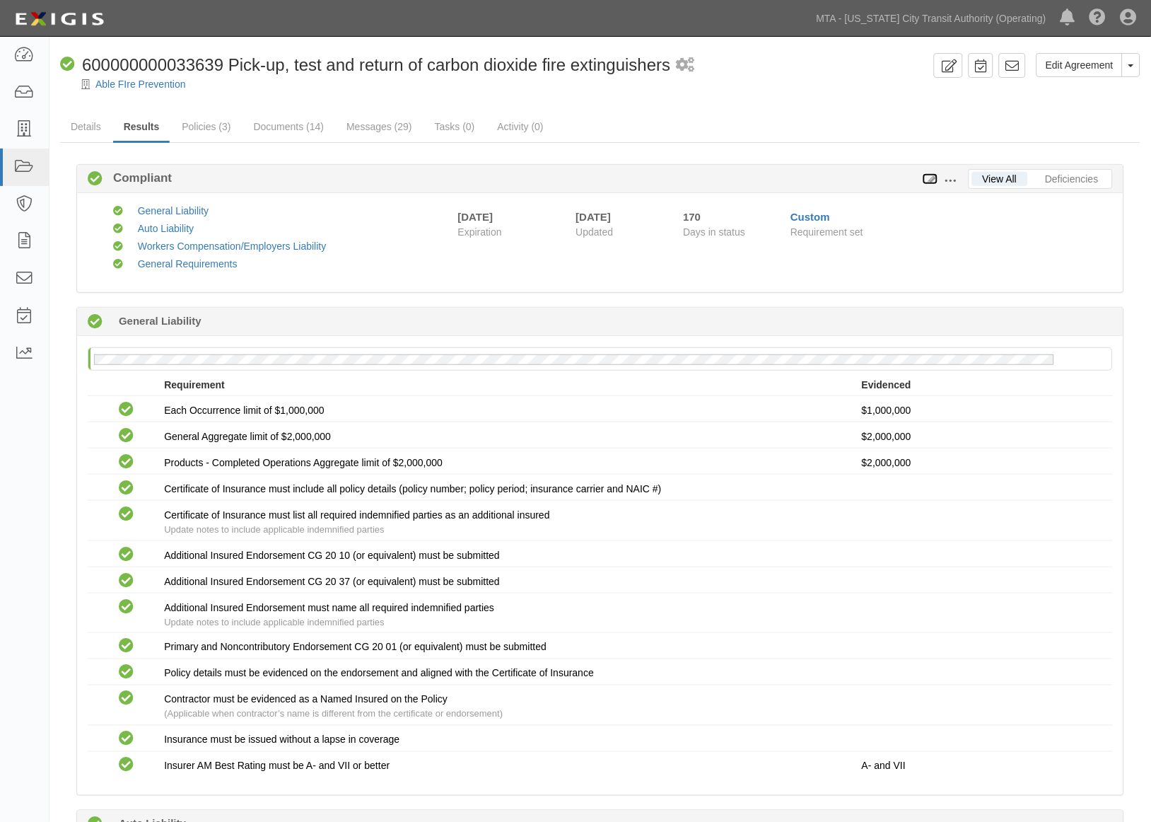
click at [930, 178] on icon at bounding box center [931, 180] width 16 height 10
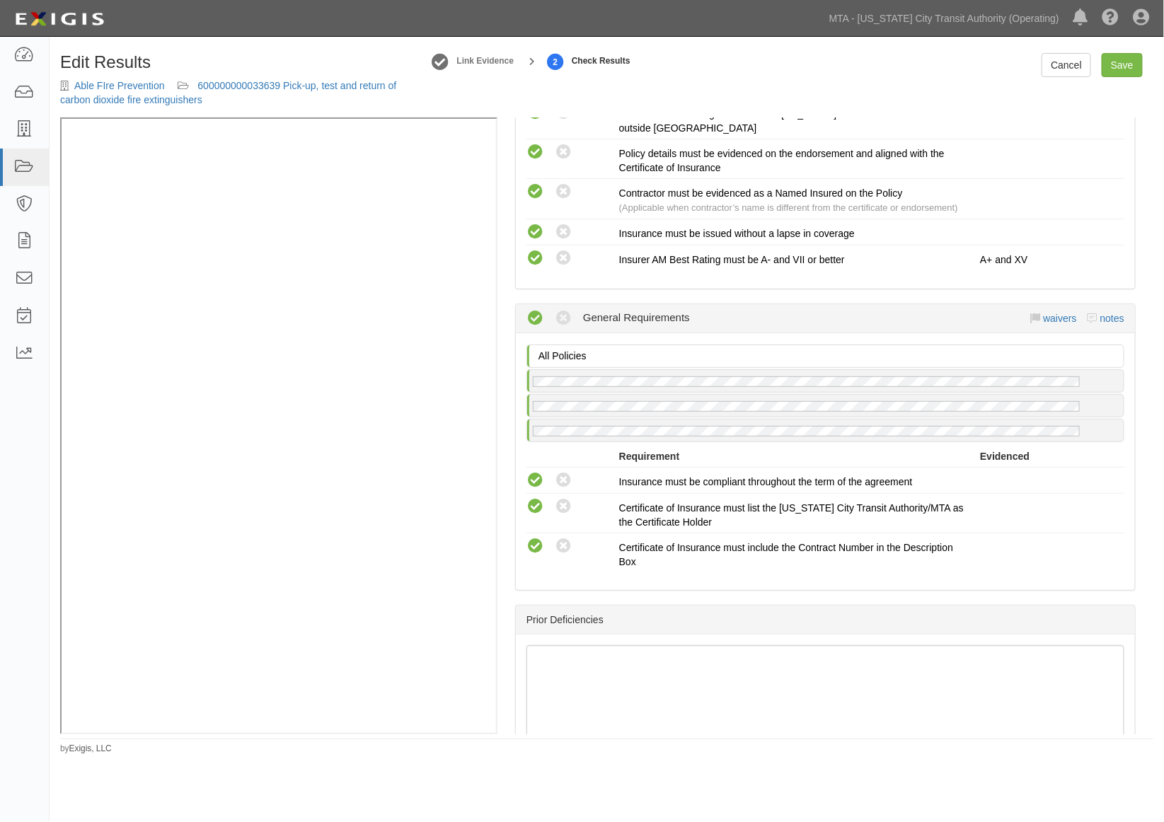
scroll to position [1335, 0]
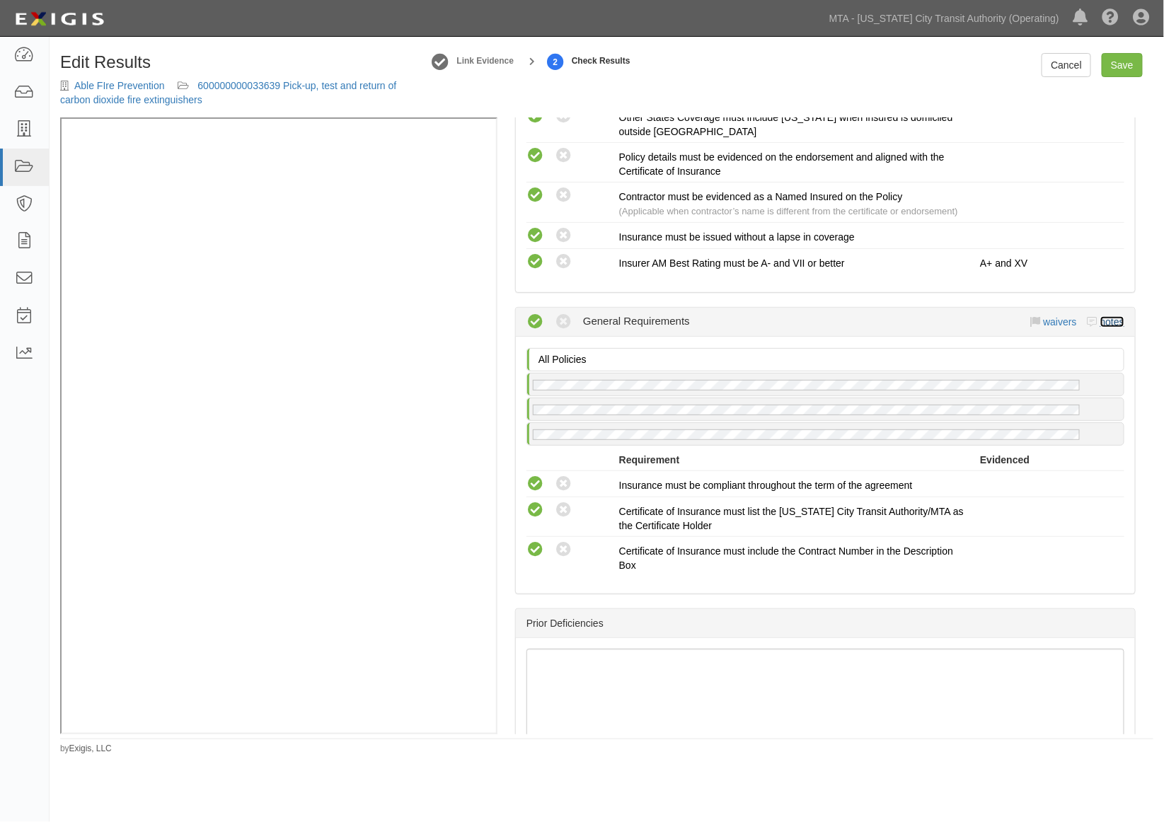
click at [1103, 327] on link "notes" at bounding box center [1112, 321] width 24 height 11
radio input "true"
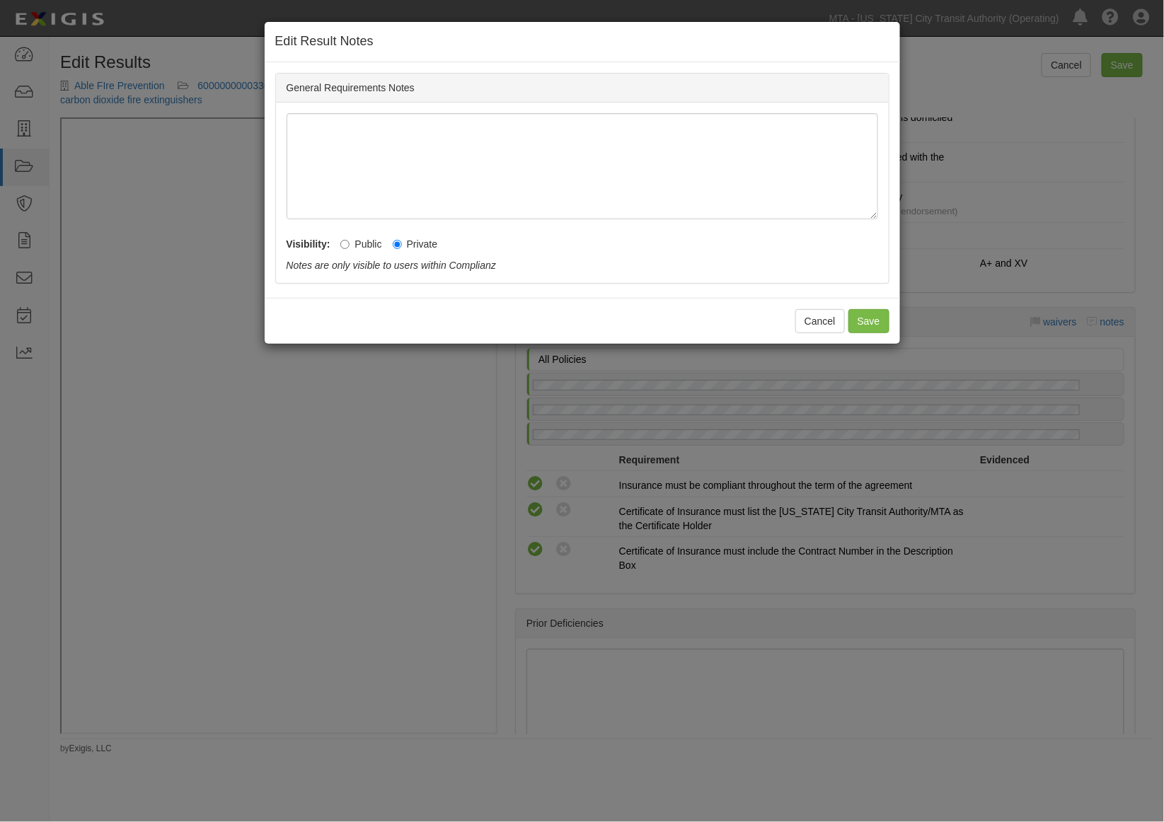
click at [370, 243] on label "Public" at bounding box center [360, 244] width 41 height 14
click at [349, 243] on input "Public" at bounding box center [344, 244] width 9 height 9
radio input "true"
click at [875, 317] on button "Save" at bounding box center [868, 321] width 41 height 24
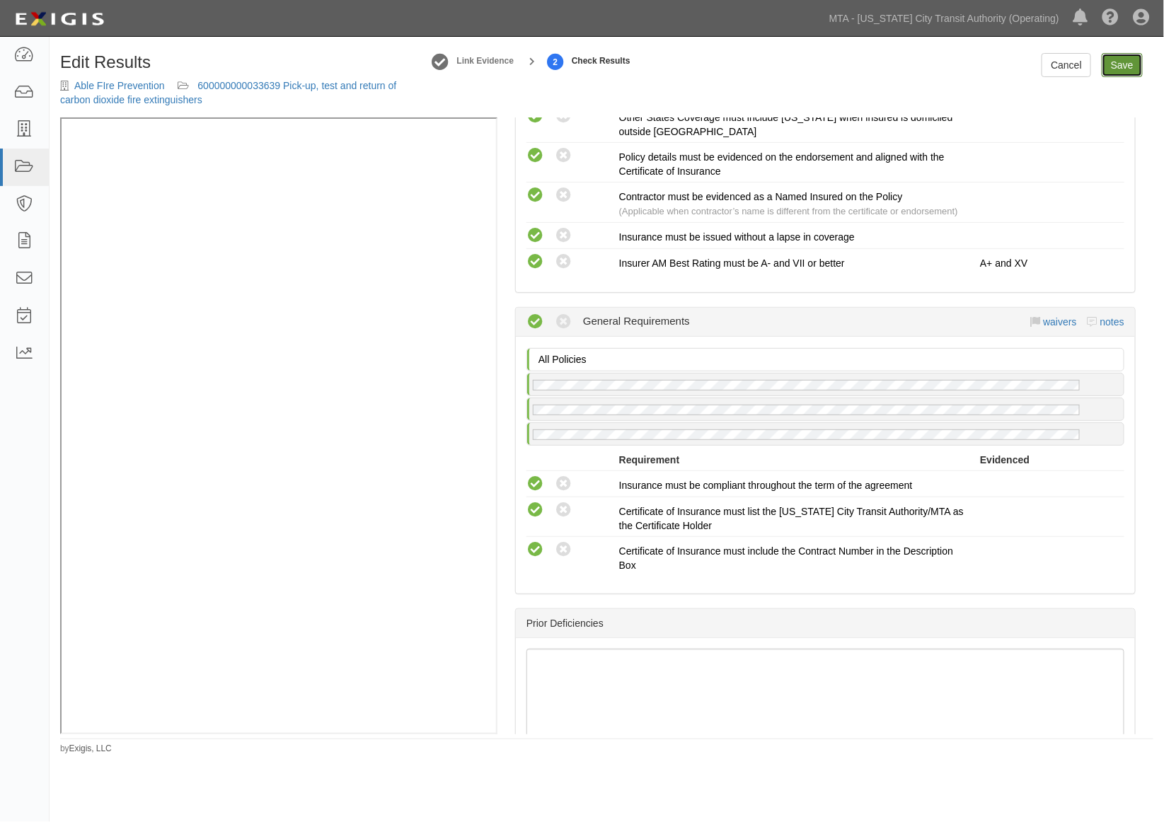
click at [1128, 66] on link "Save" at bounding box center [1121, 65] width 41 height 24
radio input "true"
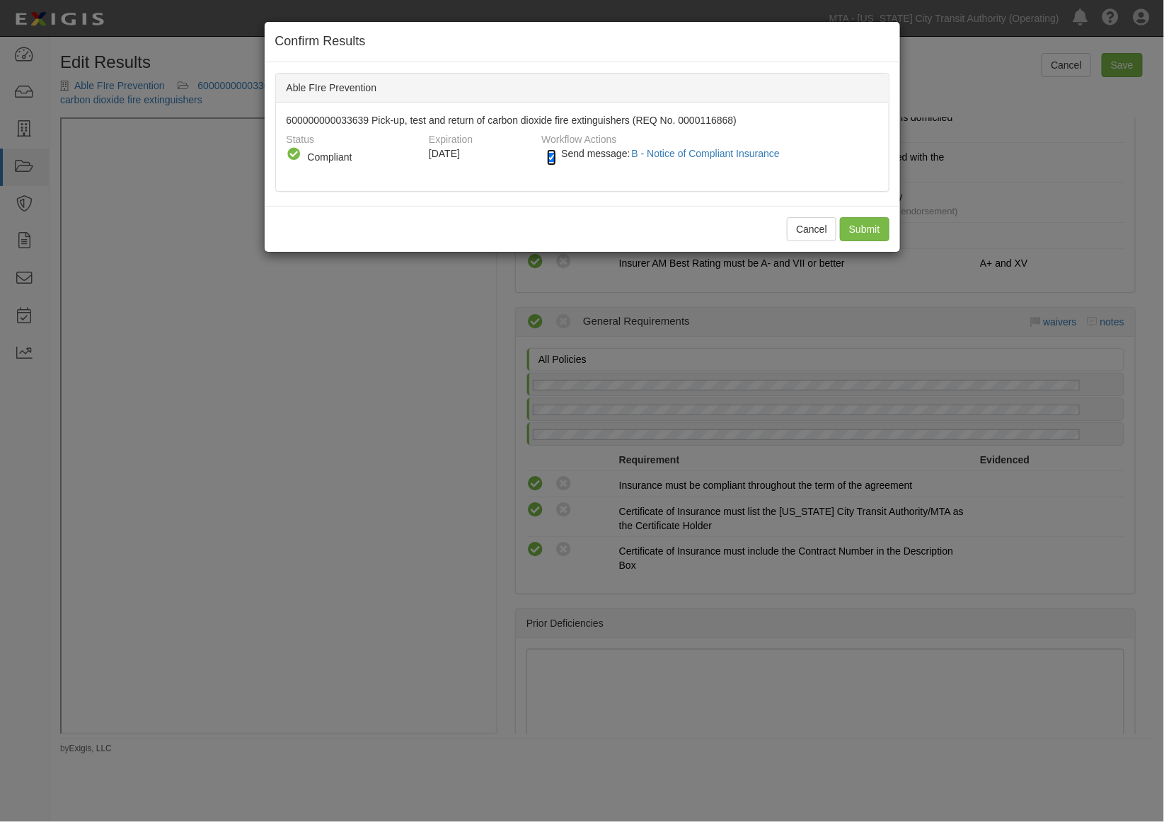
click at [555, 157] on input "Send message: B - Notice of Compliant Insurance" at bounding box center [551, 157] width 9 height 16
checkbox input "false"
click at [861, 224] on input "Submit" at bounding box center [865, 229] width 50 height 24
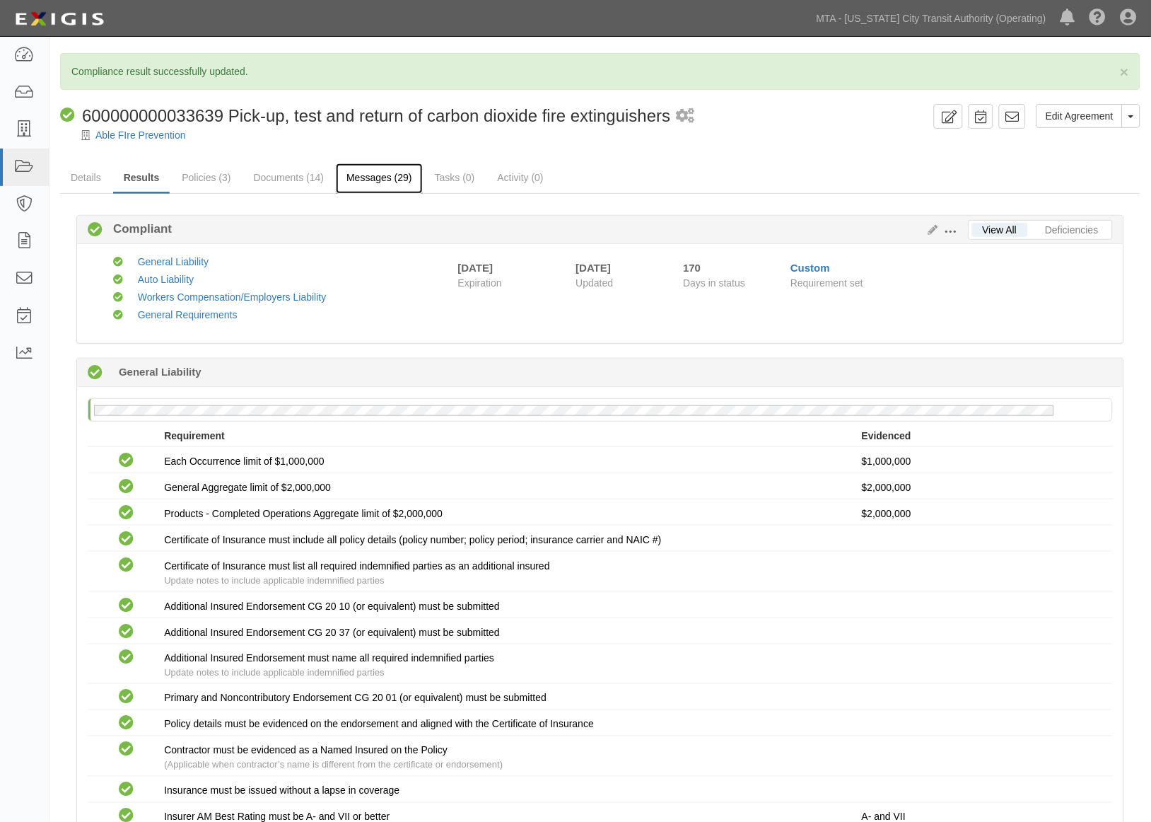
click at [388, 181] on link "Messages (29)" at bounding box center [379, 178] width 87 height 30
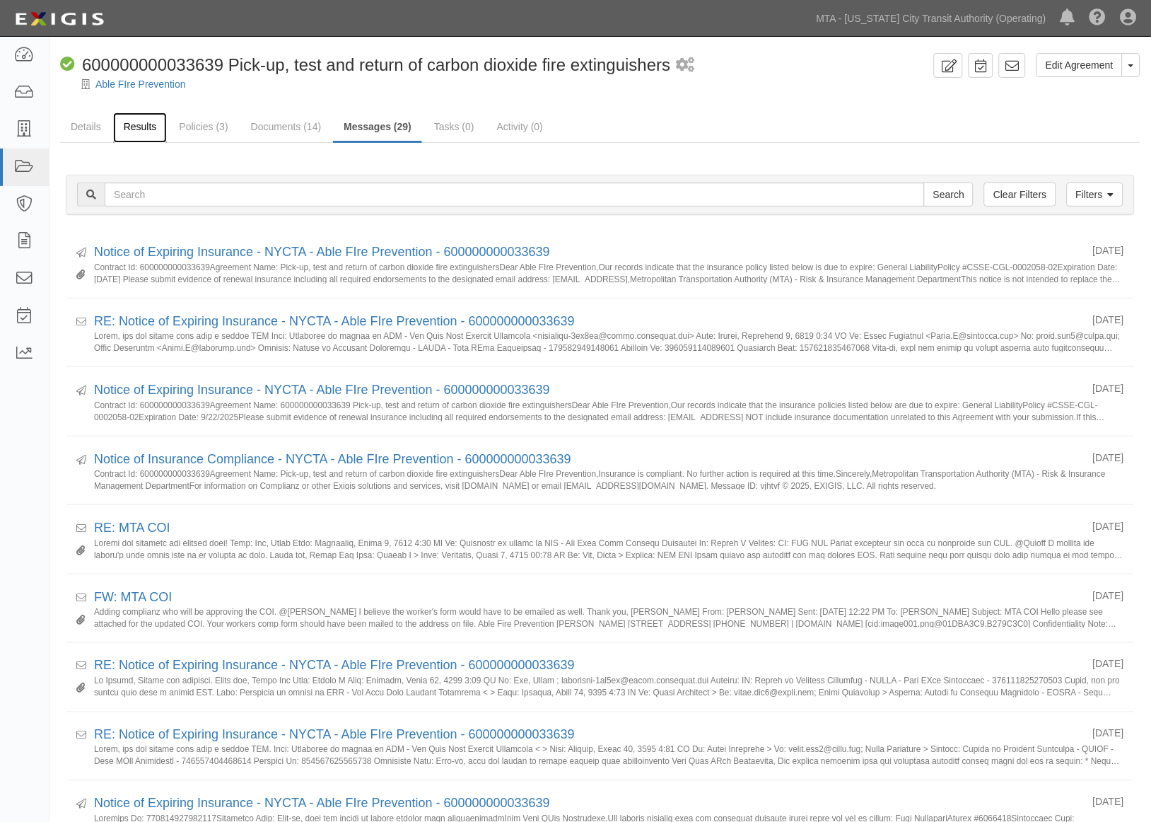
click at [141, 128] on link "Results" at bounding box center [140, 127] width 54 height 30
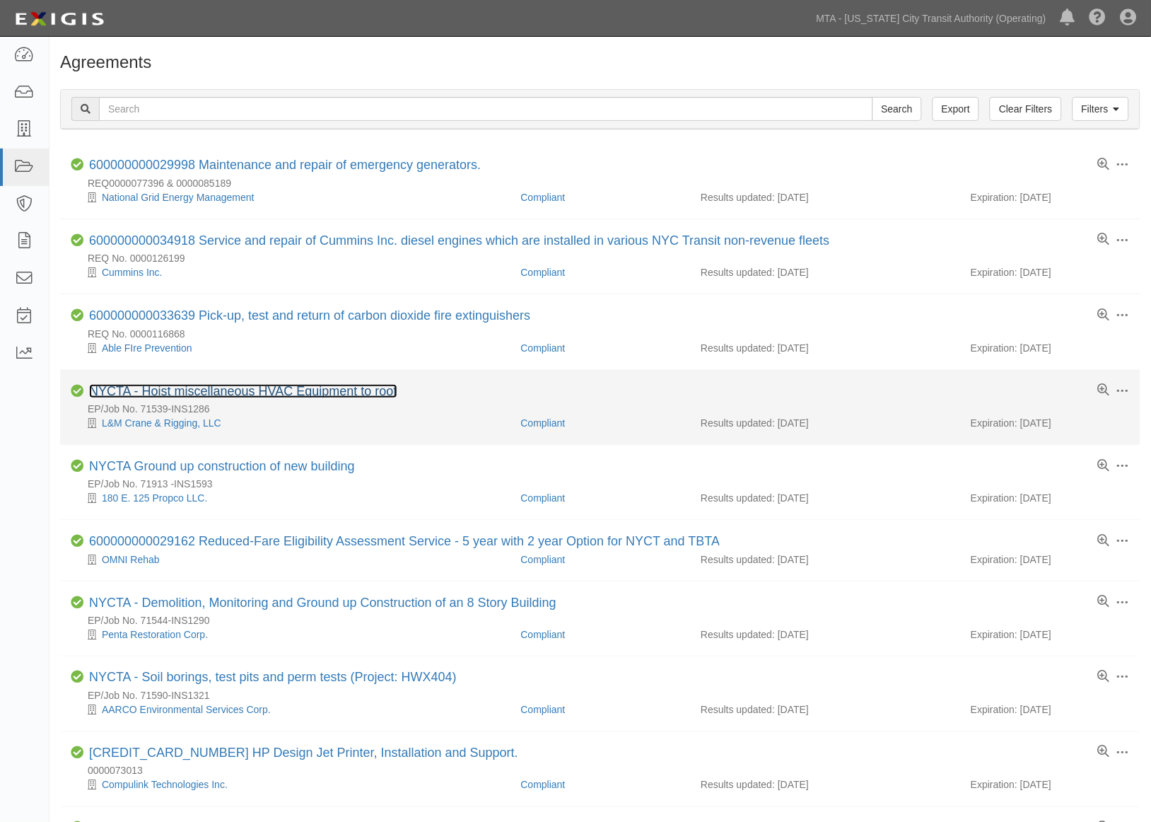
click at [294, 386] on link "NYCTA - Hoist miscellaneous HVAC Equipment to roof" at bounding box center [243, 391] width 308 height 14
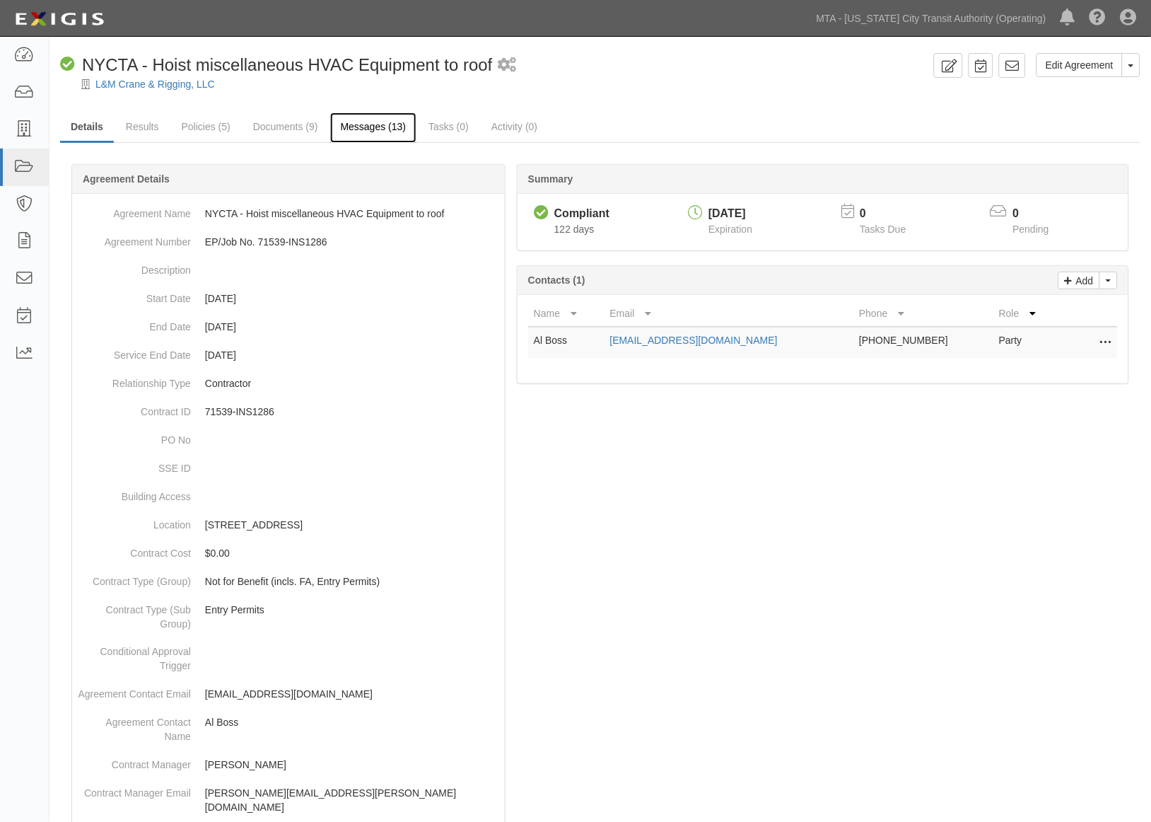
click at [357, 124] on link "Messages (13)" at bounding box center [373, 127] width 87 height 30
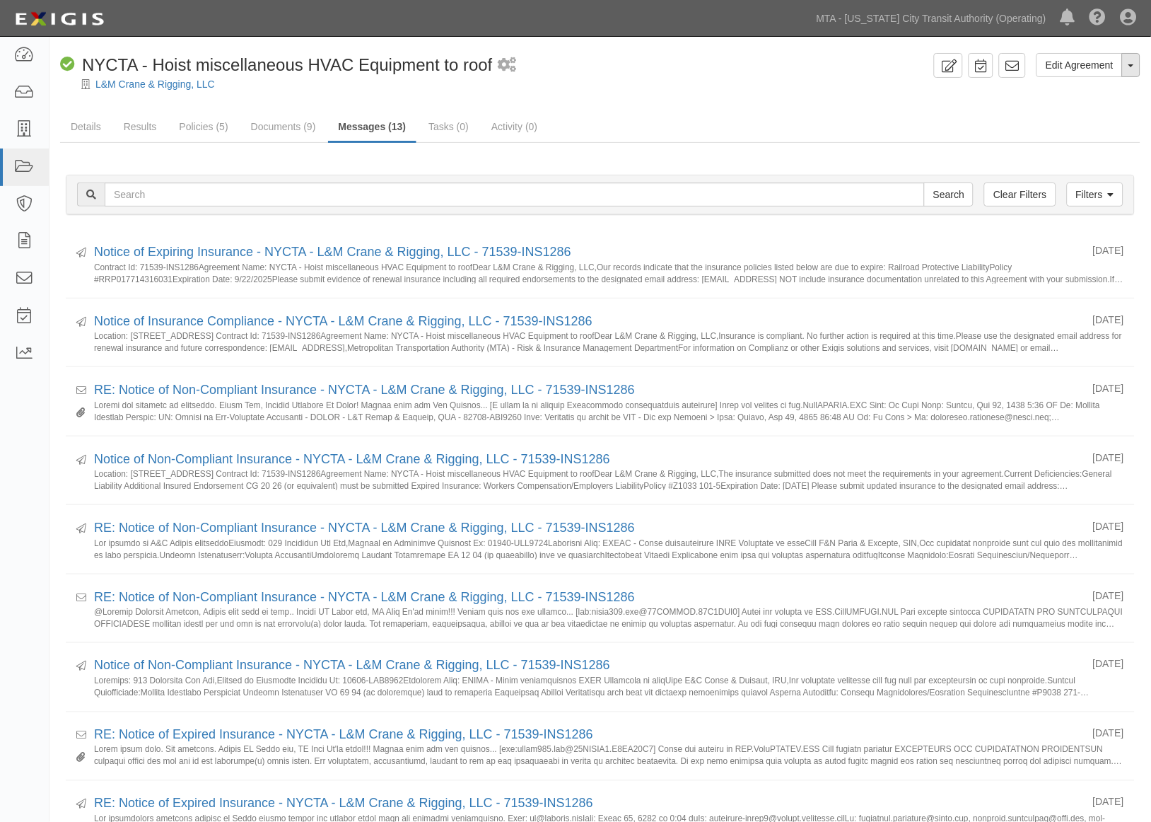
click at [1140, 65] on button "Toggle Agreement Dropdown" at bounding box center [1131, 65] width 18 height 24
click at [939, 125] on ul "Details Results Policies (5) Documents (9) Messages (13) Tasks (0) Activity (0)" at bounding box center [600, 127] width 1081 height 30
click at [1104, 198] on link "Filters" at bounding box center [1095, 194] width 57 height 24
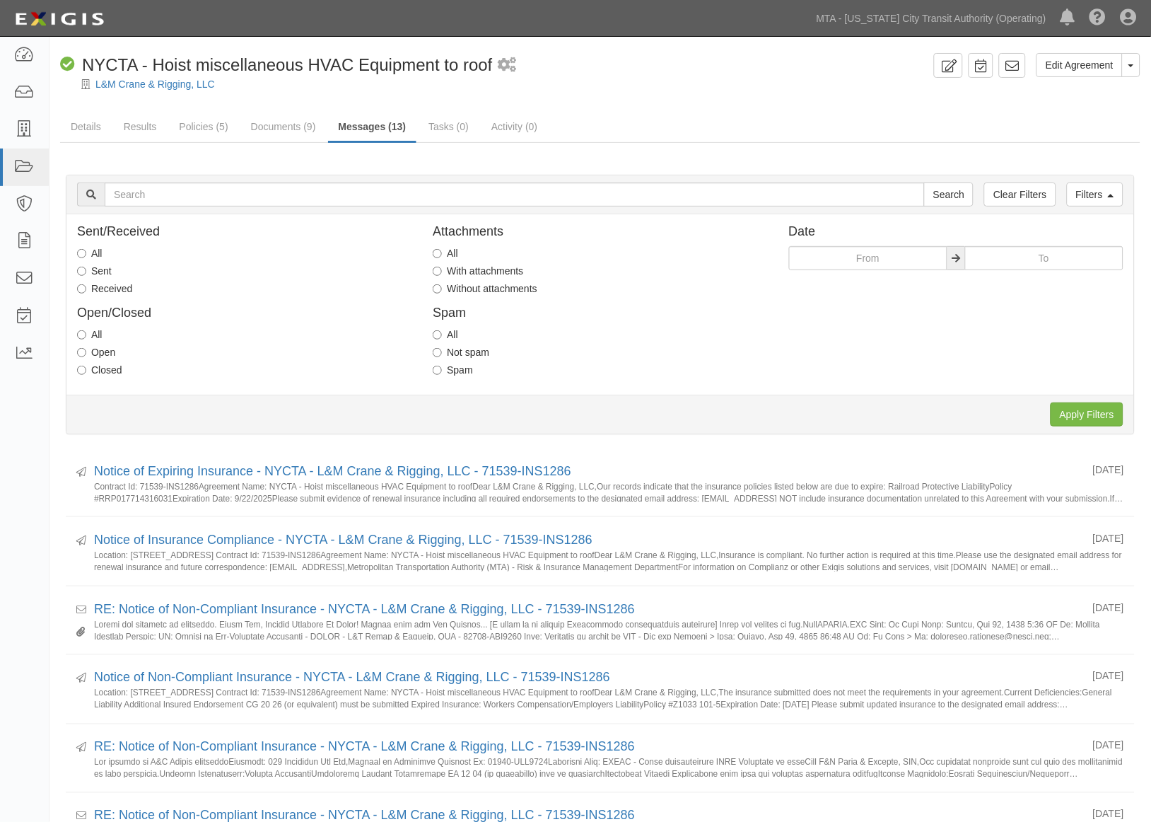
click at [100, 283] on label "Received" at bounding box center [104, 289] width 55 height 14
click at [86, 284] on input "Received" at bounding box center [81, 288] width 9 height 9
radio input "true"
click at [1088, 414] on input "Apply Filters" at bounding box center [1087, 414] width 73 height 24
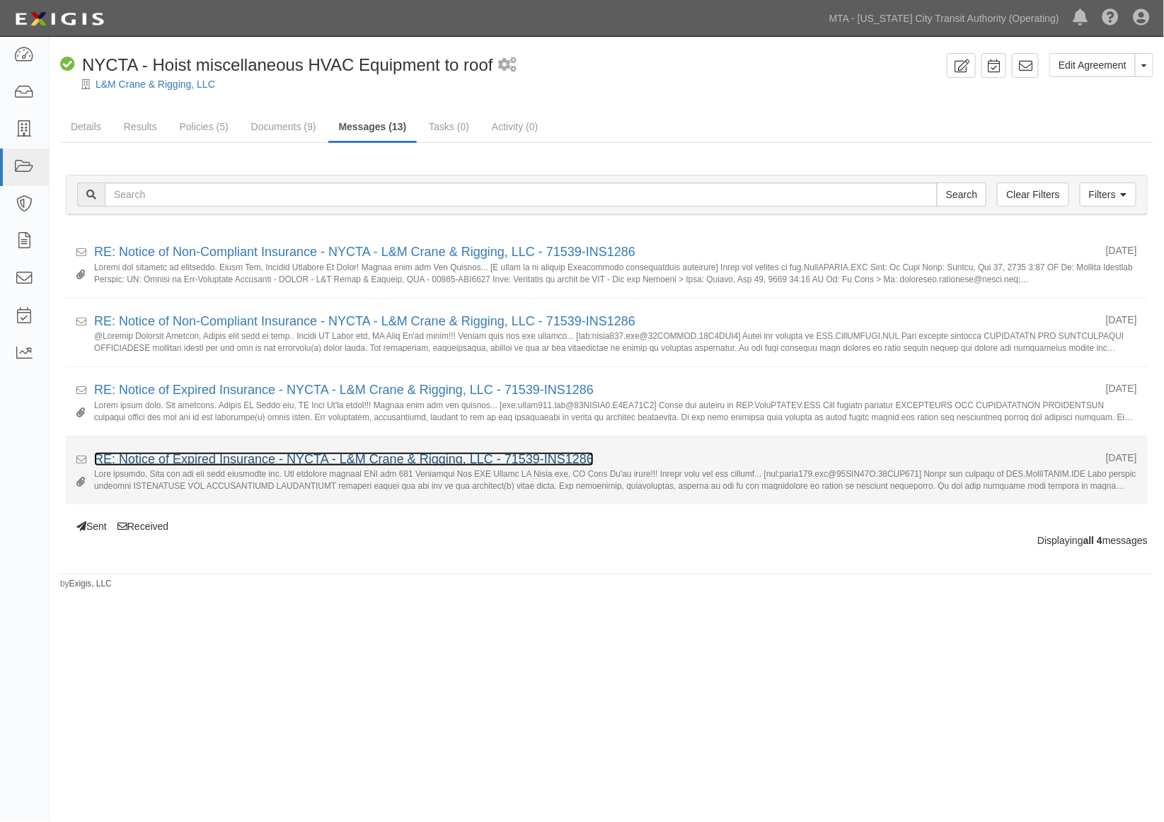
click at [314, 455] on link "RE: Notice of Expired Insurance - NYCTA - L&M Crane & Rigging, LLC - 71539-INS1…" at bounding box center [343, 459] width 499 height 14
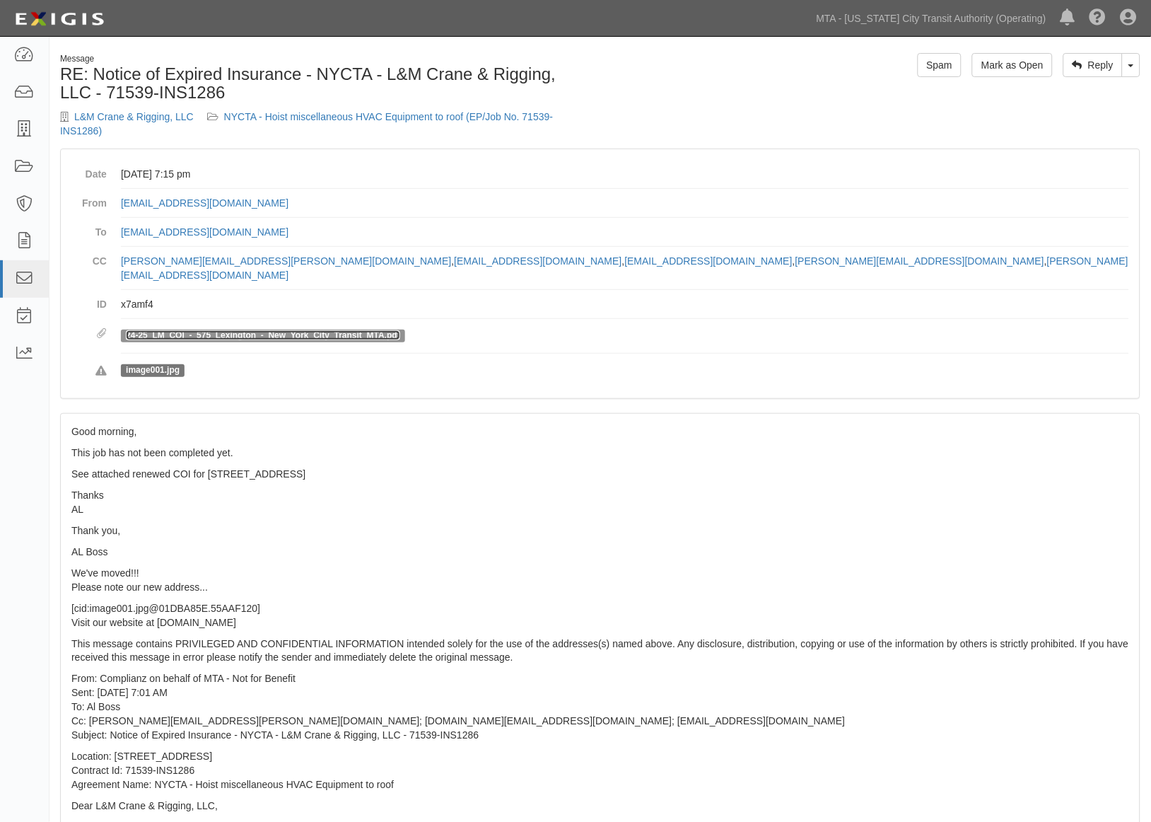
click at [338, 330] on link "24-25_LM_COI_-_575_Lexington_-_New_York_City_Transit_MTA.pdf" at bounding box center [263, 335] width 274 height 10
click at [484, 113] on link "NYCTA - Hoist miscellaneous HVAC Equipment to roof (EP/Job No. 71539-INS1286)" at bounding box center [306, 123] width 493 height 25
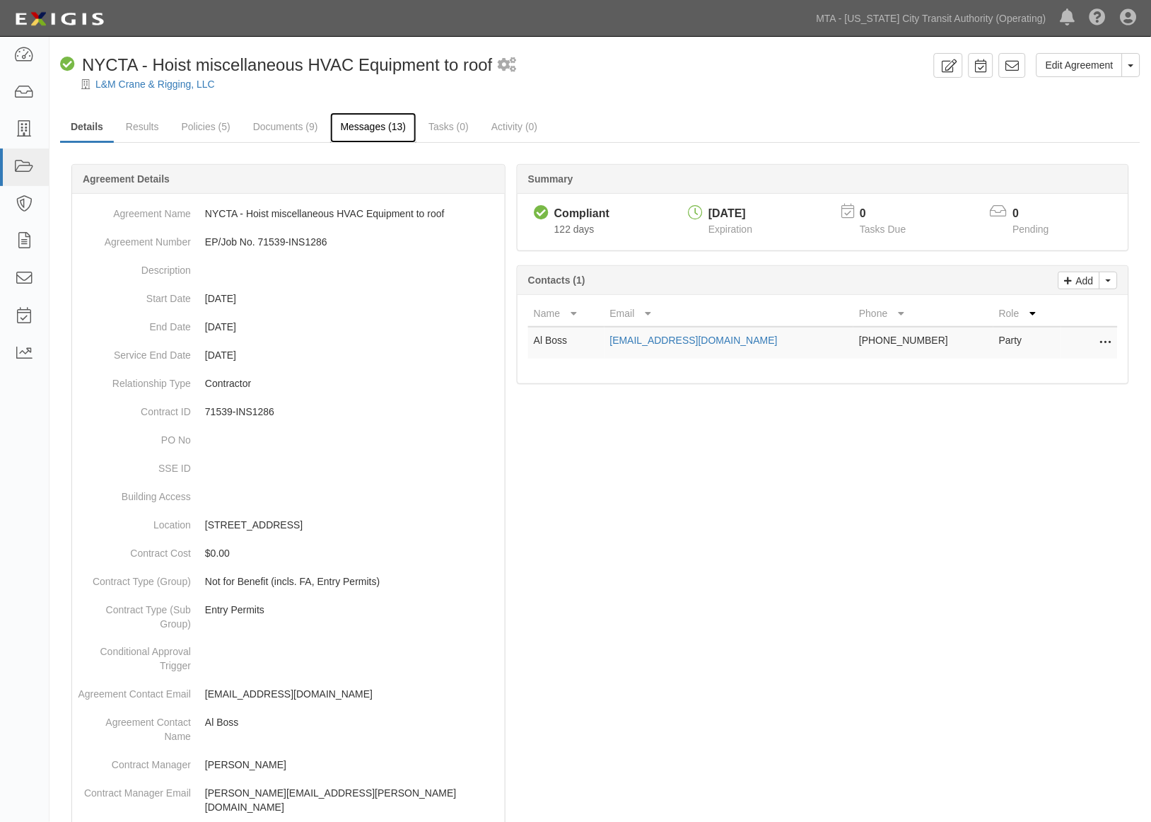
click at [362, 122] on link "Messages (13)" at bounding box center [373, 127] width 87 height 30
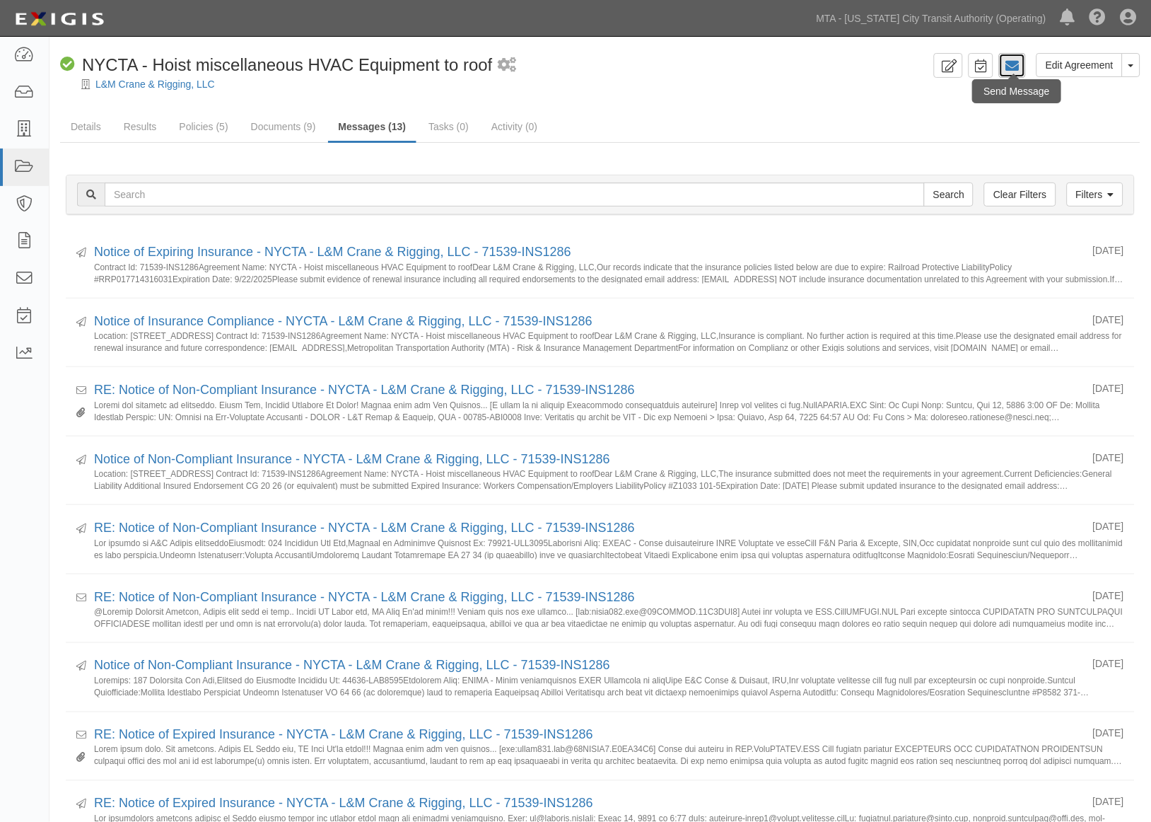
click at [1014, 67] on icon at bounding box center [1013, 66] width 14 height 14
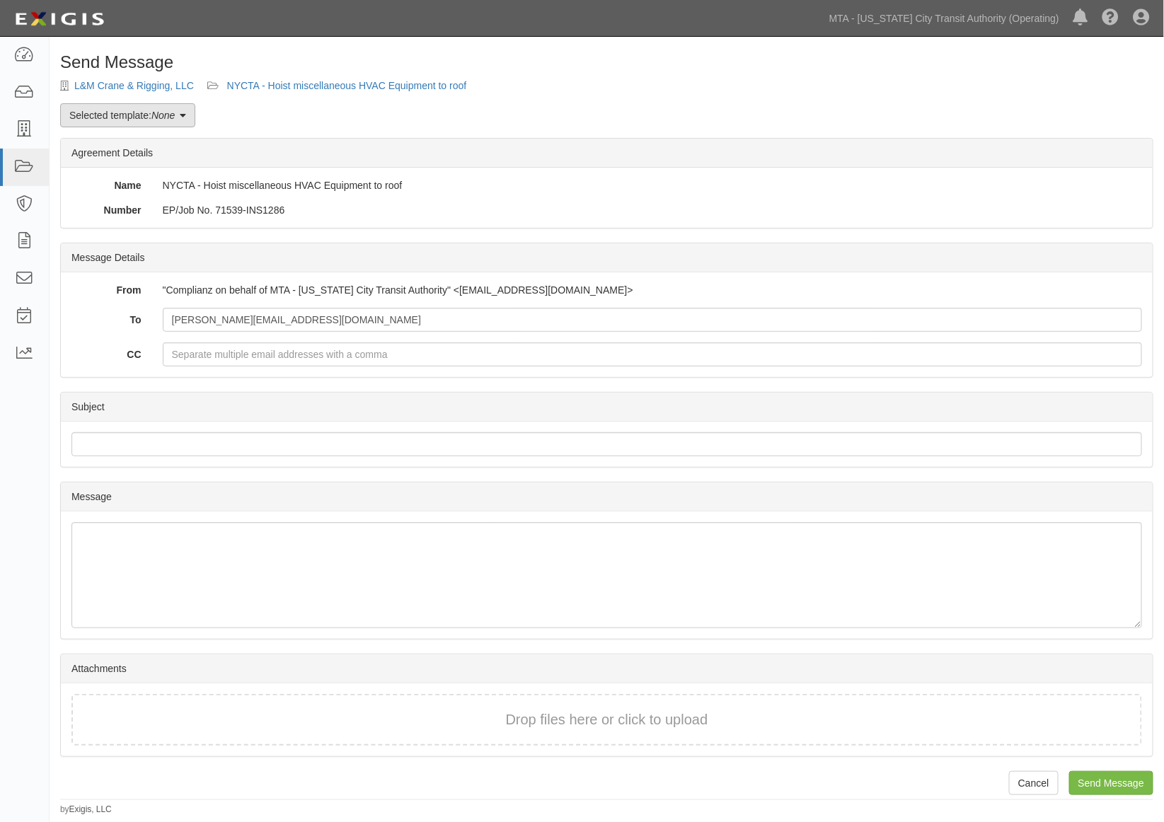
click at [123, 110] on link "Selected template: None" at bounding box center [127, 115] width 135 height 24
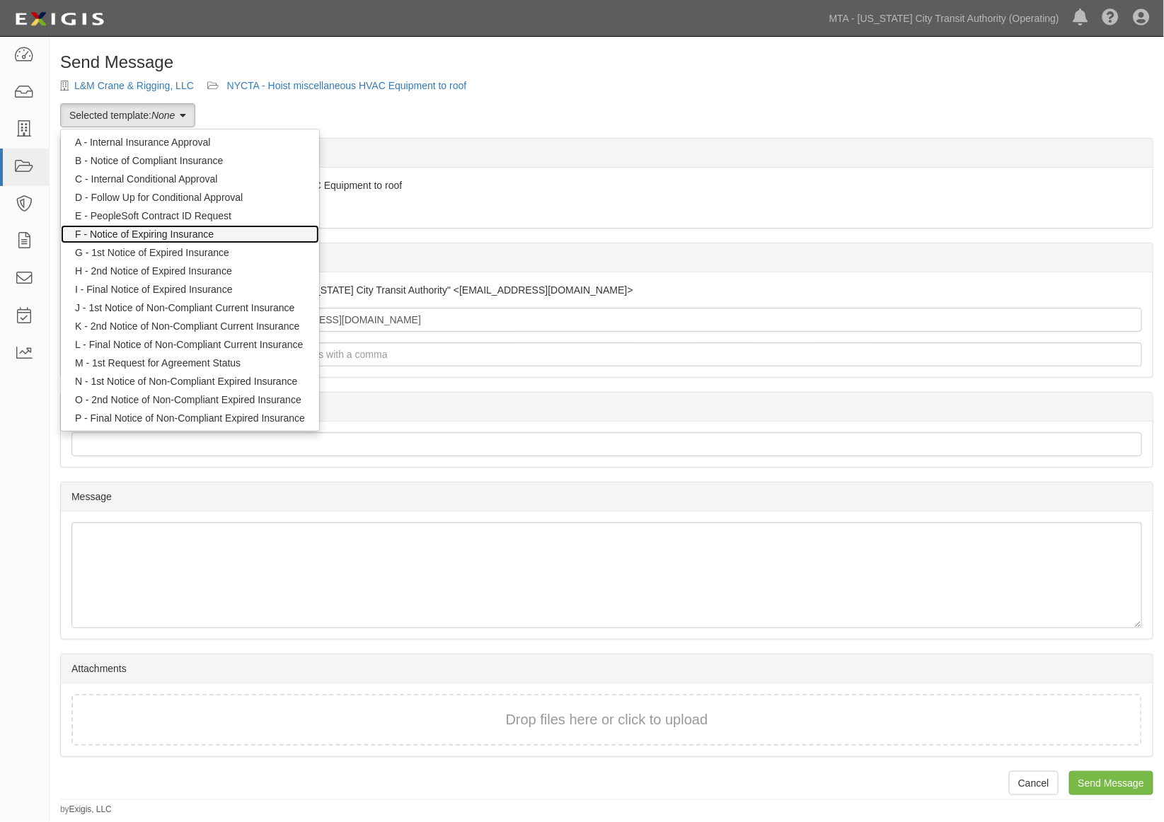
click at [159, 229] on link "F - Notice of Expiring Insurance" at bounding box center [190, 234] width 258 height 18
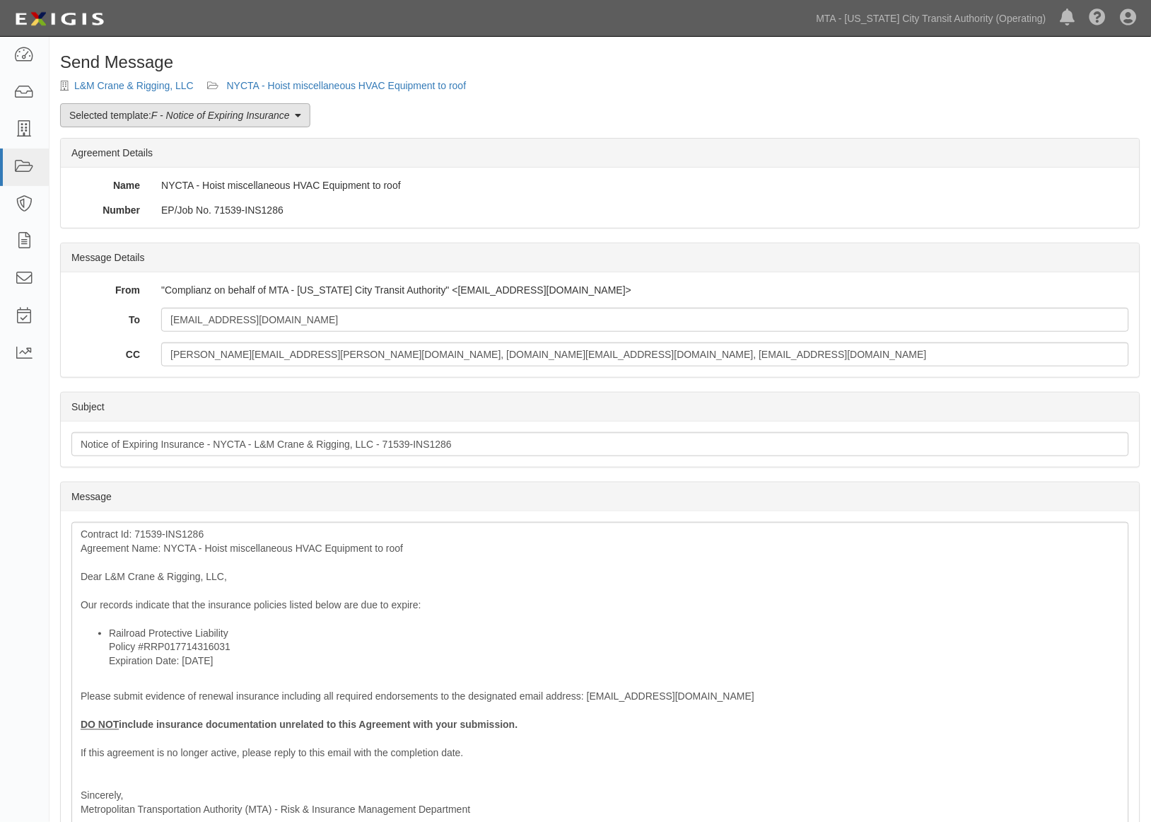
click at [178, 112] on em "F - Notice of Expiring Insurance" at bounding box center [220, 115] width 139 height 11
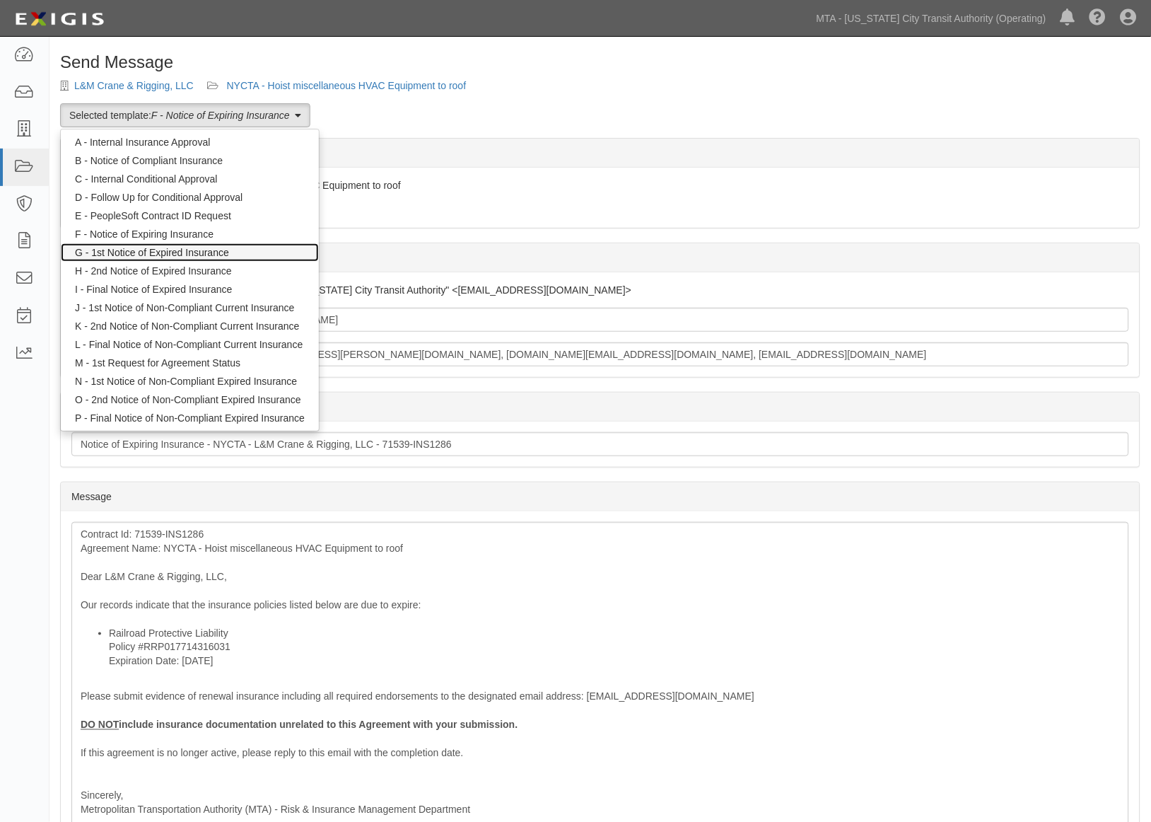
click at [137, 255] on link "G - 1st Notice of Expired Insurance" at bounding box center [190, 252] width 258 height 18
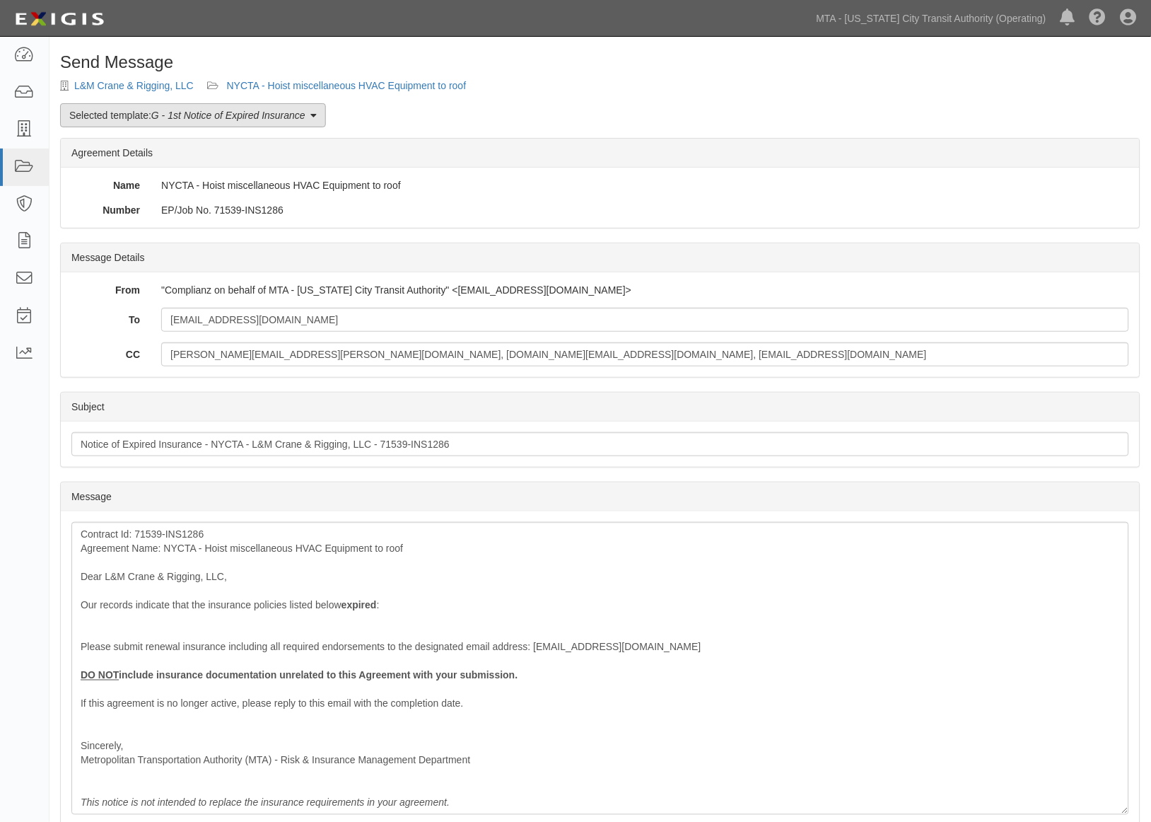
click at [230, 117] on em "G - 1st Notice of Expired Insurance" at bounding box center [228, 115] width 154 height 11
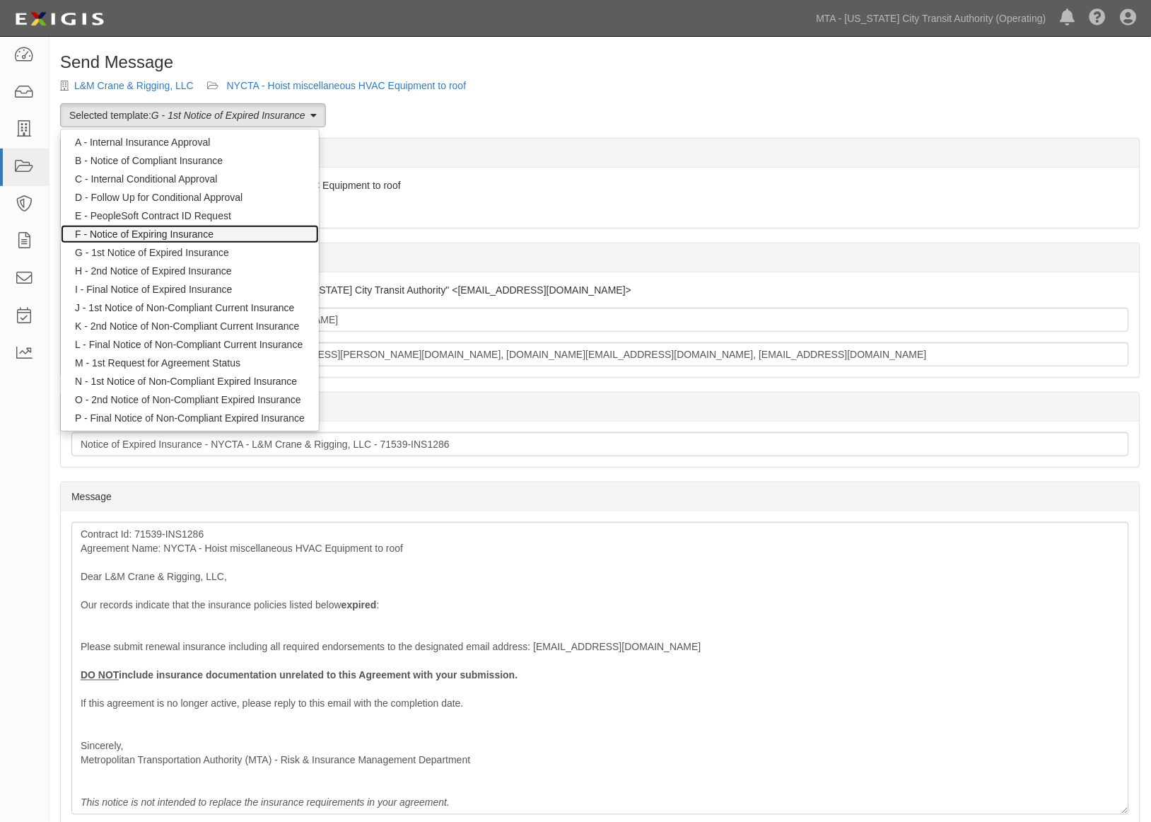
click at [180, 236] on link "F - Notice of Expiring Insurance" at bounding box center [190, 234] width 258 height 18
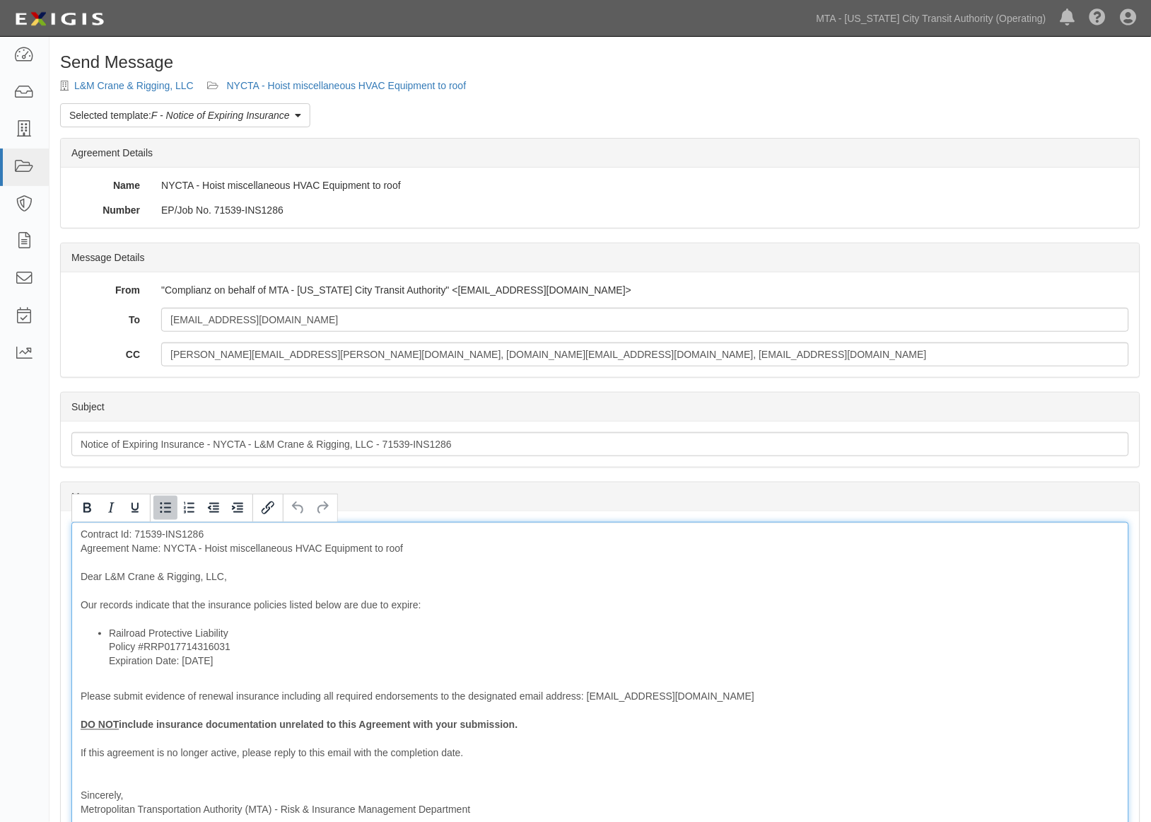
click at [233, 632] on li "Railroad Protective Liability Policy #RRP017714316031 Expiration Date: [DATE]" at bounding box center [614, 647] width 1011 height 42
click at [277, 605] on div "Contract Id: 71539-INS1286 Agreement Name: NYCTA - Hoist miscellaneous HVAC Equ…" at bounding box center [600, 693] width 1058 height 342
drag, startPoint x: 349, startPoint y: 602, endPoint x: 337, endPoint y: 603, distance: 11.3
click at [337, 603] on div "Contract Id: 71539-INS1286 Agreement Name: NYCTA - Hoist miscellaneous HVAC Equ…" at bounding box center [600, 693] width 1058 height 342
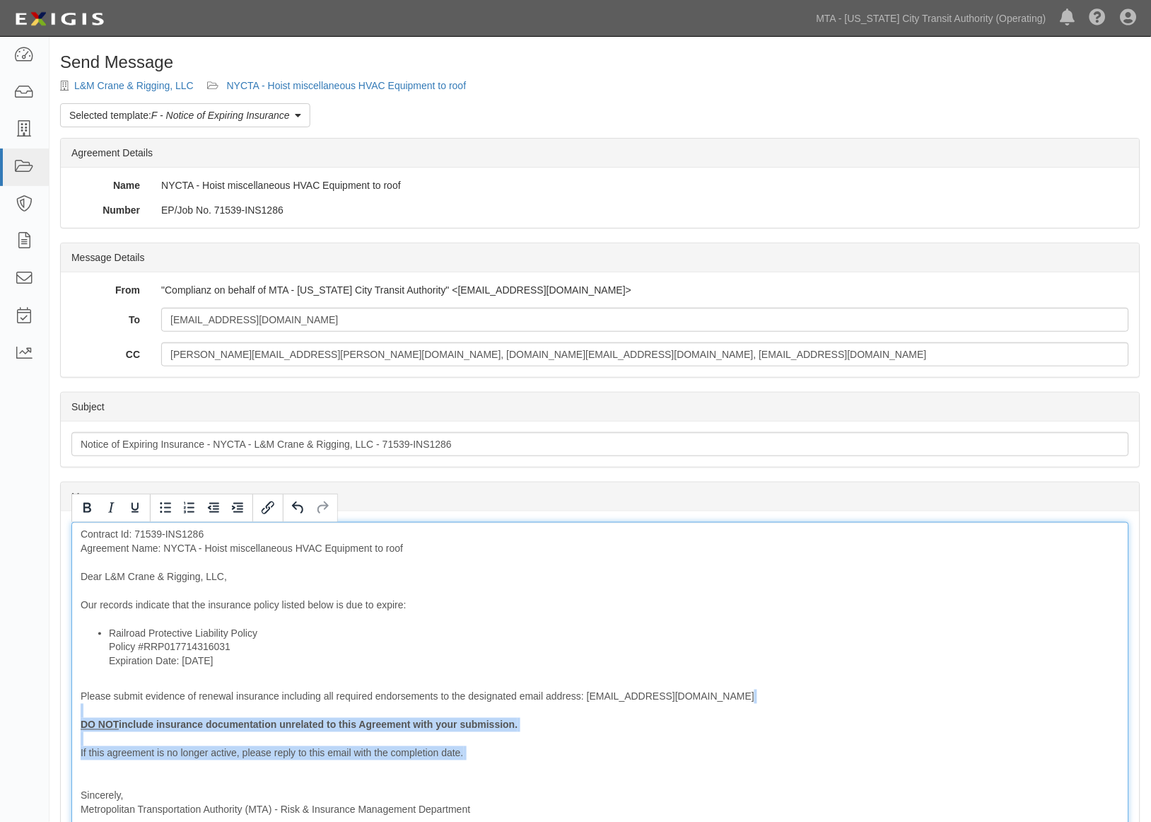
drag, startPoint x: 485, startPoint y: 771, endPoint x: 22, endPoint y: 709, distance: 466.7
click at [14, 713] on body "Toggle navigation Dashboard Inbox Parties Agreements Coverages Documents Messag…" at bounding box center [575, 526] width 1151 height 1052
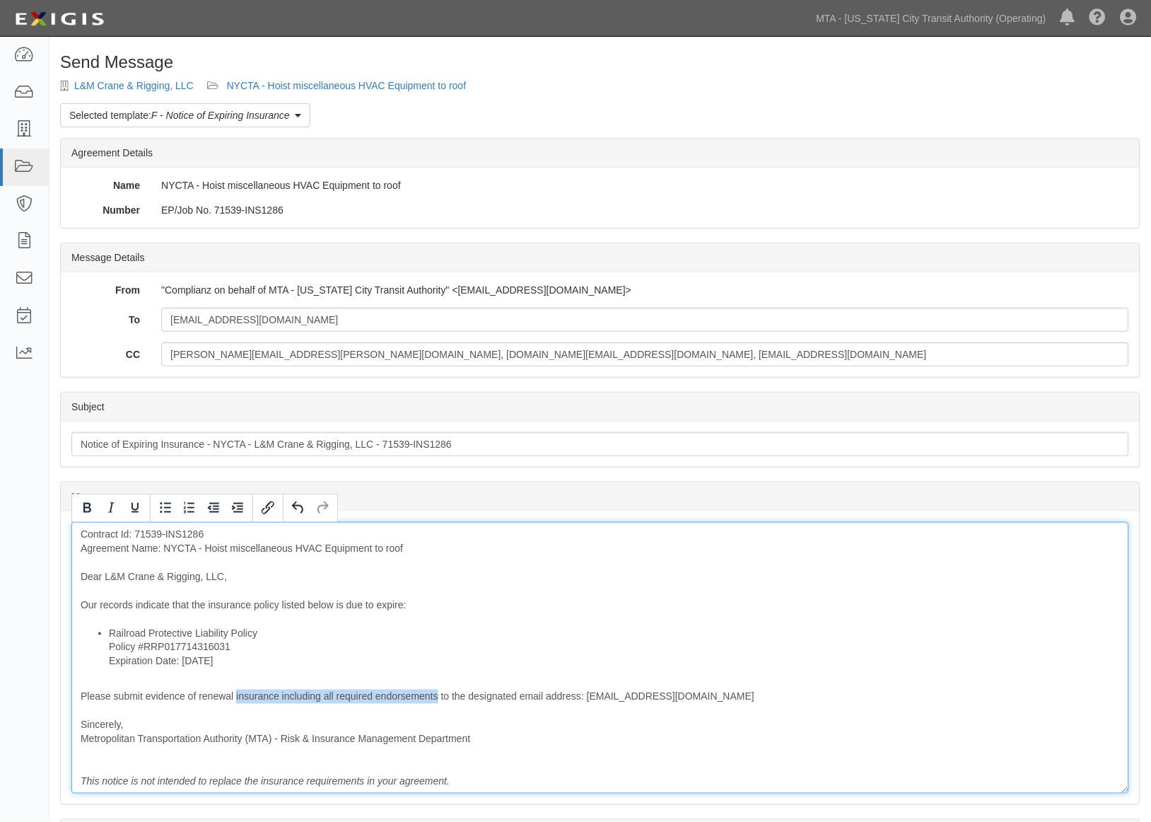
drag, startPoint x: 236, startPoint y: 695, endPoint x: 463, endPoint y: 659, distance: 229.8
click at [439, 695] on div "Contract Id: 71539-INS1286 Agreement Name: NYCTA - Hoist miscellaneous HVAC Equ…" at bounding box center [600, 658] width 1058 height 272
click at [847, 600] on div "Contract Id: 71539-INS1286 Agreement Name: NYCTA - Hoist miscellaneous HVAC Equ…" at bounding box center [600, 658] width 1058 height 272
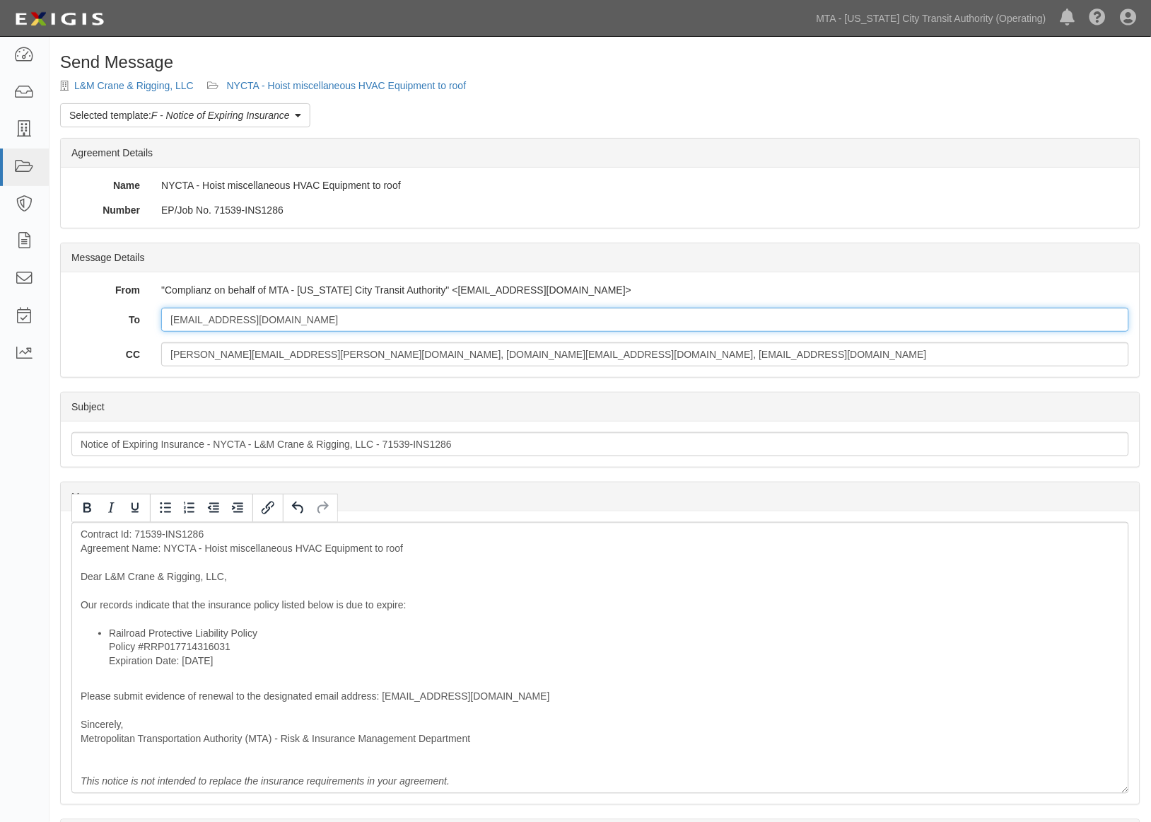
click at [278, 330] on input "al@lmcrane.com" at bounding box center [645, 320] width 968 height 24
click at [285, 320] on input "al@lmcrane.com" at bounding box center [645, 320] width 968 height 24
paste input "bcrabtree@higusa.com"
type input "al@lmcrane.com; bcrabtree@higusa.com"
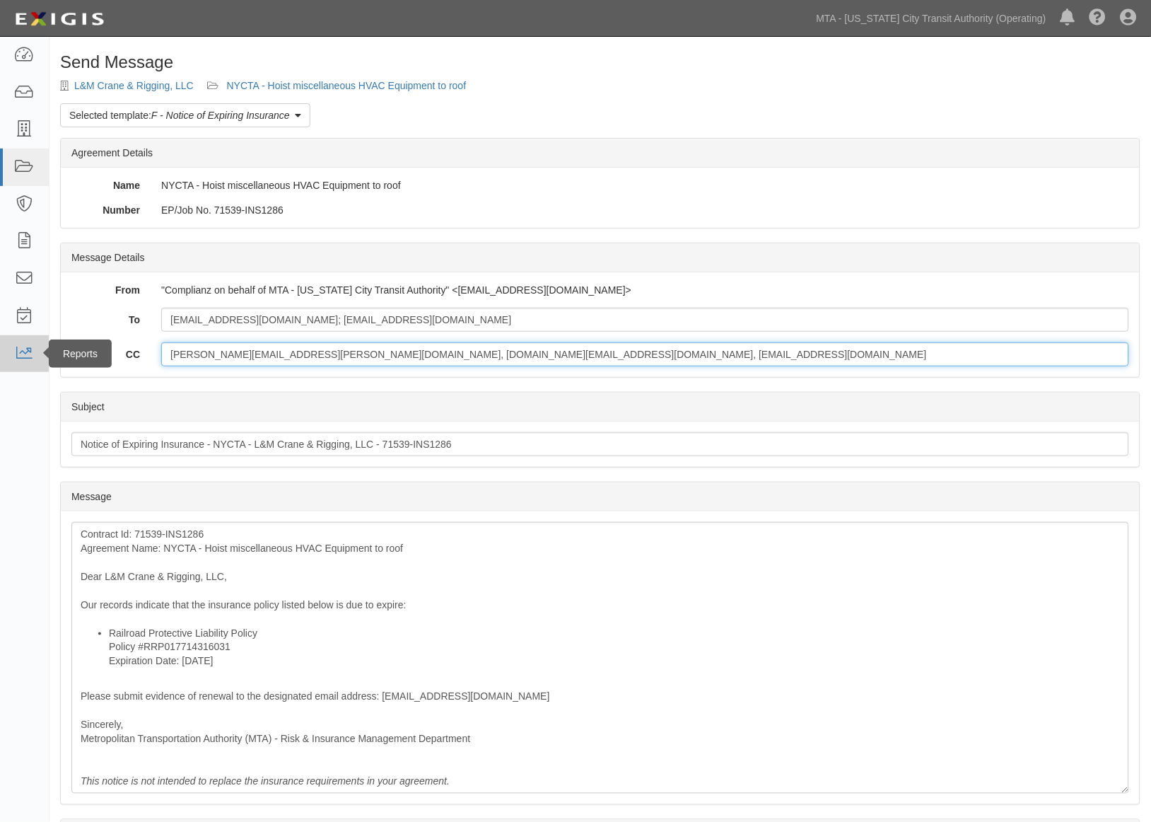
drag, startPoint x: 605, startPoint y: 357, endPoint x: 13, endPoint y: 359, distance: 592.7
click at [13, 359] on body "Toggle navigation Dashboard Inbox Parties Agreements Coverages Documents Messag…" at bounding box center [575, 490] width 1151 height 981
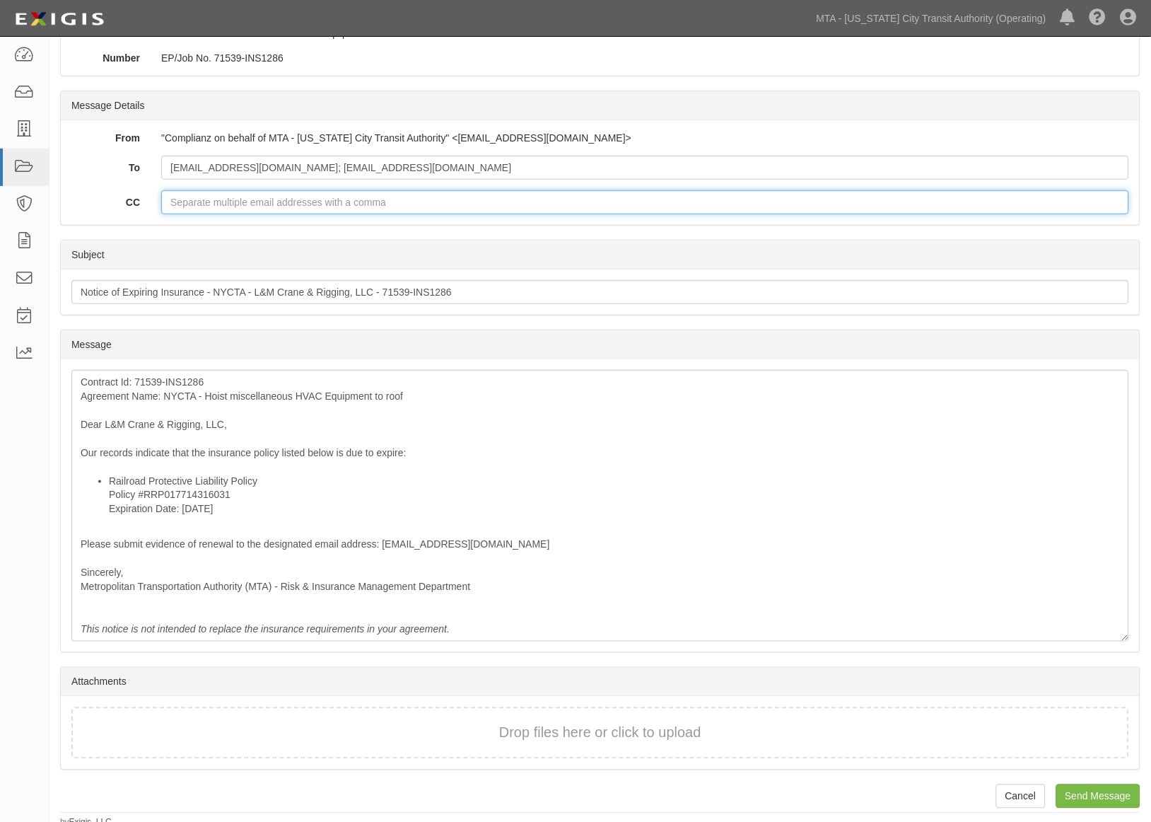
scroll to position [158, 0]
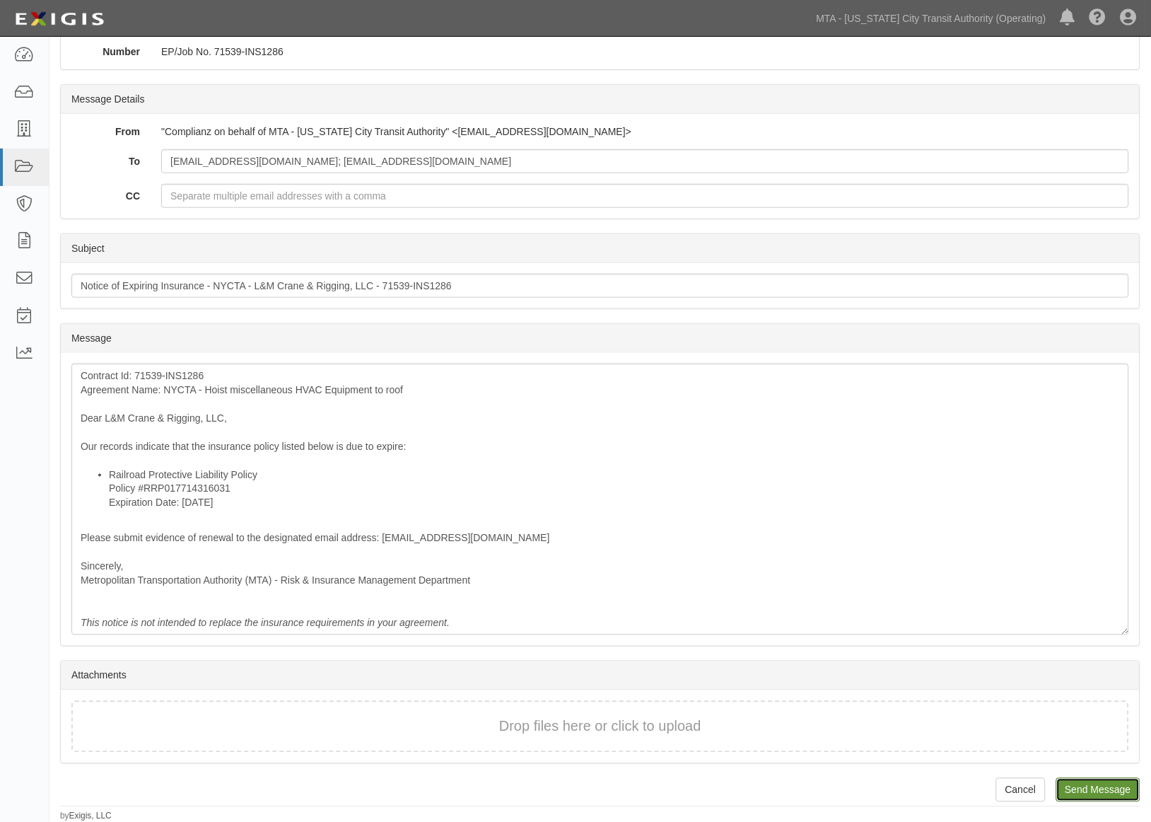
click at [1090, 794] on input "Send Message" at bounding box center [1099, 790] width 84 height 24
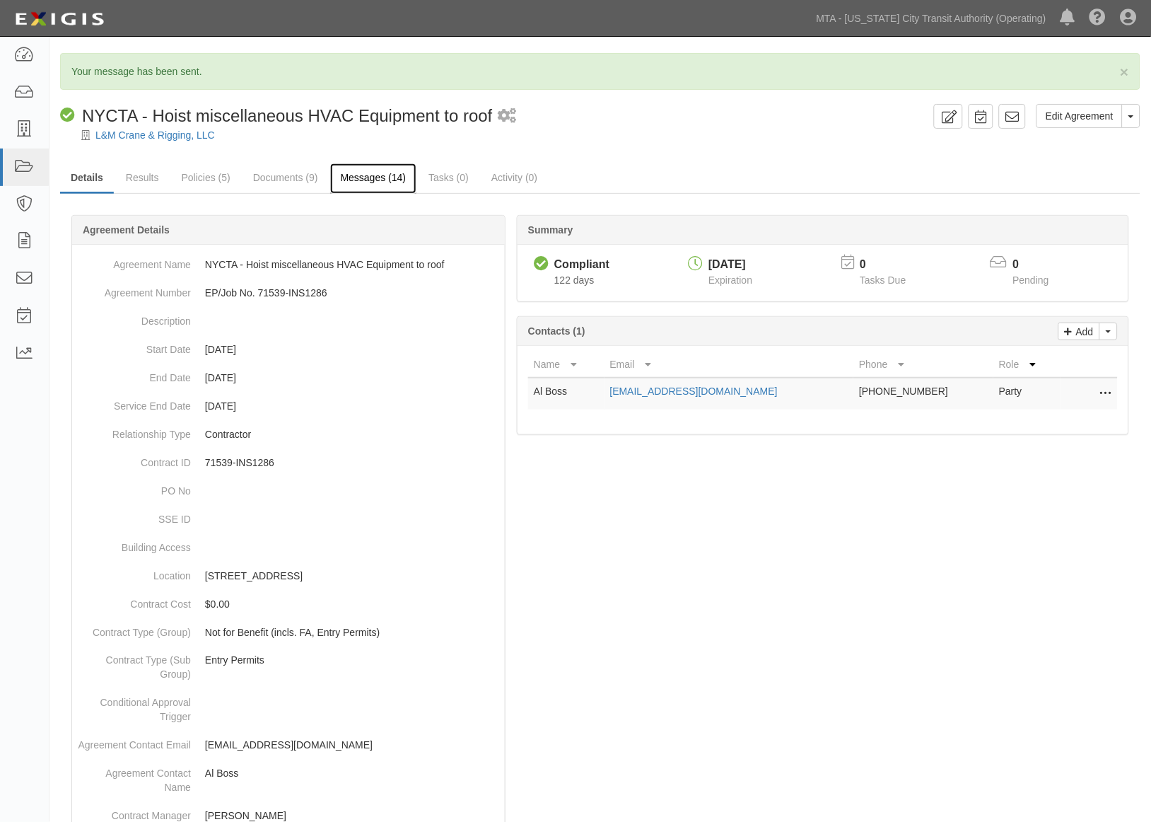
click at [373, 167] on link "Messages (14)" at bounding box center [373, 178] width 87 height 30
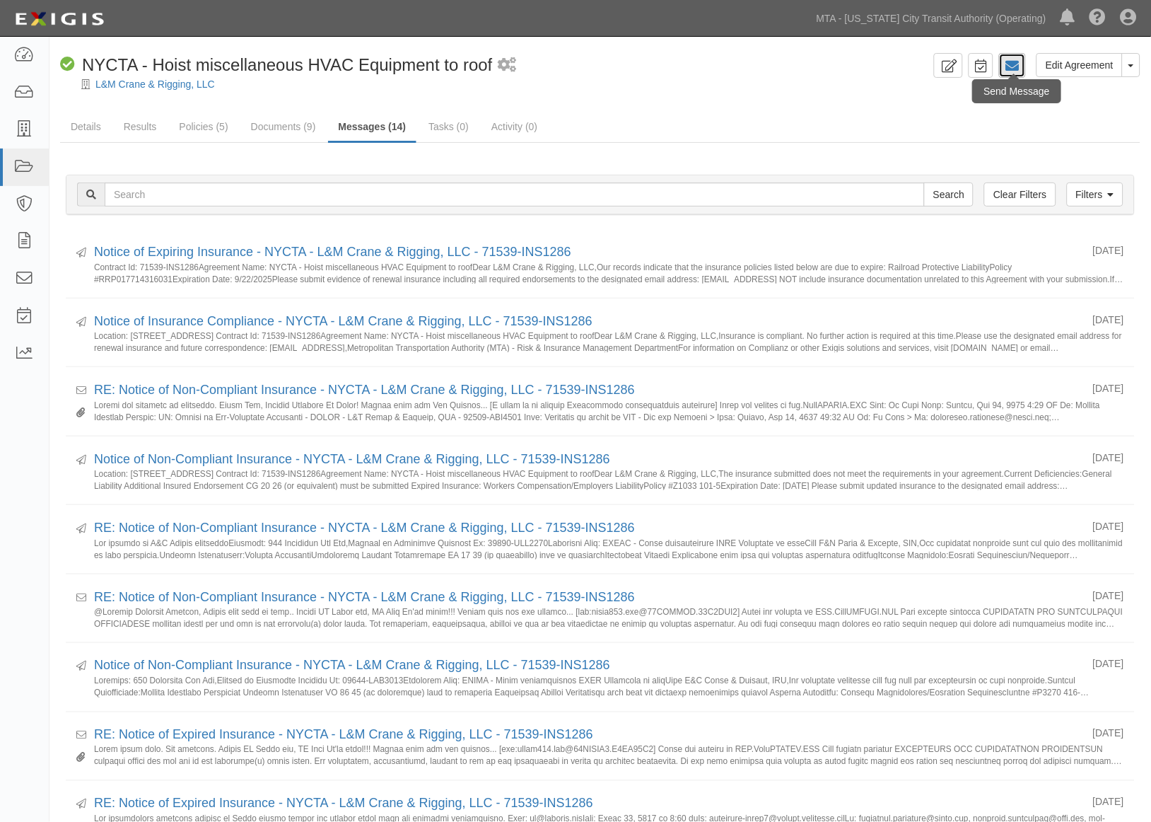
click at [1017, 67] on icon at bounding box center [1013, 66] width 14 height 14
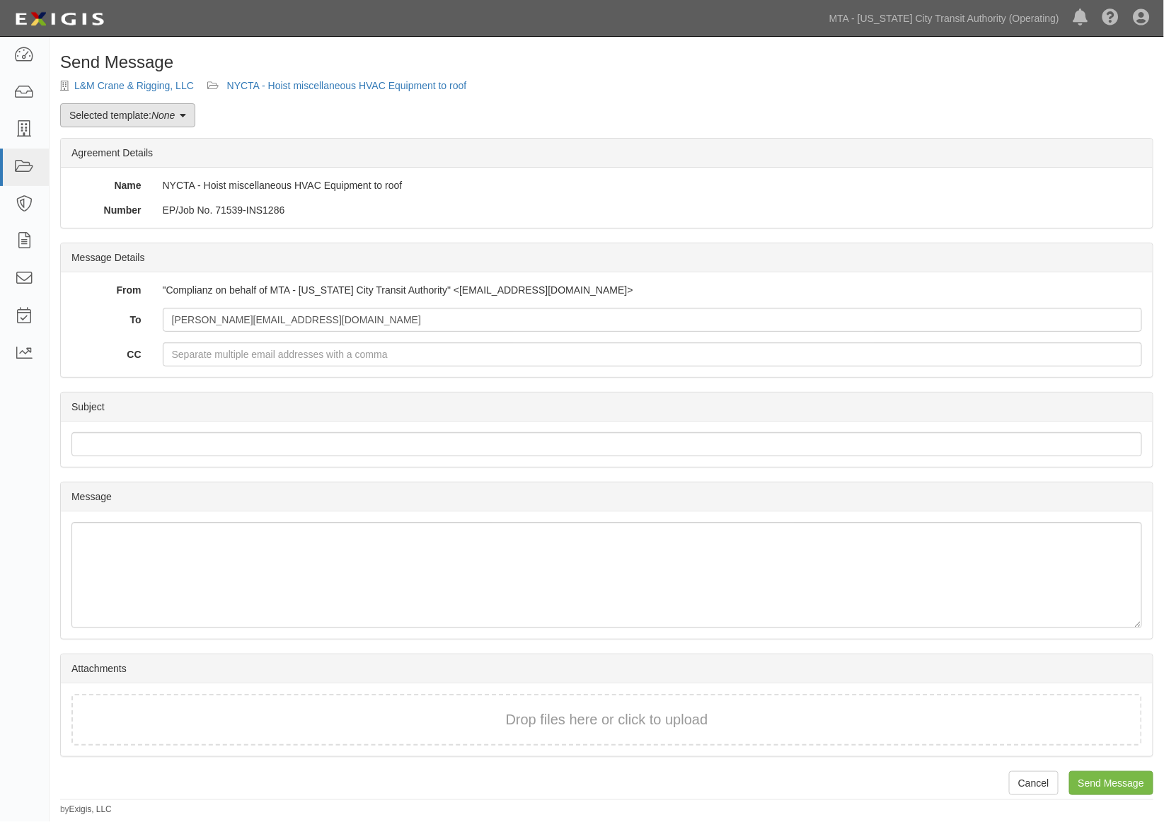
click at [125, 113] on link "Selected template: None" at bounding box center [127, 115] width 135 height 24
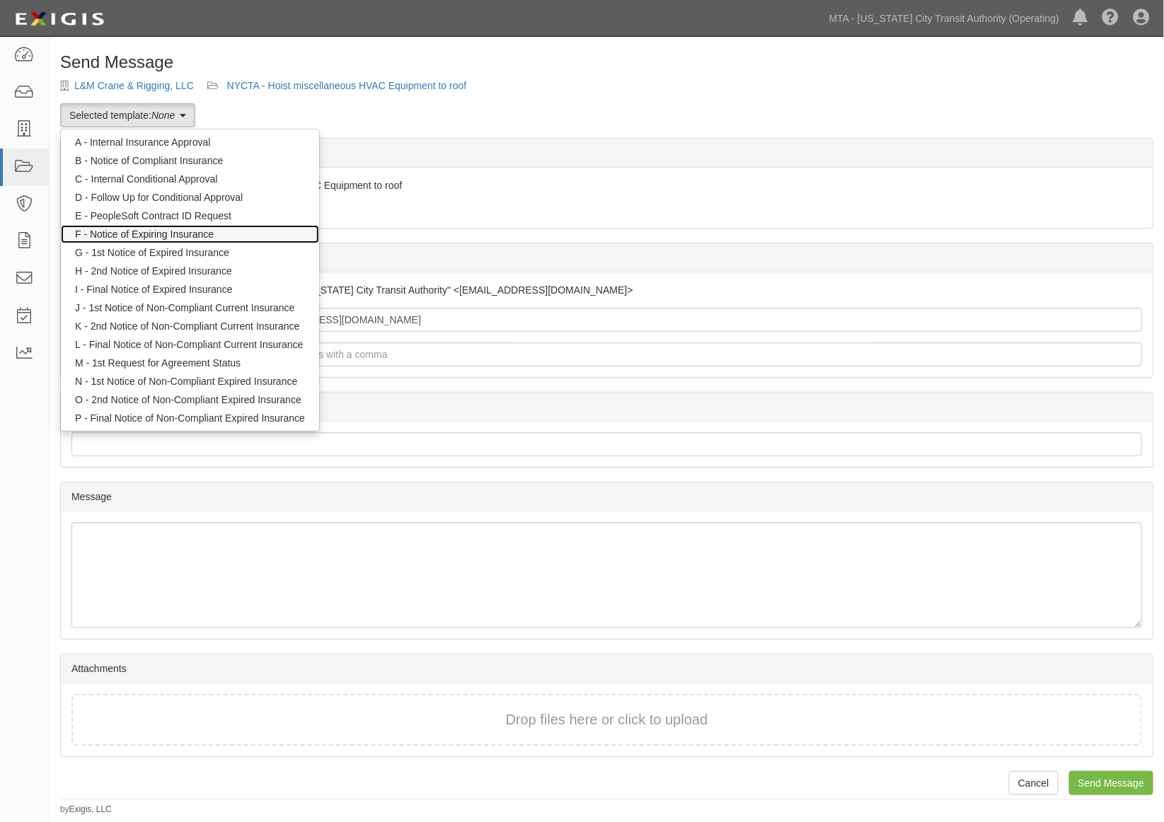
click at [168, 229] on link "F - Notice of Expiring Insurance" at bounding box center [190, 234] width 258 height 18
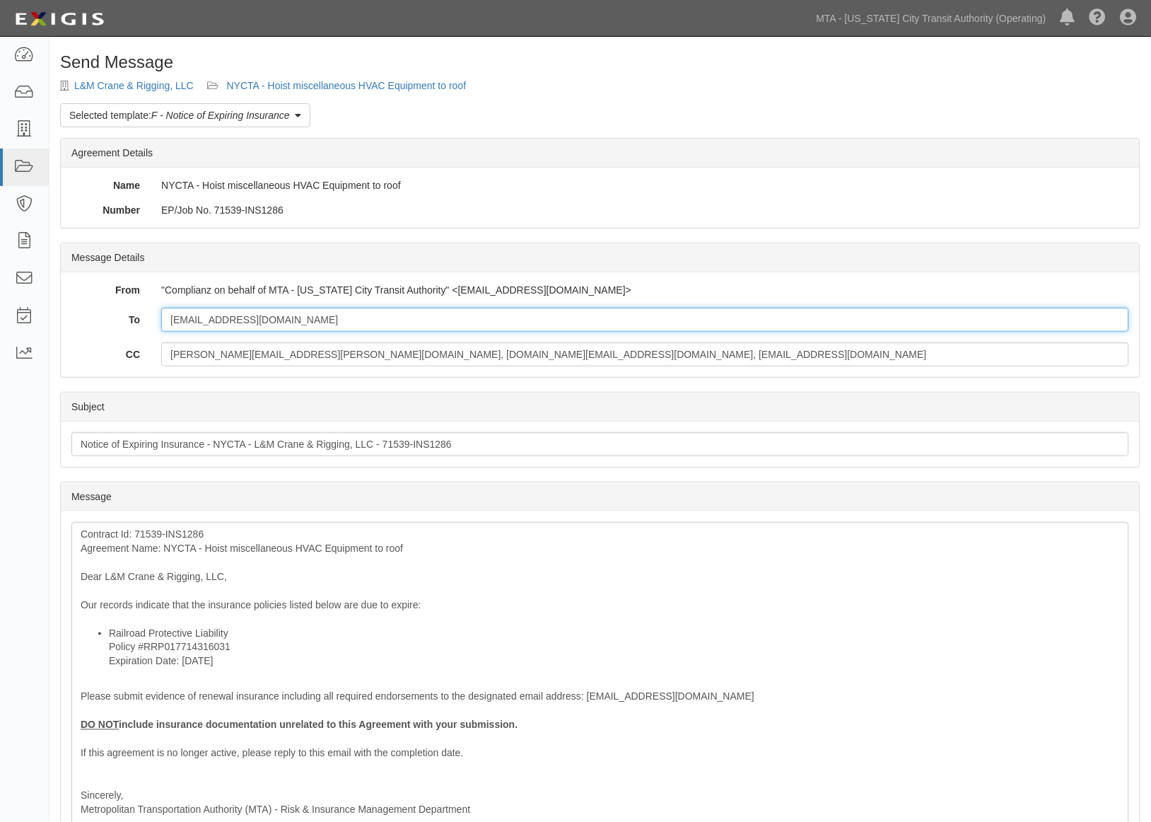
click at [324, 322] on input "al@lmcrane.com" at bounding box center [645, 320] width 968 height 24
paste input "bcrabtree@higusa.com"
type input "al@lmcrane.com; bcrabtree@higusa.com"
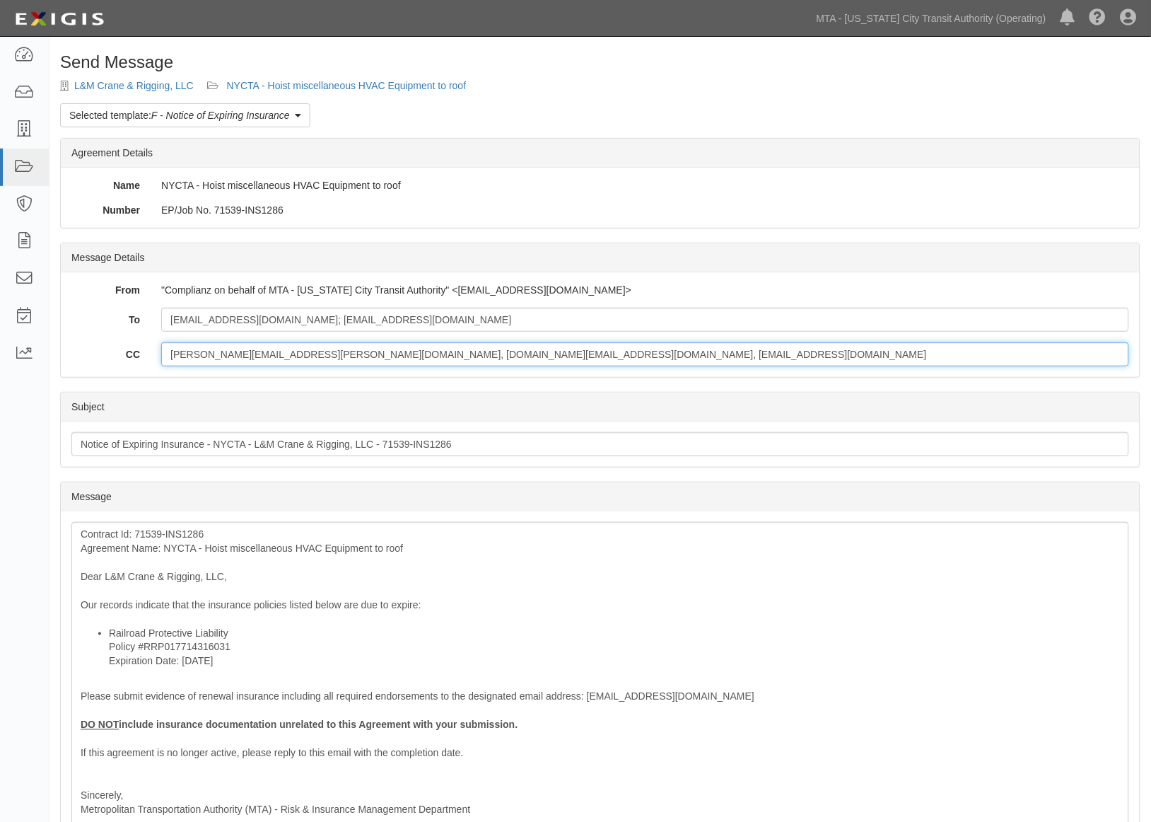
drag, startPoint x: 591, startPoint y: 349, endPoint x: -59, endPoint y: 355, distance: 650.0
click at [0, 355] on html "Toggle navigation Dashboard Inbox Parties Agreements Coverages Documents Messag…" at bounding box center [575, 526] width 1151 height 1052
click at [238, 359] on input "CC" at bounding box center [645, 354] width 968 height 24
type input "ovalenti@mtahq.org"
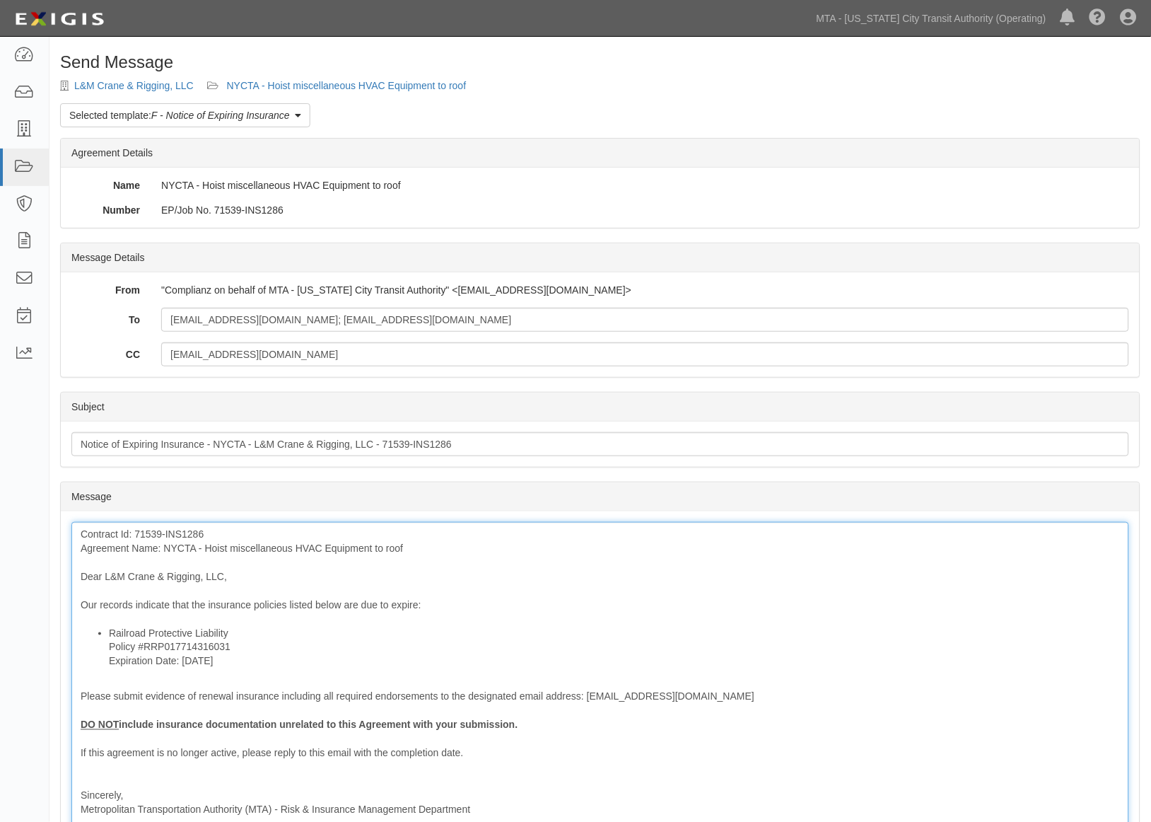
click at [258, 630] on li "Railroad Protective Liability Policy #RRP017714316031 Expiration Date: 9/22/2025" at bounding box center [614, 647] width 1011 height 42
click at [274, 600] on div "Contract Id: 71539-INS1286 Agreement Name: NYCTA - Hoist miscellaneous HVAC Equ…" at bounding box center [600, 693] width 1058 height 342
drag, startPoint x: 350, startPoint y: 601, endPoint x: 338, endPoint y: 601, distance: 12.0
click at [338, 601] on div "Contract Id: 71539-INS1286 Agreement Name: NYCTA - Hoist miscellaneous HVAC Equ…" at bounding box center [600, 693] width 1058 height 342
drag, startPoint x: 187, startPoint y: 693, endPoint x: 439, endPoint y: 692, distance: 251.1
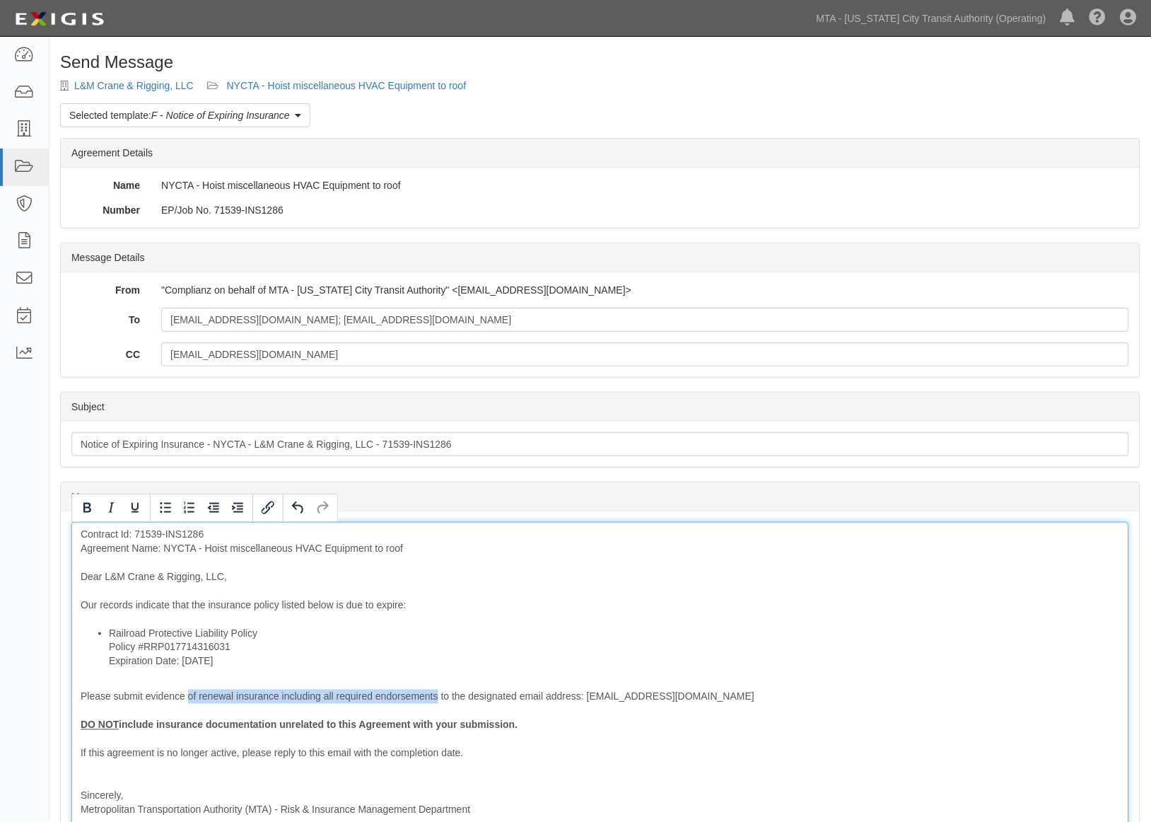
click at [439, 692] on div "Contract Id: 71539-INS1286 Agreement Name: NYCTA - Hoist miscellaneous HVAC Equ…" at bounding box center [600, 693] width 1058 height 342
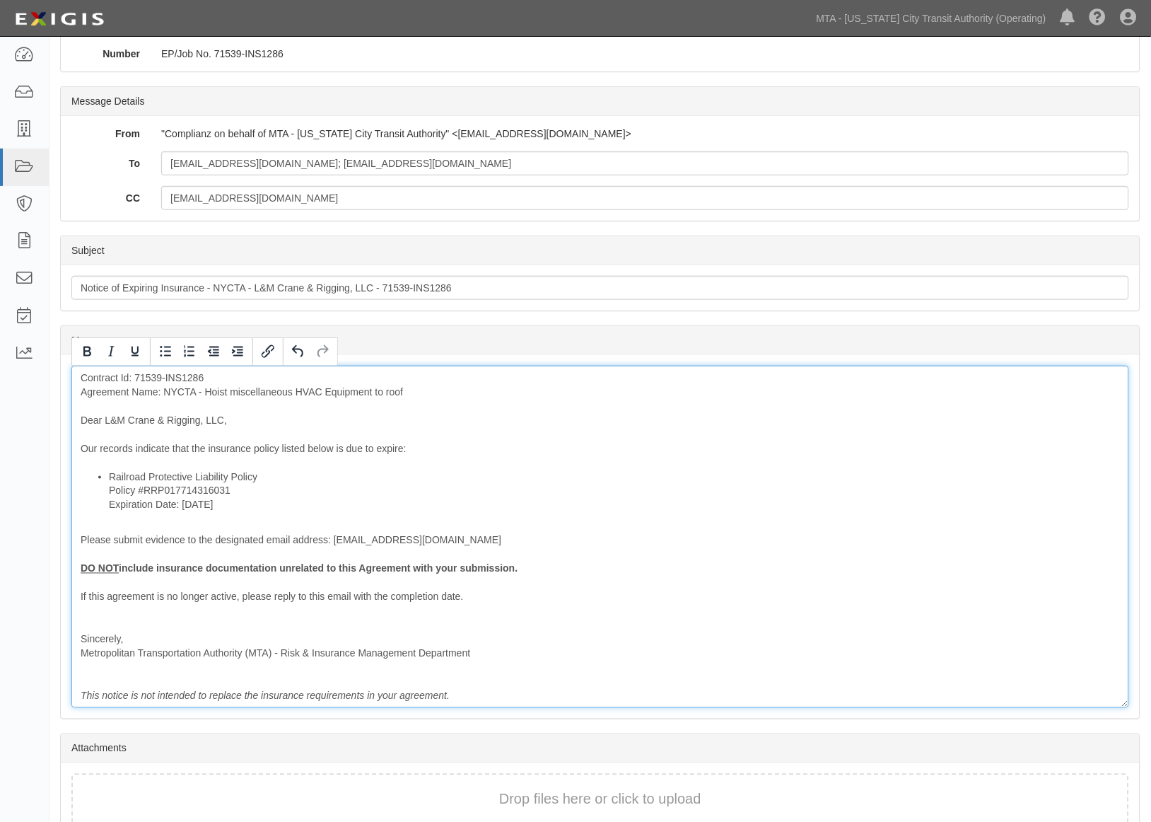
scroll to position [157, 0]
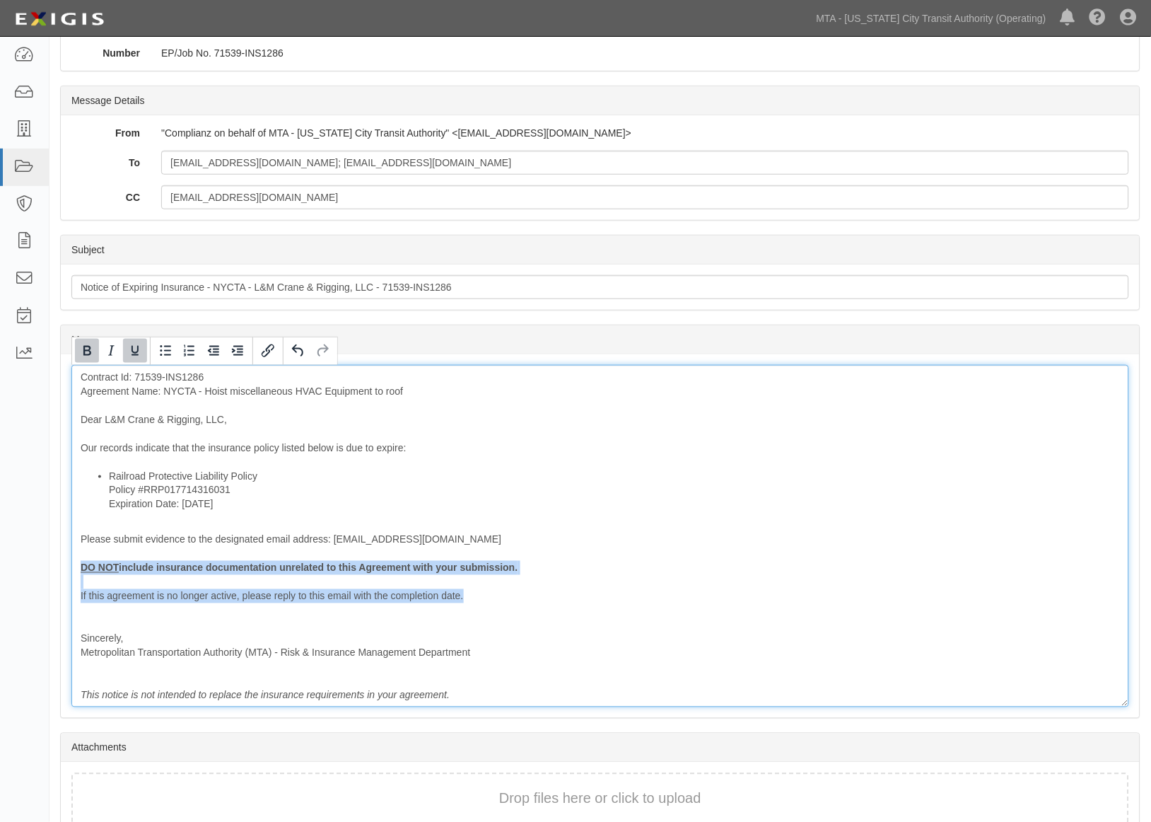
drag, startPoint x: 481, startPoint y: 593, endPoint x: 47, endPoint y: 567, distance: 435.1
click at [47, 567] on body "Toggle navigation Dashboard Inbox Parties Agreements Coverages Documents Messag…" at bounding box center [575, 369] width 1151 height 1052
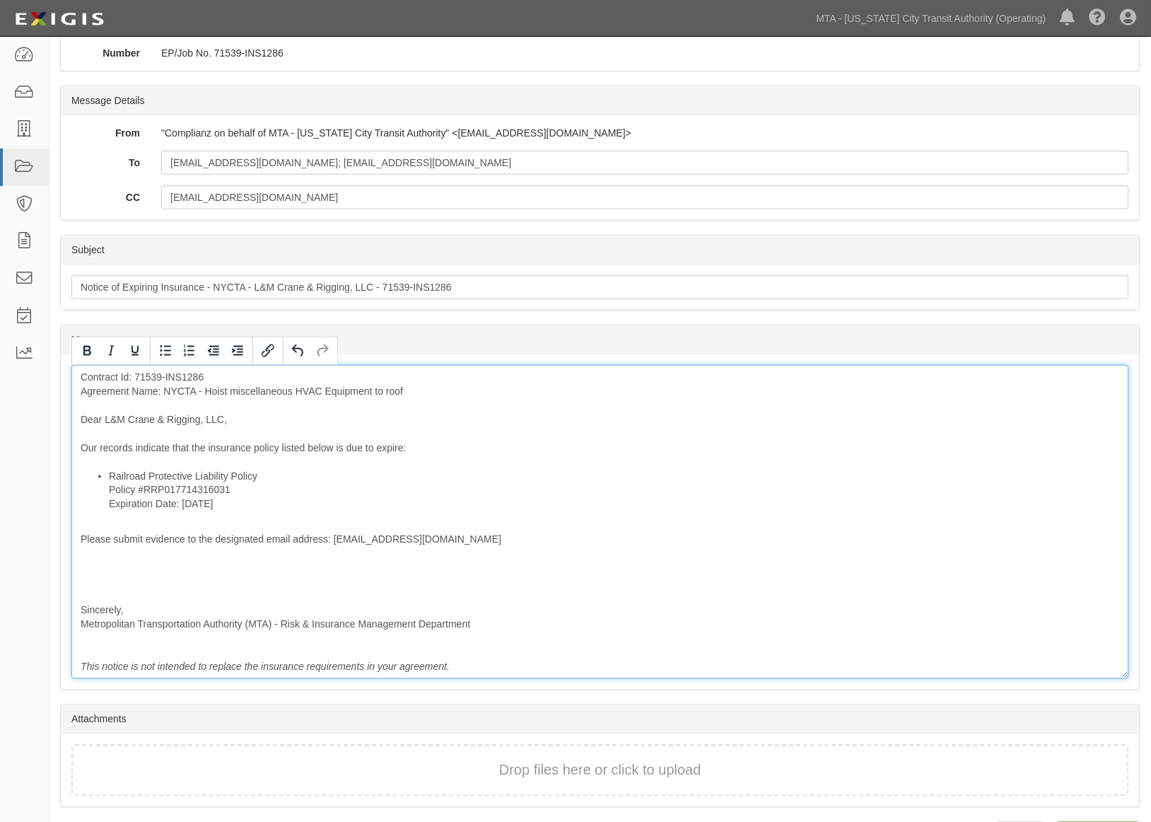
click at [95, 585] on div "Contract Id: 71539-INS1286 Agreement Name: NYCTA - Hoist miscellaneous HVAC Equ…" at bounding box center [600, 522] width 1058 height 314
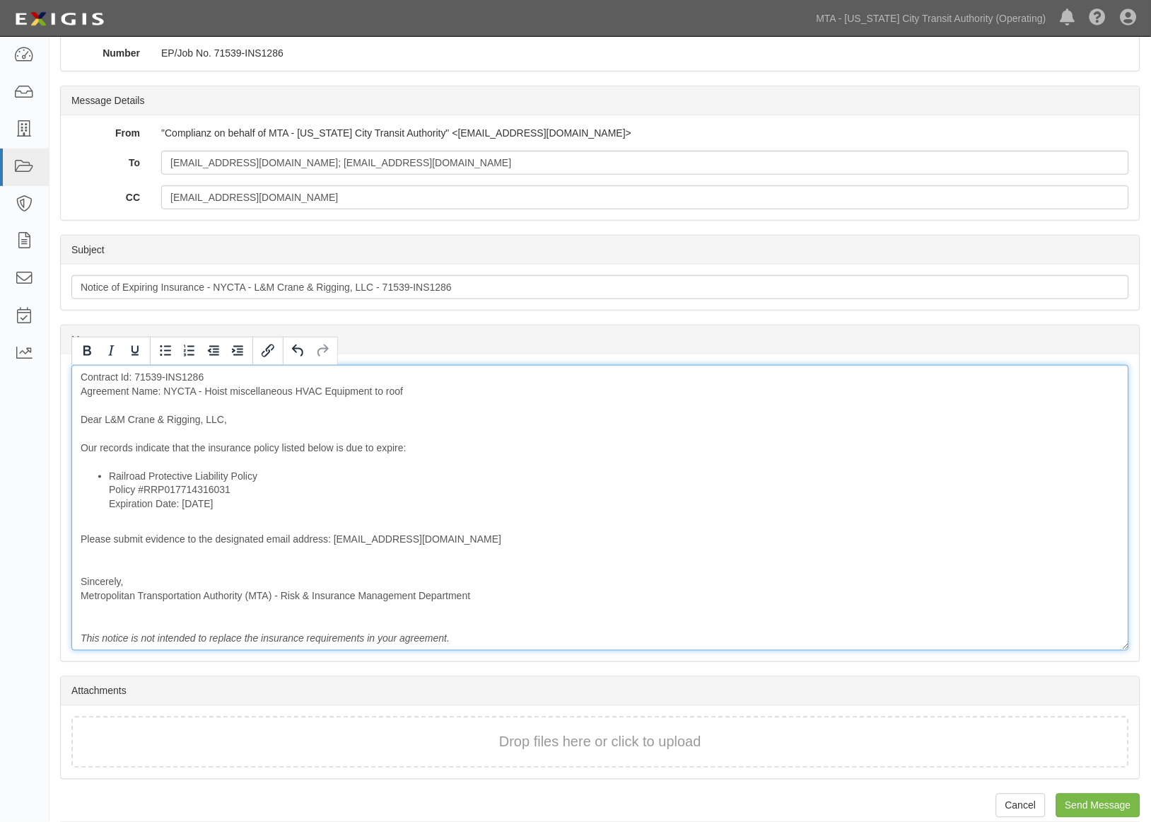
click at [90, 564] on div "Contract Id: 71539-INS1286 Agreement Name: NYCTA - Hoist miscellaneous HVAC Equ…" at bounding box center [600, 508] width 1058 height 286
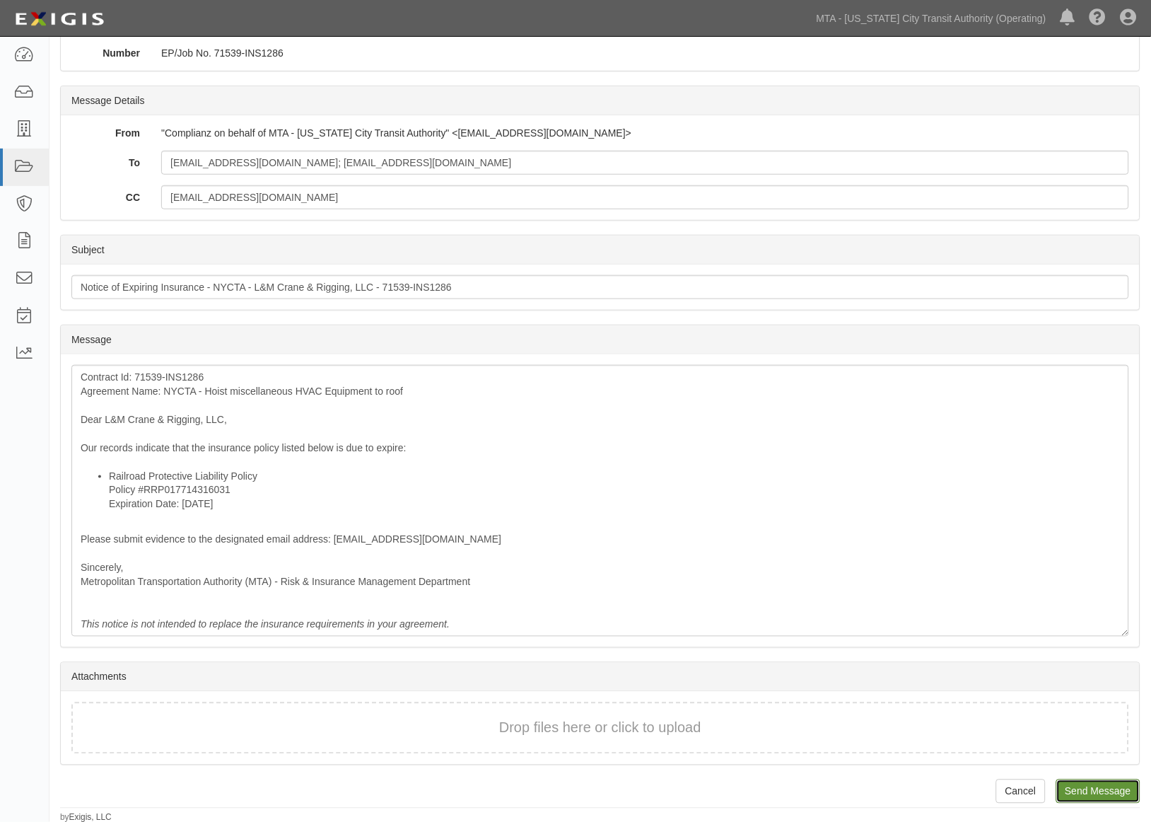
click at [1085, 782] on input "Send Message" at bounding box center [1099, 791] width 84 height 24
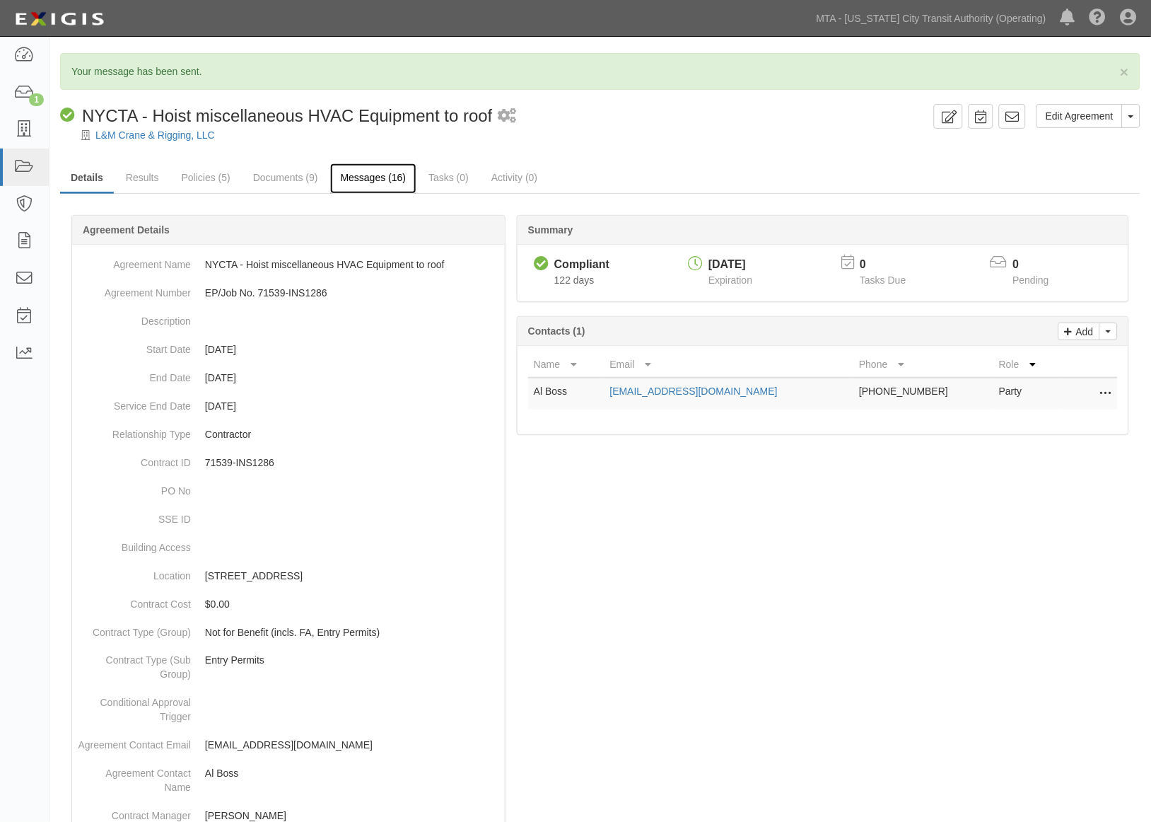
click at [373, 177] on link "Messages (16)" at bounding box center [373, 178] width 87 height 30
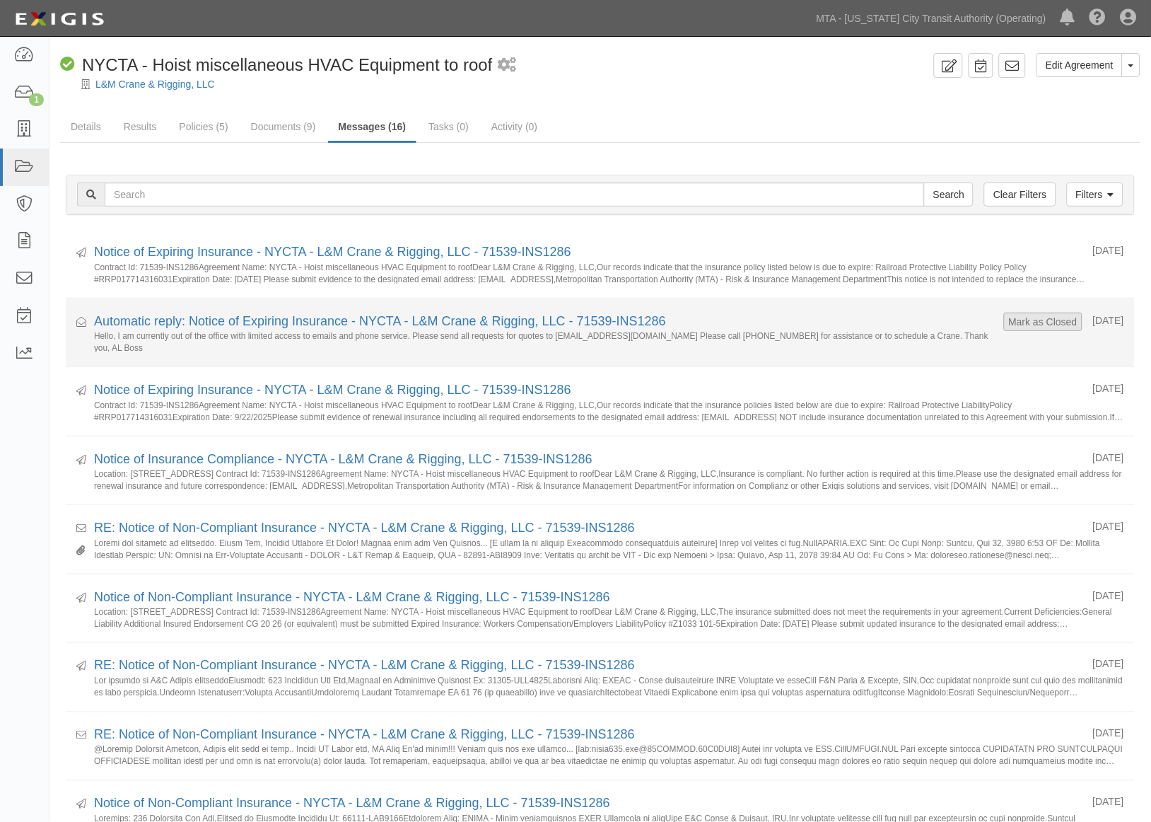
click at [1028, 313] on form "Mark as Closed" at bounding box center [1043, 322] width 79 height 18
click at [1014, 320] on button "Mark as Closed" at bounding box center [1044, 322] width 70 height 16
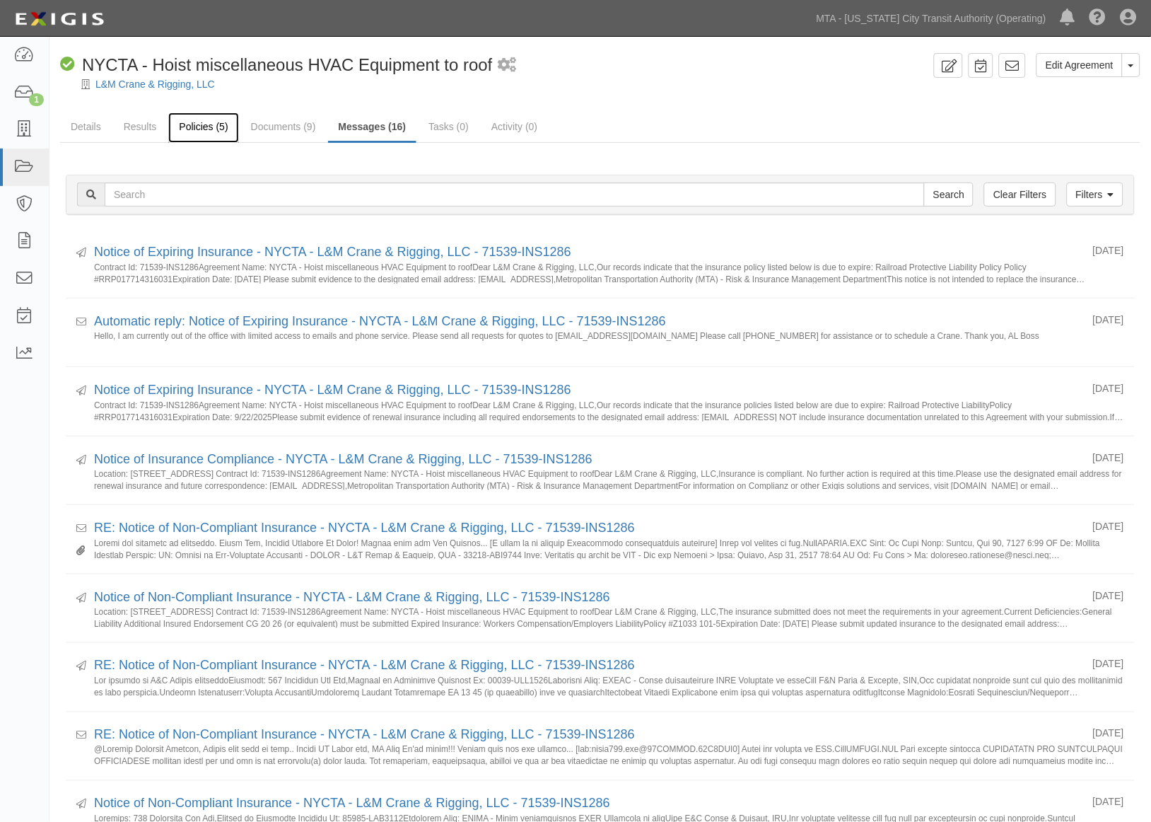
click at [216, 120] on link "Policies (5)" at bounding box center [203, 127] width 70 height 30
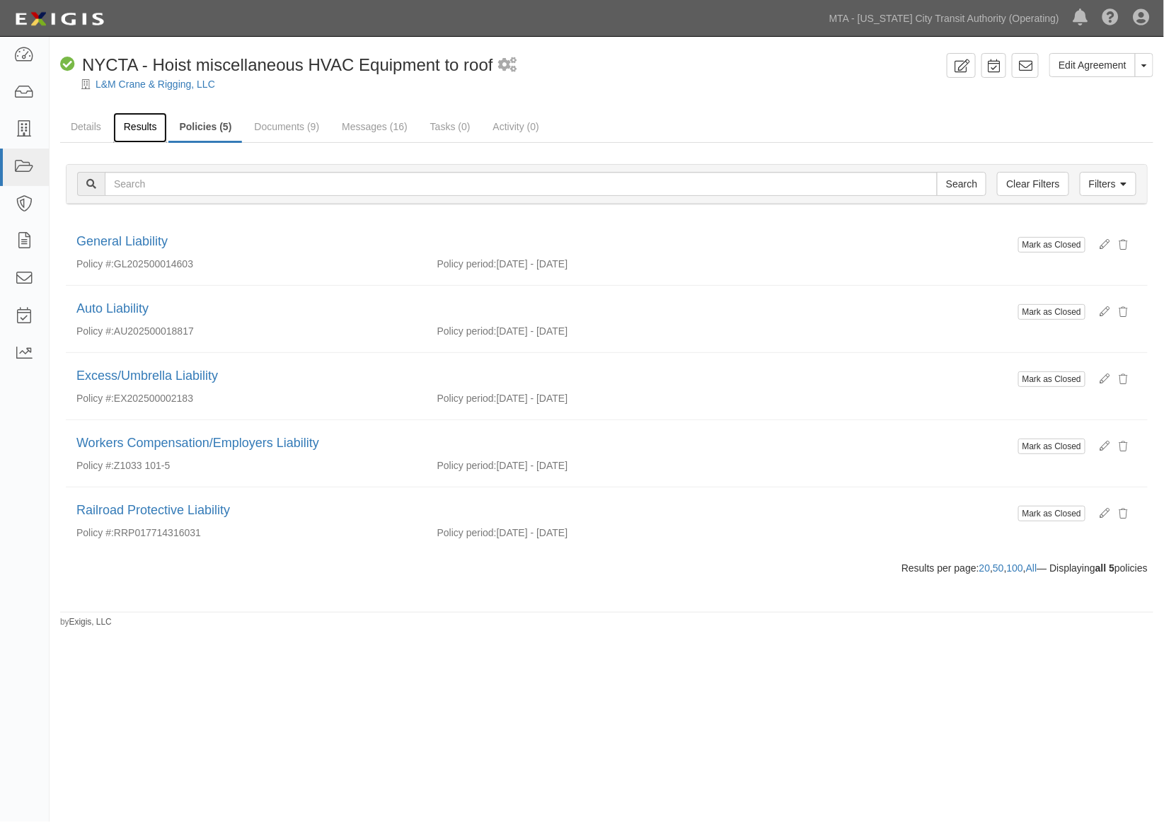
click at [132, 120] on link "Results" at bounding box center [140, 127] width 54 height 30
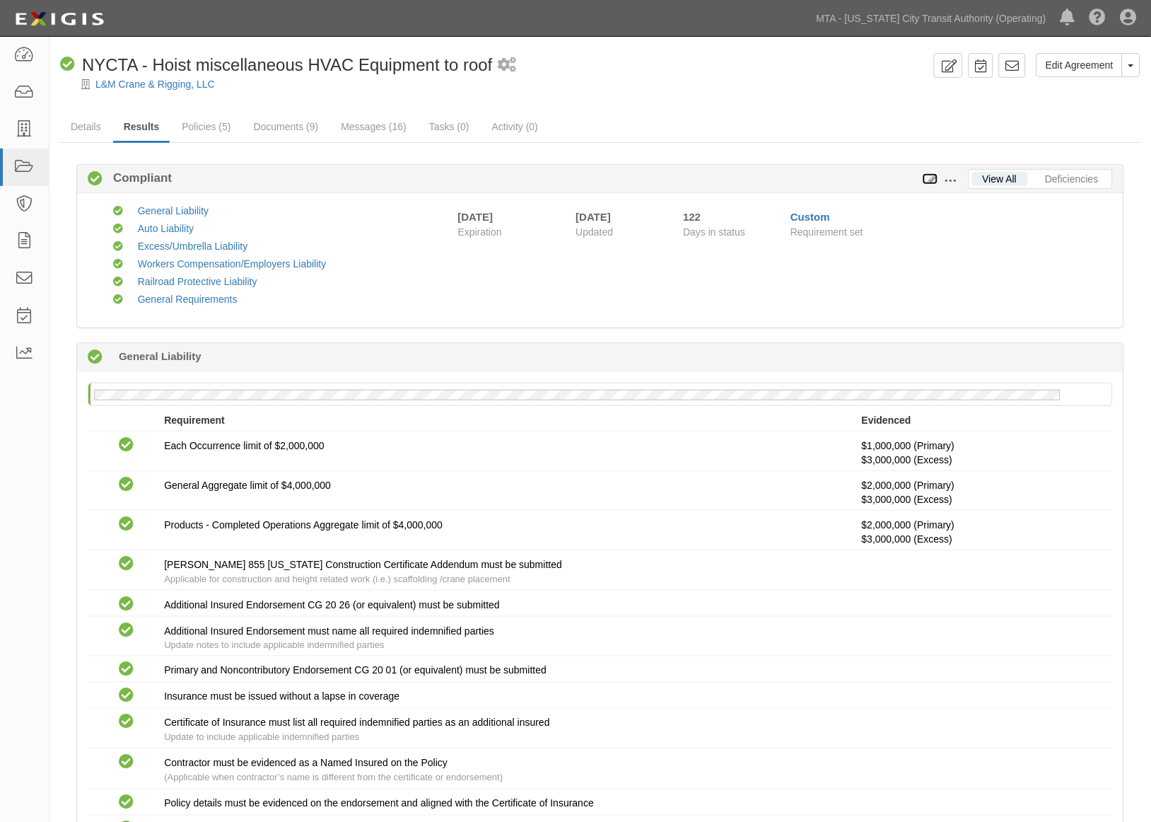
click at [934, 177] on icon at bounding box center [931, 180] width 16 height 10
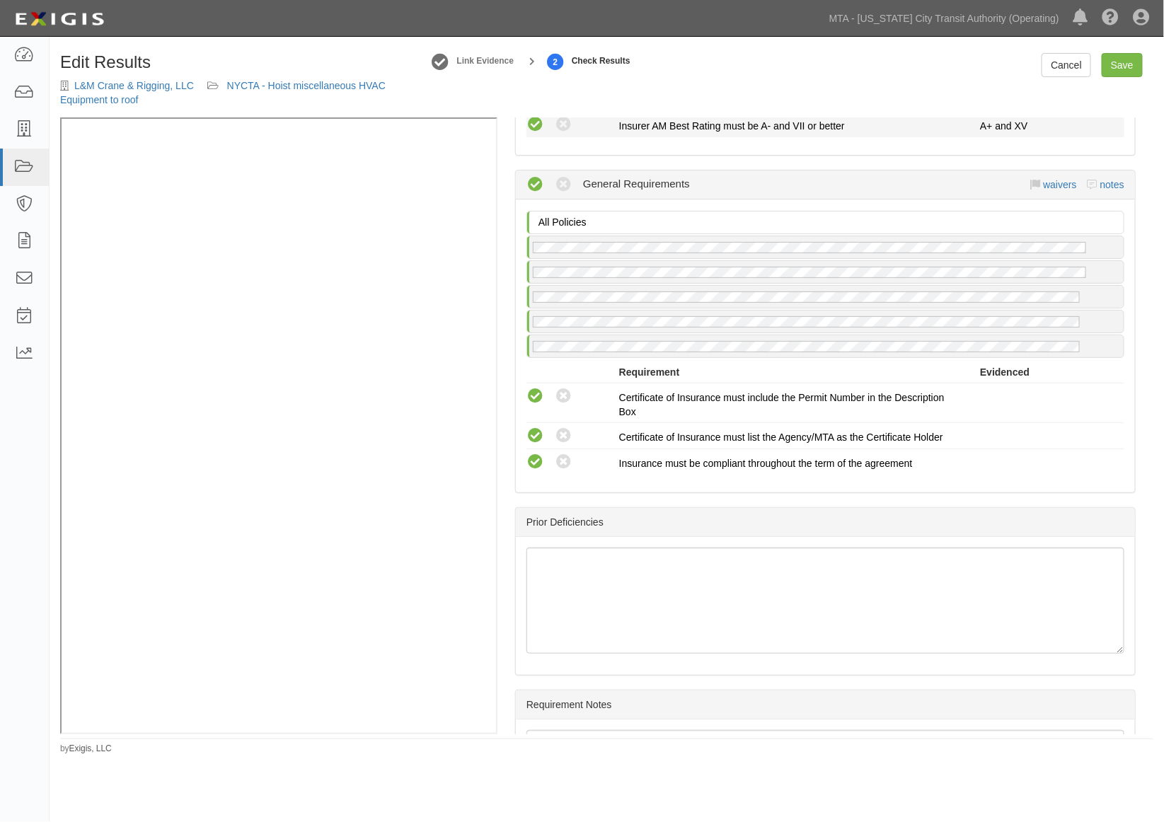
scroll to position [2357, 0]
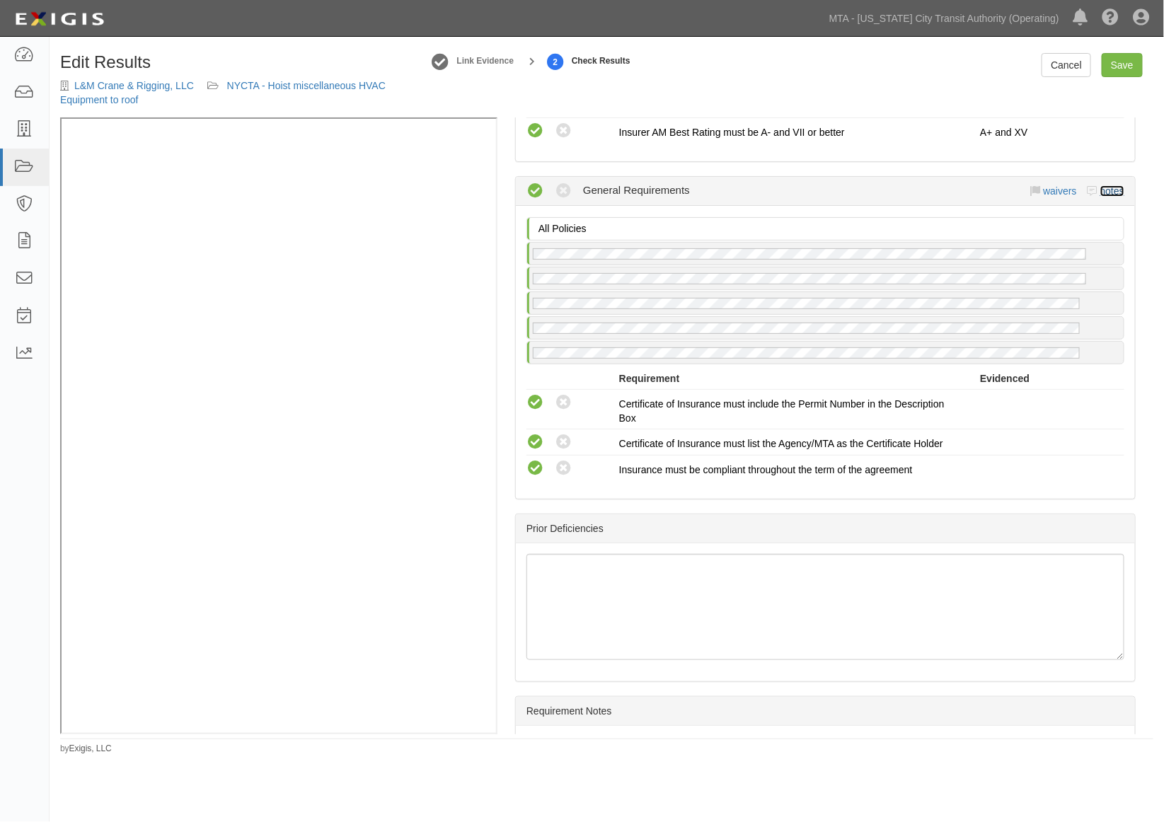
click at [1100, 197] on link "notes" at bounding box center [1112, 190] width 24 height 11
radio input "true"
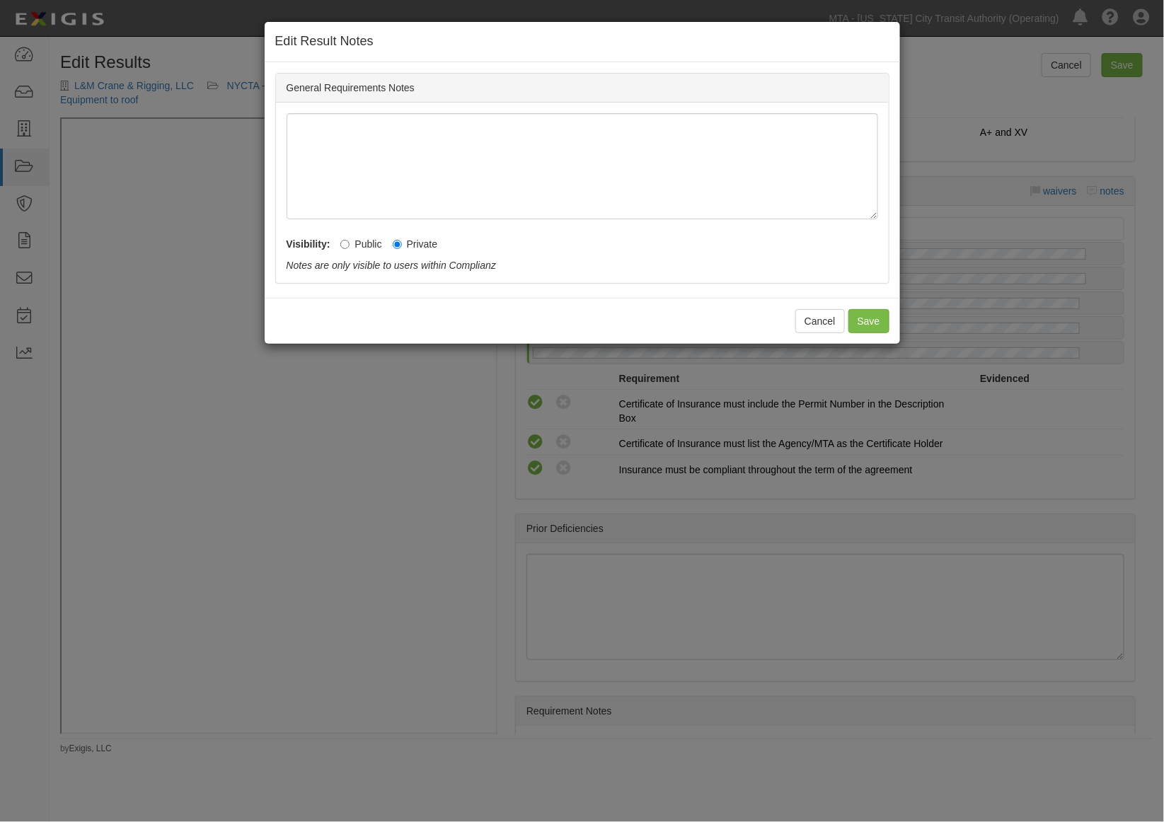
click at [368, 244] on label "Public" at bounding box center [360, 244] width 41 height 14
click at [349, 244] on input "Public" at bounding box center [344, 244] width 9 height 9
radio input "true"
click at [867, 320] on button "Save" at bounding box center [868, 321] width 41 height 24
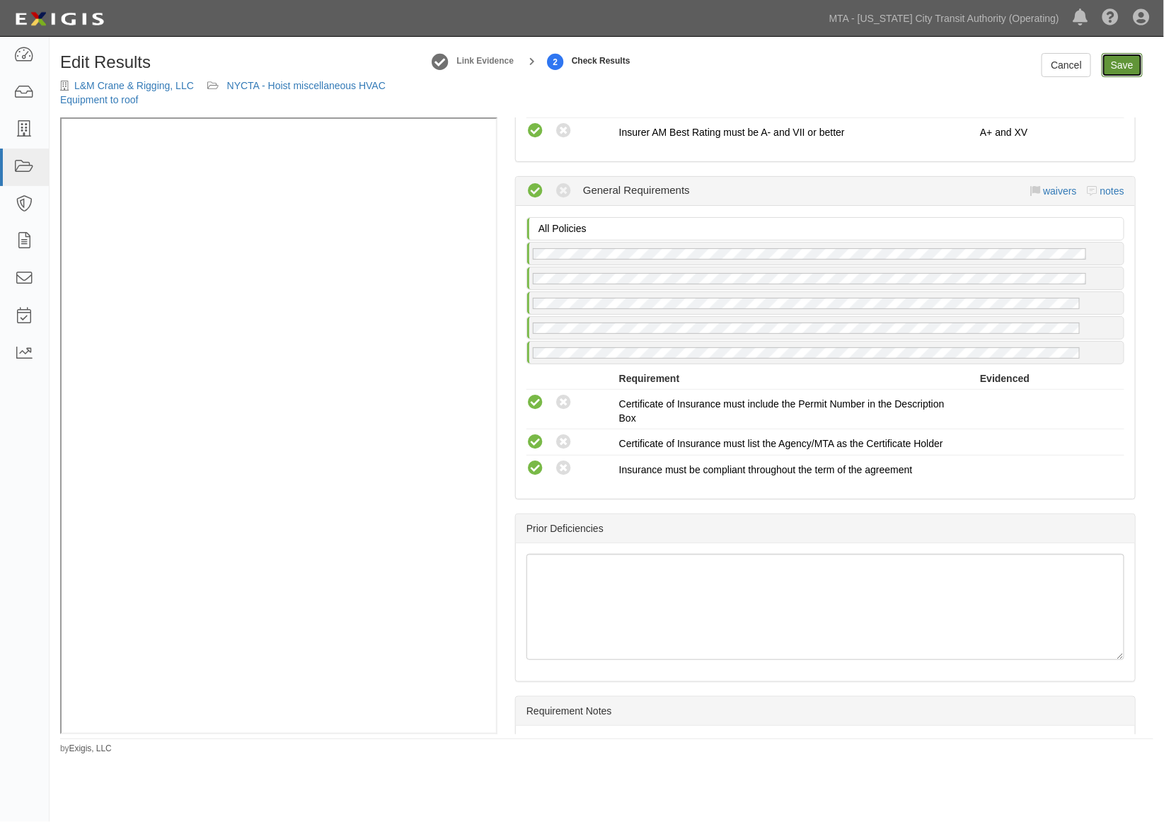
click at [1107, 62] on link "Save" at bounding box center [1121, 65] width 41 height 24
radio input "true"
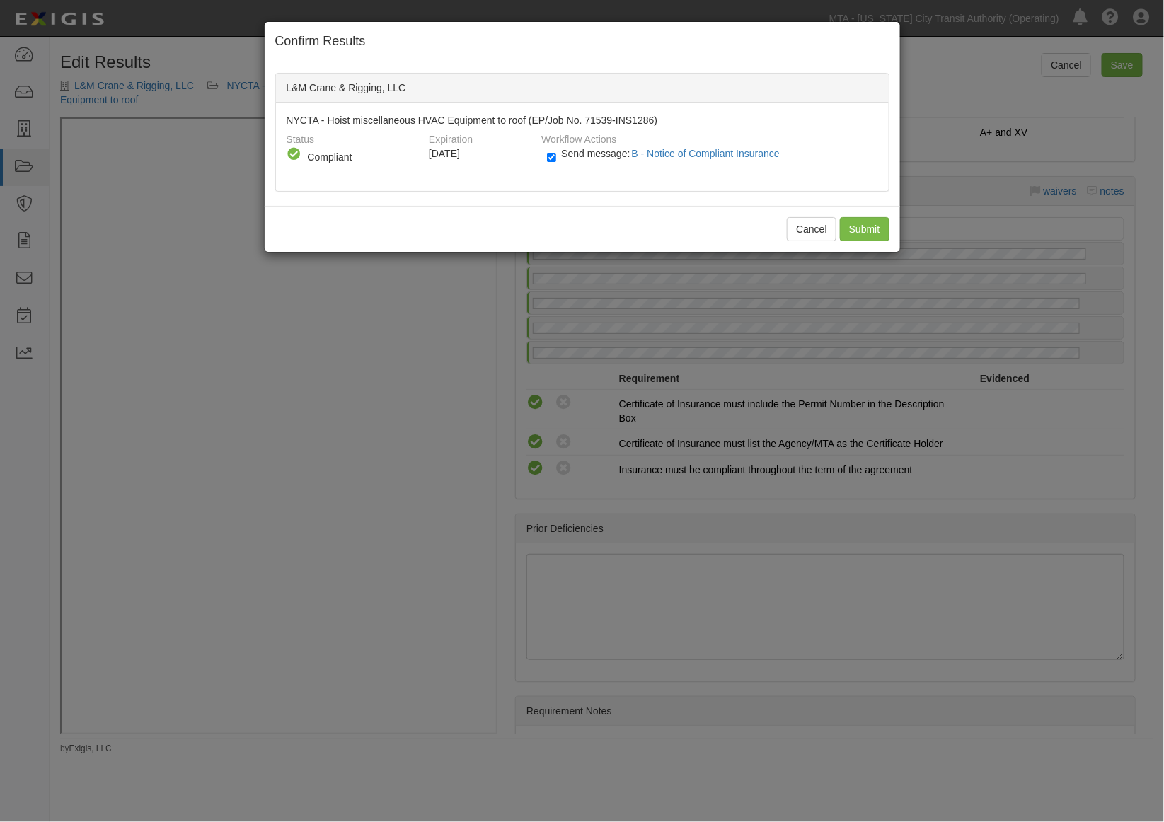
click at [556, 154] on label "Send message: B - Notice of Compliant Insurance" at bounding box center [666, 160] width 238 height 18
click at [556, 154] on input "Send message: B - Notice of Compliant Insurance" at bounding box center [551, 157] width 9 height 16
checkbox input "false"
click at [852, 228] on input "Submit" at bounding box center [865, 229] width 50 height 24
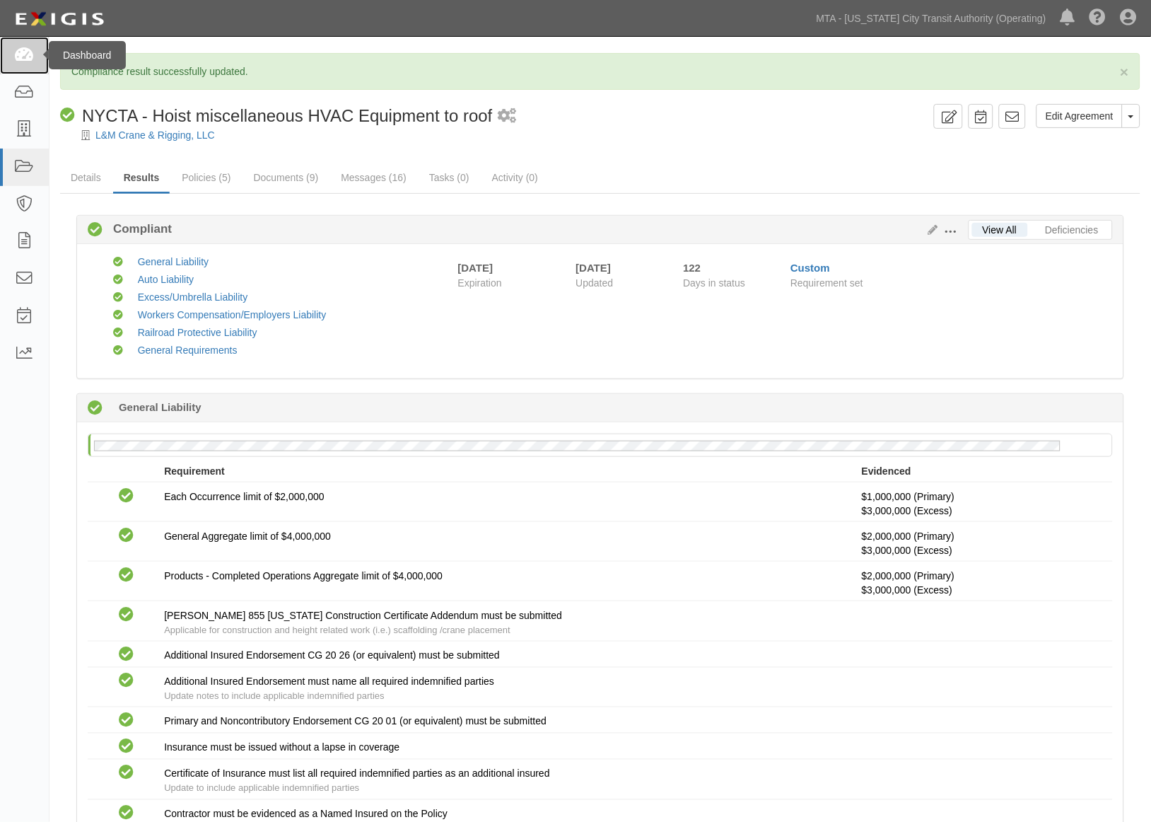
click at [30, 52] on icon at bounding box center [24, 55] width 20 height 16
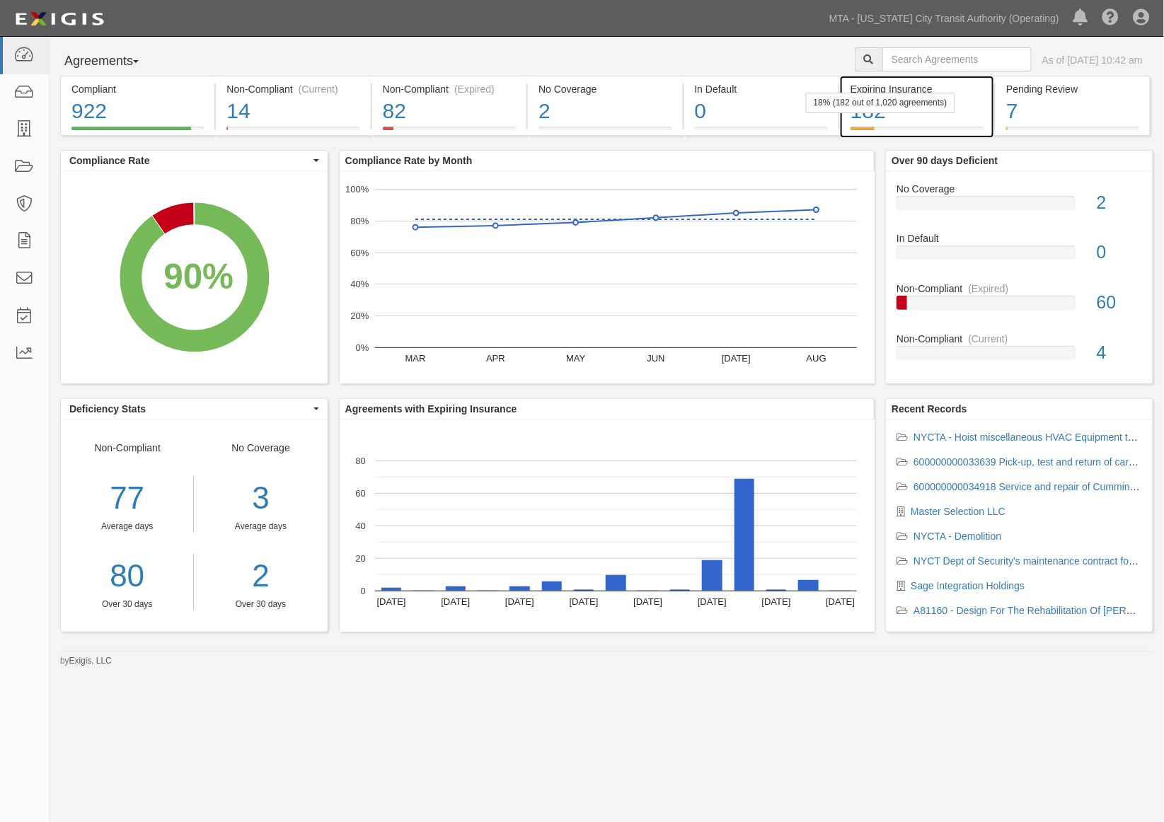
click at [971, 124] on div "182" at bounding box center [916, 111] width 133 height 30
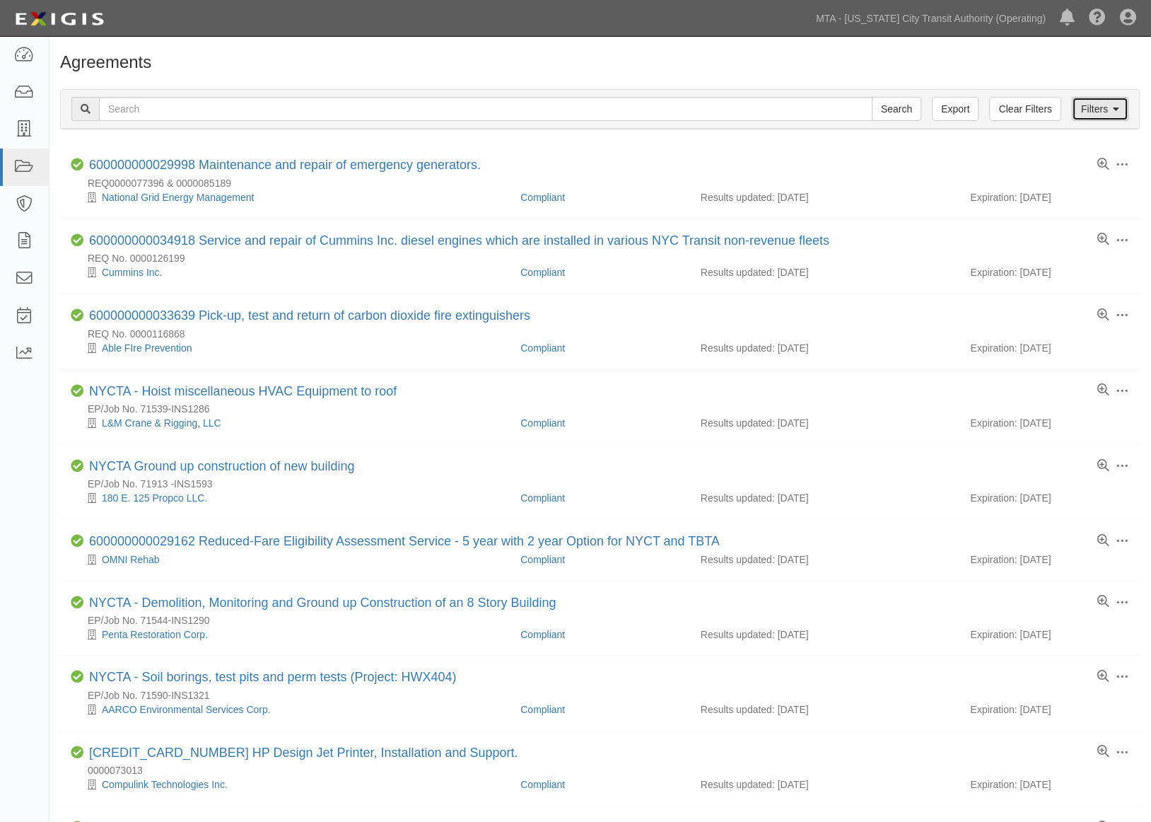
click at [1095, 108] on link "Filters" at bounding box center [1101, 109] width 57 height 24
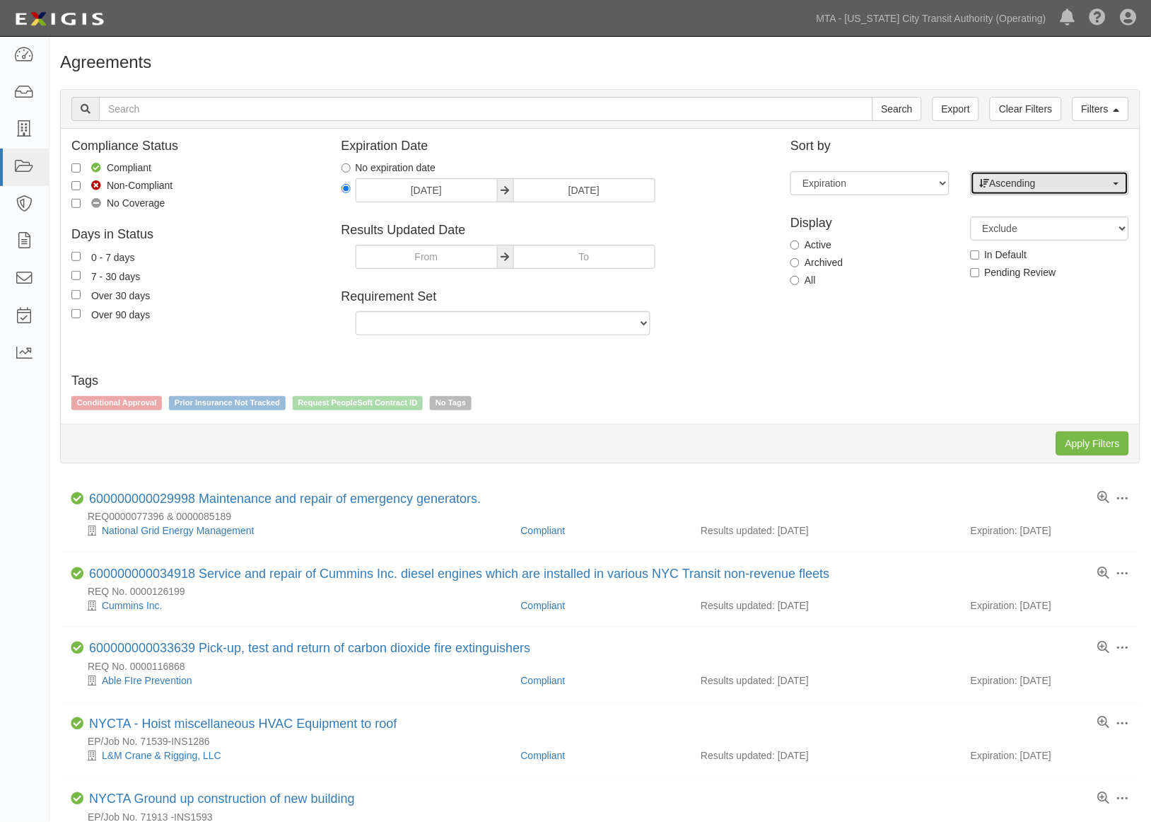
click at [1054, 180] on span "Ascending" at bounding box center [1045, 183] width 131 height 14
click at [1045, 231] on span "Descending" at bounding box center [1025, 228] width 52 height 14
select select "desc"
click at [1092, 446] on input "Apply Filters" at bounding box center [1093, 443] width 73 height 24
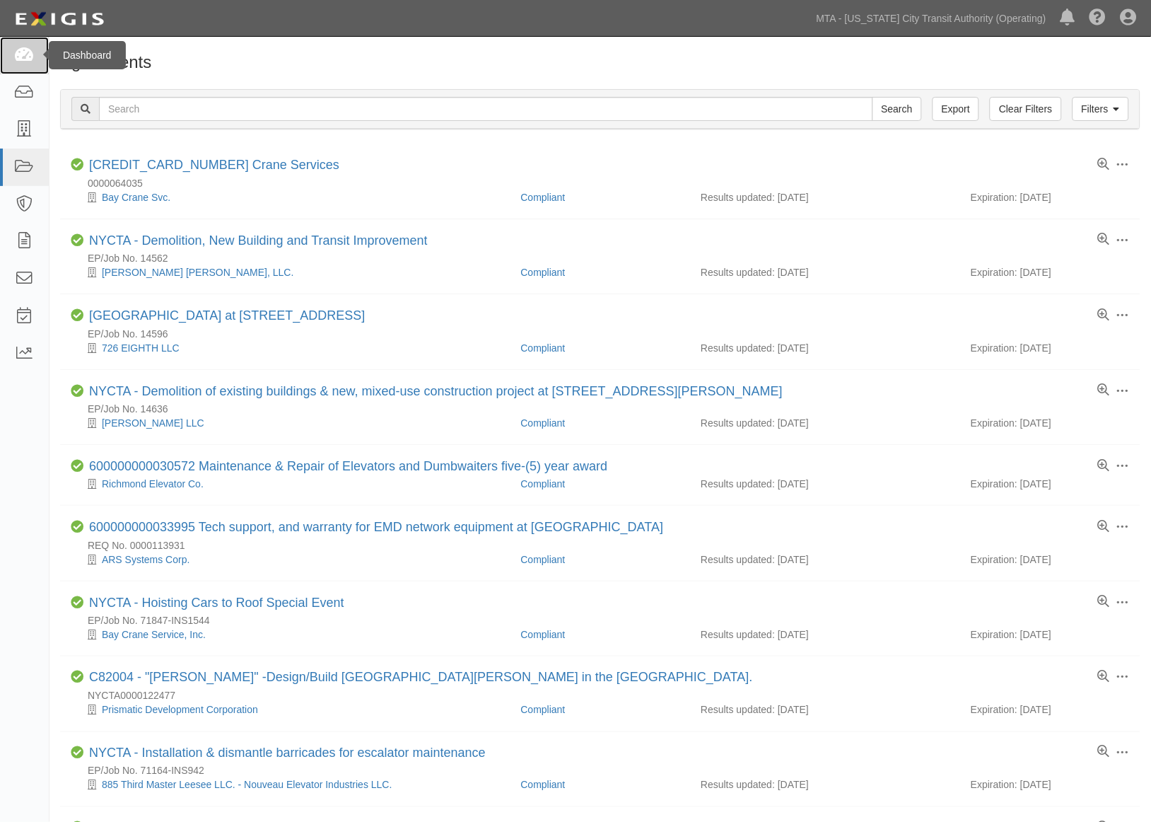
click at [20, 50] on icon at bounding box center [24, 55] width 20 height 16
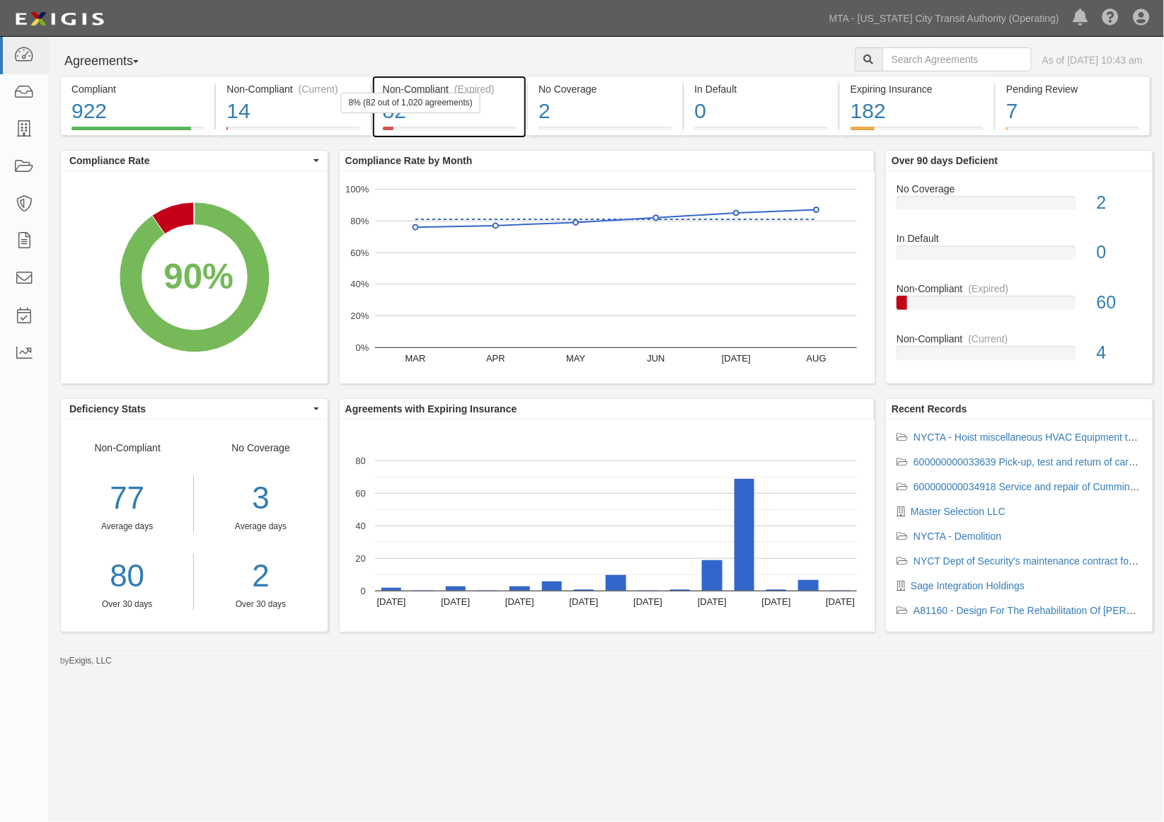
click at [347, 103] on div "8% (82 out of 1,020 agreements)" at bounding box center [410, 103] width 139 height 21
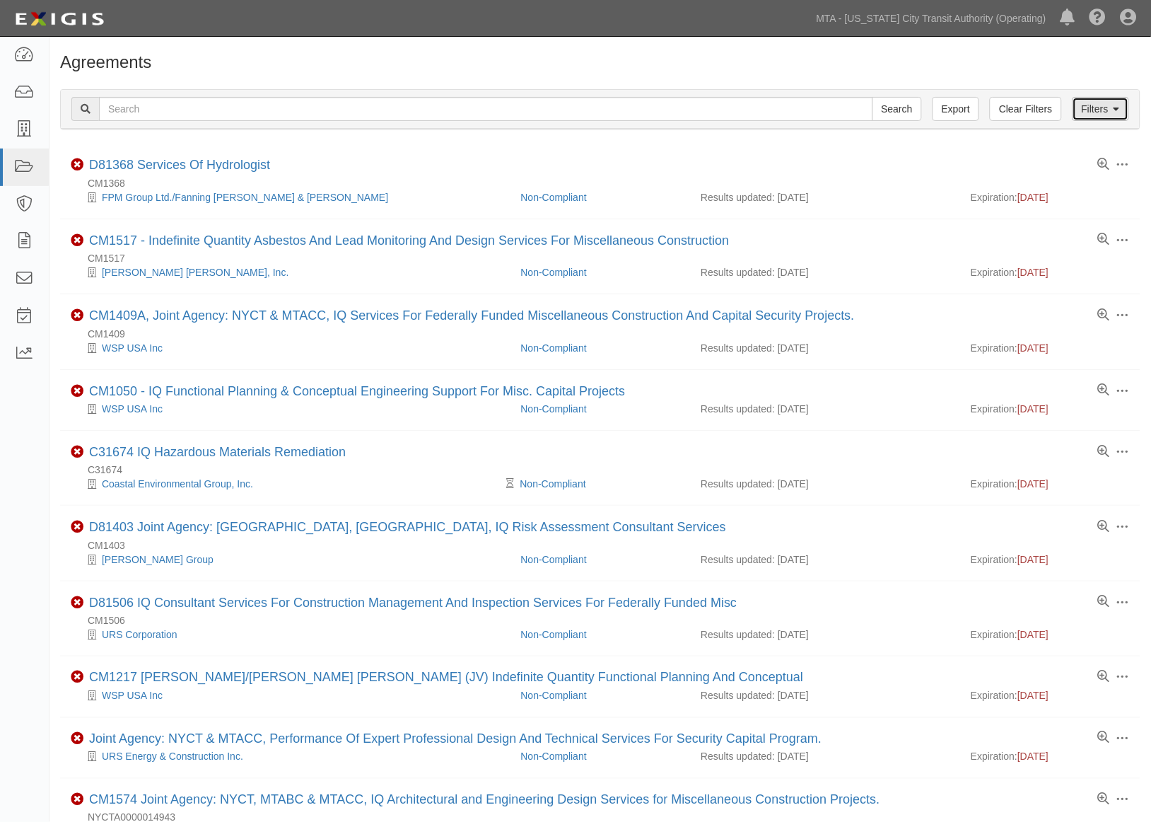
click at [1106, 110] on link "Filters" at bounding box center [1101, 109] width 57 height 24
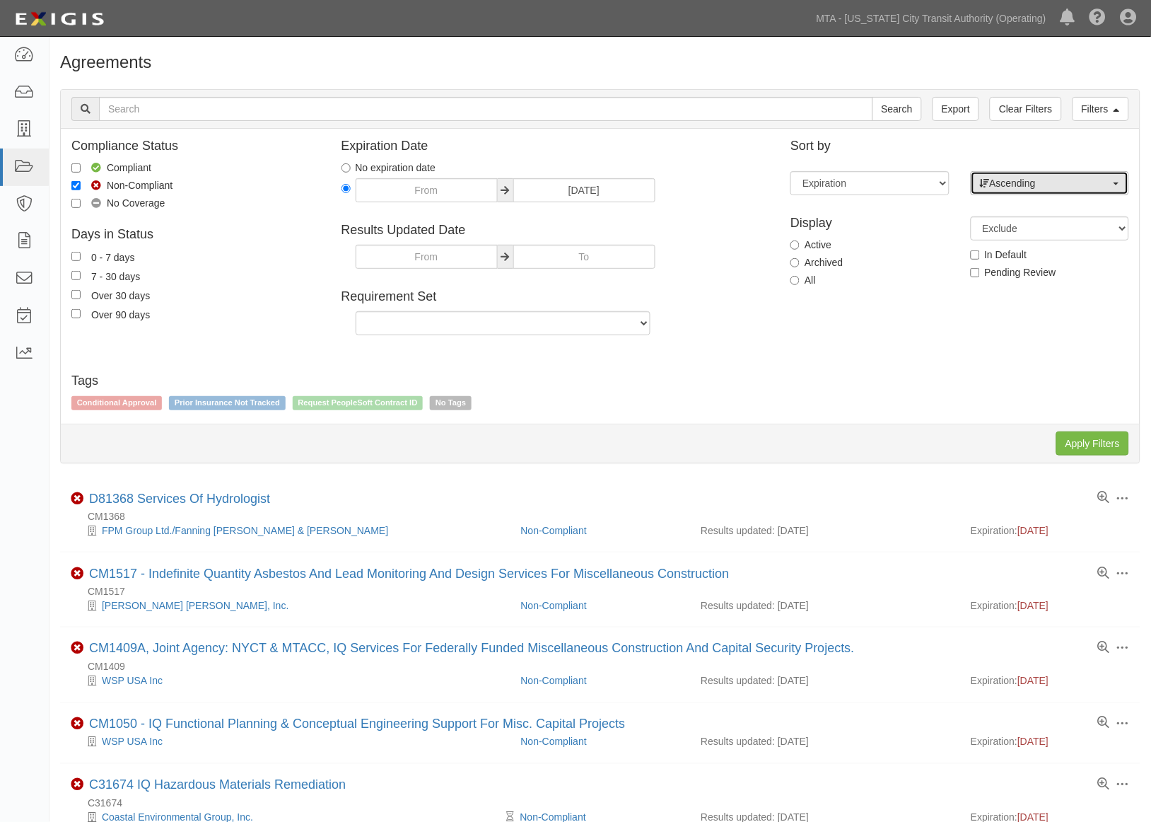
click at [1028, 179] on span "Ascending" at bounding box center [1045, 183] width 131 height 14
click at [1009, 233] on span "Descending" at bounding box center [1025, 228] width 52 height 14
select select "desc"
click at [1090, 447] on input "Apply Filters" at bounding box center [1093, 443] width 73 height 24
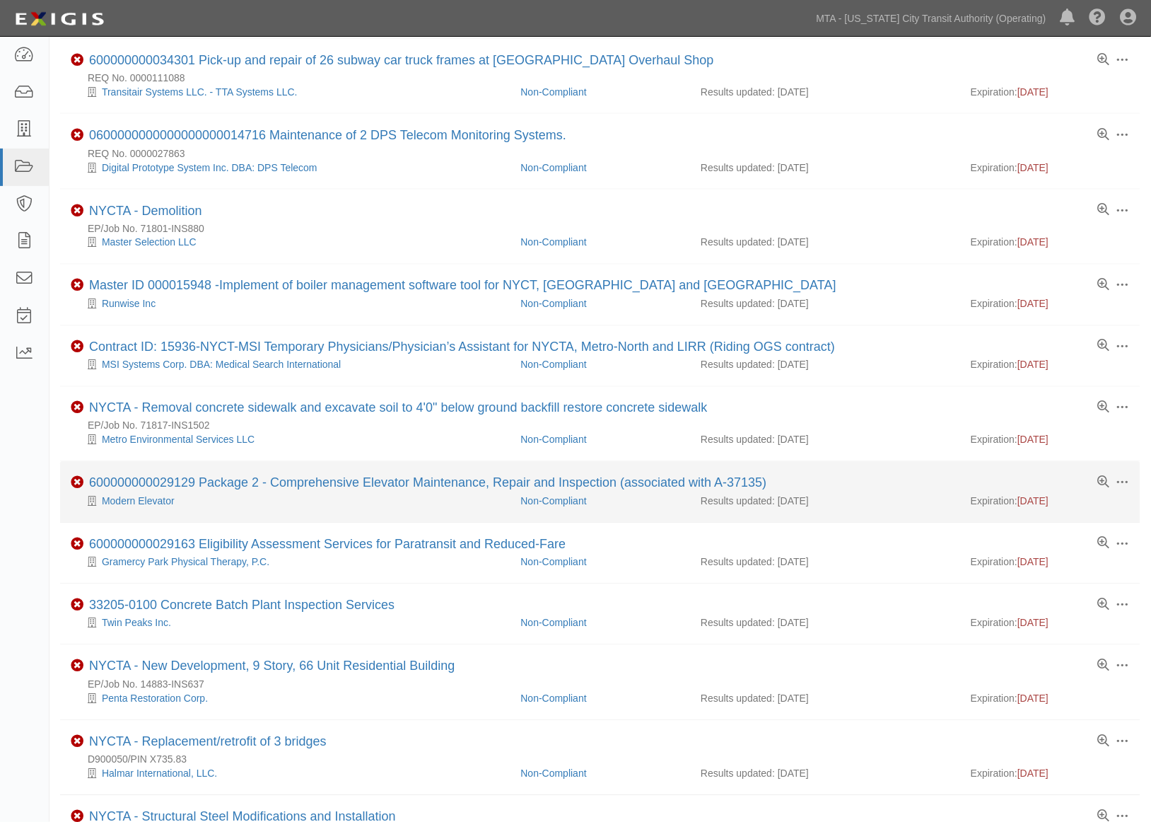
scroll to position [471, 0]
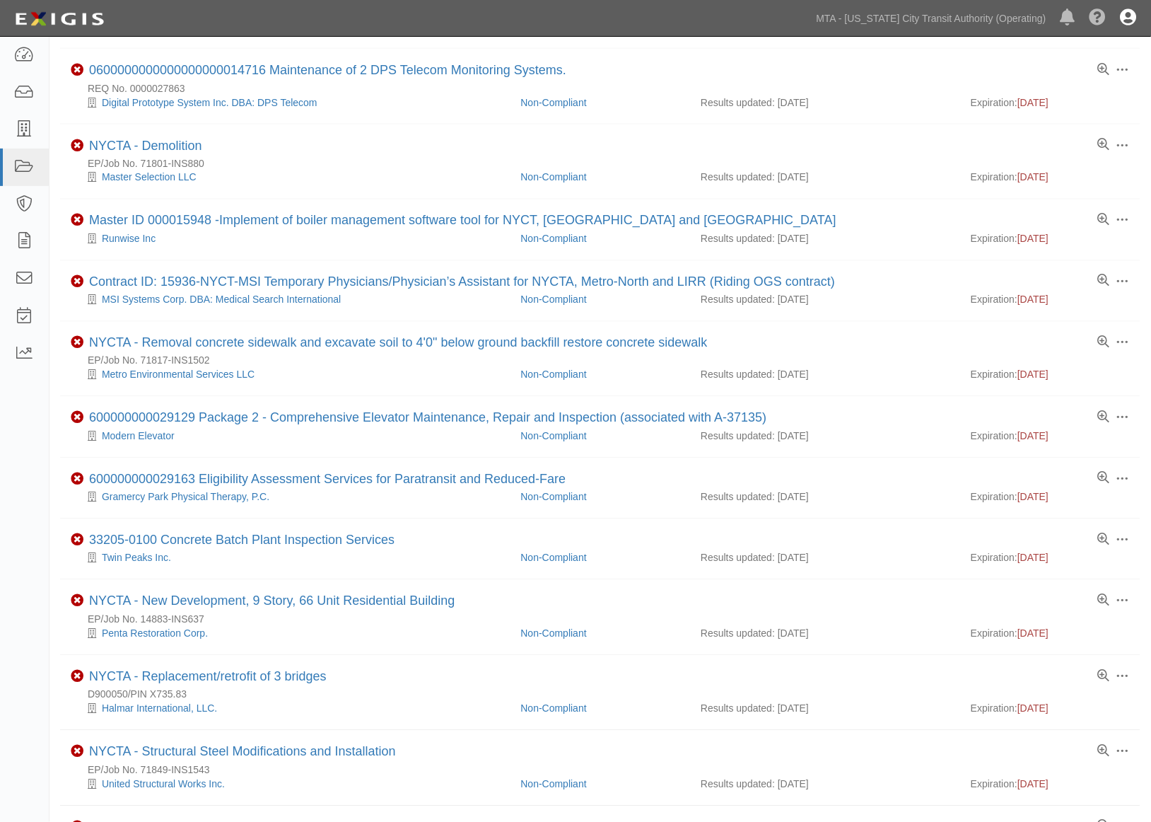
click at [1127, 16] on icon at bounding box center [1129, 18] width 16 height 17
click at [1093, 76] on link "Sign Out" at bounding box center [1088, 83] width 112 height 28
